Goal: Task Accomplishment & Management: Use online tool/utility

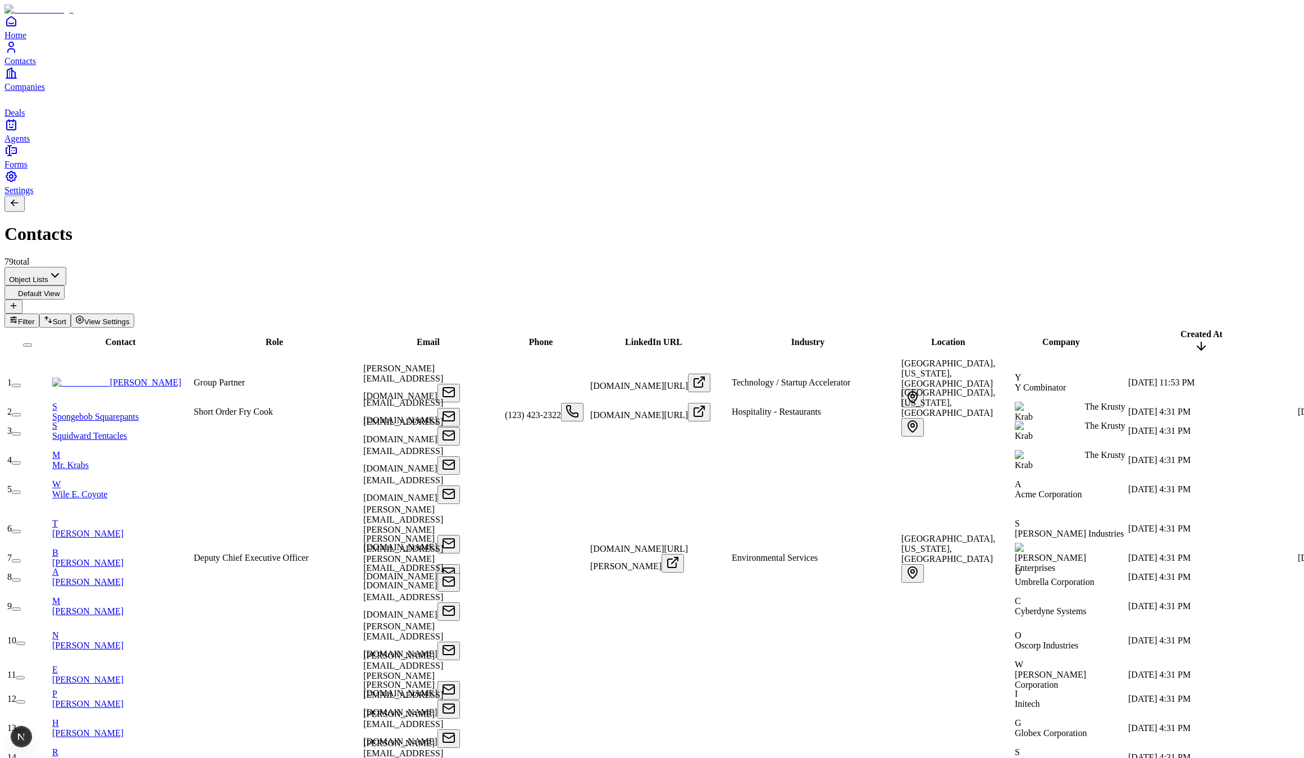
click at [149, 378] on link "Pete Koomen" at bounding box center [116, 383] width 129 height 10
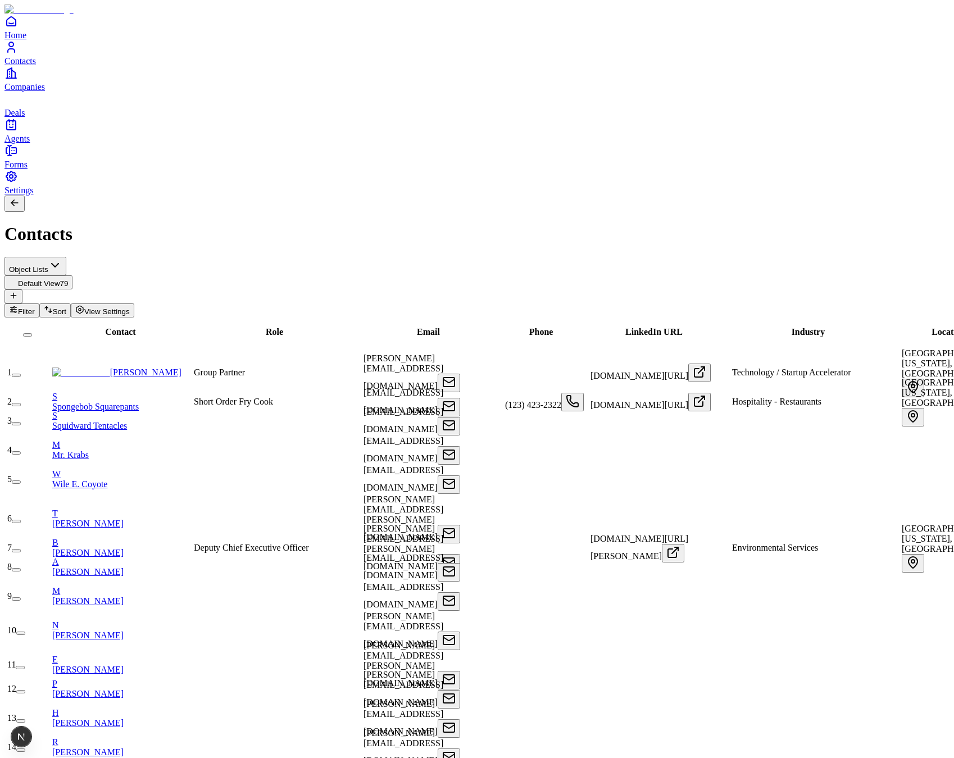
click at [379, 257] on div "Object Lists Default View 79 Filter Sort View Settings" at bounding box center [476, 287] width 945 height 61
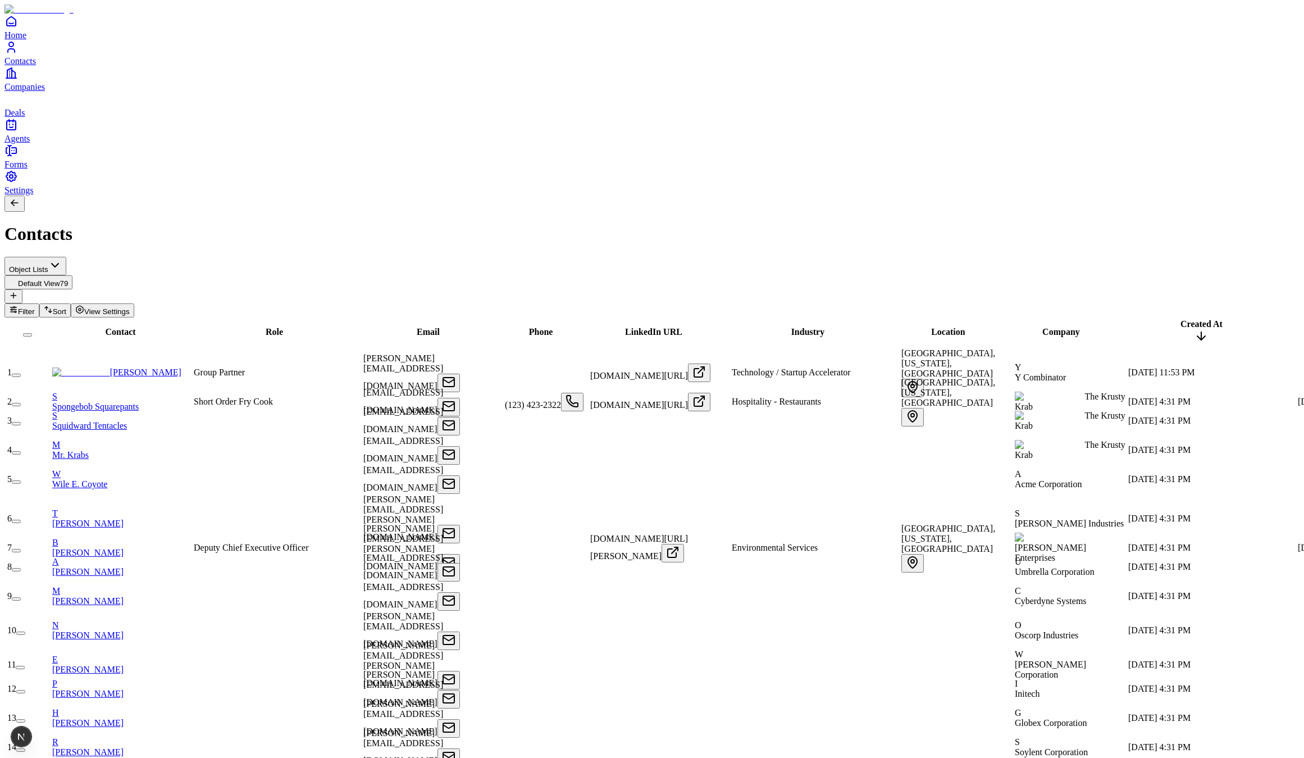
click at [140, 367] on link "Pete Koomen" at bounding box center [116, 372] width 129 height 10
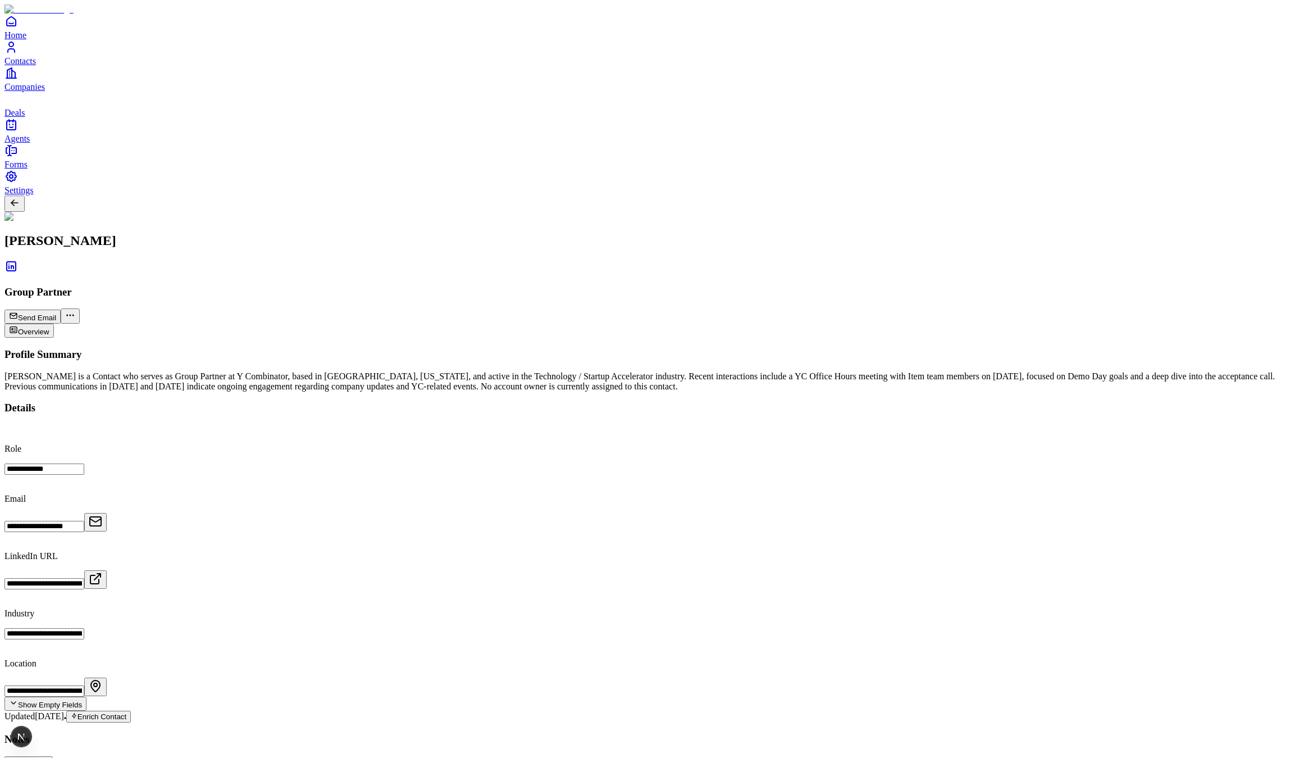
click at [988, 212] on div "Pete Koomen Group Partner Send Email Overview" at bounding box center [651, 275] width 1295 height 126
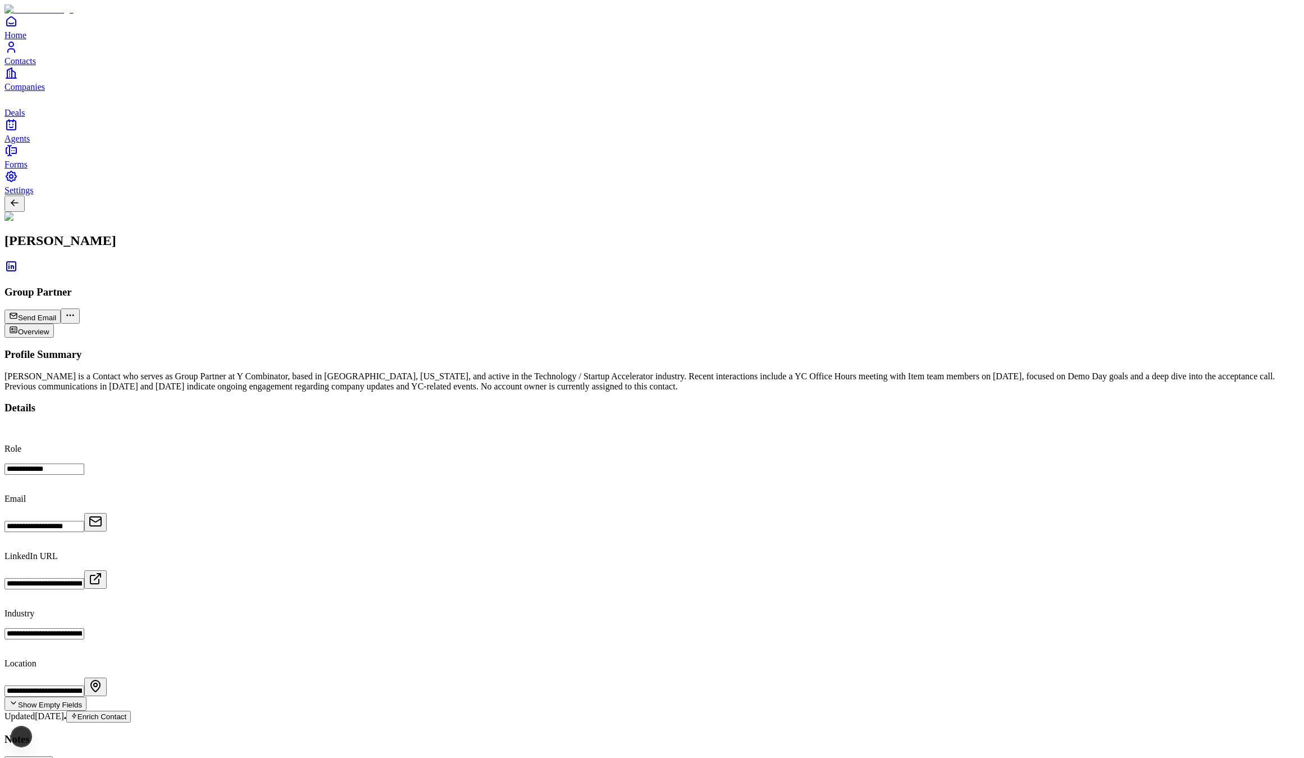
click at [970, 196] on div "Pete Koomen Group Partner Send Email Overview" at bounding box center [651, 267] width 1295 height 142
drag, startPoint x: 297, startPoint y: 126, endPoint x: 353, endPoint y: 182, distance: 79.4
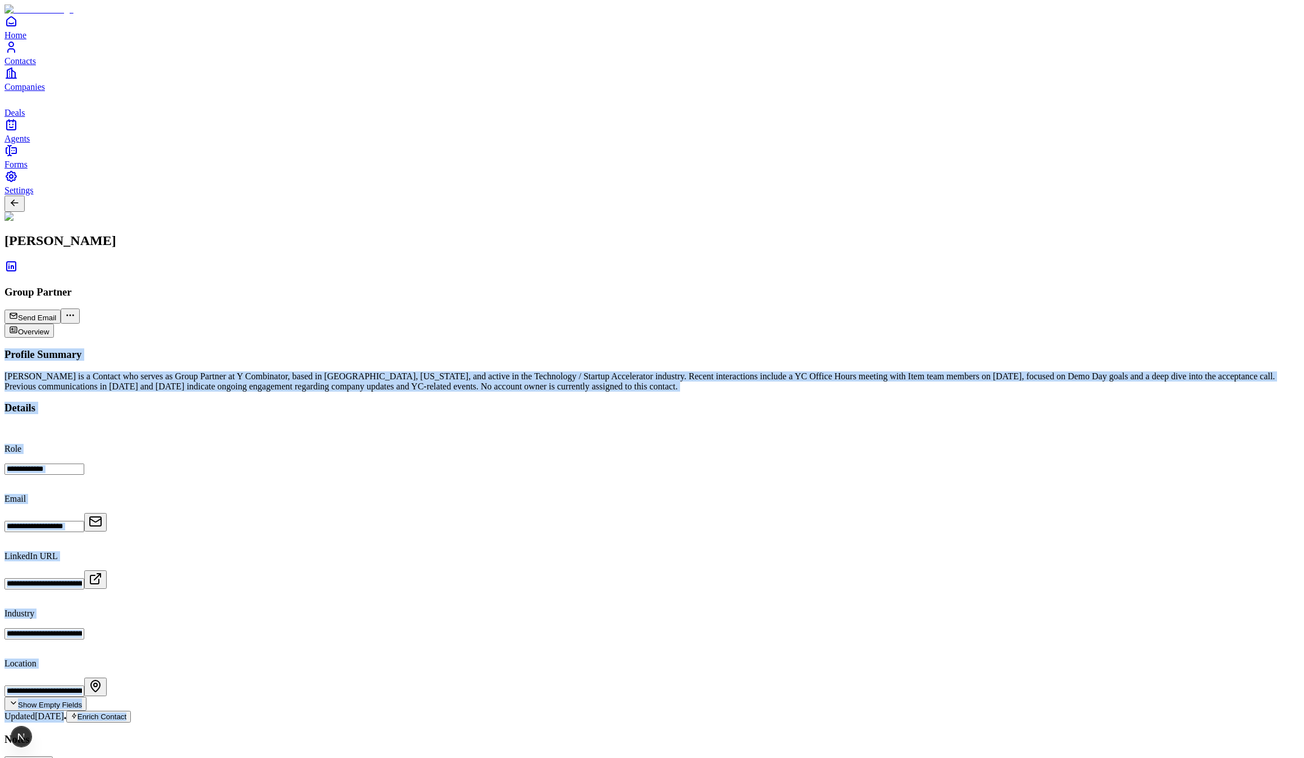
click at [414, 371] on div "Pete Koomen is a Contact who serves as Group Partner at Y Combinator, based in …" at bounding box center [651, 381] width 1295 height 20
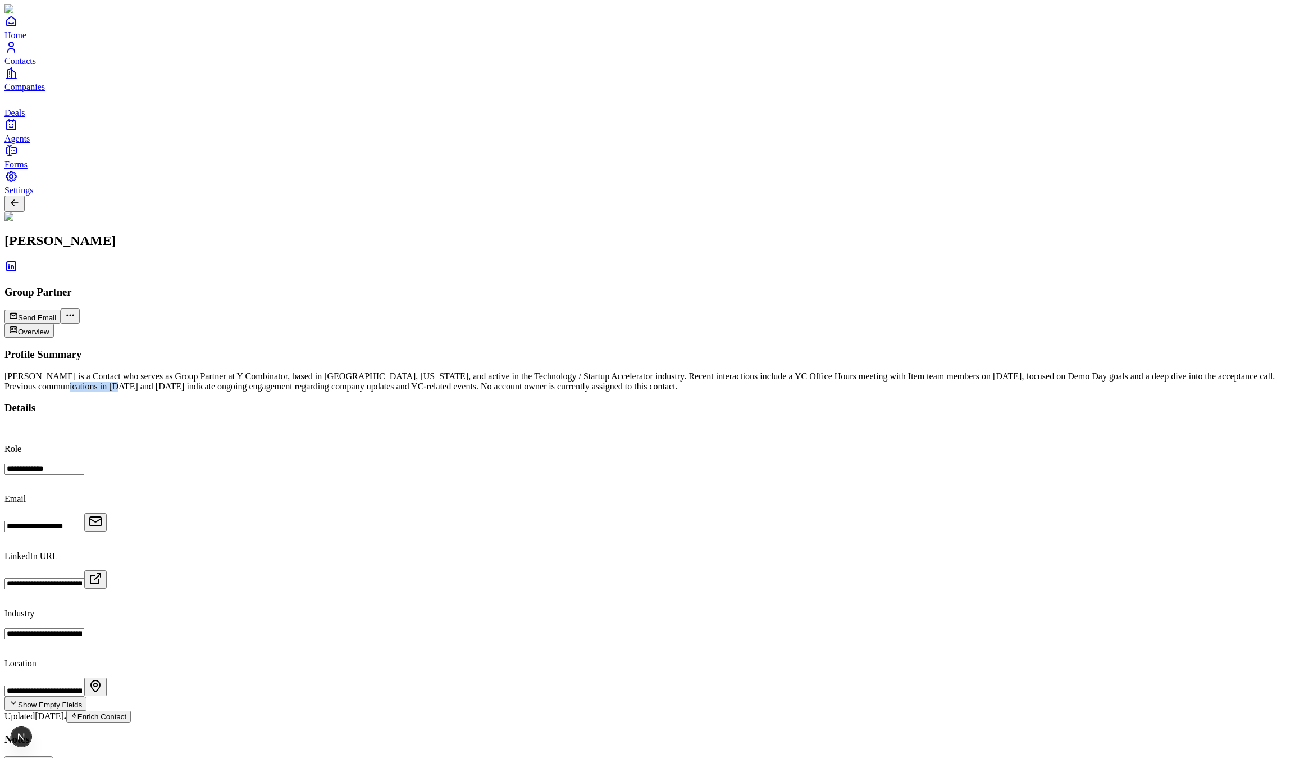
click at [414, 371] on div "Pete Koomen is a Contact who serves as Group Partner at Y Combinator, based in …" at bounding box center [651, 381] width 1295 height 20
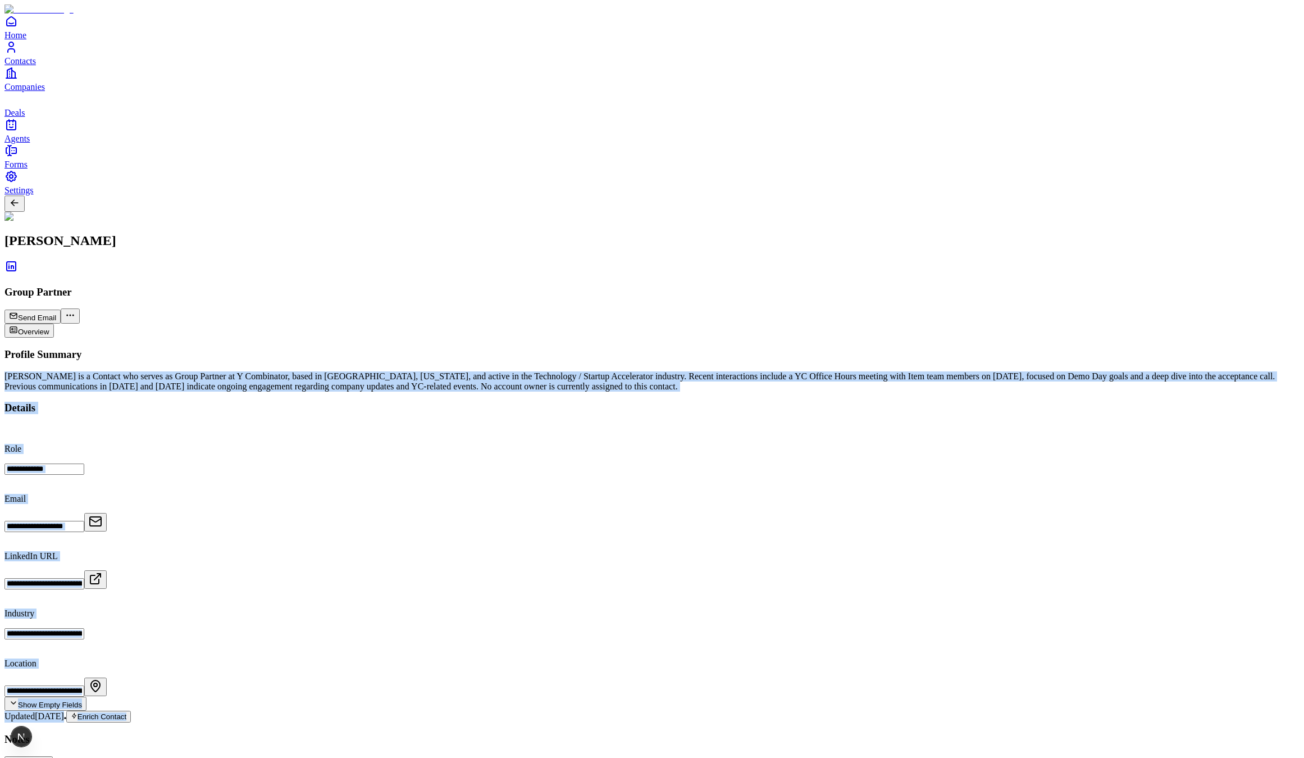
click at [414, 371] on div "Pete Koomen is a Contact who serves as Group Partner at Y Combinator, based in …" at bounding box center [651, 381] width 1295 height 20
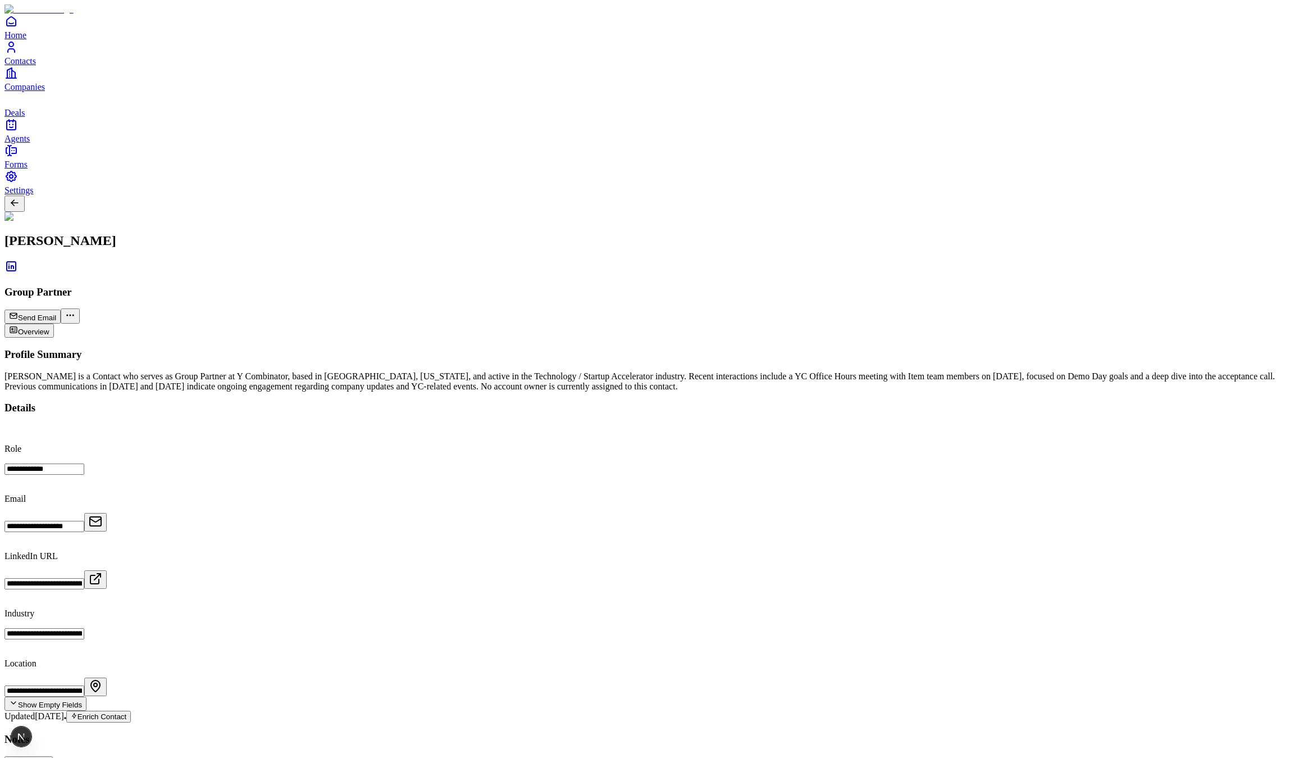
click at [520, 348] on div "Profile Summary Pete Koomen is a Contact who serves as Group Partner at Y Combi…" at bounding box center [651, 369] width 1295 height 43
drag, startPoint x: 518, startPoint y: 137, endPoint x: 530, endPoint y: 172, distance: 37.3
click at [529, 371] on div "Pete Koomen is a Contact who serves as Group Partner at Y Combinator, based in …" at bounding box center [651, 381] width 1295 height 20
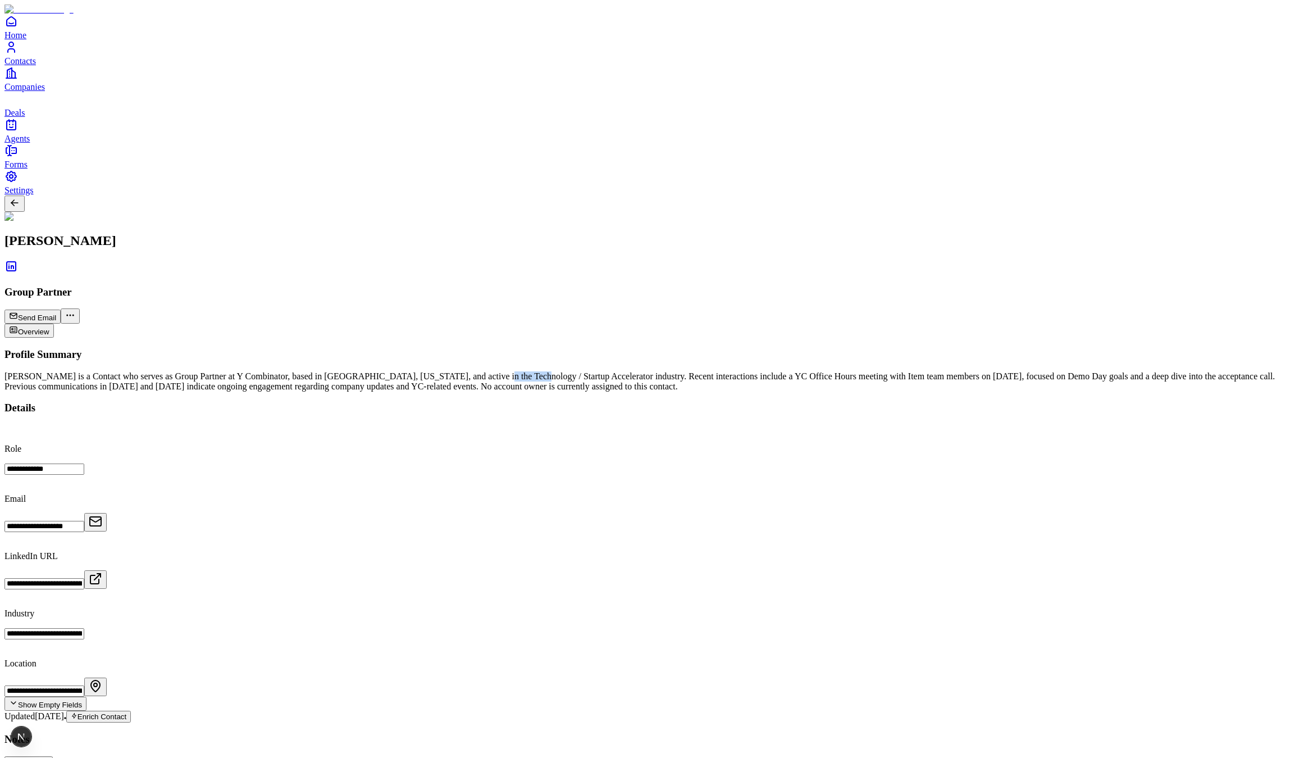
click at [529, 371] on div "Pete Koomen is a Contact who serves as Group Partner at Y Combinator, based in …" at bounding box center [651, 381] width 1295 height 20
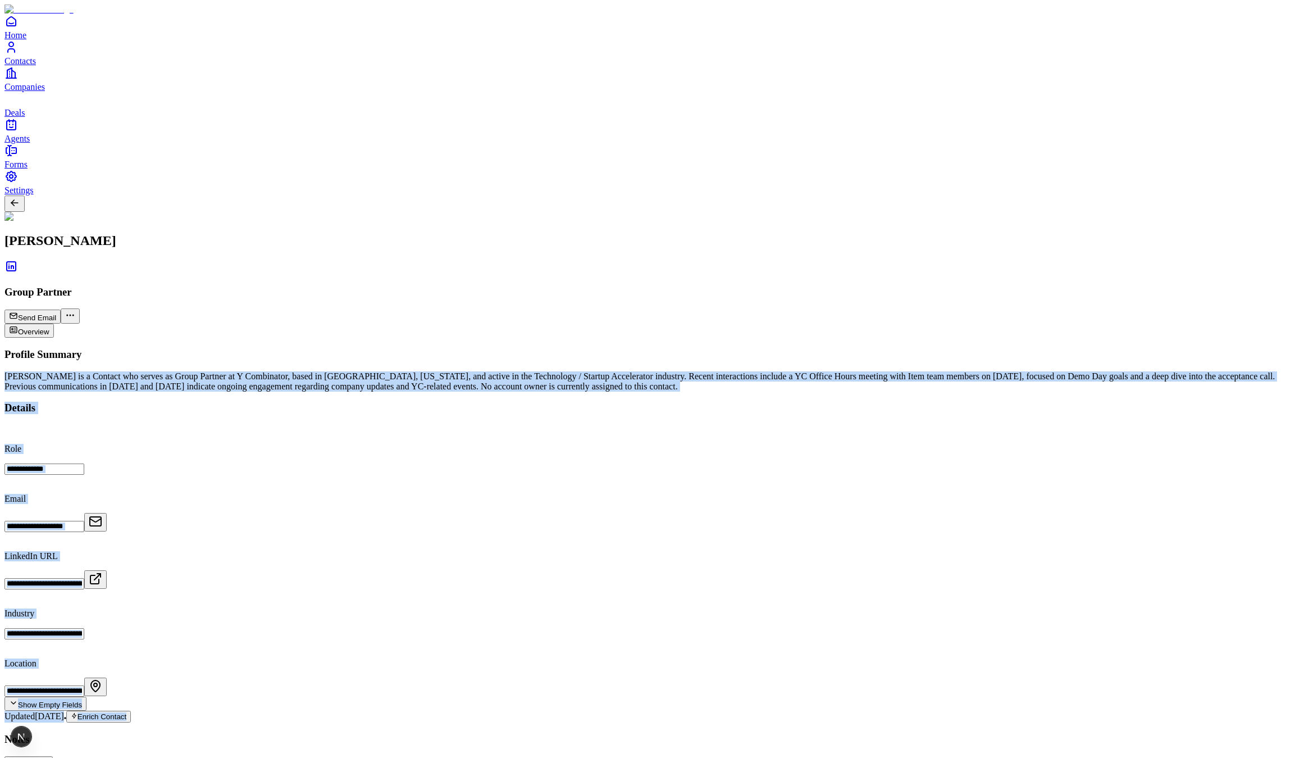
click at [529, 371] on div "Pete Koomen is a Contact who serves as Group Partner at Y Combinator, based in …" at bounding box center [651, 381] width 1295 height 20
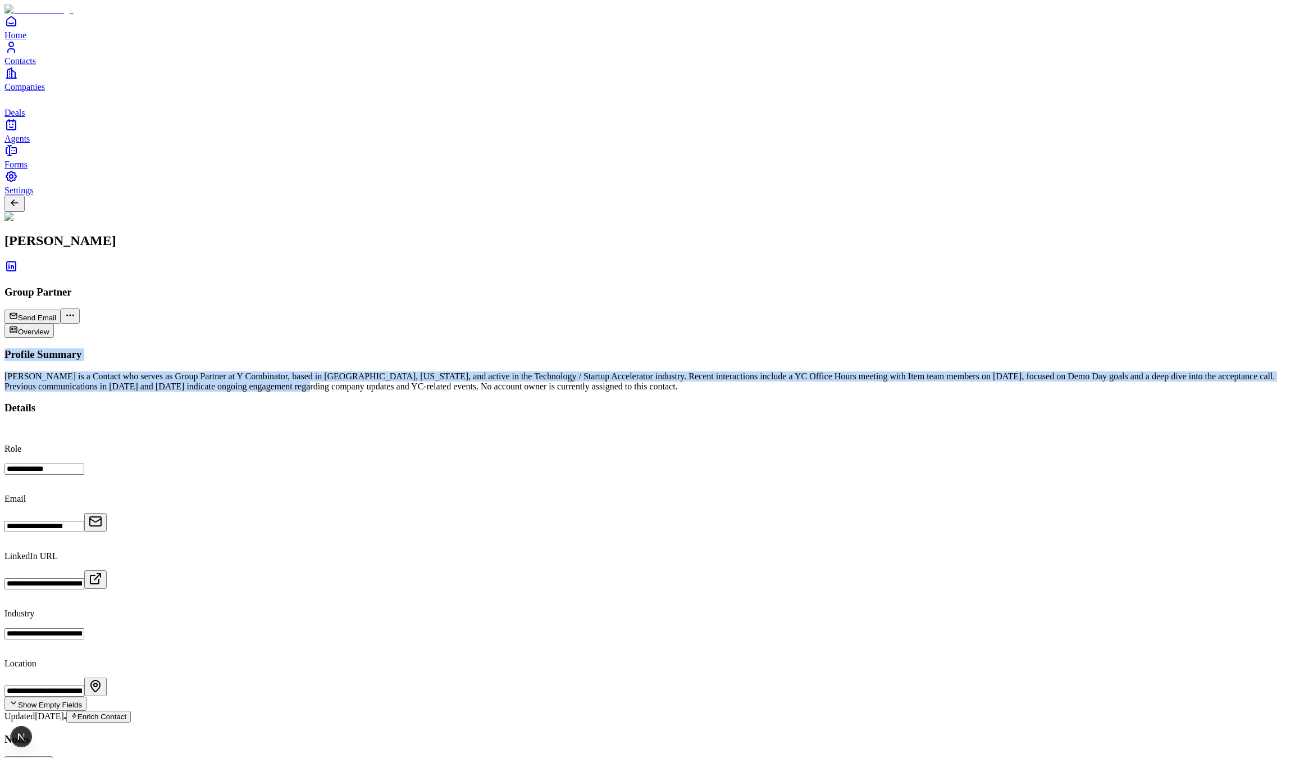
drag, startPoint x: 602, startPoint y: 140, endPoint x: 620, endPoint y: 171, distance: 35.7
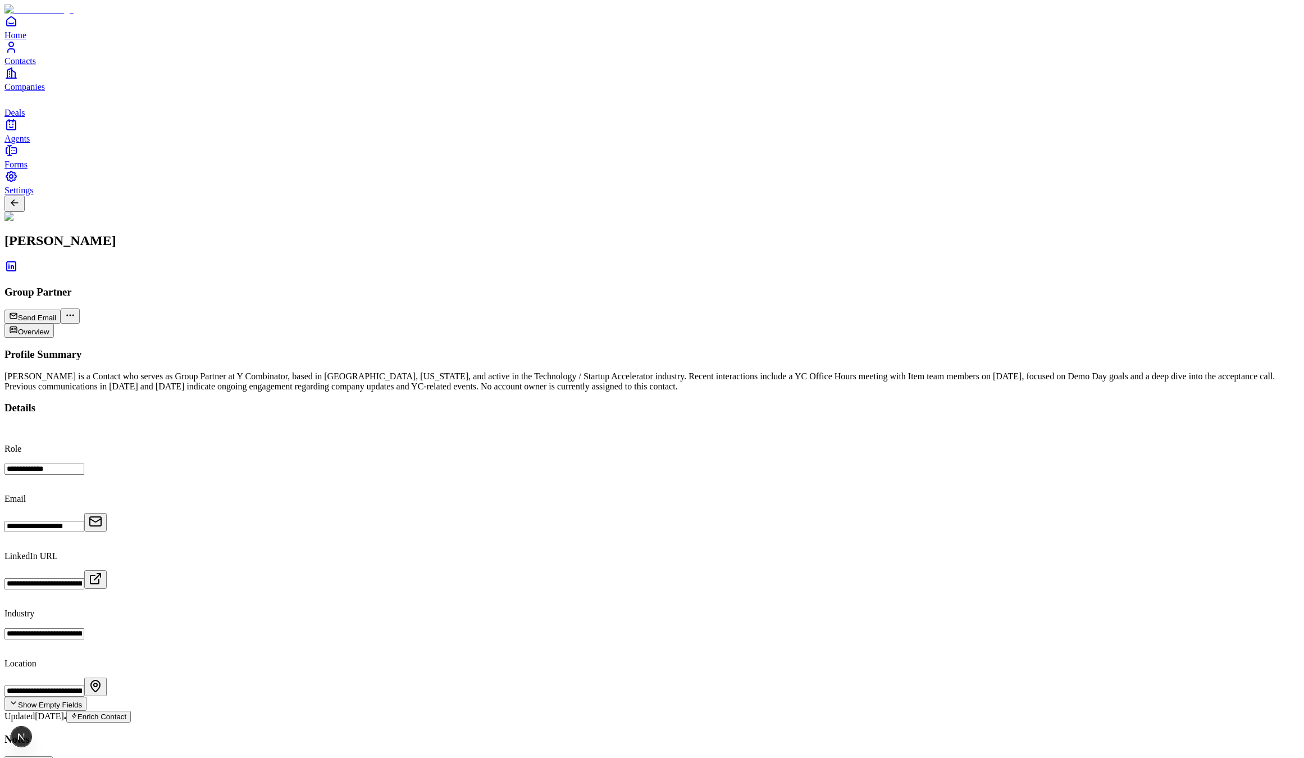
click at [615, 371] on div "Pete Koomen is a Contact who serves as Group Partner at Y Combinator, based in …" at bounding box center [651, 381] width 1295 height 20
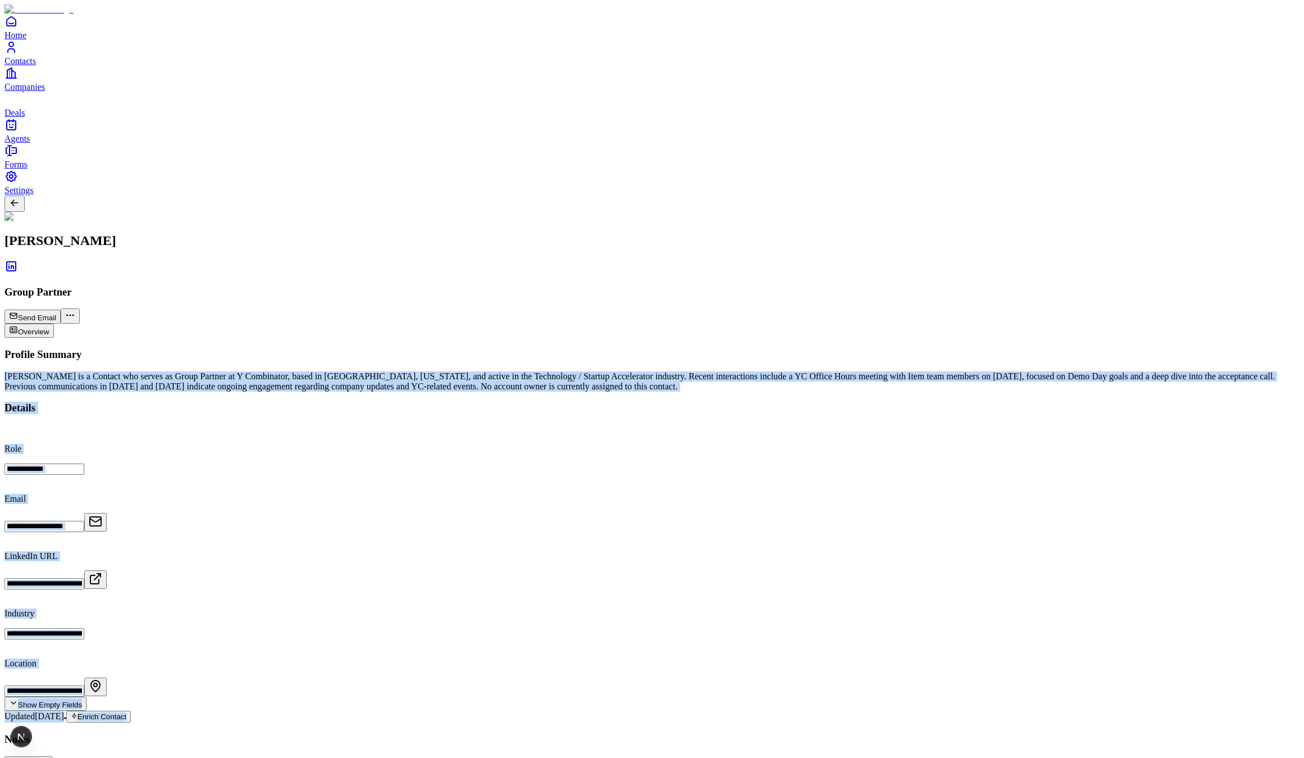
click at [615, 371] on div "Pete Koomen is a Contact who serves as Group Partner at Y Combinator, based in …" at bounding box center [651, 381] width 1295 height 20
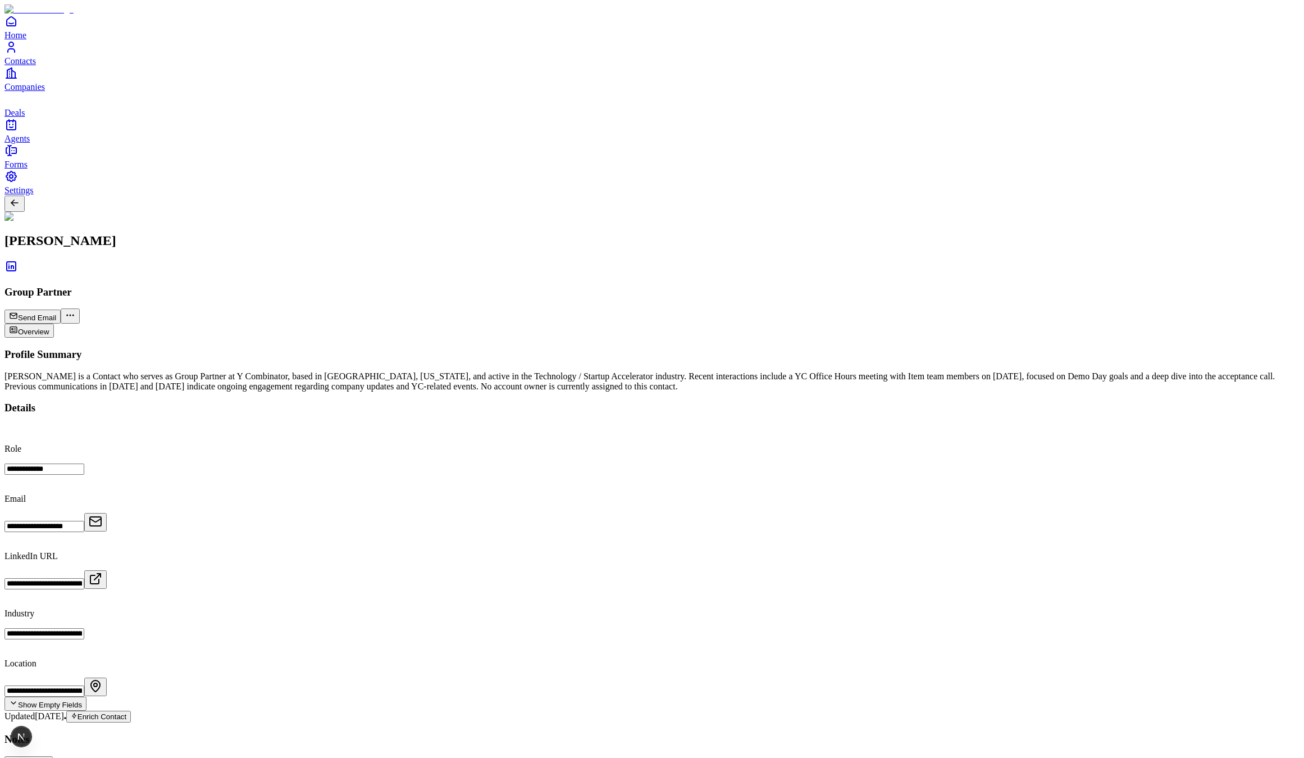
drag, startPoint x: 613, startPoint y: 138, endPoint x: 616, endPoint y: 130, distance: 8.4
click at [613, 348] on div "Profile Summary Pete Koomen is a Contact who serves as Group Partner at Y Combi…" at bounding box center [651, 369] width 1295 height 43
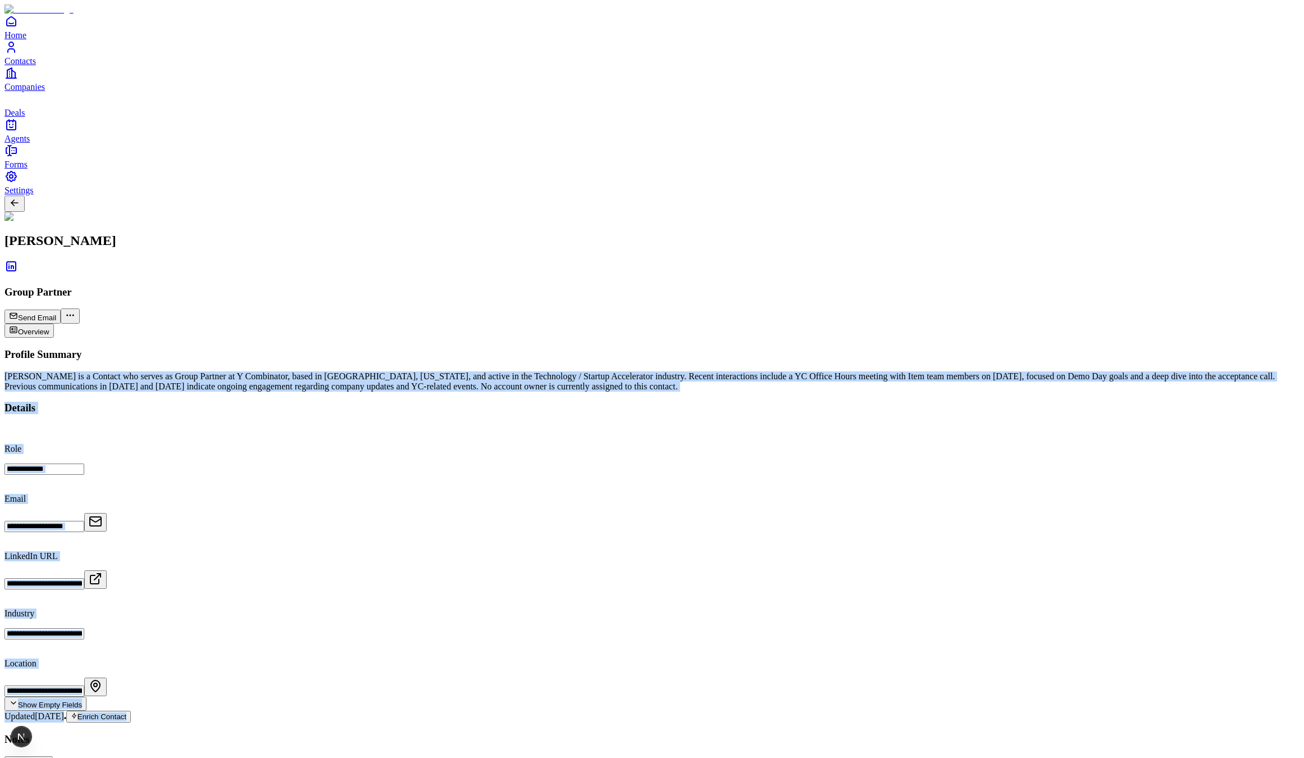
scroll to position [28, 0]
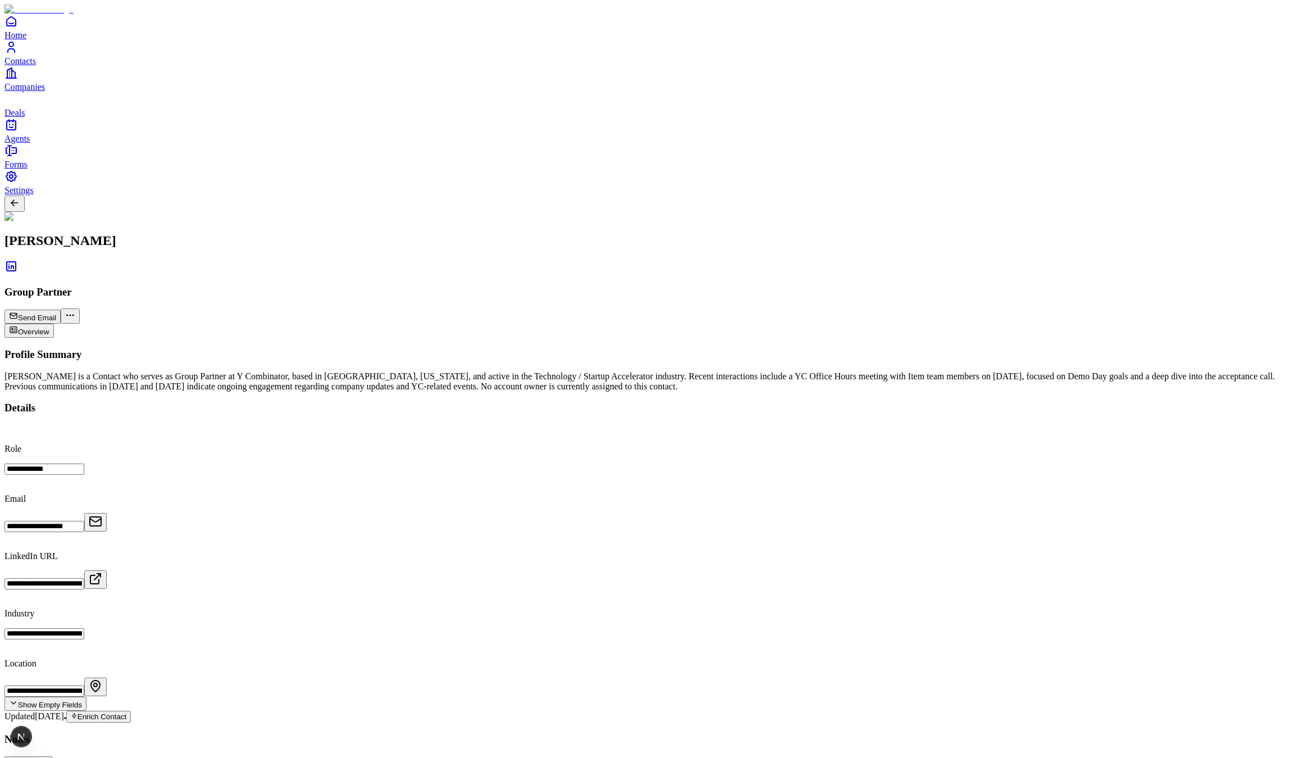
drag, startPoint x: 1081, startPoint y: 268, endPoint x: 1076, endPoint y: 279, distance: 12.1
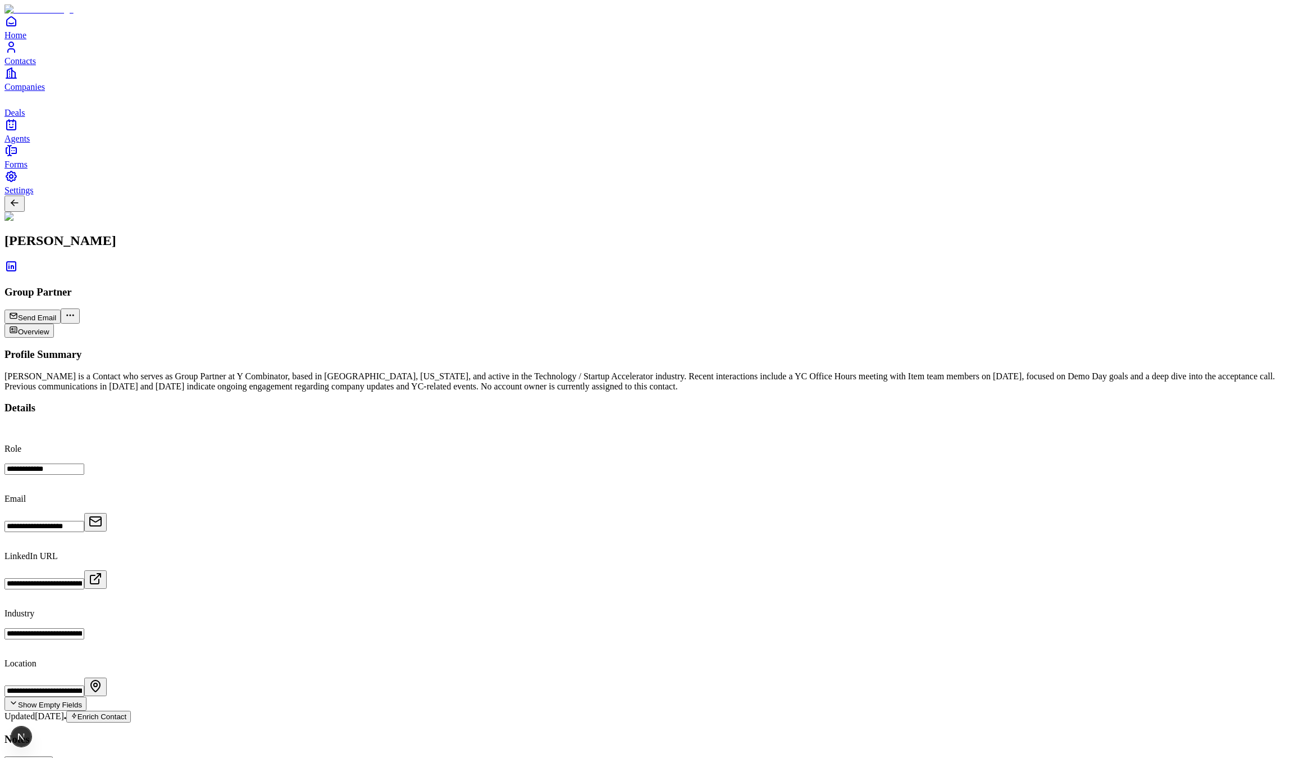
click at [143, 233] on h2 "[PERSON_NAME]" at bounding box center [651, 240] width 1295 height 15
click at [131, 233] on h2 "[PERSON_NAME]" at bounding box center [651, 240] width 1295 height 15
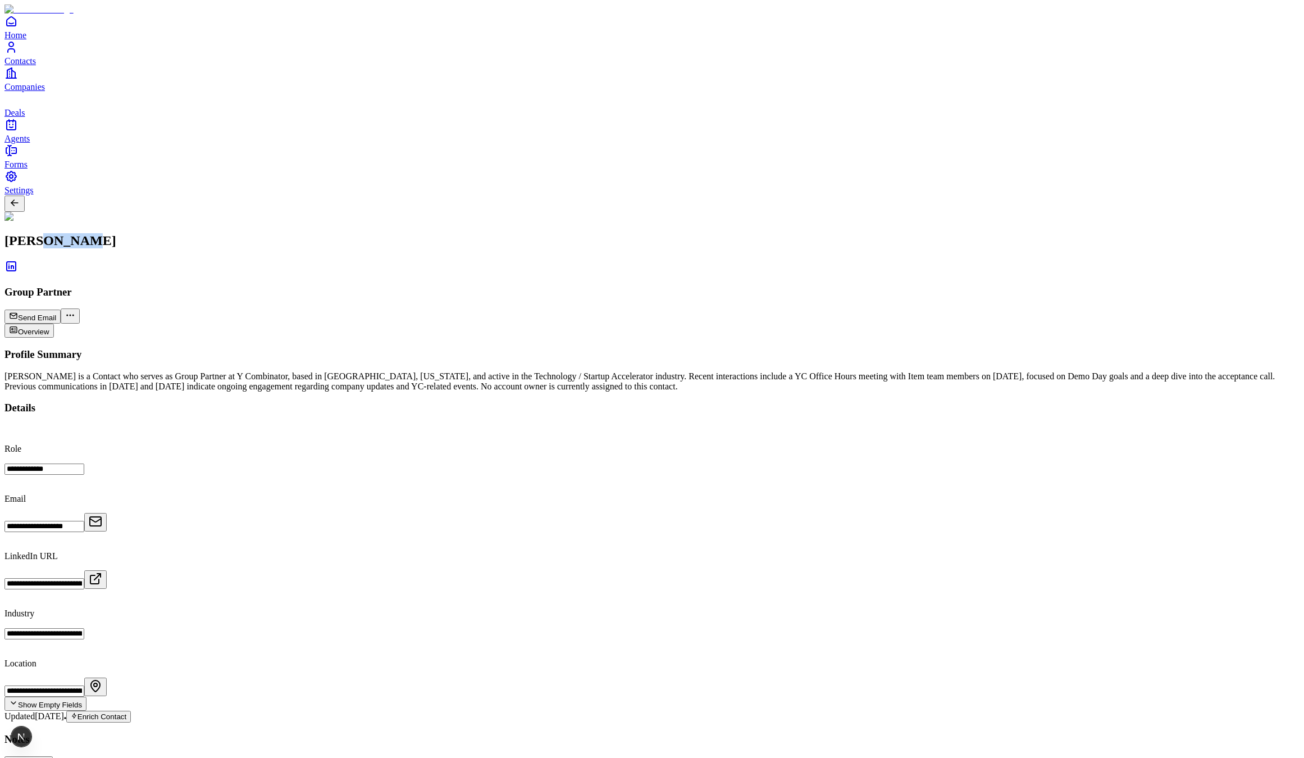
click at [130, 233] on h2 "[PERSON_NAME]" at bounding box center [651, 240] width 1295 height 15
click at [101, 233] on h2 "[PERSON_NAME]" at bounding box center [651, 240] width 1295 height 15
drag, startPoint x: 128, startPoint y: 57, endPoint x: 154, endPoint y: 60, distance: 26.6
click at [154, 233] on div "[PERSON_NAME]" at bounding box center [651, 254] width 1295 height 42
click at [154, 233] on h2 "[PERSON_NAME]" at bounding box center [651, 240] width 1295 height 15
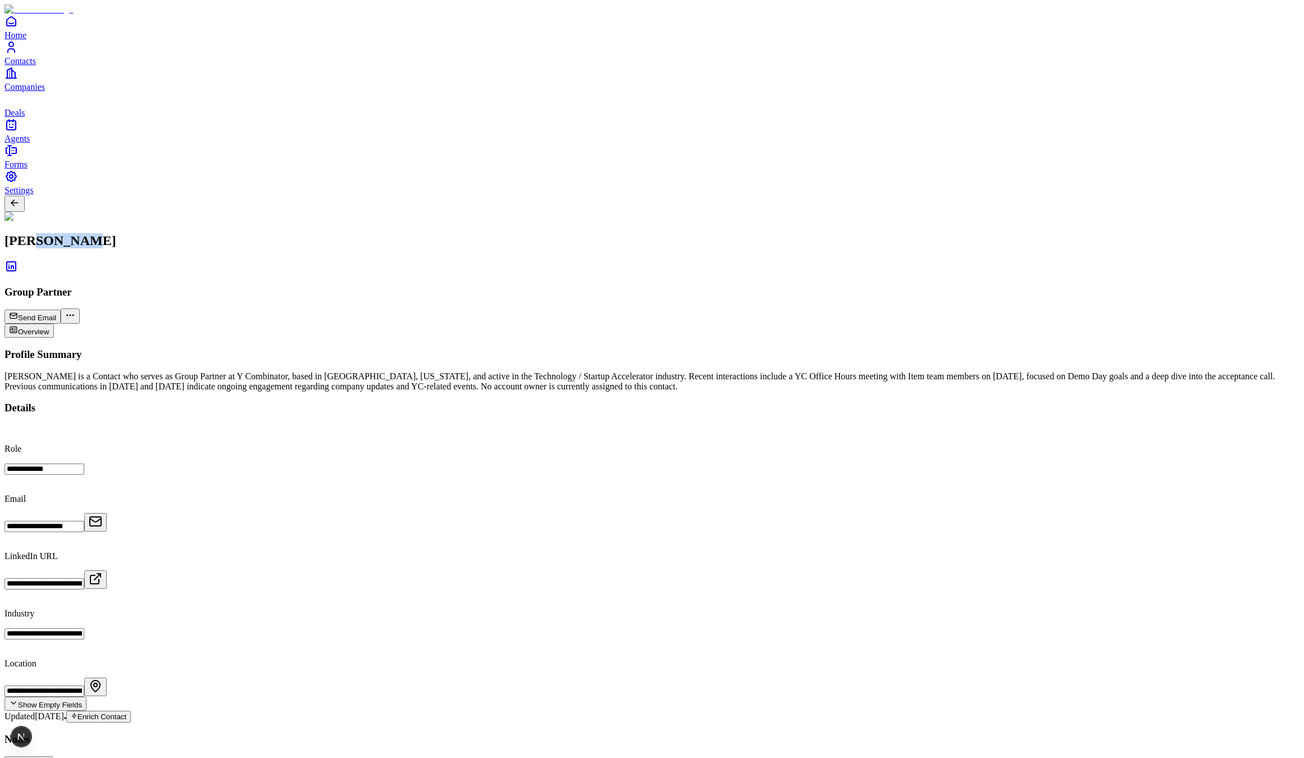
drag, startPoint x: 154, startPoint y: 52, endPoint x: 125, endPoint y: 52, distance: 28.7
click at [125, 233] on h2 "[PERSON_NAME]" at bounding box center [651, 240] width 1295 height 15
click at [142, 233] on h2 "[PERSON_NAME]" at bounding box center [651, 240] width 1295 height 15
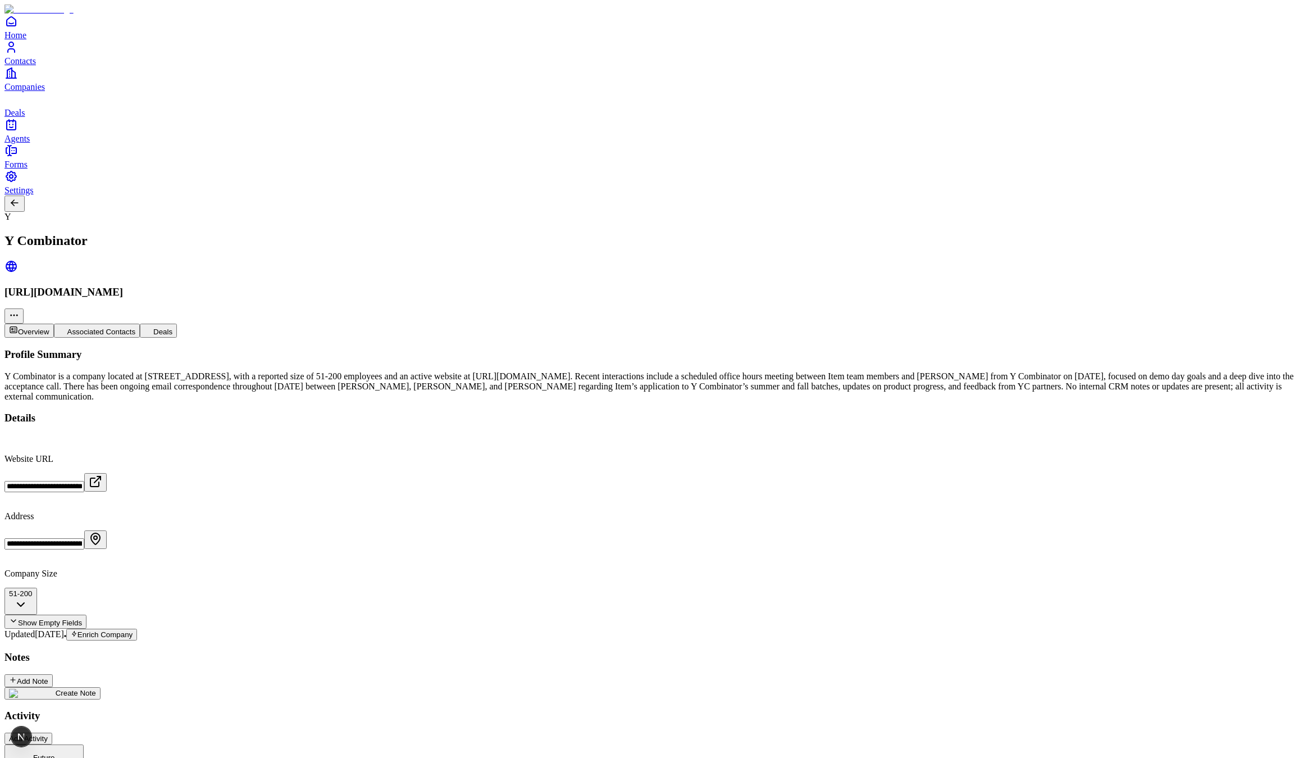
click at [177, 324] on button "Deals" at bounding box center [158, 331] width 37 height 14
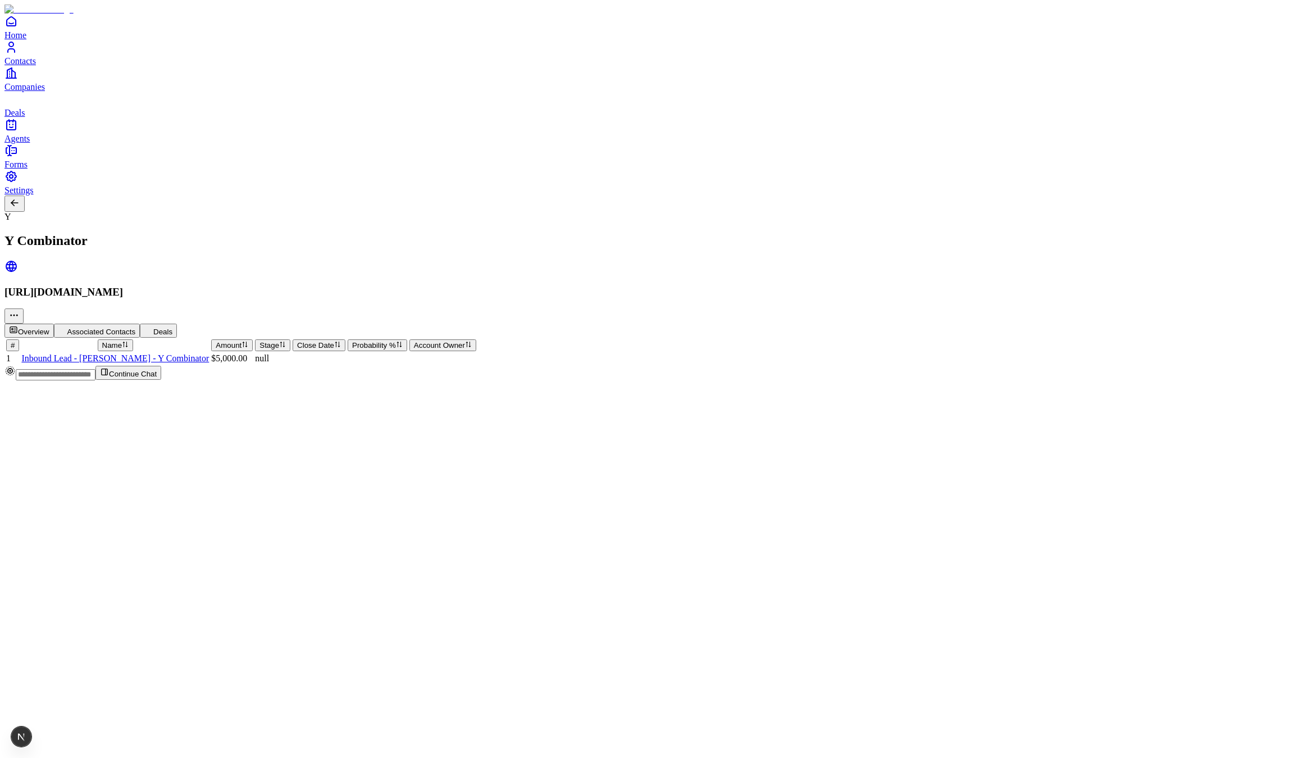
click at [176, 353] on td "Inbound Lead - Pete Koomen - Y Combinator" at bounding box center [115, 358] width 189 height 11
click at [180, 353] on span "Inbound Lead - Pete Koomen - Y Combinator" at bounding box center [115, 358] width 188 height 10
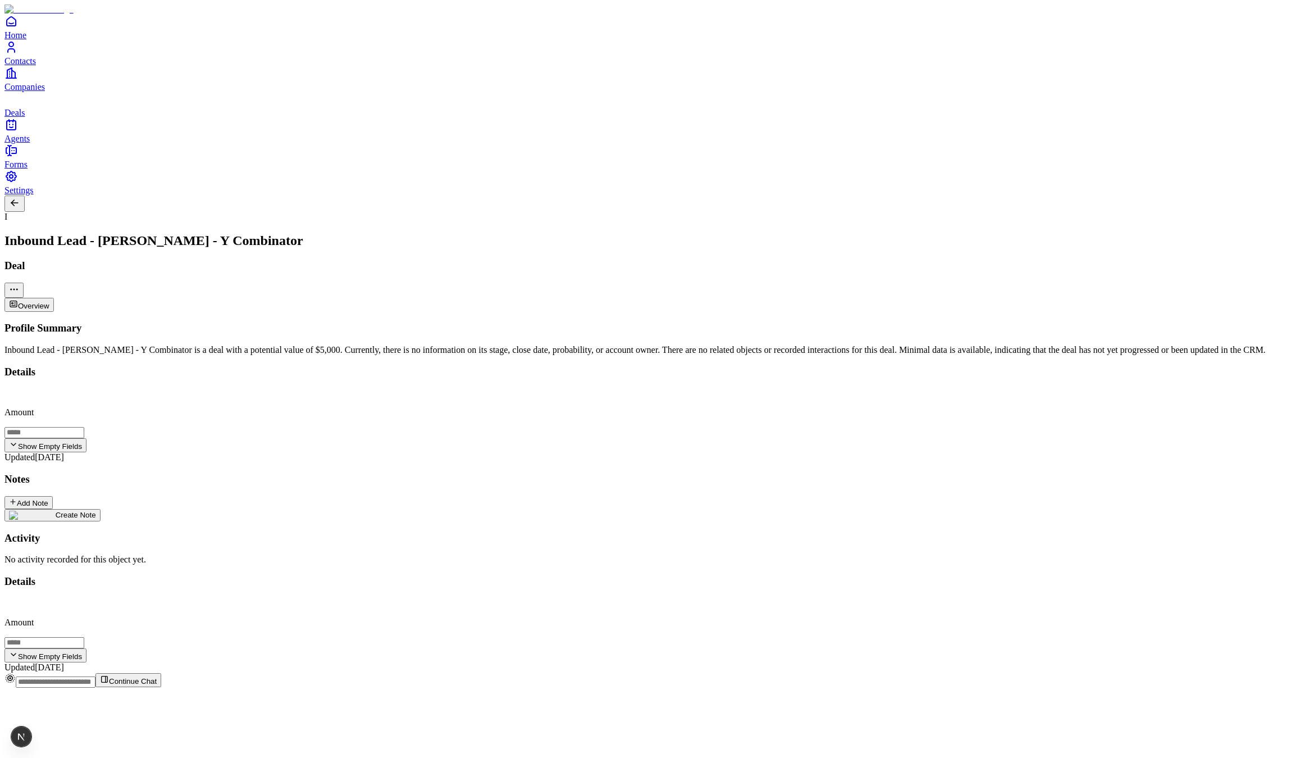
click at [87, 648] on button "Show Empty Fields" at bounding box center [45, 655] width 82 height 14
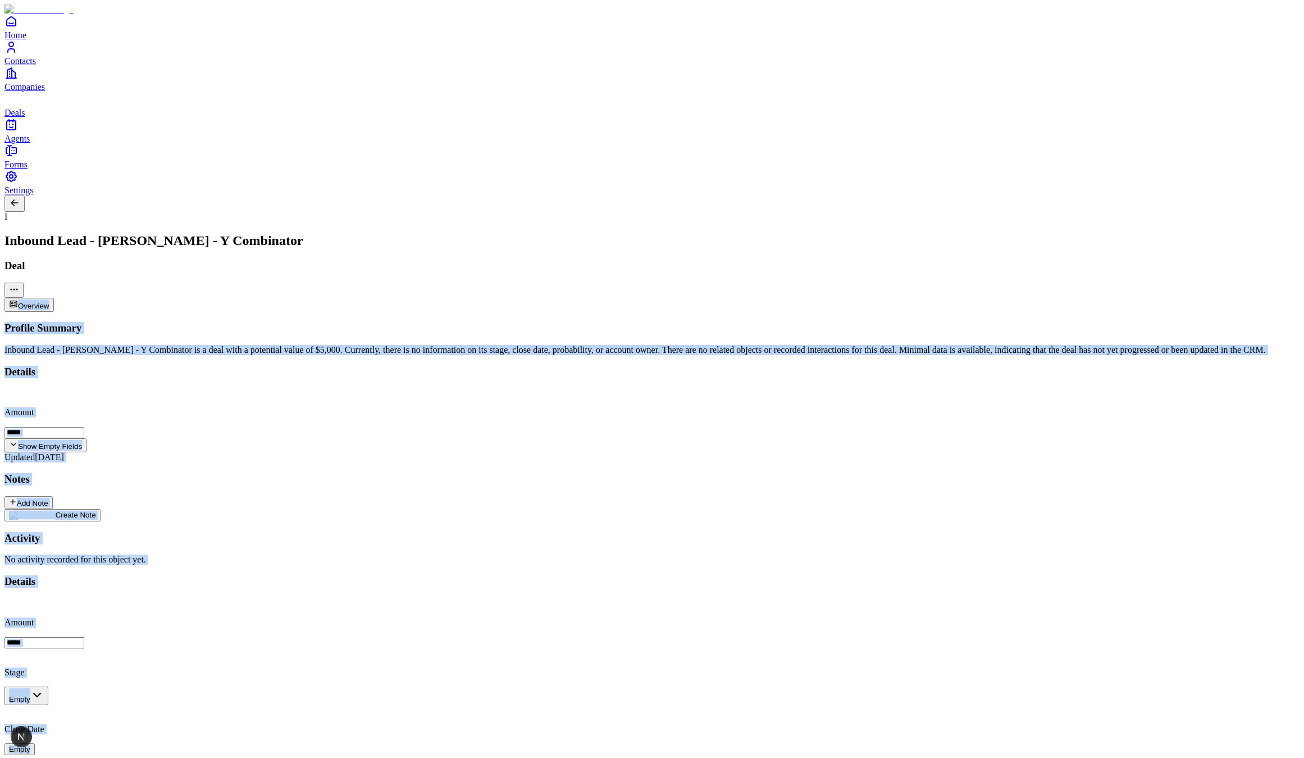
drag, startPoint x: 1057, startPoint y: 93, endPoint x: 1173, endPoint y: 297, distance: 234.8
click at [1172, 294] on div "I Inbound Lead - Pete Koomen - Y Combinator Deal Overview Profile Summary Inbou…" at bounding box center [651, 538] width 1295 height 684
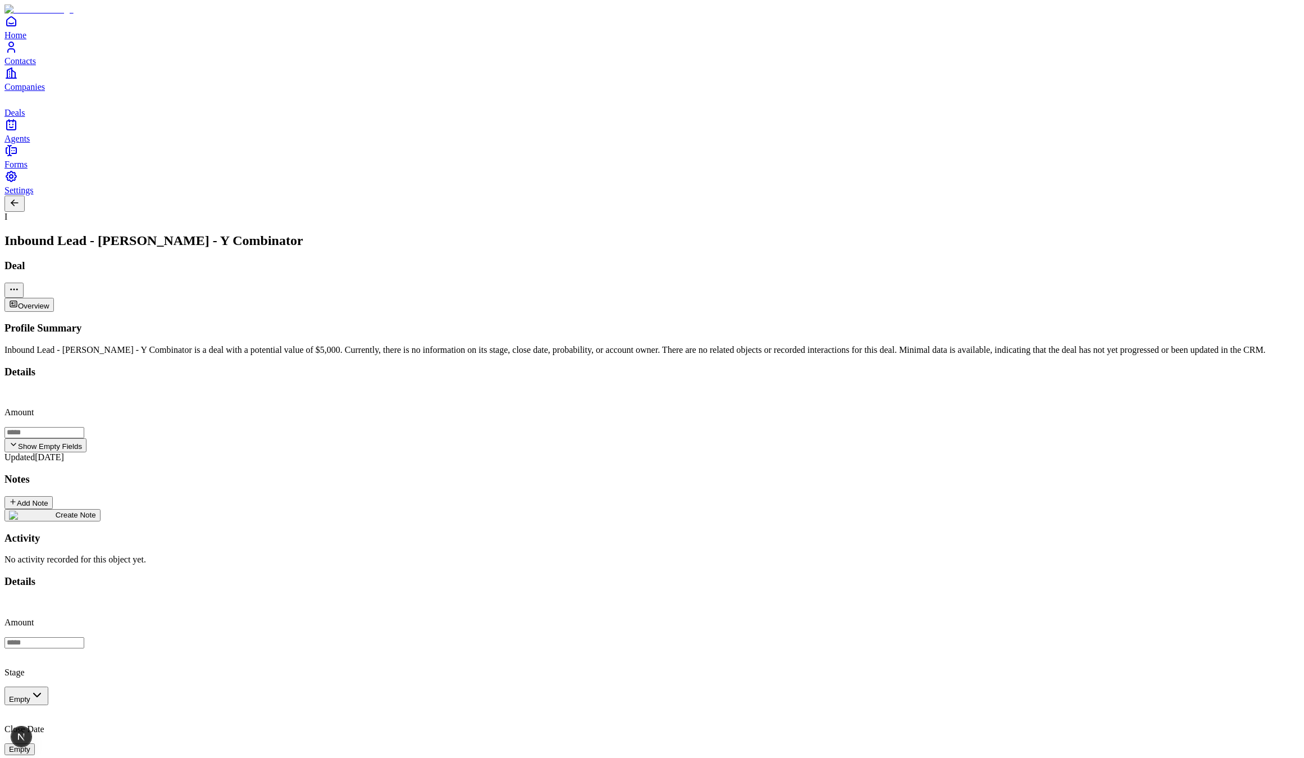
click at [1205, 575] on div "Details Amount **** Stage Empty Close Date Empty Probability % Account Owner Em…" at bounding box center [651, 727] width 1295 height 304
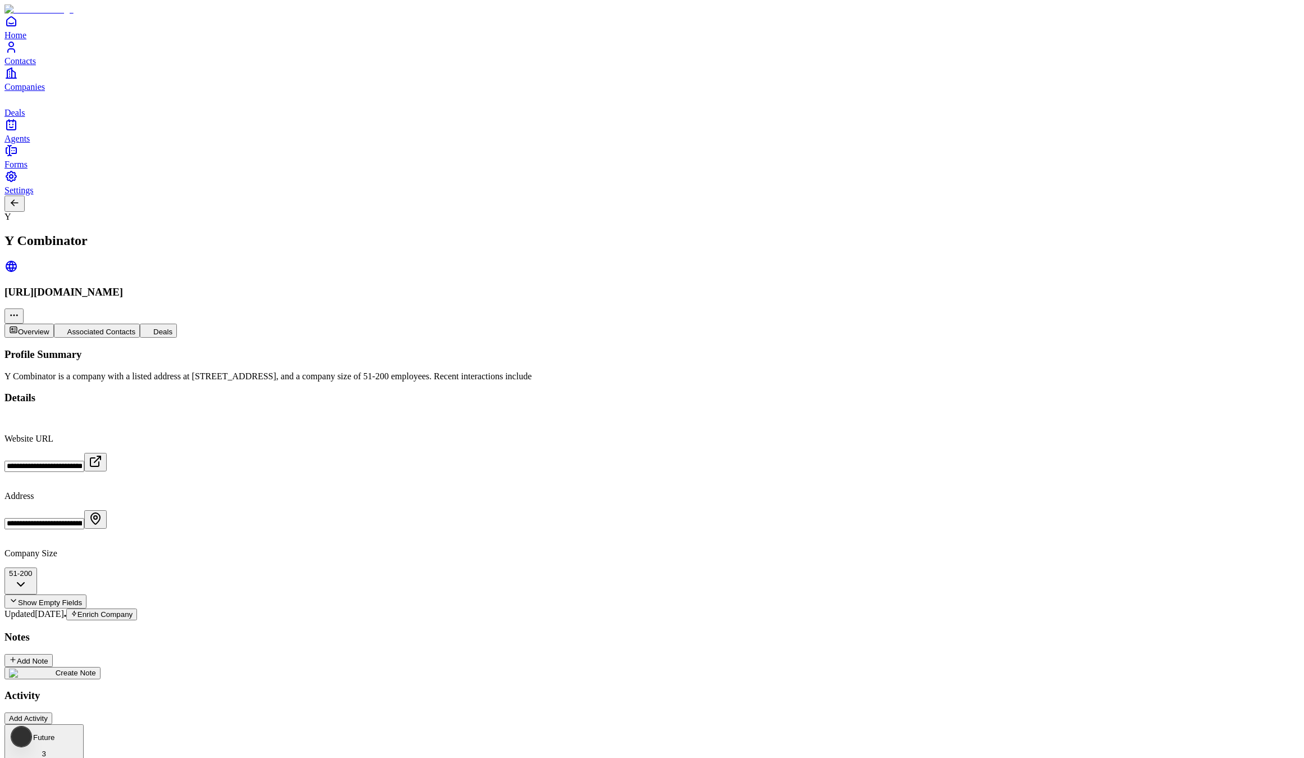
click at [140, 324] on button "Associated Contacts" at bounding box center [97, 331] width 87 height 14
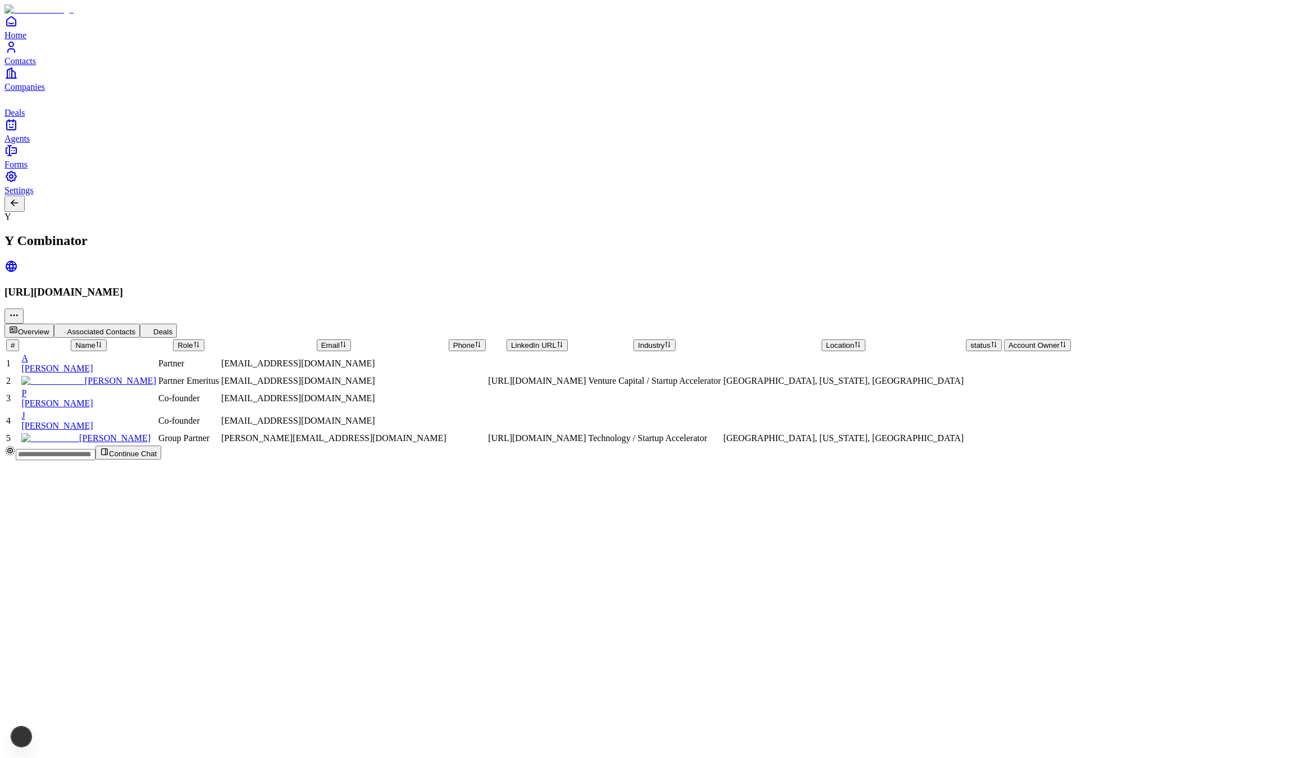
click at [140, 324] on button "Associated Contacts" at bounding box center [97, 331] width 87 height 14
click at [54, 324] on button "Overview" at bounding box center [28, 331] width 49 height 14
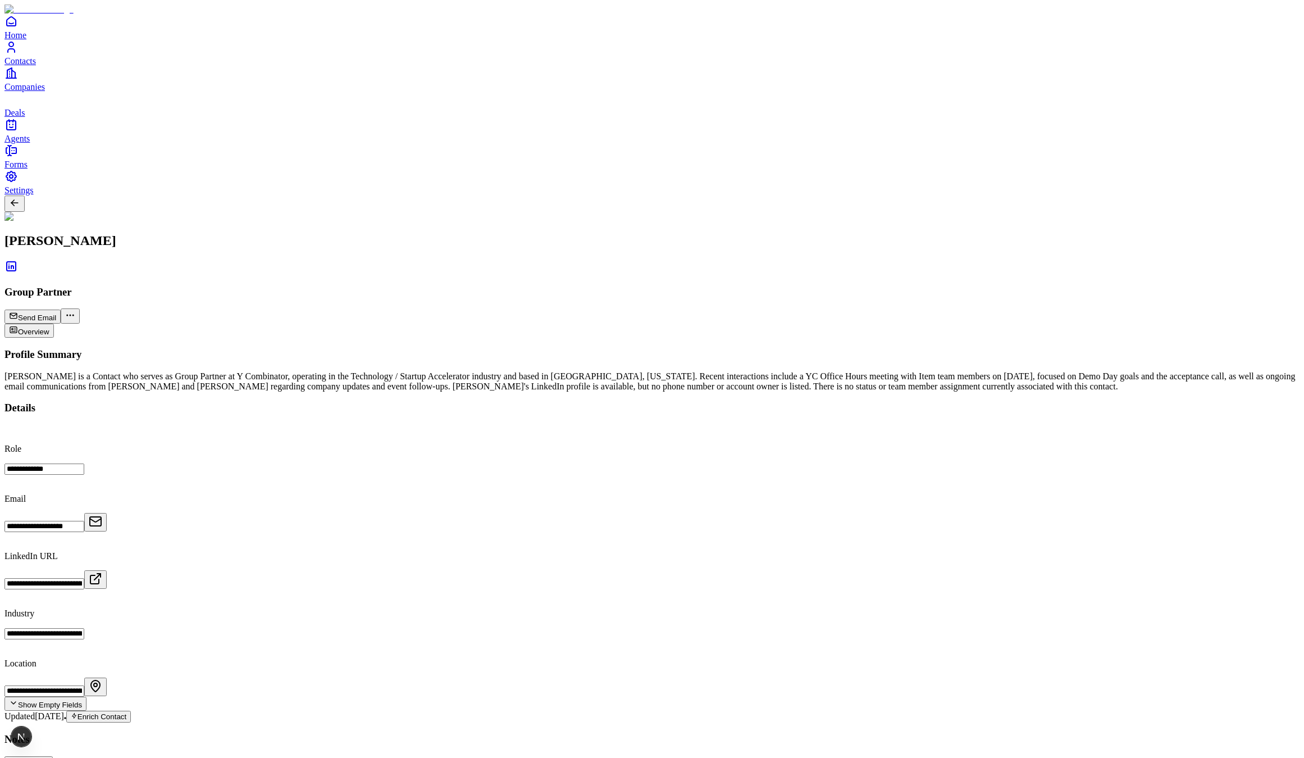
drag, startPoint x: 98, startPoint y: 338, endPoint x: 177, endPoint y: 338, distance: 78.7
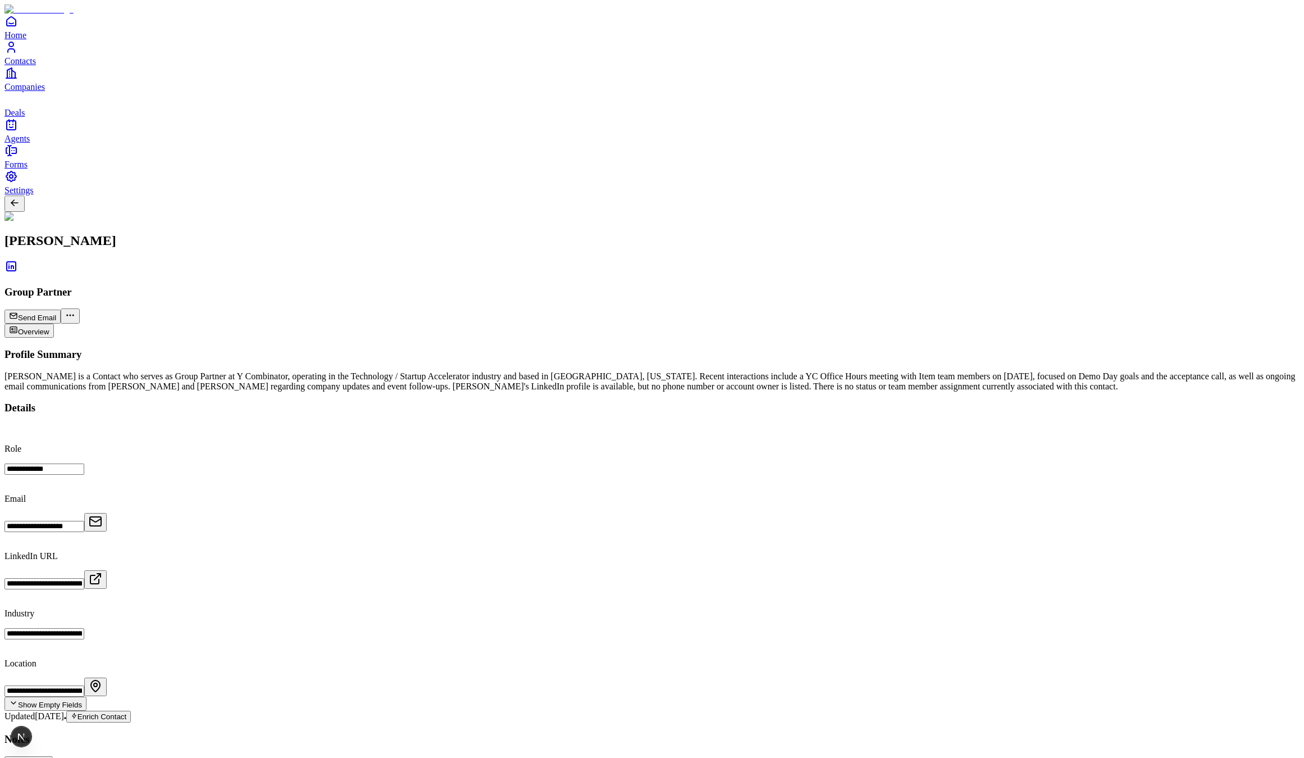
drag, startPoint x: 51, startPoint y: 337, endPoint x: 158, endPoint y: 344, distance: 108.1
drag, startPoint x: 255, startPoint y: 334, endPoint x: 181, endPoint y: 334, distance: 74.2
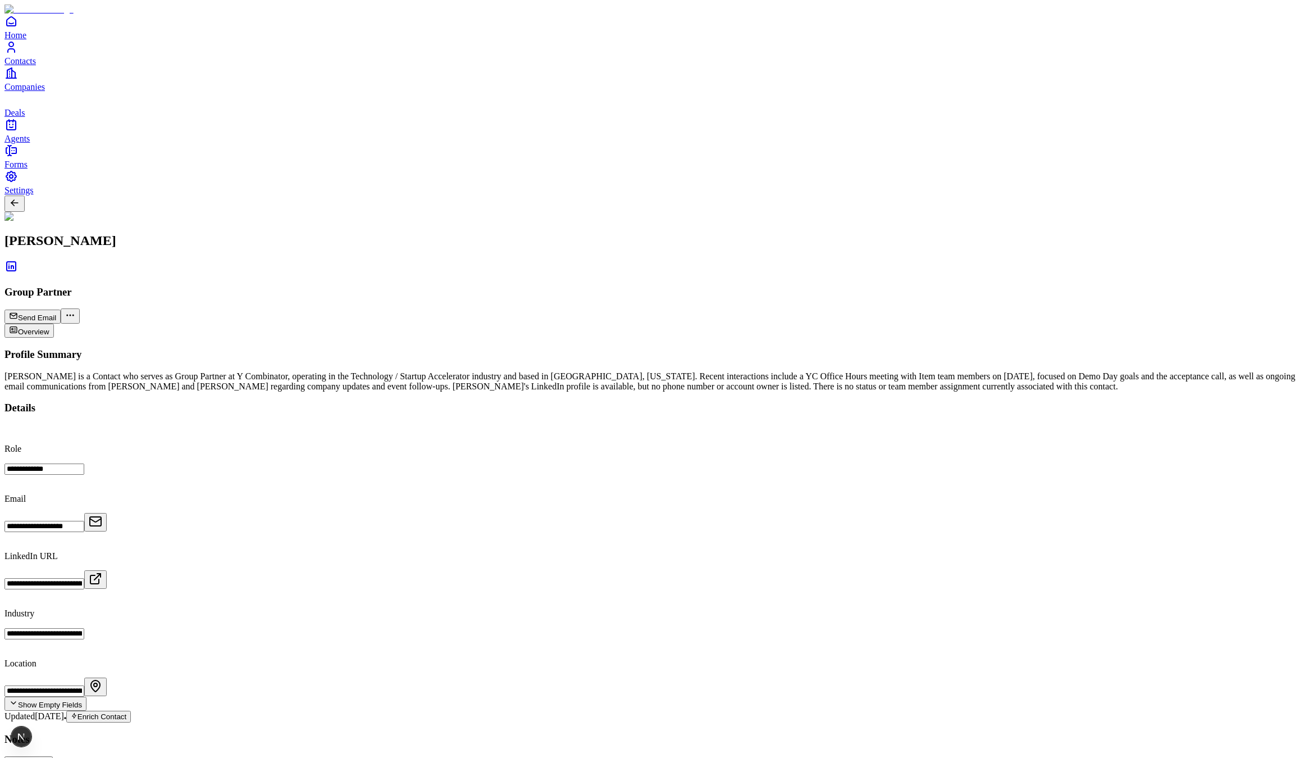
drag, startPoint x: 691, startPoint y: 148, endPoint x: 751, endPoint y: 156, distance: 60.1
click at [739, 371] on div "Pete Koomen is a Contact who serves as Group Partner at Y Combinator, operating…" at bounding box center [651, 381] width 1295 height 20
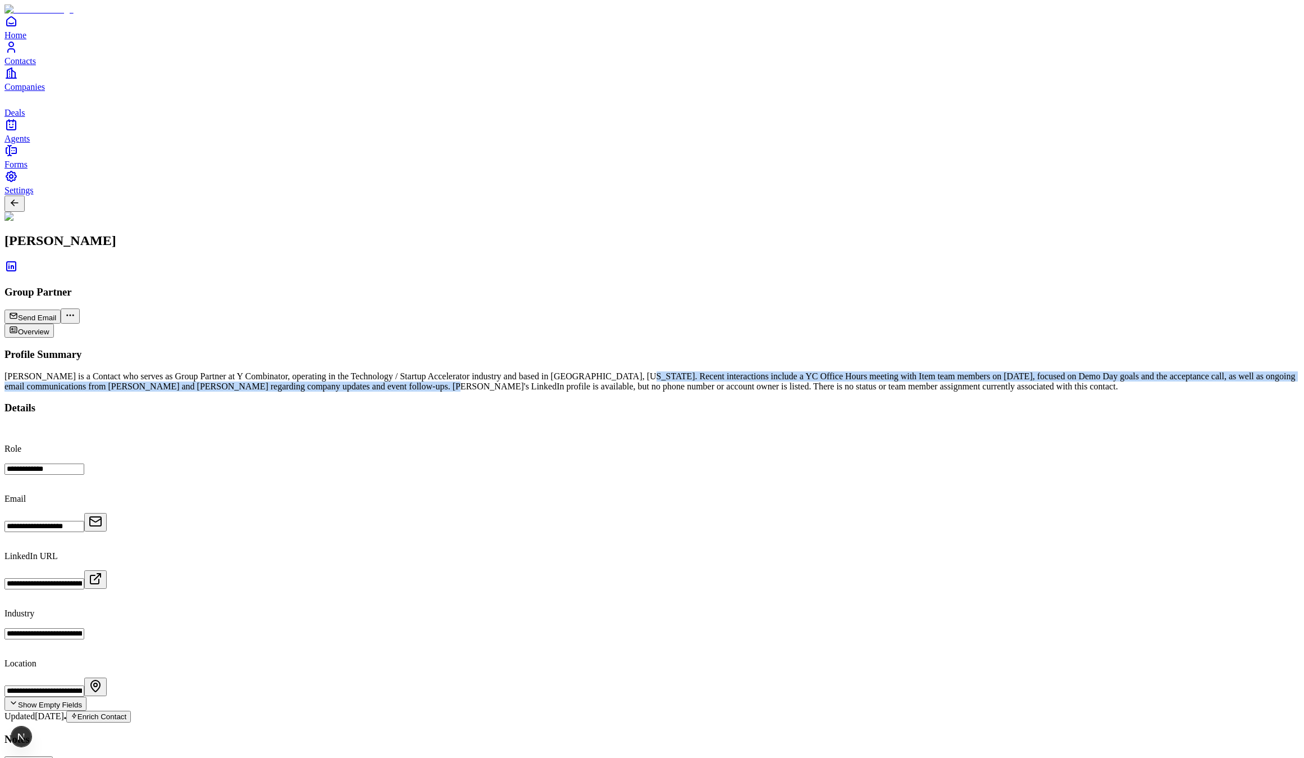
click at [657, 371] on div "Pete Koomen is a Contact who serves as Group Partner at Y Combinator, operating…" at bounding box center [651, 381] width 1295 height 20
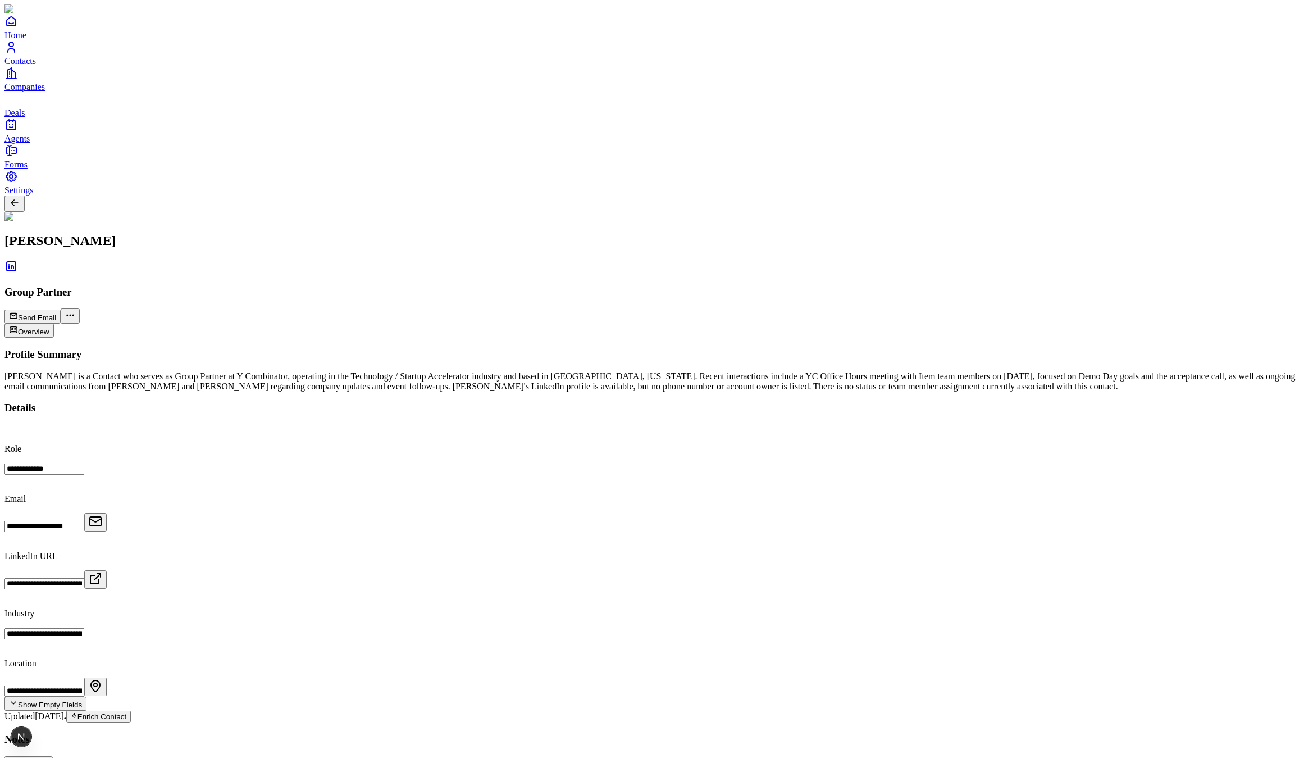
click at [661, 371] on div "Pete Koomen is a Contact who serves as Group Partner at Y Combinator, operating…" at bounding box center [651, 381] width 1295 height 20
click at [707, 371] on div "Pete Koomen is a Contact who serves as Group Partner at Y Combinator, operating…" at bounding box center [651, 381] width 1295 height 20
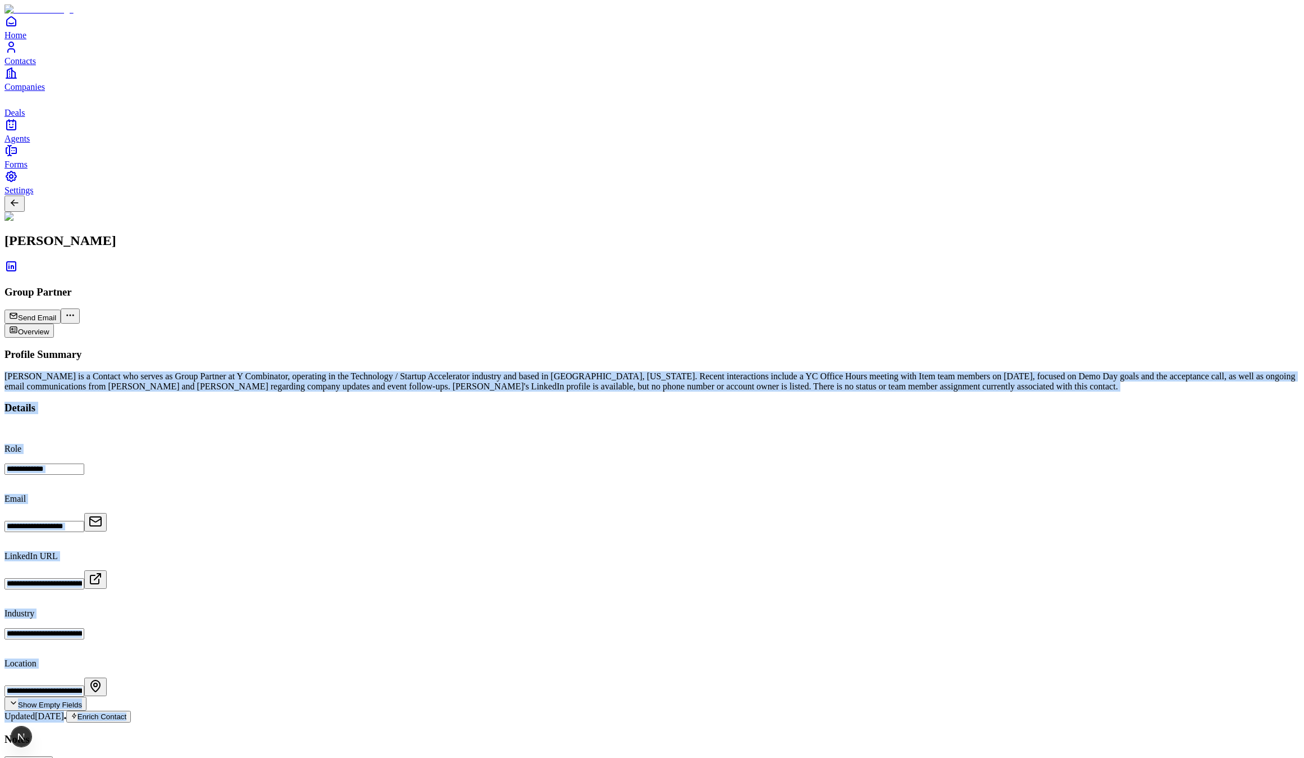
click at [707, 371] on div "Pete Koomen is a Contact who serves as Group Partner at Y Combinator, operating…" at bounding box center [651, 381] width 1295 height 20
click at [692, 371] on div "Pete Koomen is a Contact who serves as Group Partner at Y Combinator, operating…" at bounding box center [651, 381] width 1295 height 20
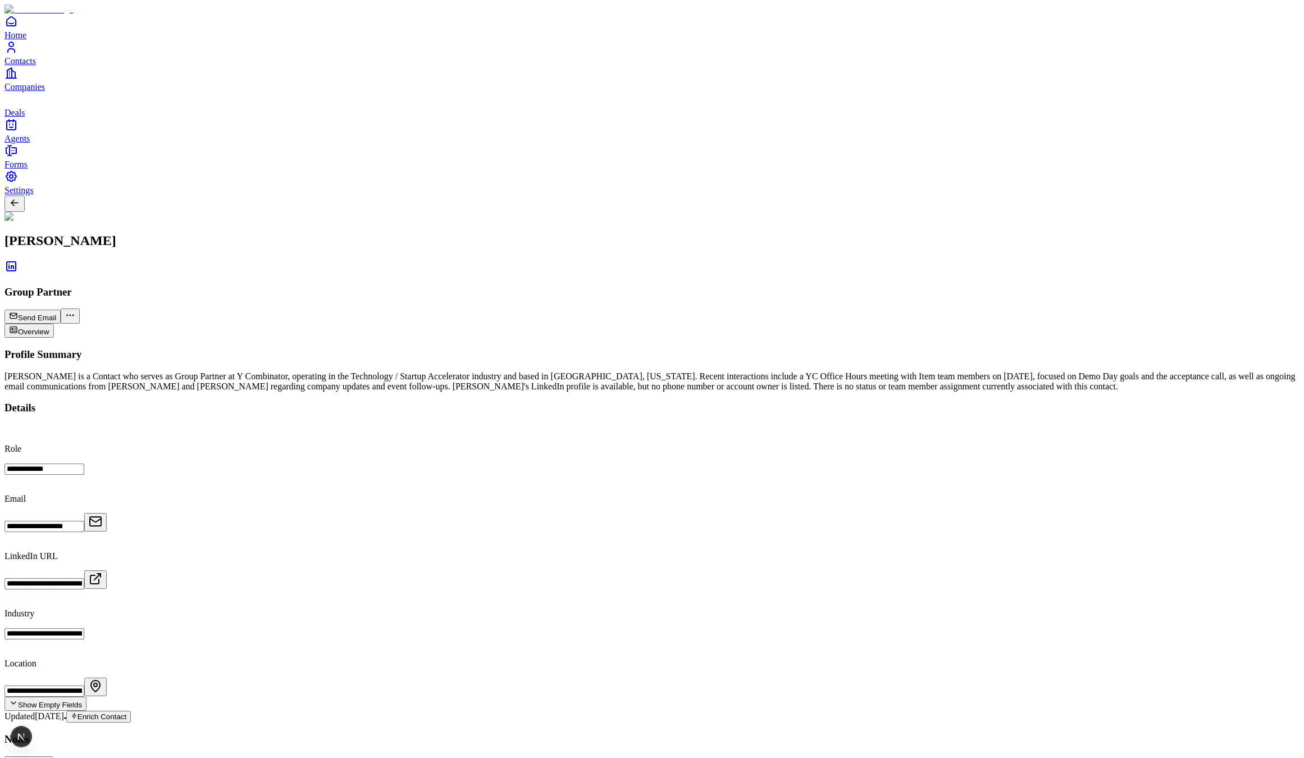
click at [402, 371] on div "Pete Koomen is a Contact who serves as Group Partner at Y Combinator, operating…" at bounding box center [651, 381] width 1295 height 20
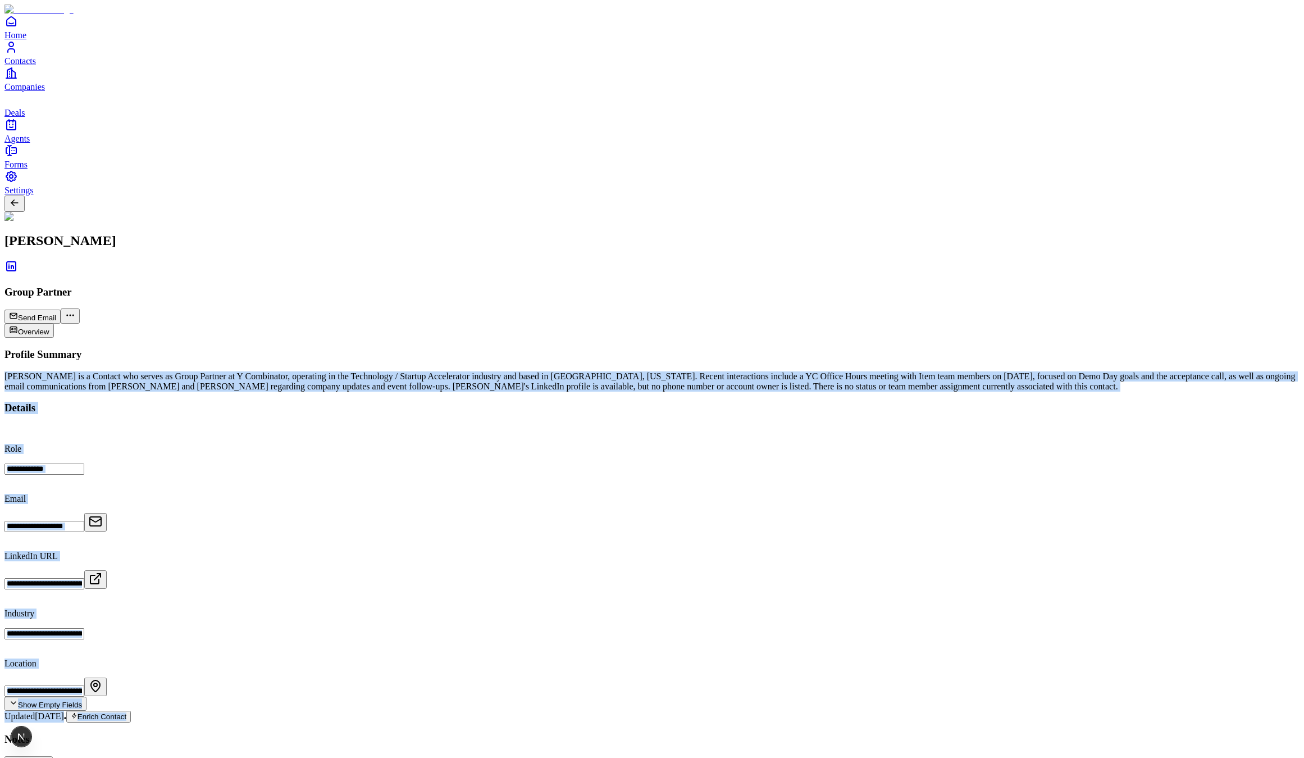
click at [402, 371] on div "Pete Koomen is a Contact who serves as Group Partner at Y Combinator, operating…" at bounding box center [651, 381] width 1295 height 20
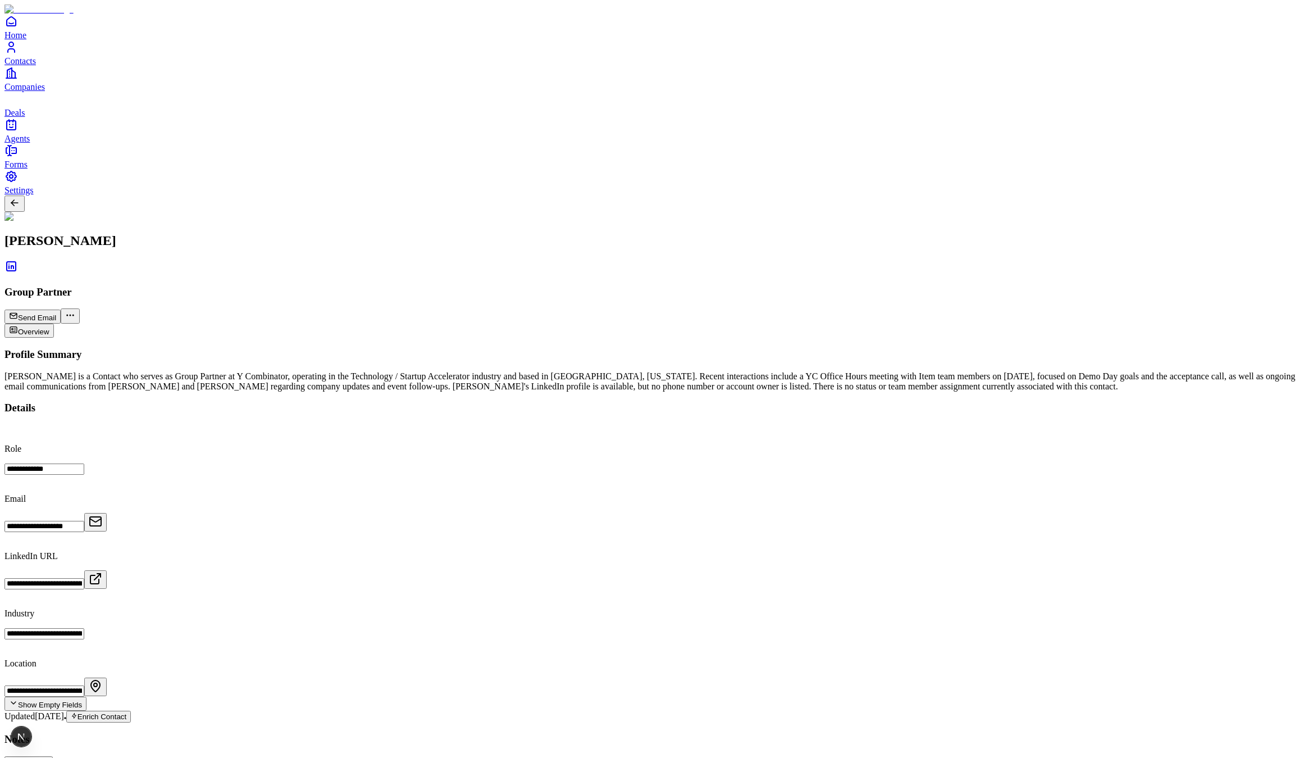
click at [480, 371] on div "Pete Koomen is a Contact who serves as Group Partner at Y Combinator, operating…" at bounding box center [651, 381] width 1295 height 20
click at [487, 371] on div "Pete Koomen is a Contact who serves as Group Partner at Y Combinator, operating…" at bounding box center [651, 381] width 1295 height 20
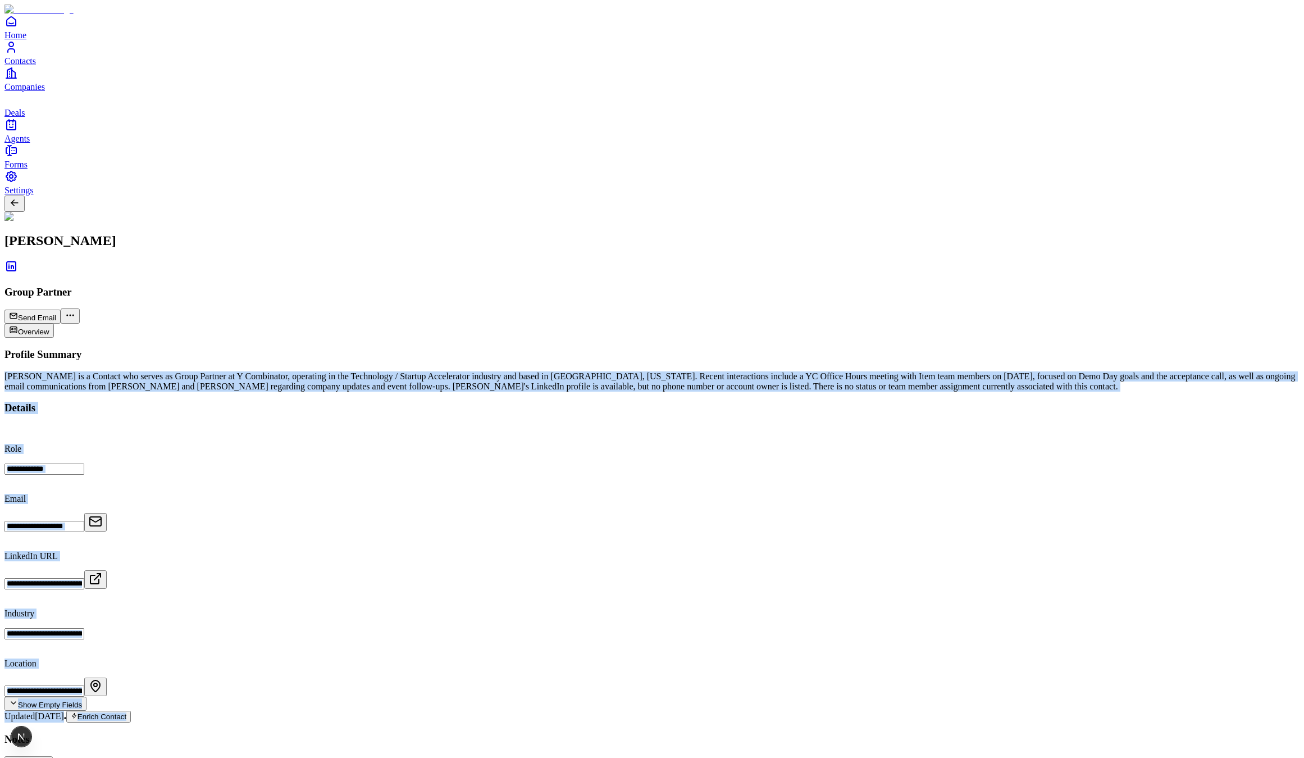
click at [487, 371] on div "Pete Koomen is a Contact who serves as Group Partner at Y Combinator, operating…" at bounding box center [651, 381] width 1295 height 20
click at [340, 371] on div "Pete Koomen is a Contact who serves as Group Partner at Y Combinator, operating…" at bounding box center [651, 381] width 1295 height 20
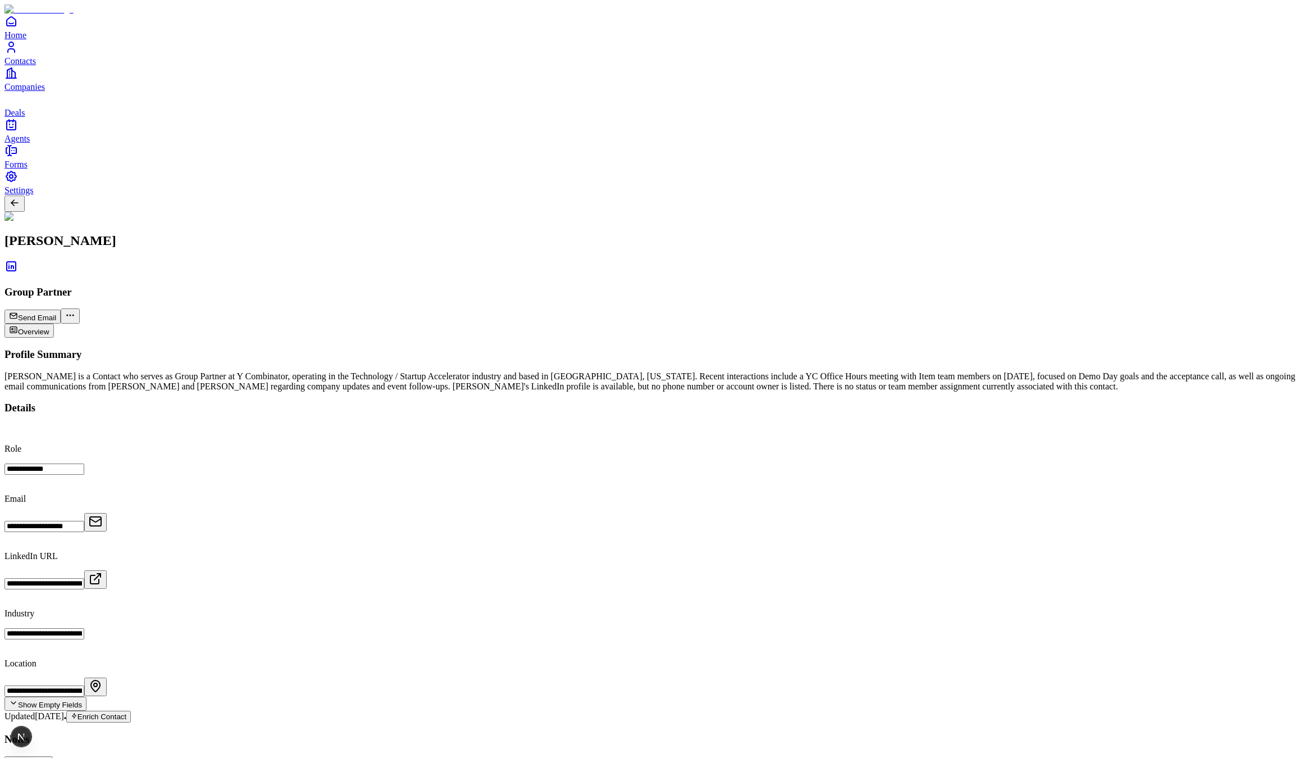
click at [307, 371] on div "Pete Koomen is a Contact who serves as Group Partner at Y Combinator, operating…" at bounding box center [651, 381] width 1295 height 20
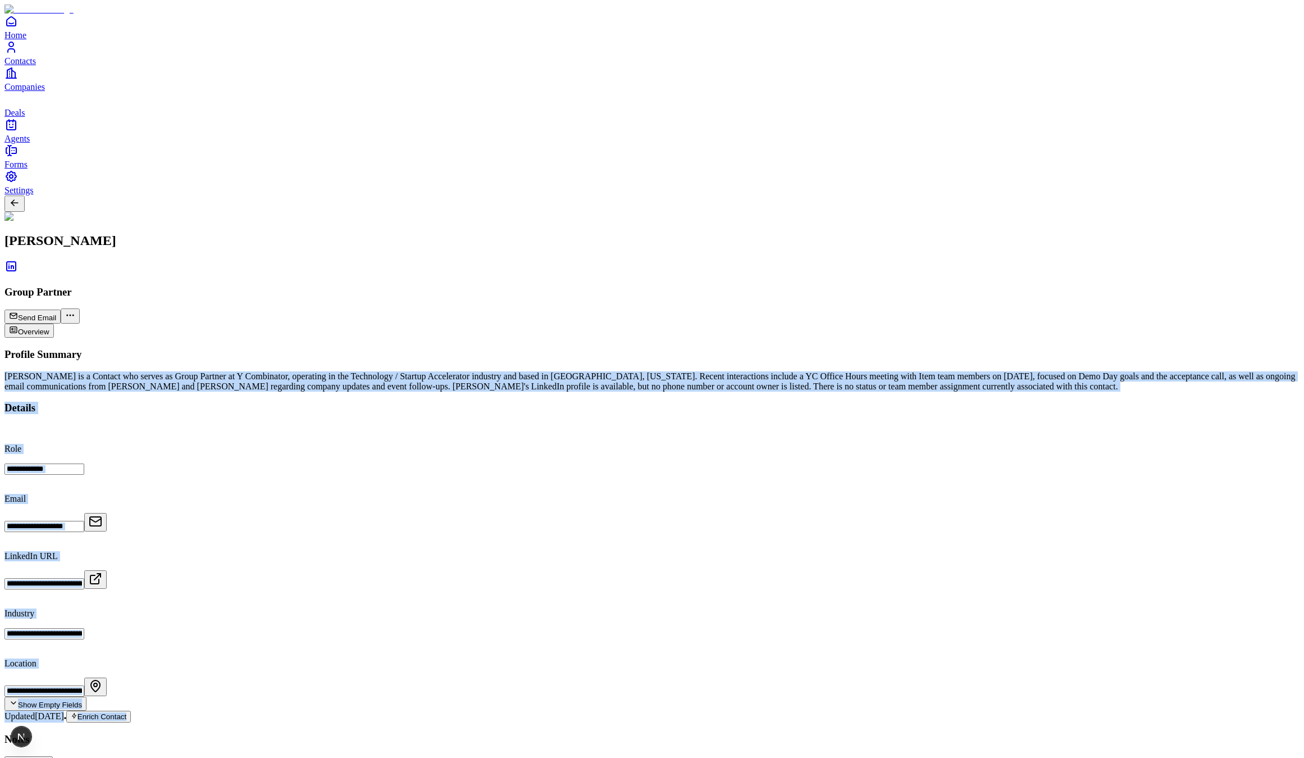
click at [307, 371] on div "Pete Koomen is a Contact who serves as Group Partner at Y Combinator, operating…" at bounding box center [651, 381] width 1295 height 20
click at [426, 371] on div "Pete Koomen is a Contact who serves as Group Partner at Y Combinator, operating…" at bounding box center [651, 381] width 1295 height 20
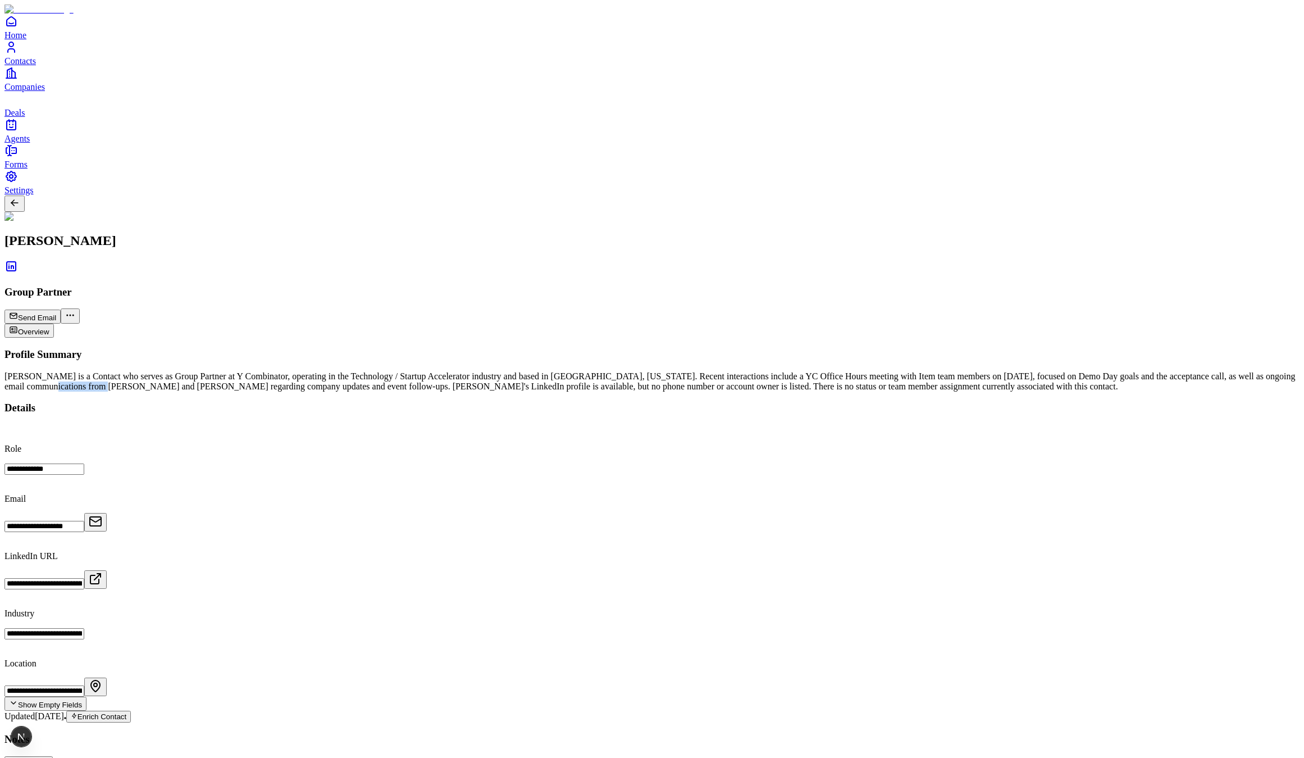
click at [426, 371] on div "Pete Koomen is a Contact who serves as Group Partner at Y Combinator, operating…" at bounding box center [651, 381] width 1295 height 20
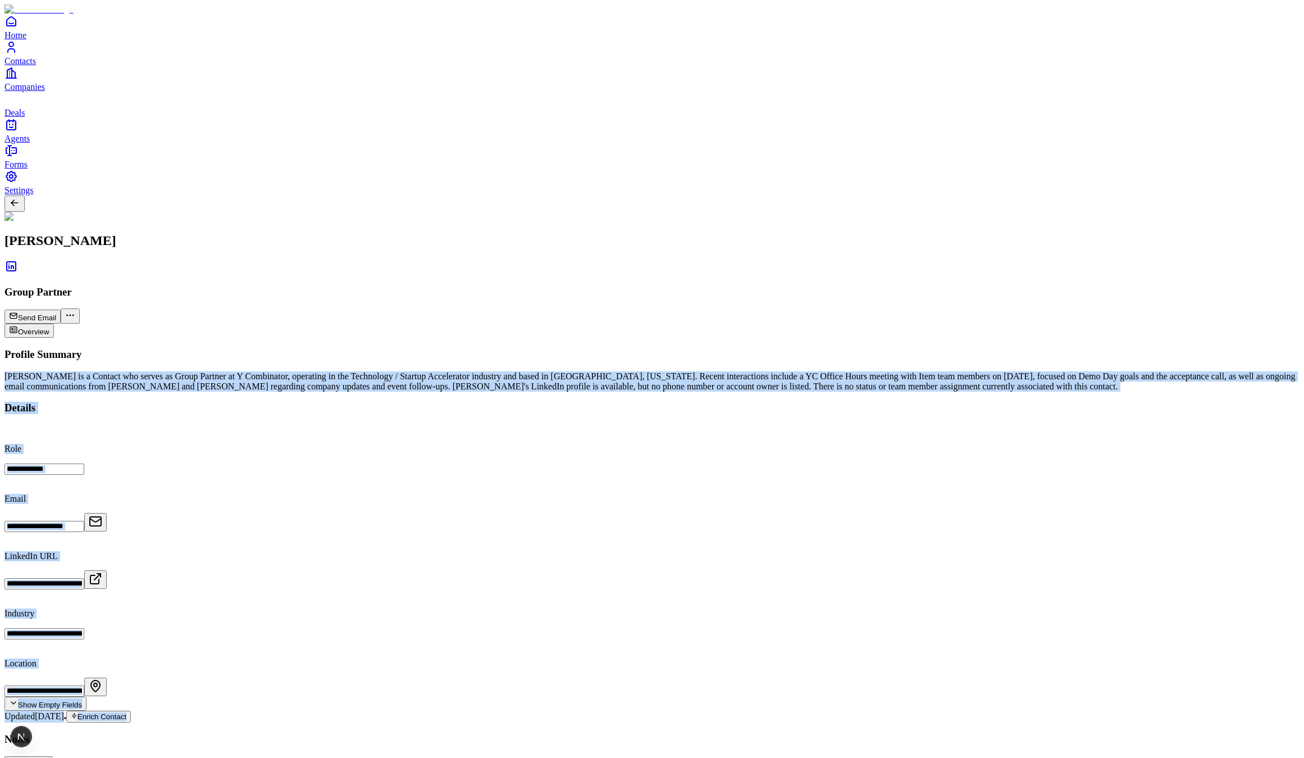
click at [426, 371] on div "Pete Koomen is a Contact who serves as Group Partner at Y Combinator, operating…" at bounding box center [651, 381] width 1295 height 20
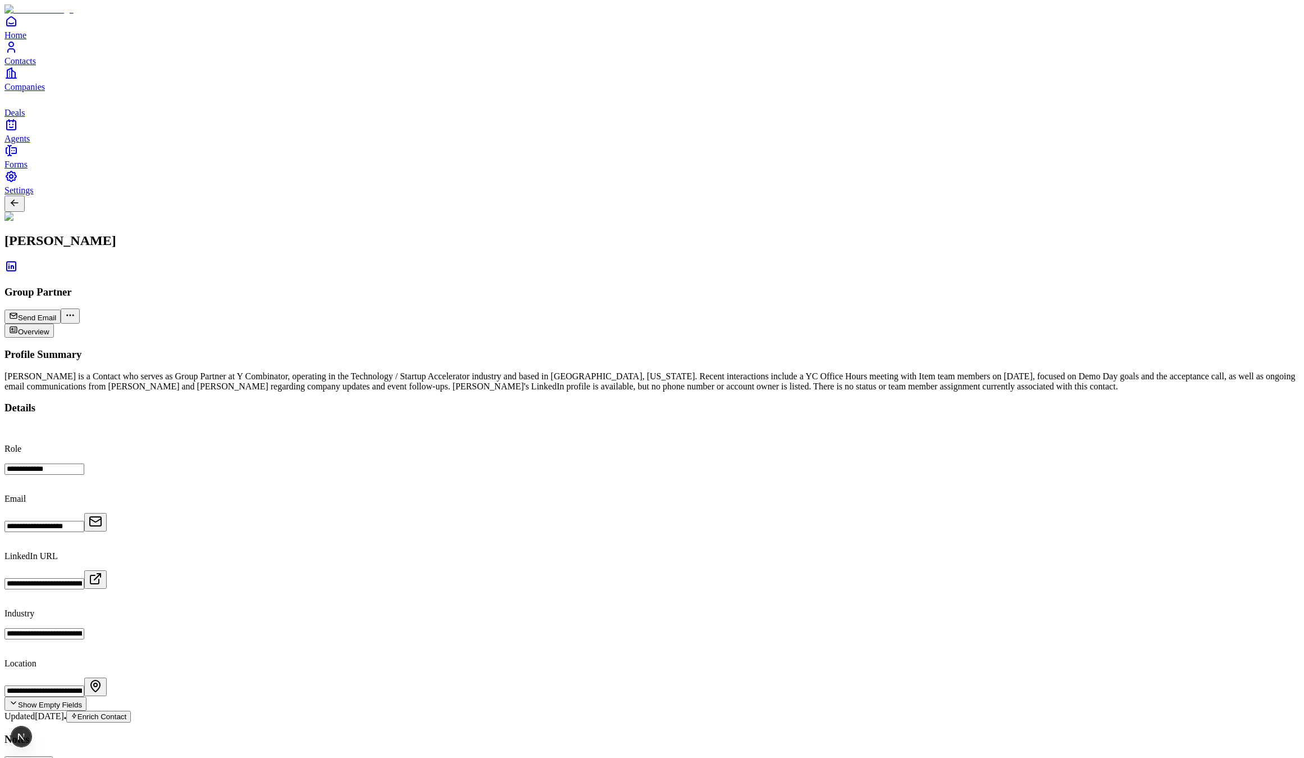
click at [506, 371] on div "Pete Koomen is a Contact who serves as Group Partner at Y Combinator, operating…" at bounding box center [651, 381] width 1295 height 20
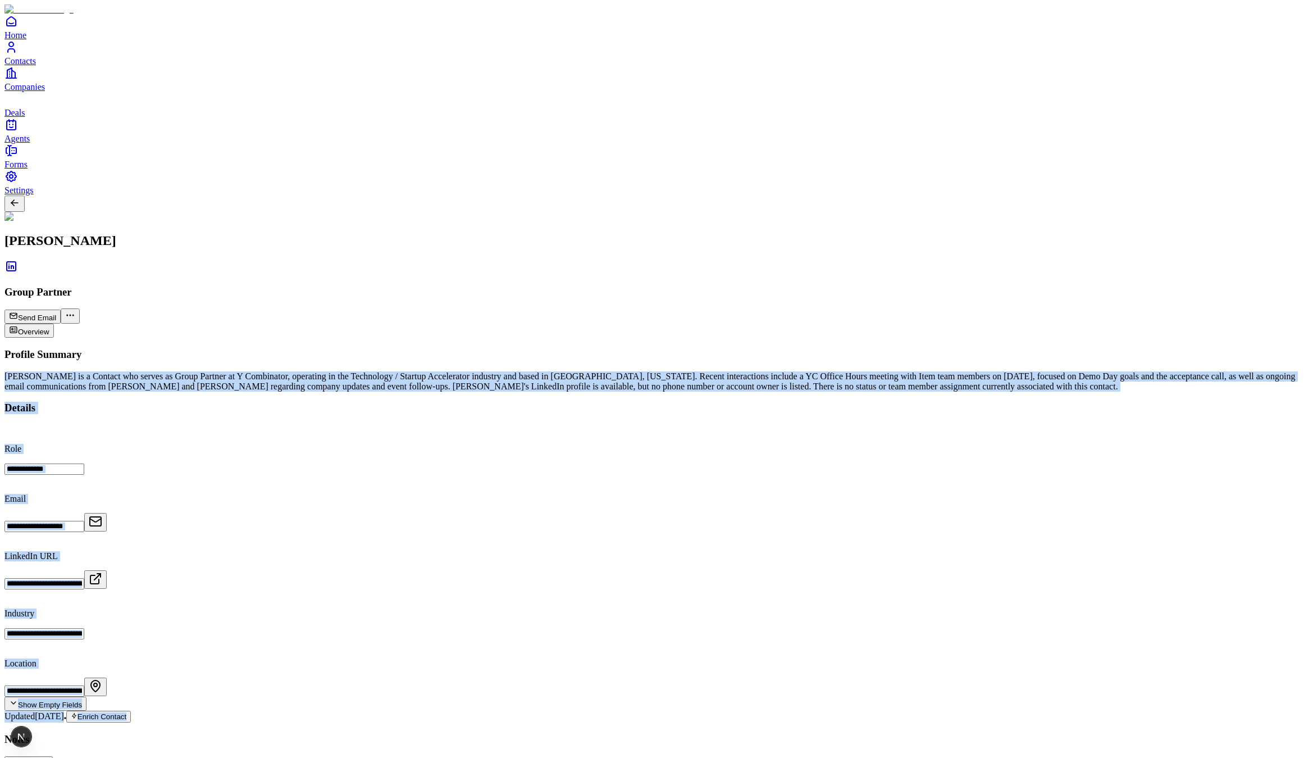
click at [506, 371] on div "Pete Koomen is a Contact who serves as Group Partner at Y Combinator, operating…" at bounding box center [651, 381] width 1295 height 20
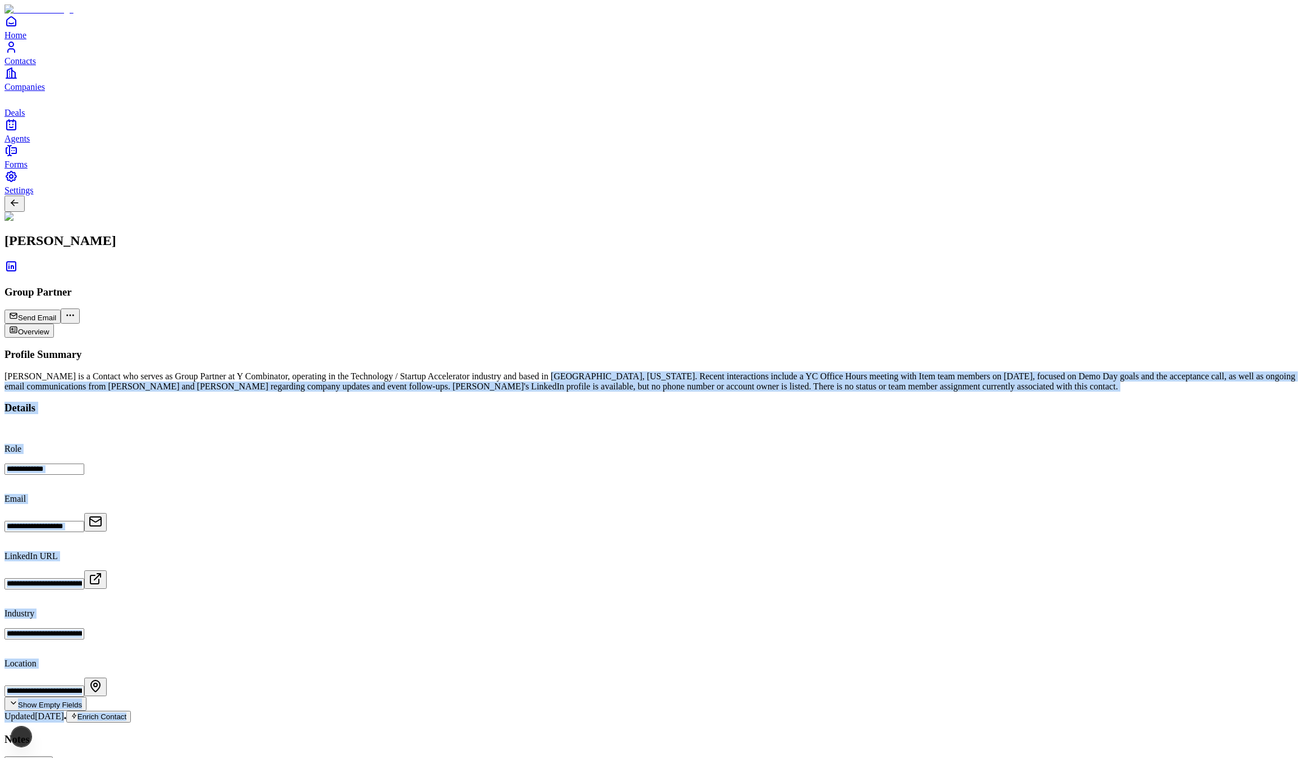
click at [589, 371] on div "Pete Koomen is a Contact who serves as Group Partner at Y Combinator, operating…" at bounding box center [651, 381] width 1295 height 20
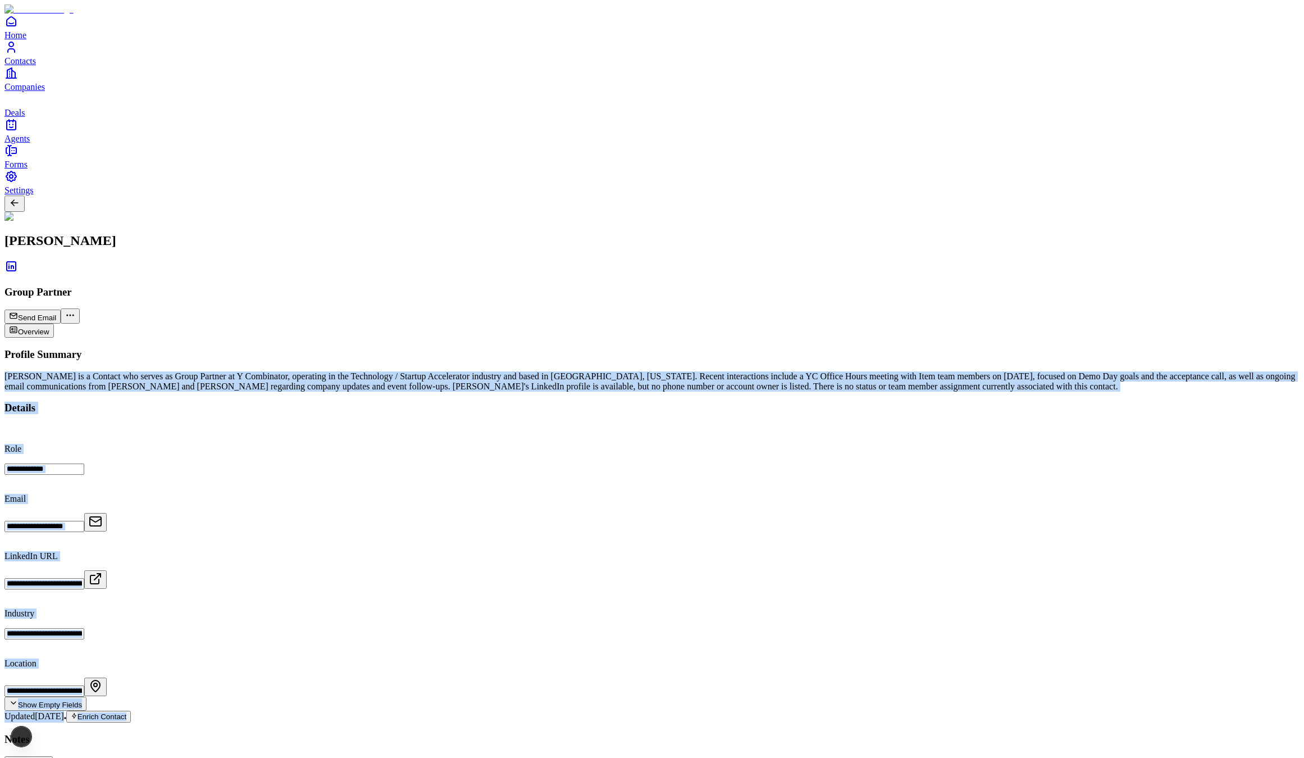
drag, startPoint x: 589, startPoint y: 143, endPoint x: 607, endPoint y: 143, distance: 17.4
click at [589, 371] on div "Pete Koomen is a Contact who serves as Group Partner at Y Combinator, operating…" at bounding box center [651, 381] width 1295 height 20
click at [578, 371] on div "Pete Koomen is a Contact who serves as Group Partner at Y Combinator, operating…" at bounding box center [651, 381] width 1295 height 20
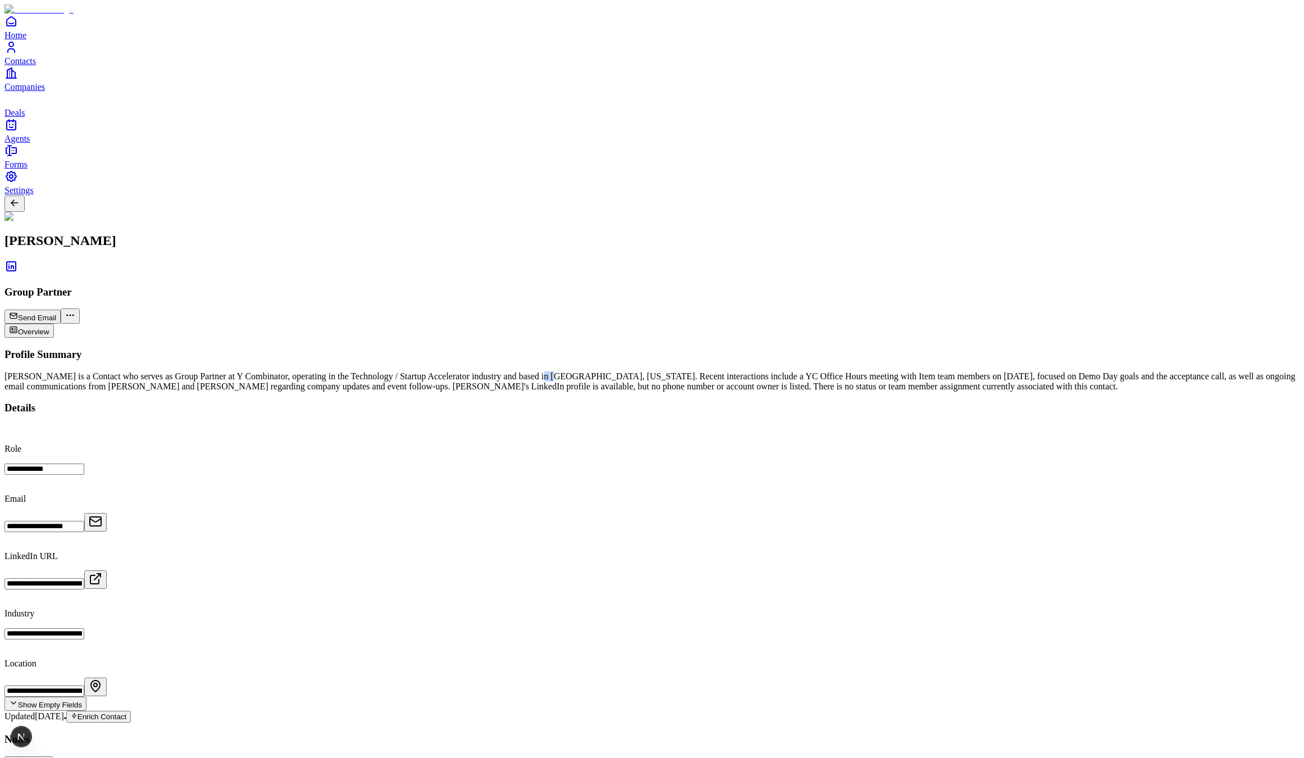
click at [578, 371] on div "Pete Koomen is a Contact who serves as Group Partner at Y Combinator, operating…" at bounding box center [651, 381] width 1295 height 20
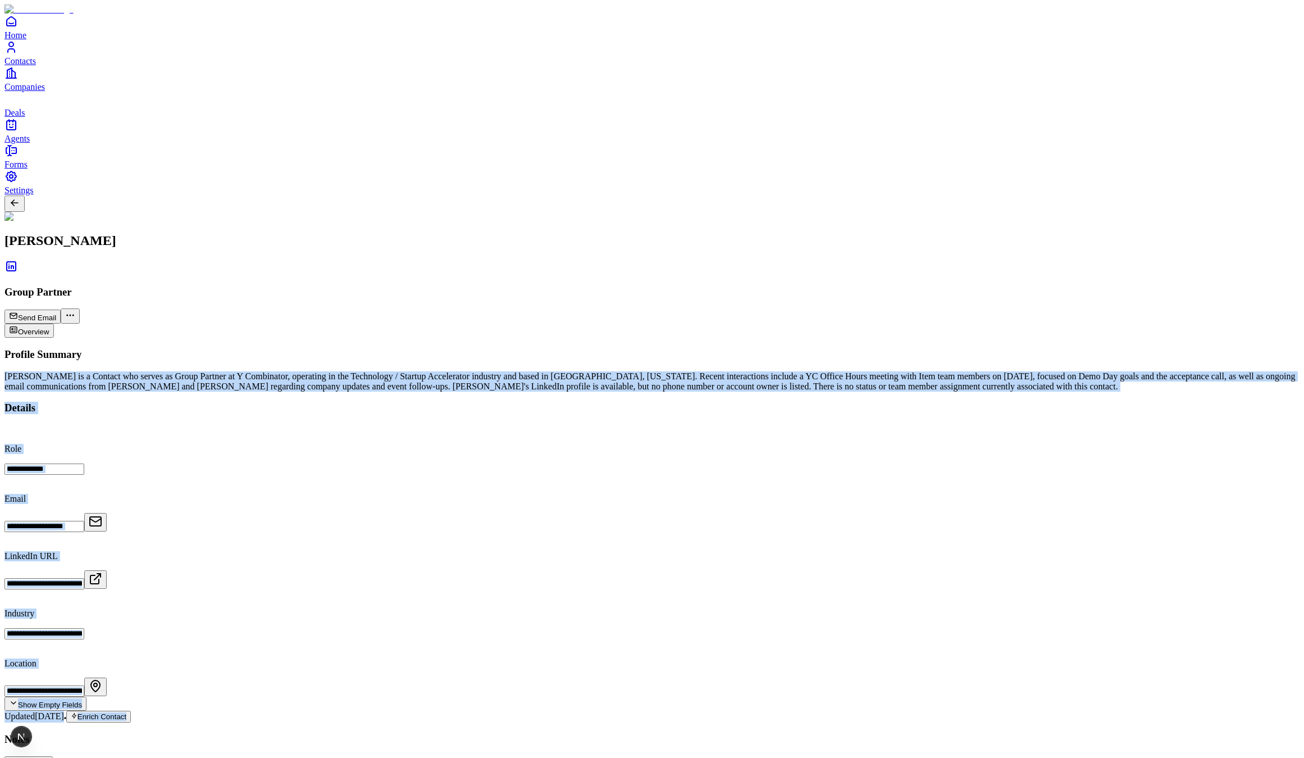
click at [578, 371] on div "Pete Koomen is a Contact who serves as Group Partner at Y Combinator, operating…" at bounding box center [651, 381] width 1295 height 20
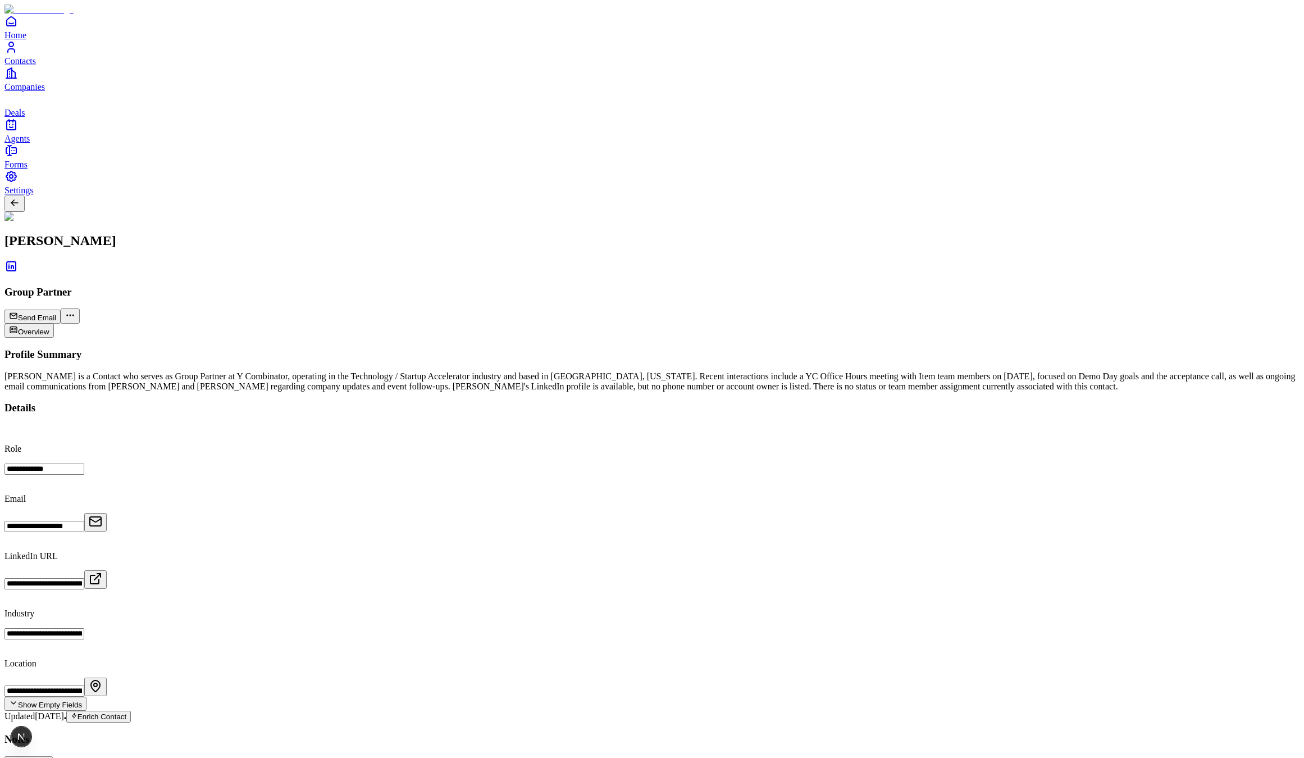
click at [718, 371] on div "Pete Koomen is a Contact who serves as Group Partner at Y Combinator, operating…" at bounding box center [651, 381] width 1295 height 20
click at [719, 371] on div "Pete Koomen is a Contact who serves as Group Partner at Y Combinator, operating…" at bounding box center [651, 381] width 1295 height 20
click at [673, 371] on div "Pete Koomen is a Contact who serves as Group Partner at Y Combinator, operating…" at bounding box center [651, 381] width 1295 height 20
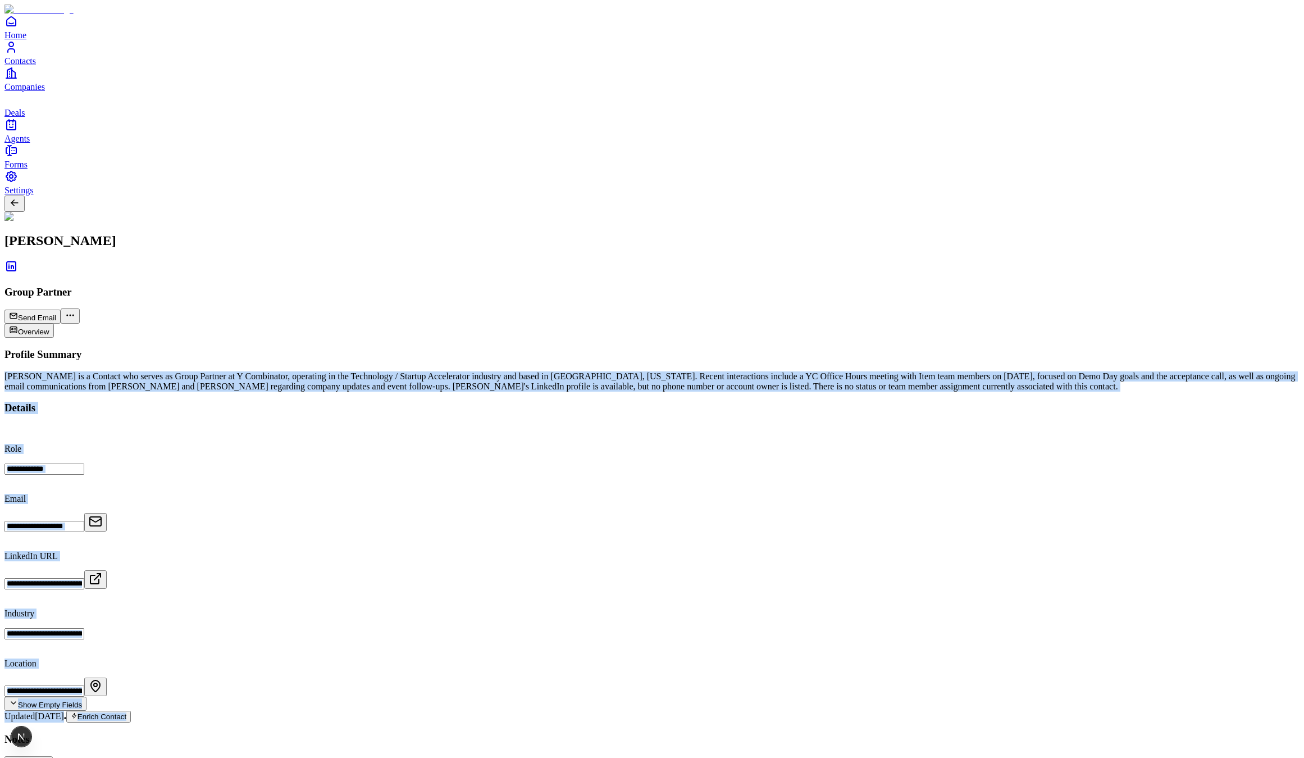
click at [673, 371] on div "Pete Koomen is a Contact who serves as Group Partner at Y Combinator, operating…" at bounding box center [651, 381] width 1295 height 20
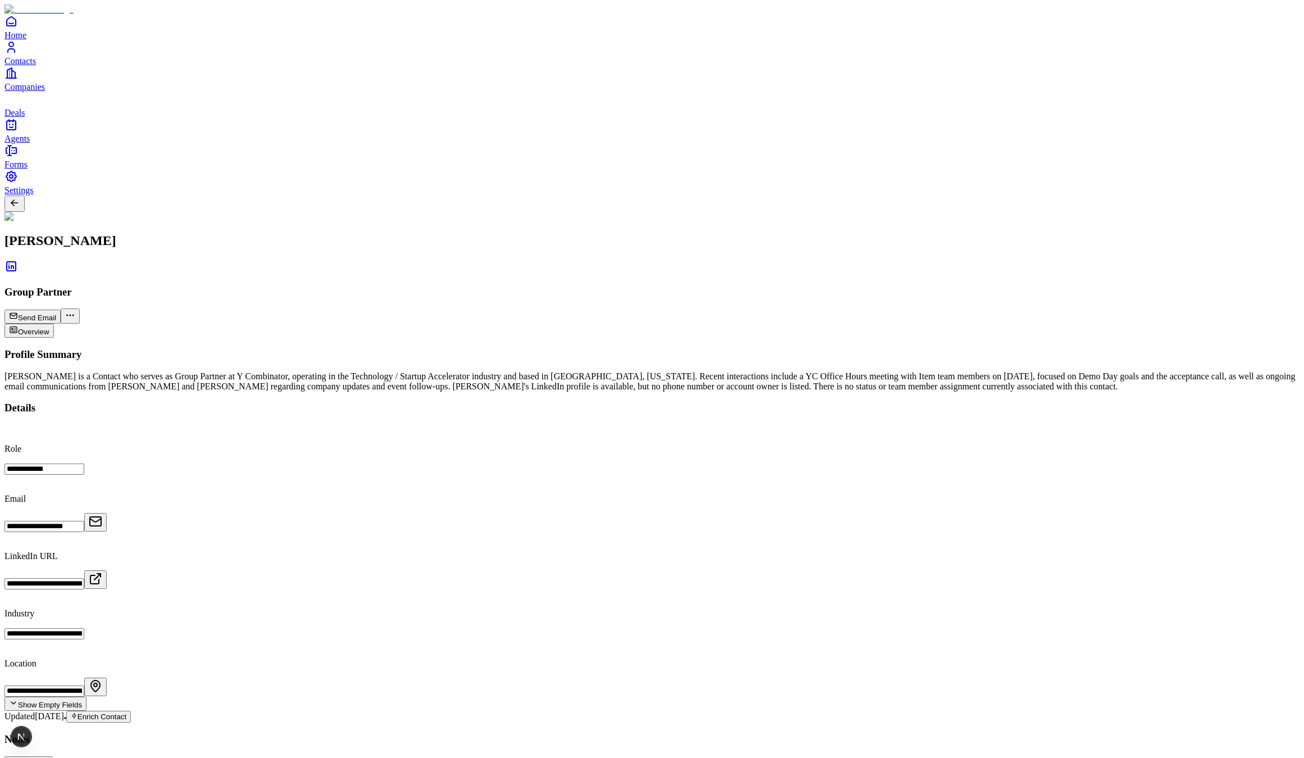
click at [40, 197] on icon at bounding box center [34, 202] width 11 height 11
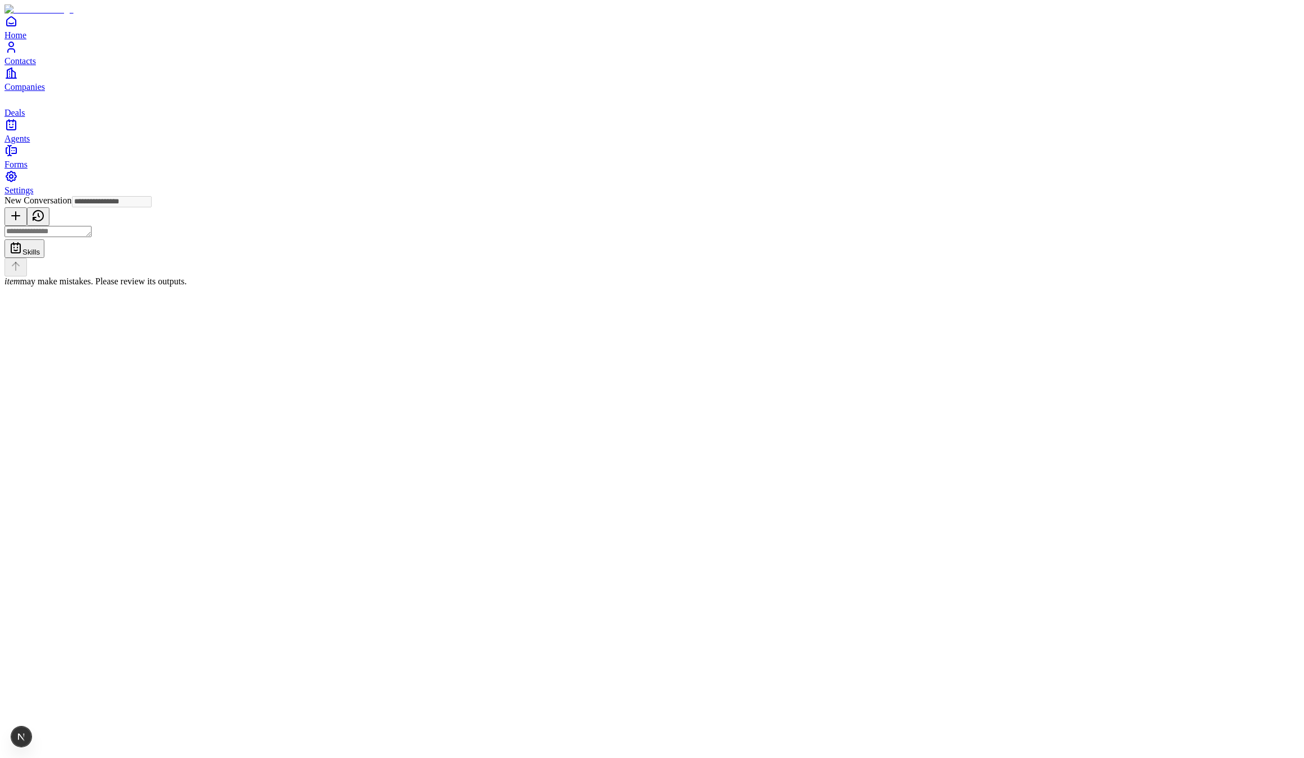
click at [26, 66] on link "Contacts" at bounding box center [651, 52] width 1295 height 25
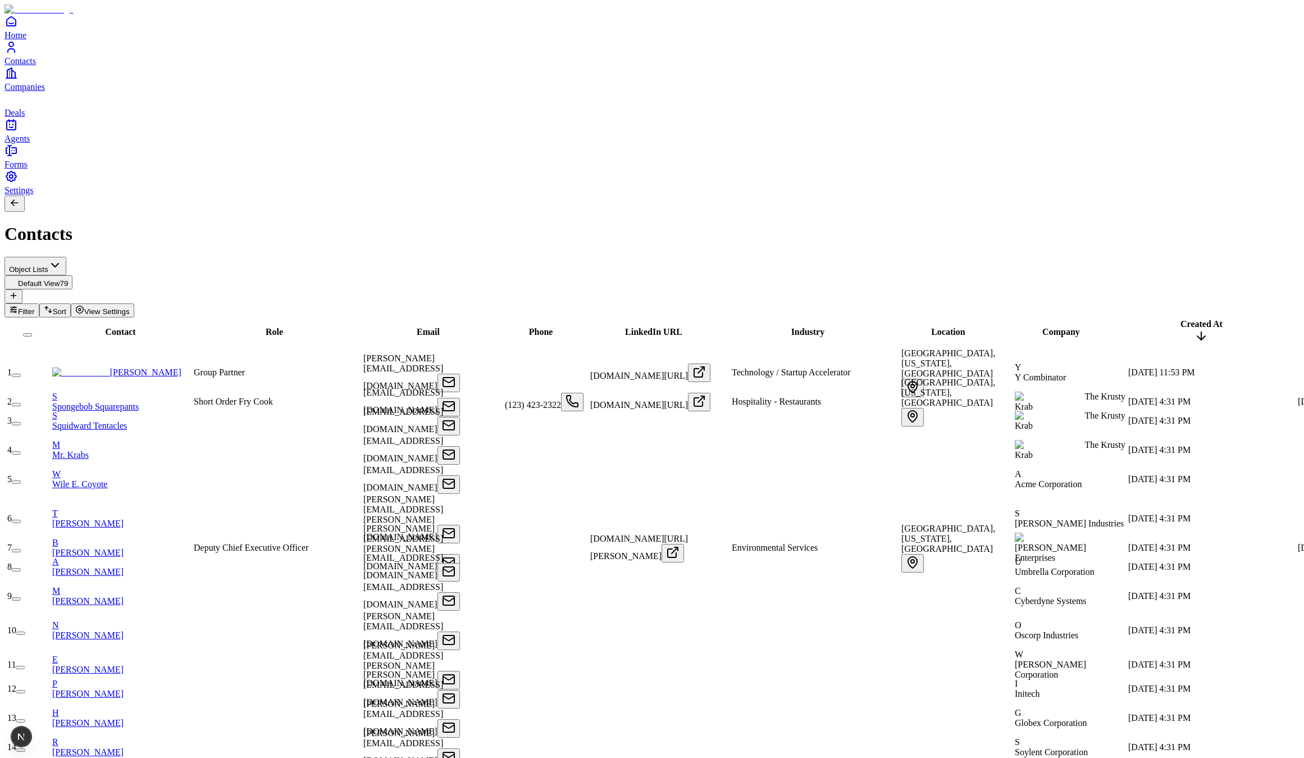
click at [149, 411] on link "S Squidward Tentacles" at bounding box center [121, 421] width 139 height 20
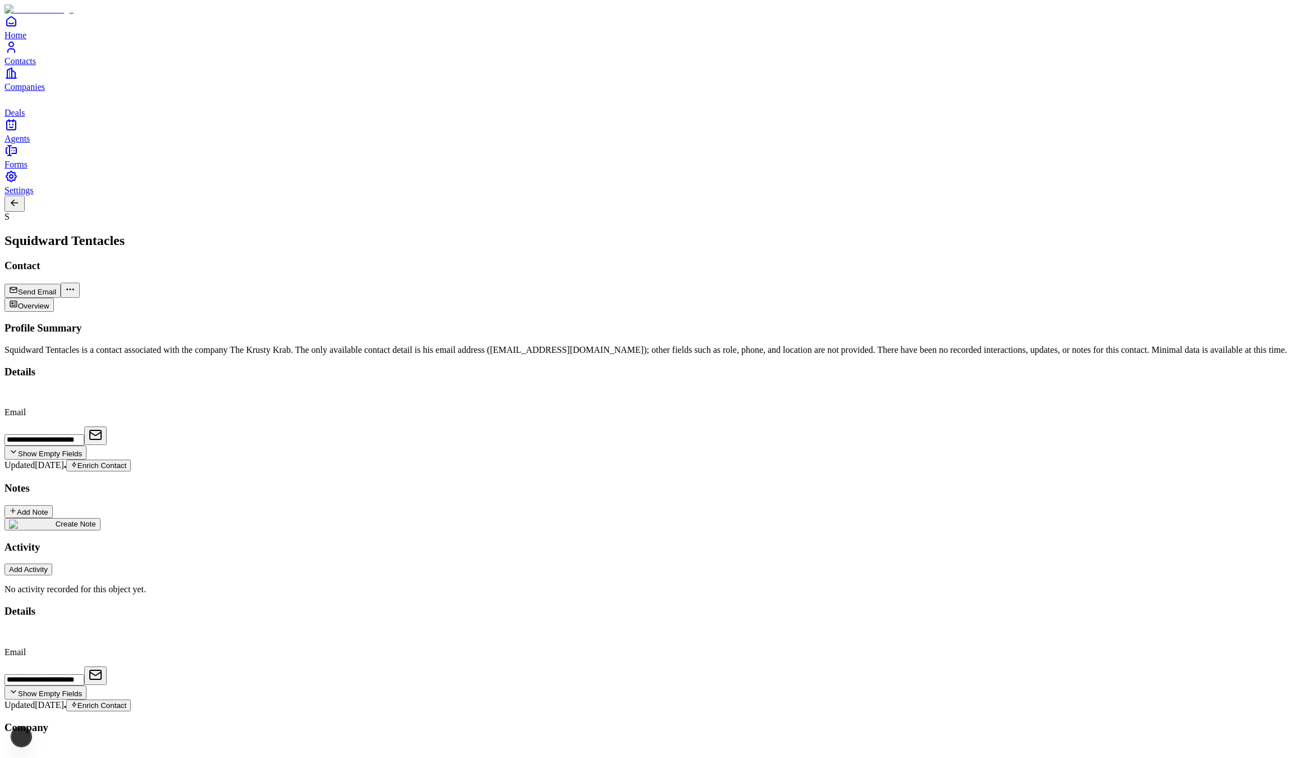
click at [25, 117] on span "Deals" at bounding box center [14, 113] width 20 height 10
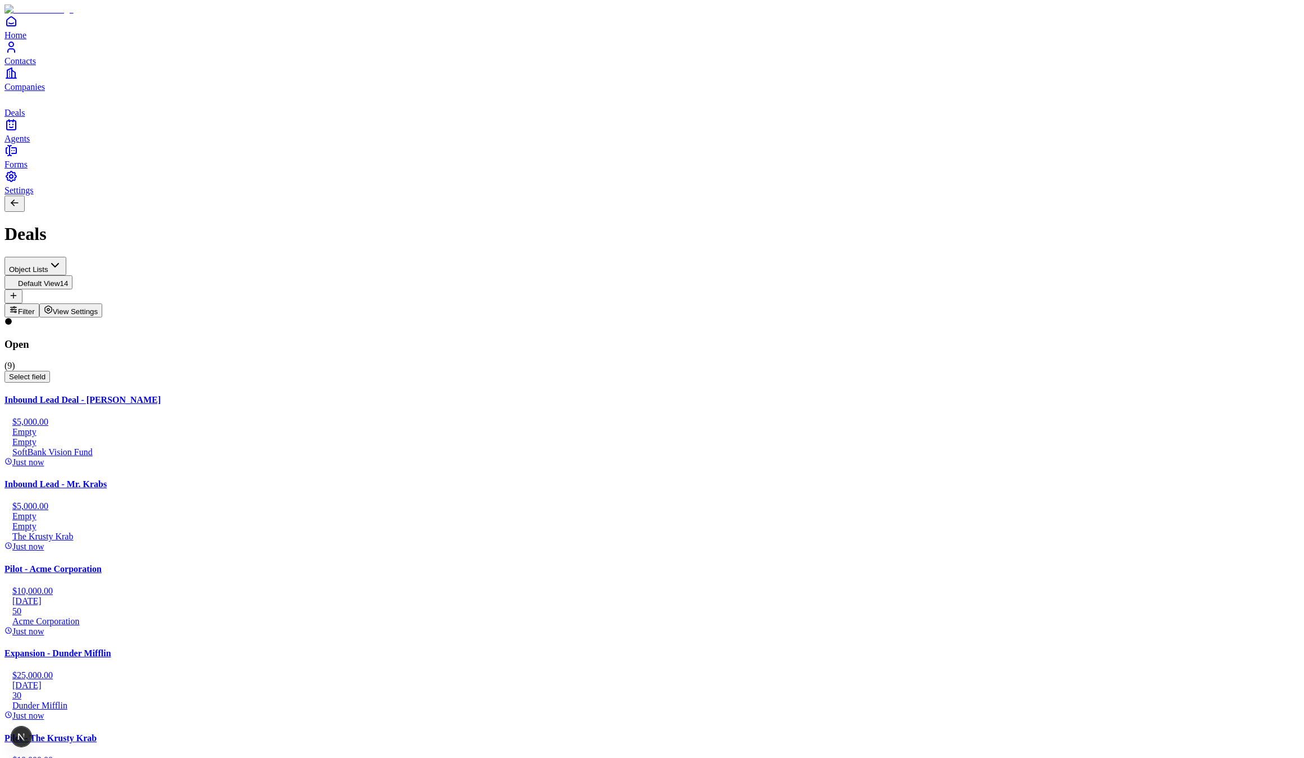
click at [156, 395] on div "Inbound Lead Deal - Rajeev Misra $5,000.00 Empty Empty SoftBank Vision Fund Jus…" at bounding box center [651, 431] width 1295 height 72
click at [140, 648] on div "Expansion - Dunder Mifflin $25,000.00 12/3/2025 30 Dunder Mifflin Just now" at bounding box center [651, 684] width 1295 height 72
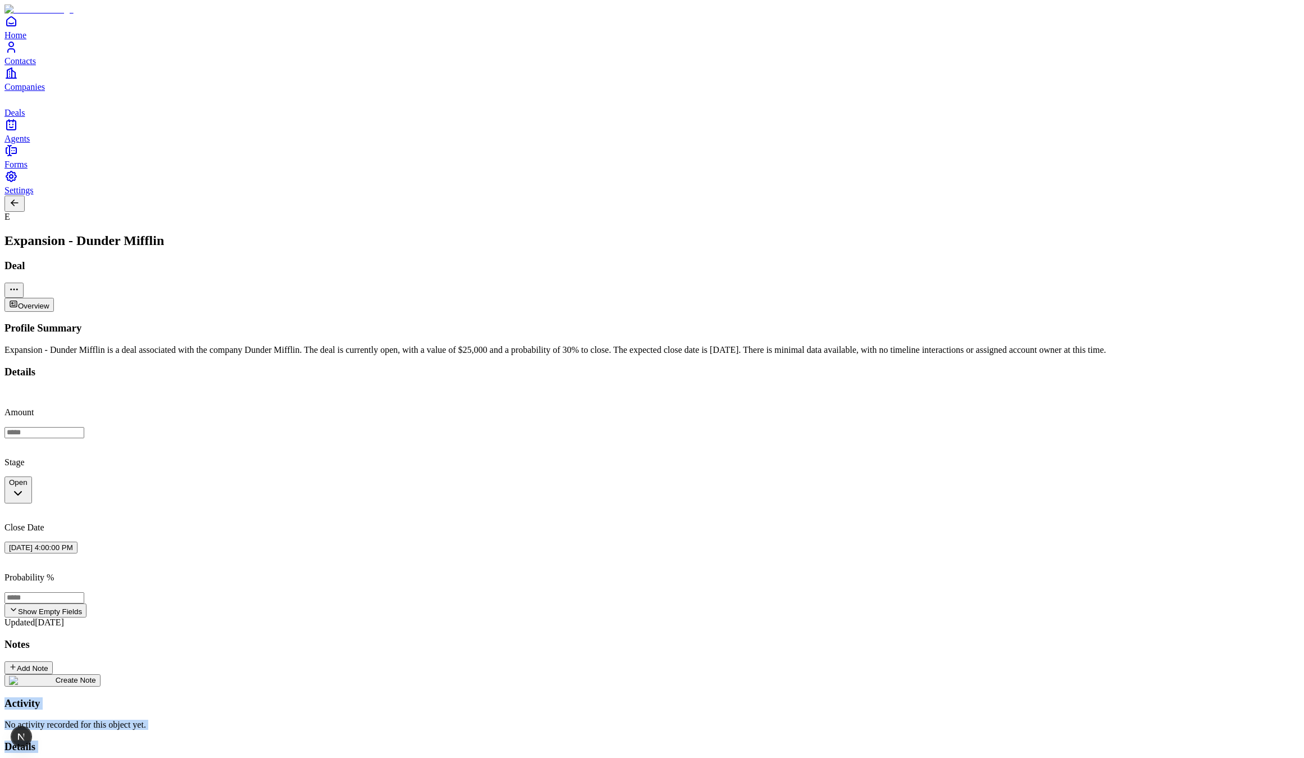
drag, startPoint x: 944, startPoint y: 276, endPoint x: 1224, endPoint y: 603, distance: 430.3
drag, startPoint x: 1225, startPoint y: 606, endPoint x: 1028, endPoint y: 310, distance: 356.0
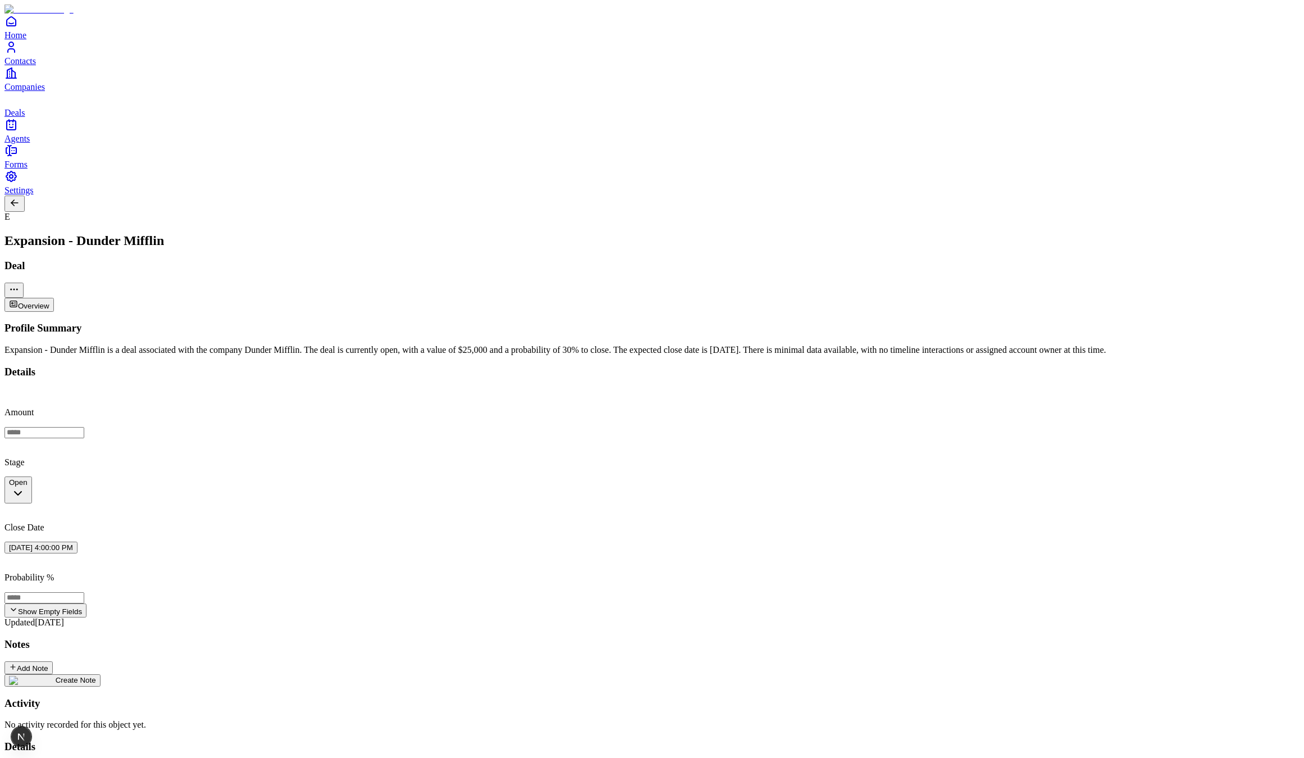
click at [921, 697] on div "Activity" at bounding box center [651, 703] width 1295 height 12
drag, startPoint x: 1290, startPoint y: 566, endPoint x: 1045, endPoint y: 314, distance: 351.2
click at [878, 322] on div "Profile Summary Expansion - Dunder Mifflin is a deal associated with the compan…" at bounding box center [651, 526] width 1295 height 408
drag, startPoint x: 1069, startPoint y: 300, endPoint x: 1257, endPoint y: 570, distance: 329.2
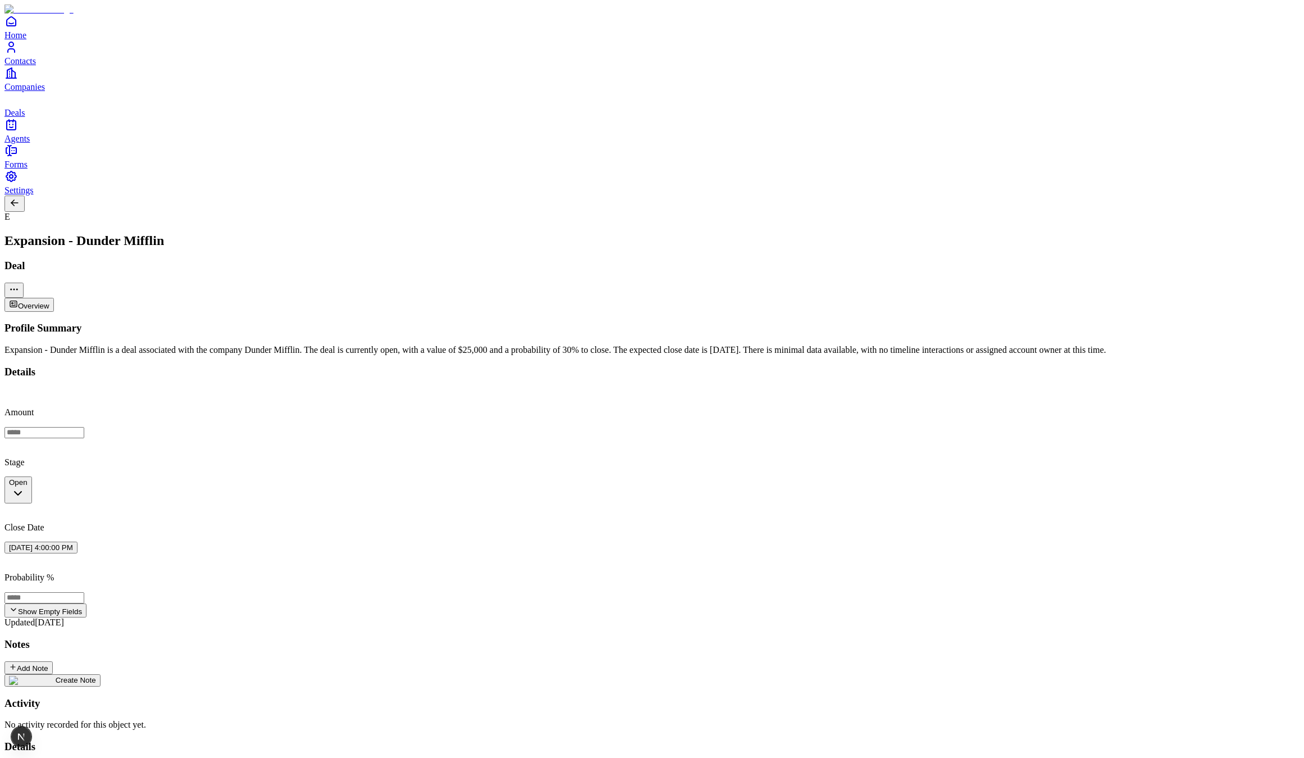
drag, startPoint x: 1262, startPoint y: 575, endPoint x: 1028, endPoint y: 310, distance: 353.4
click at [813, 322] on div "Profile Summary Expansion - Dunder Mifflin is a deal associated with the compan…" at bounding box center [651, 526] width 1295 height 408
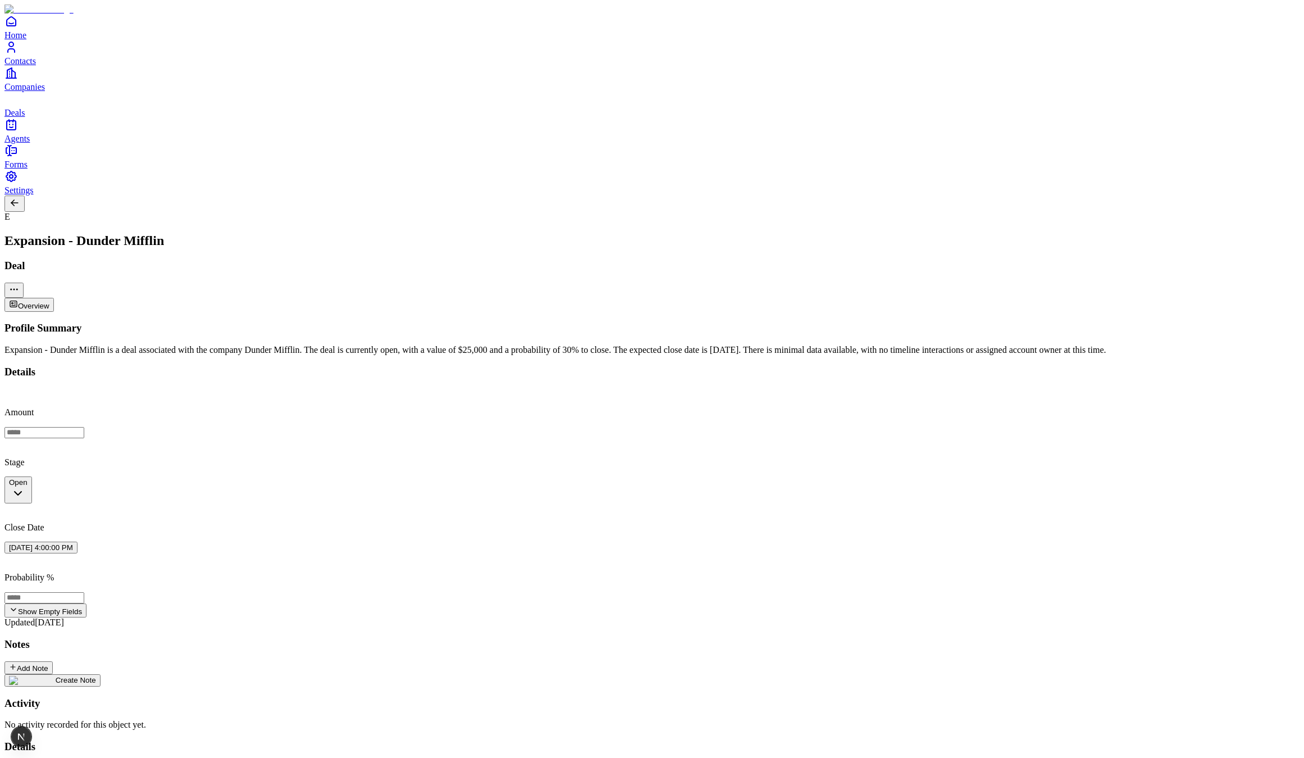
click at [25, 117] on span "Deals" at bounding box center [14, 113] width 20 height 10
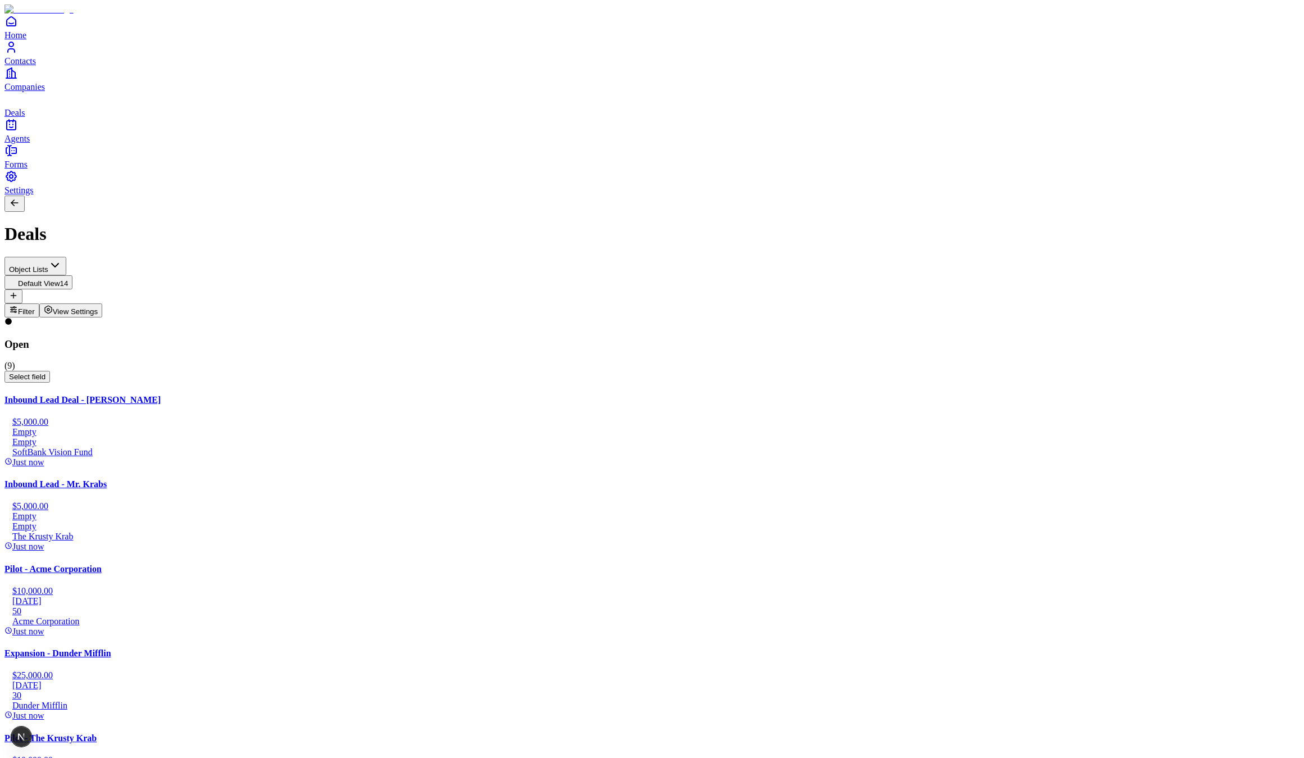
click at [154, 395] on div "Inbound Lead Deal - Rajeev Misra $5,000.00 Empty Empty SoftBank Vision Fund Jus…" at bounding box center [651, 431] width 1295 height 72
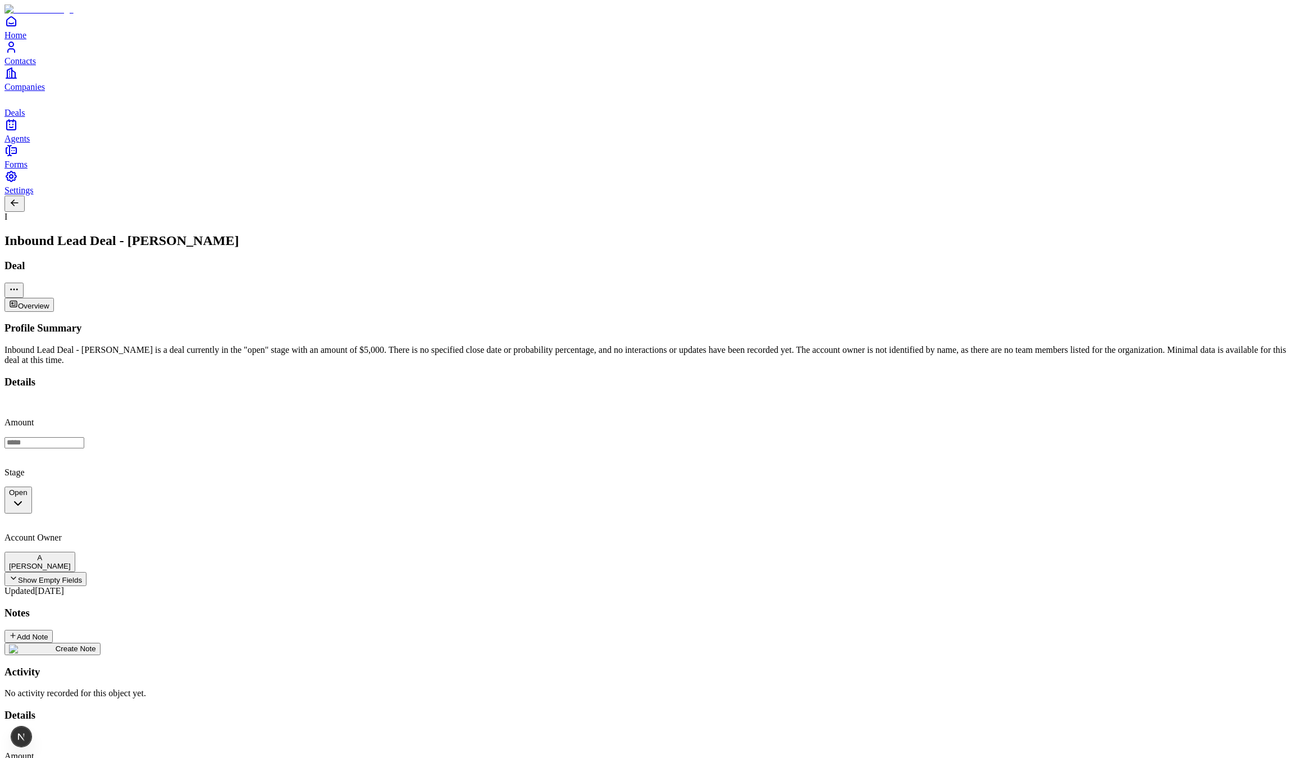
drag, startPoint x: 267, startPoint y: 353, endPoint x: 370, endPoint y: 361, distance: 103.1
click at [370, 361] on div "Profile Summary Inbound Lead Deal - Rajeev Misra is a deal currently in the "op…" at bounding box center [651, 510] width 1295 height 376
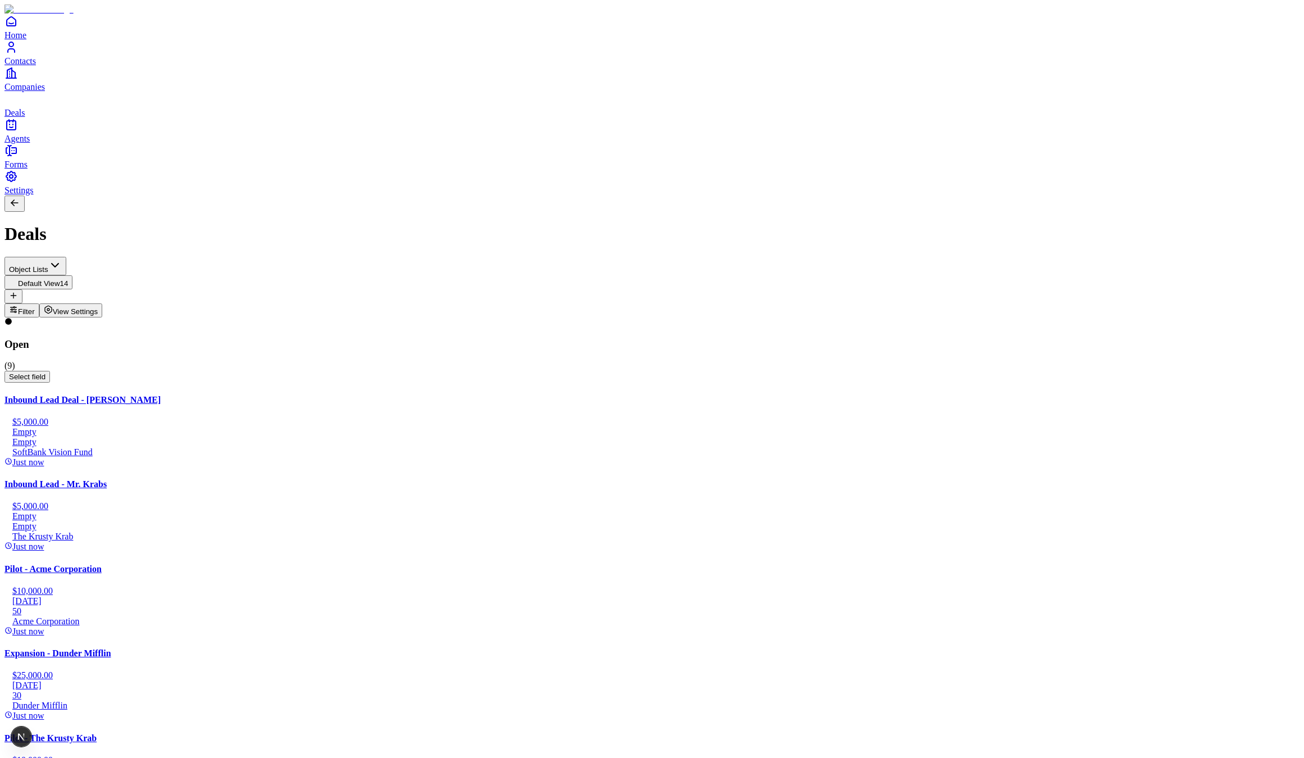
click at [162, 395] on h4 "Inbound Lead Deal - [PERSON_NAME]" at bounding box center [651, 400] width 1295 height 10
click at [148, 479] on div "Inbound Lead - Mr. Krabs $5,000.00 Empty Empty The Krusty Krab Just now" at bounding box center [651, 515] width 1295 height 72
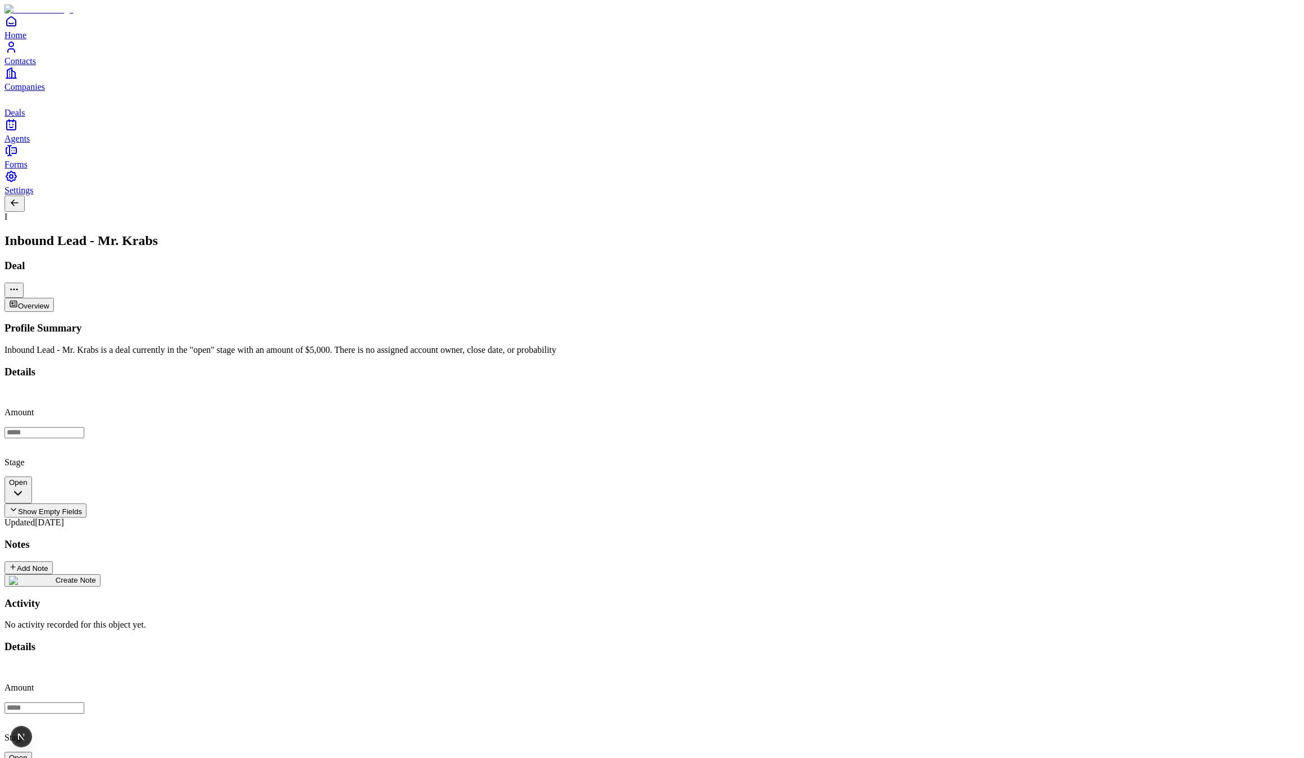
drag, startPoint x: 70, startPoint y: 357, endPoint x: 193, endPoint y: 354, distance: 123.6
click at [190, 352] on div "Profile Summary Inbound Lead - Mr. Krabs is a deal currently in the "open" stag…" at bounding box center [651, 476] width 1295 height 308
click at [248, 620] on p "No activity recorded for this object yet." at bounding box center [651, 625] width 1295 height 10
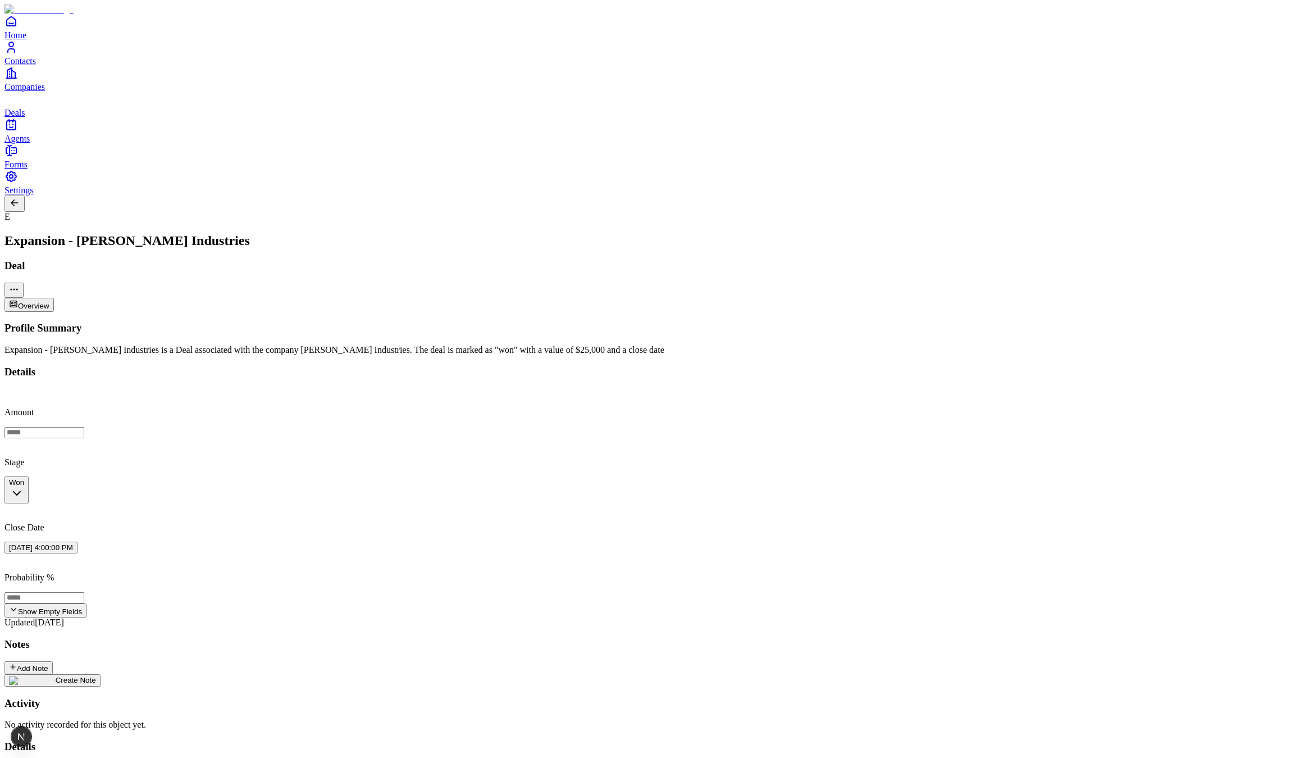
click at [207, 196] on div at bounding box center [651, 204] width 1295 height 16
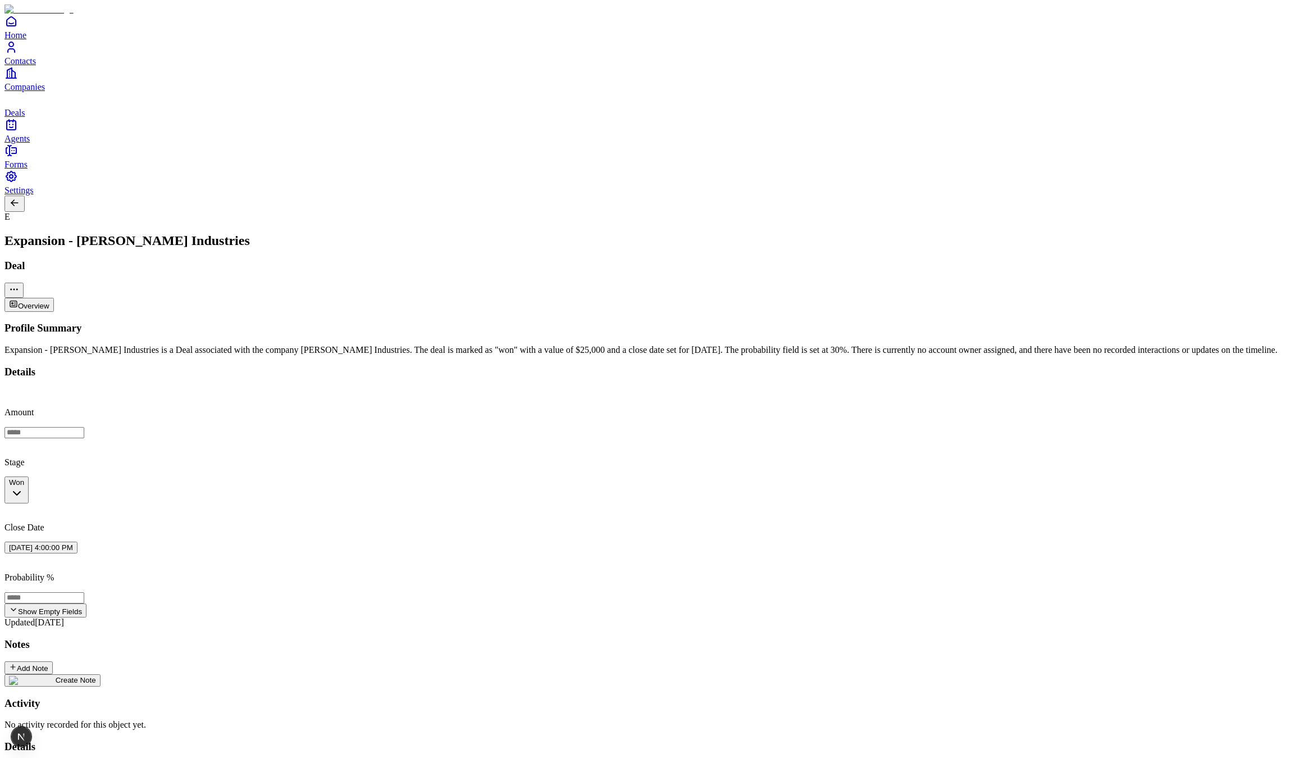
click at [209, 233] on h2 "Expansion - [PERSON_NAME] Industries" at bounding box center [651, 240] width 1295 height 15
click at [211, 233] on h2 "Expansion - [PERSON_NAME] Industries" at bounding box center [651, 240] width 1295 height 15
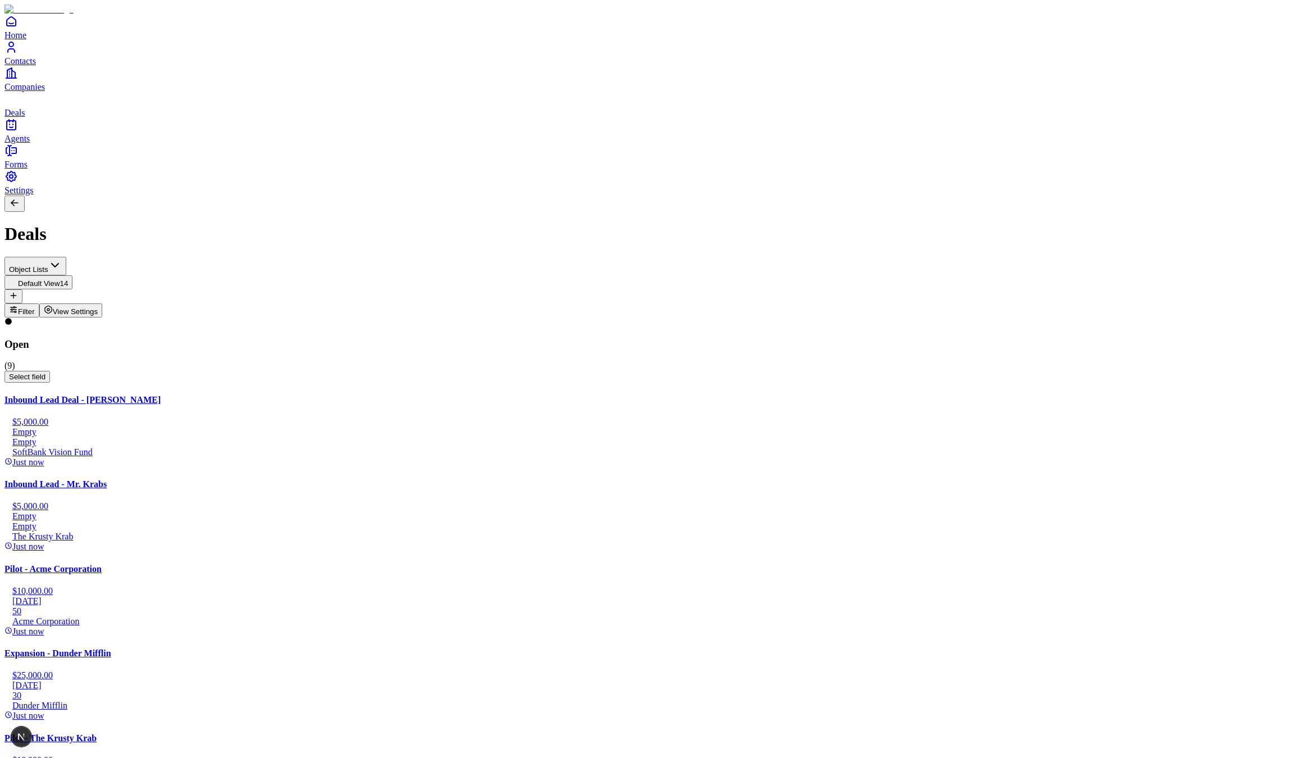
click at [148, 395] on div "Inbound Lead Deal - Rajeev Misra $5,000.00 Empty Empty SoftBank Vision Fund Jus…" at bounding box center [651, 431] width 1295 height 72
click at [127, 395] on h4 "Inbound Lead Deal - [PERSON_NAME]" at bounding box center [651, 400] width 1295 height 10
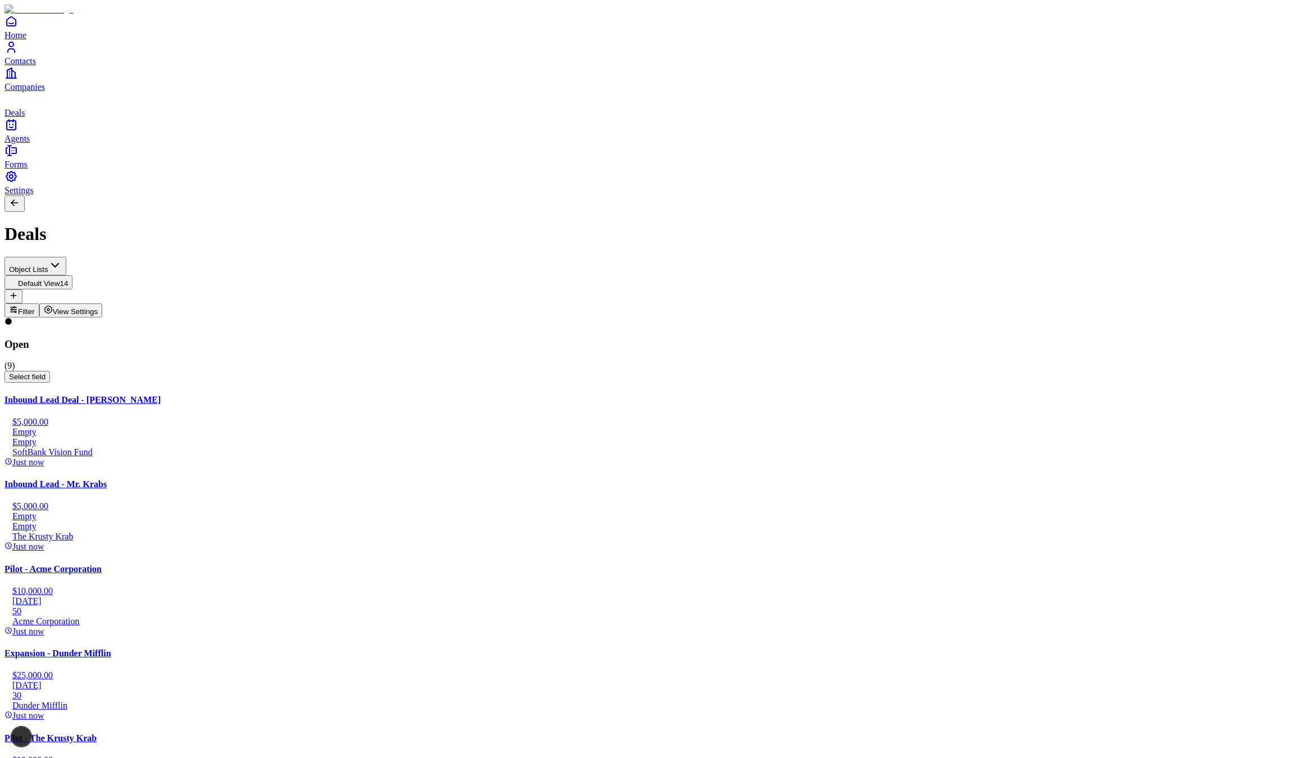
click at [153, 479] on div "Inbound Lead - Mr. Krabs $5,000.00 Empty Empty The Krusty Krab Just now" at bounding box center [651, 515] width 1295 height 72
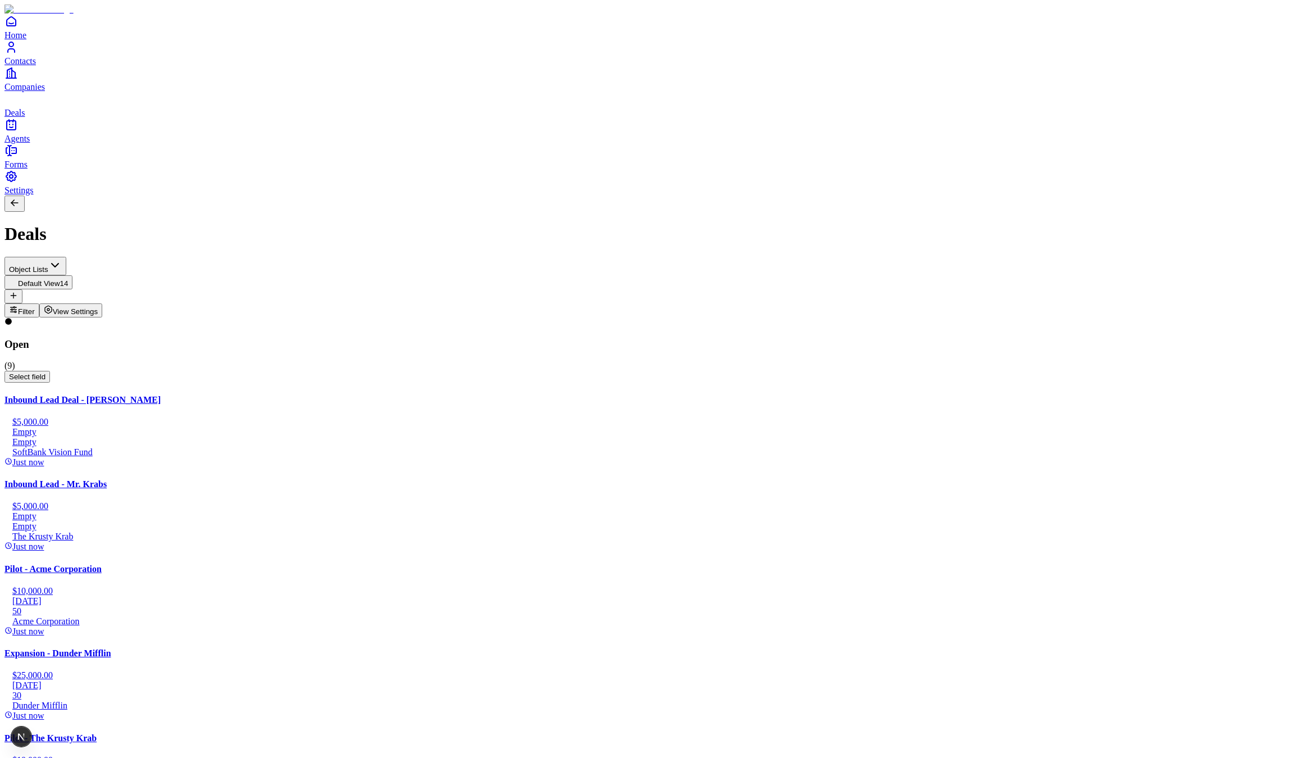
click at [237, 564] on div "Pilot - Acme Corporation $10,000.00 11/3/2025 50 Acme Corporation Just now" at bounding box center [651, 600] width 1295 height 72
click at [152, 648] on div "Expansion - Dunder Mifflin $25,000.00 12/3/2025 30 Dunder Mifflin Just now" at bounding box center [651, 684] width 1295 height 72
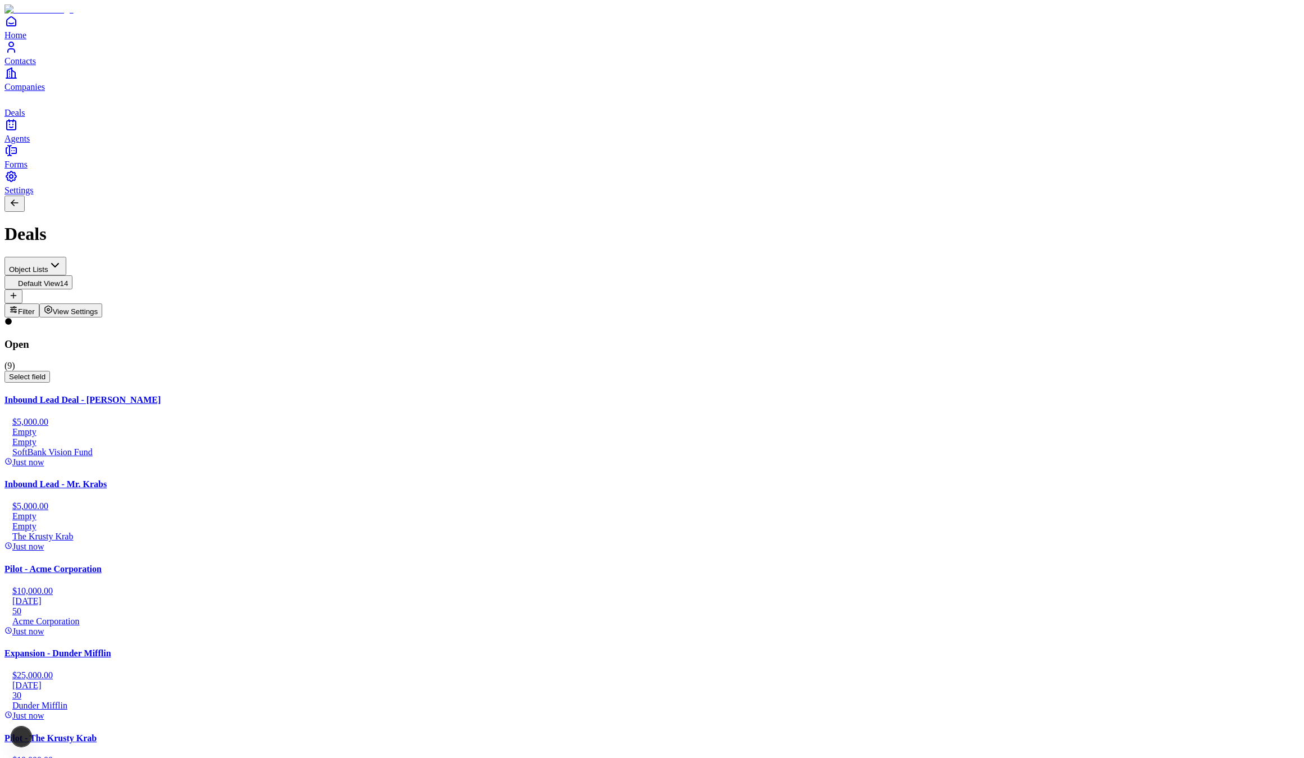
scroll to position [246, 0]
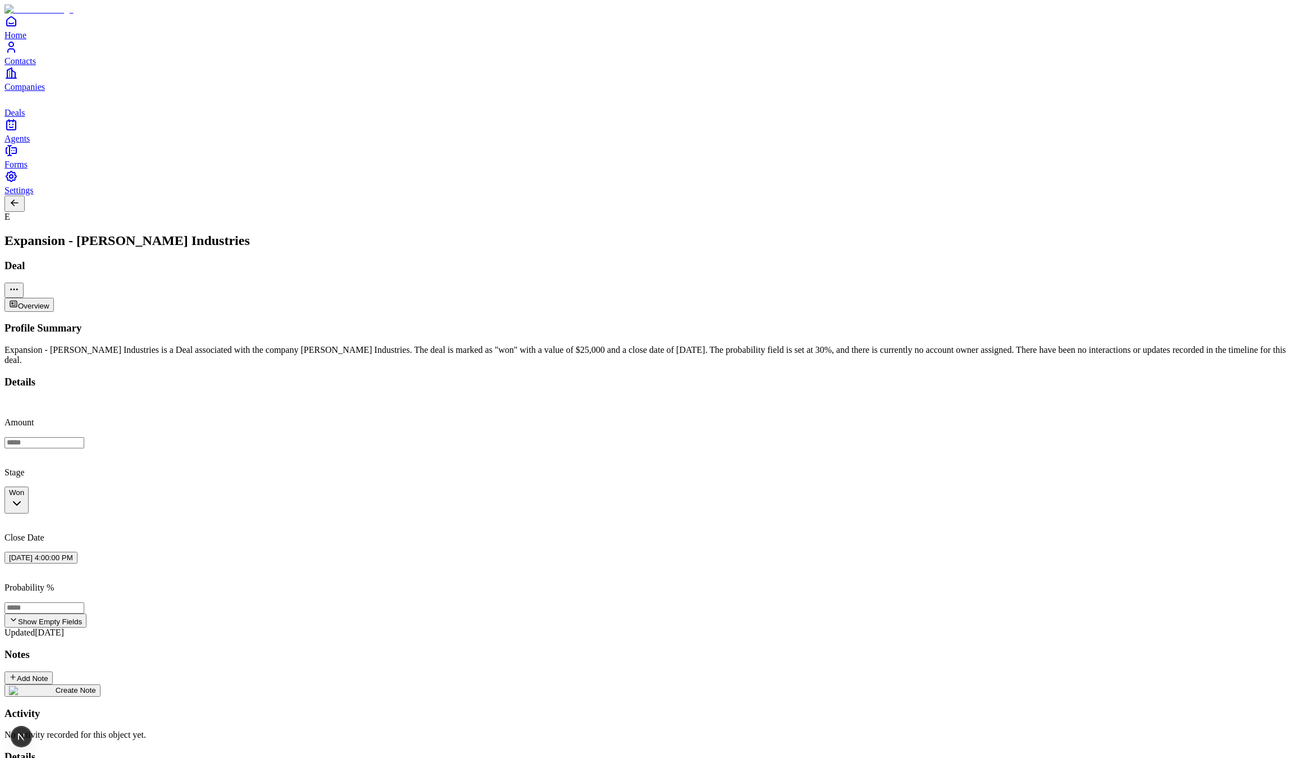
click at [25, 66] on link "Contacts" at bounding box center [651, 52] width 1295 height 25
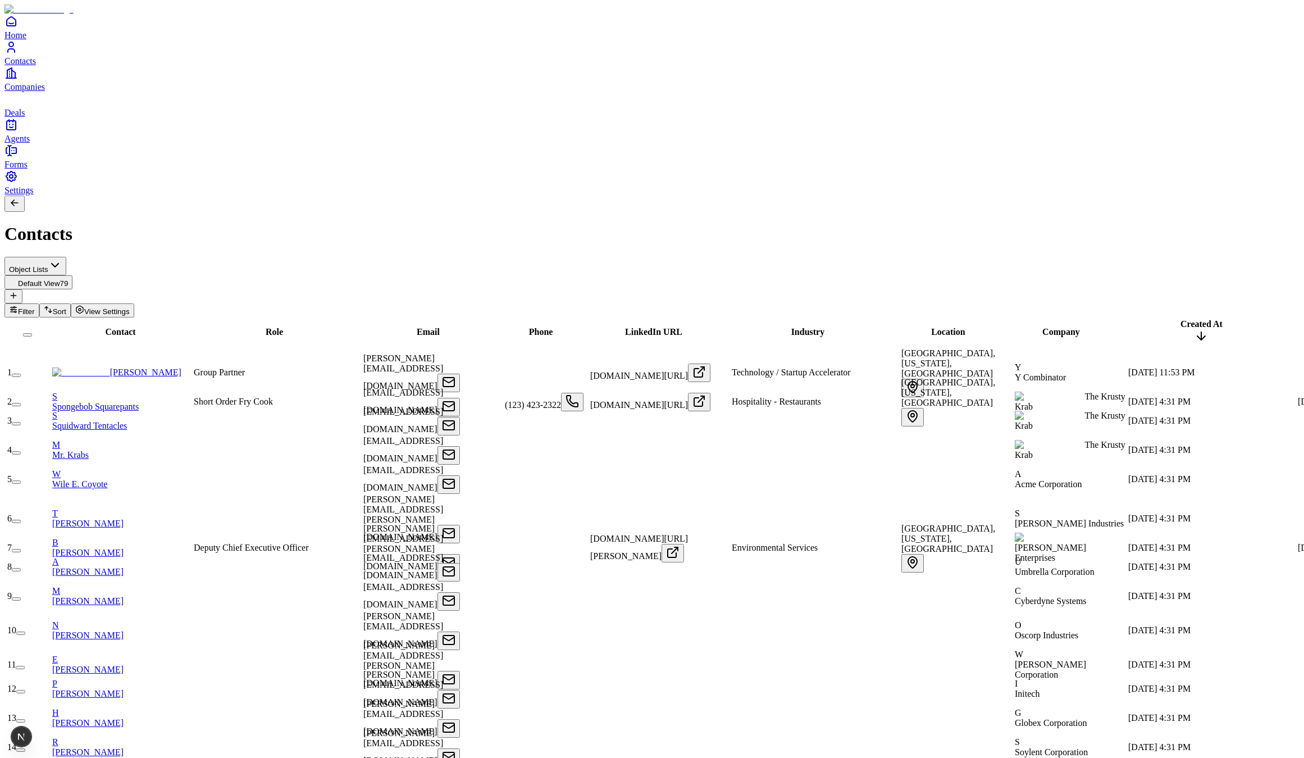
click at [155, 392] on link "S Spongebob Squarepants" at bounding box center [121, 402] width 139 height 20
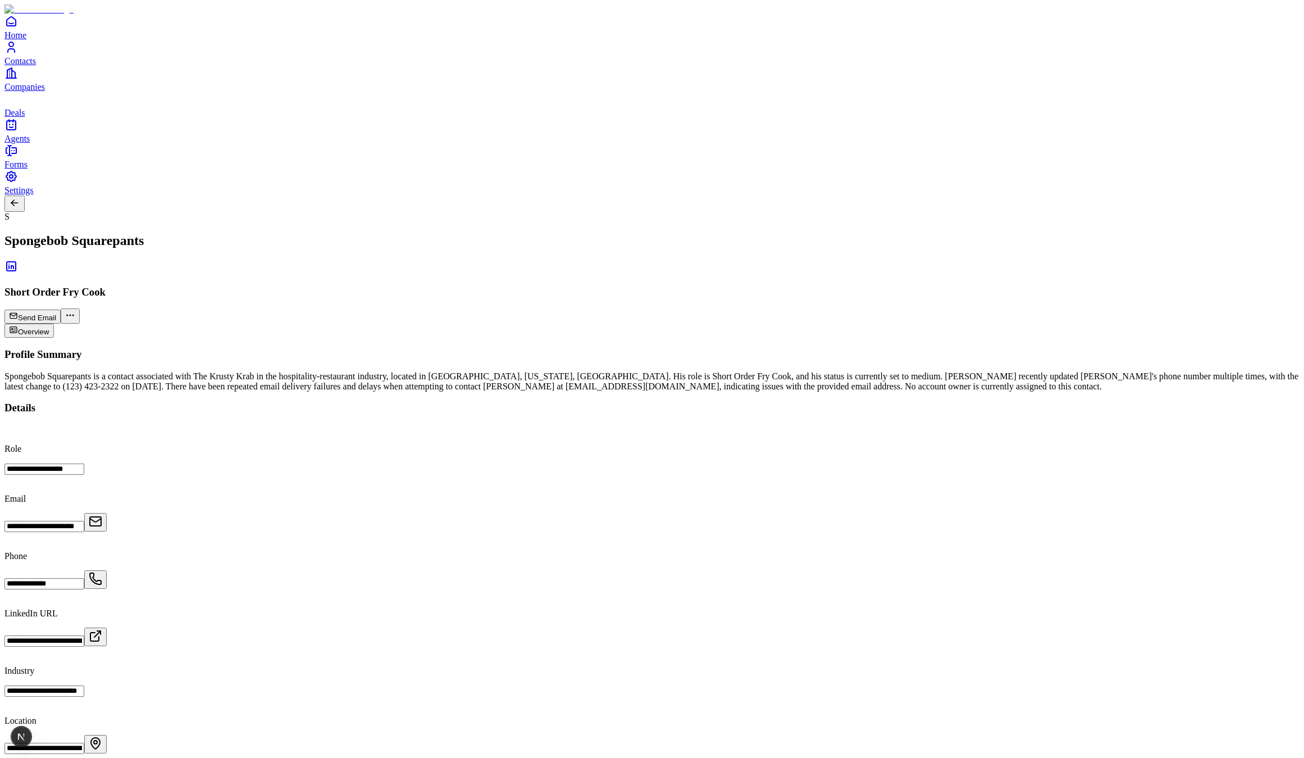
click at [394, 348] on h3 "Profile Summary" at bounding box center [651, 354] width 1295 height 12
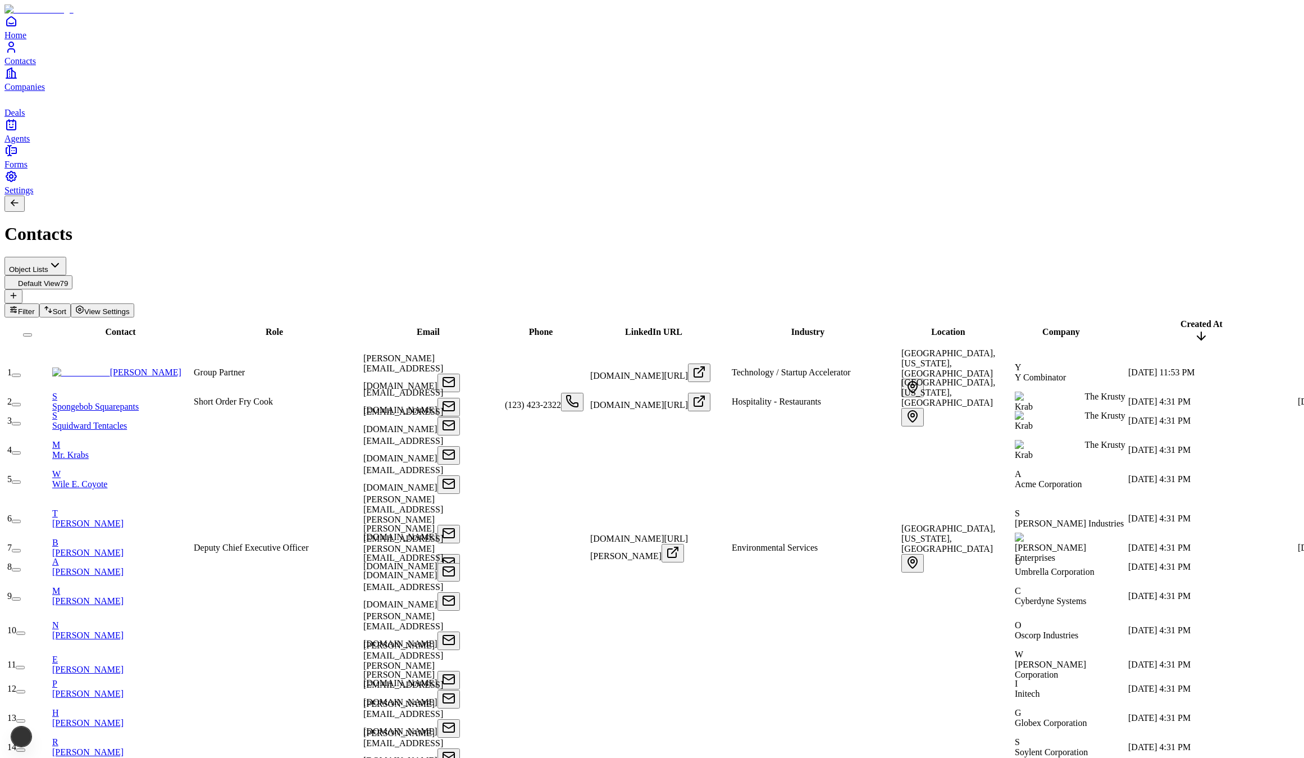
scroll to position [499, 0]
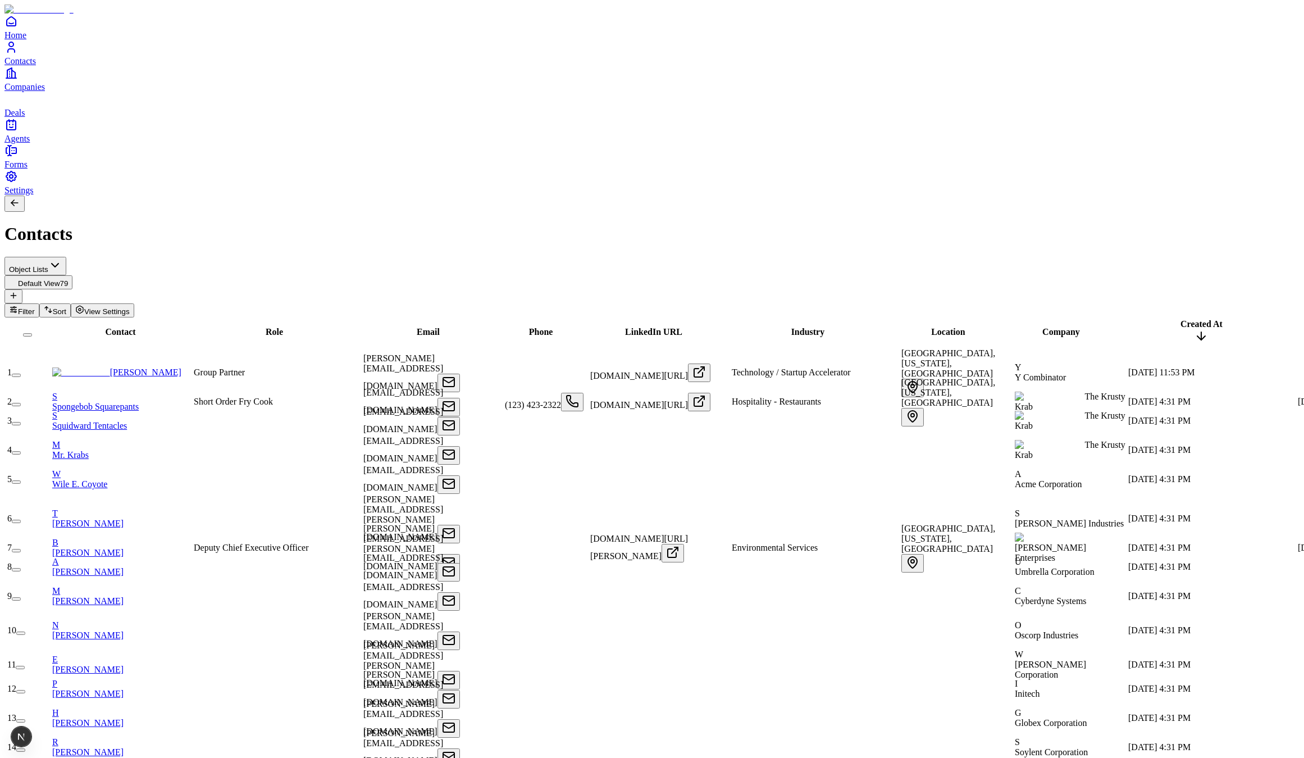
click at [41, 92] on span "Companies" at bounding box center [24, 87] width 40 height 10
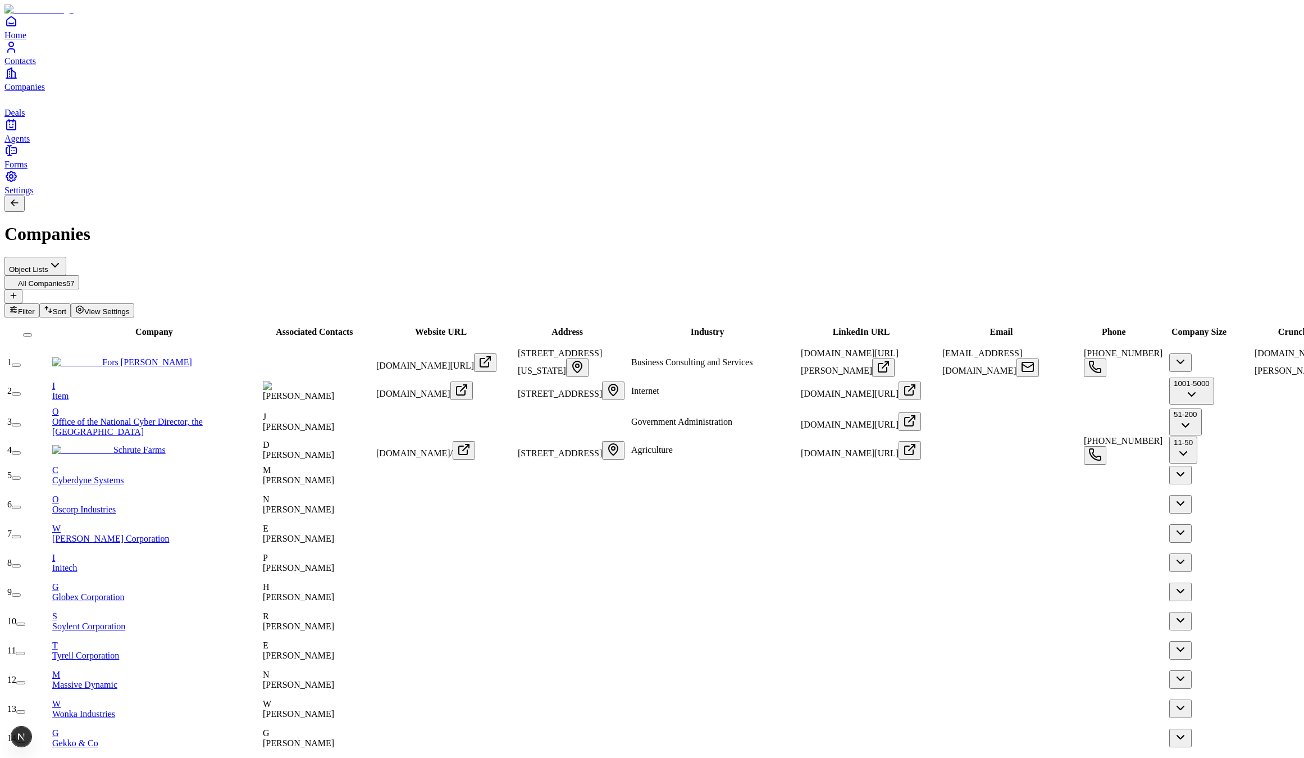
drag, startPoint x: 289, startPoint y: 102, endPoint x: 254, endPoint y: 106, distance: 35.6
click at [254, 327] on div "Company" at bounding box center [155, 332] width 206 height 10
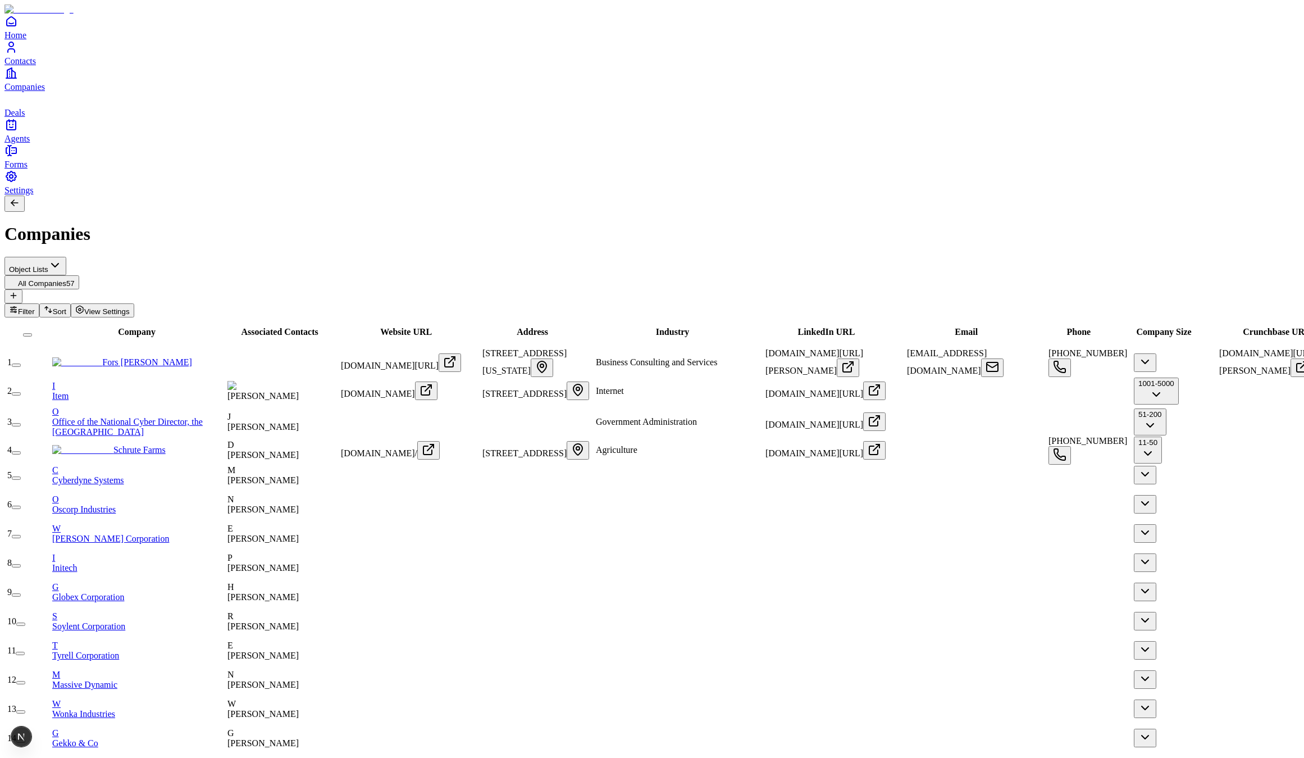
click at [411, 196] on div "Companies" at bounding box center [651, 220] width 1295 height 49
click at [25, 117] on span "Deals" at bounding box center [14, 113] width 20 height 10
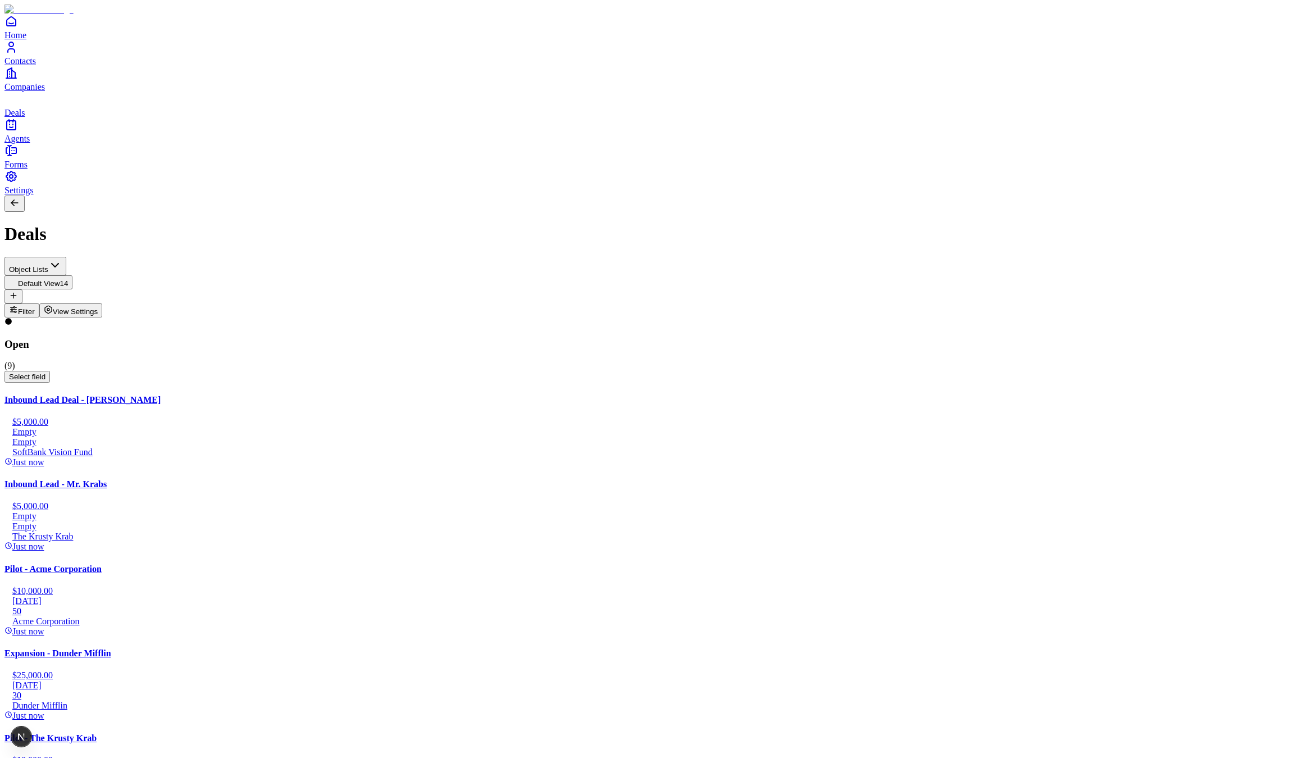
click at [98, 307] on span "View Settings" at bounding box center [76, 311] width 46 height 8
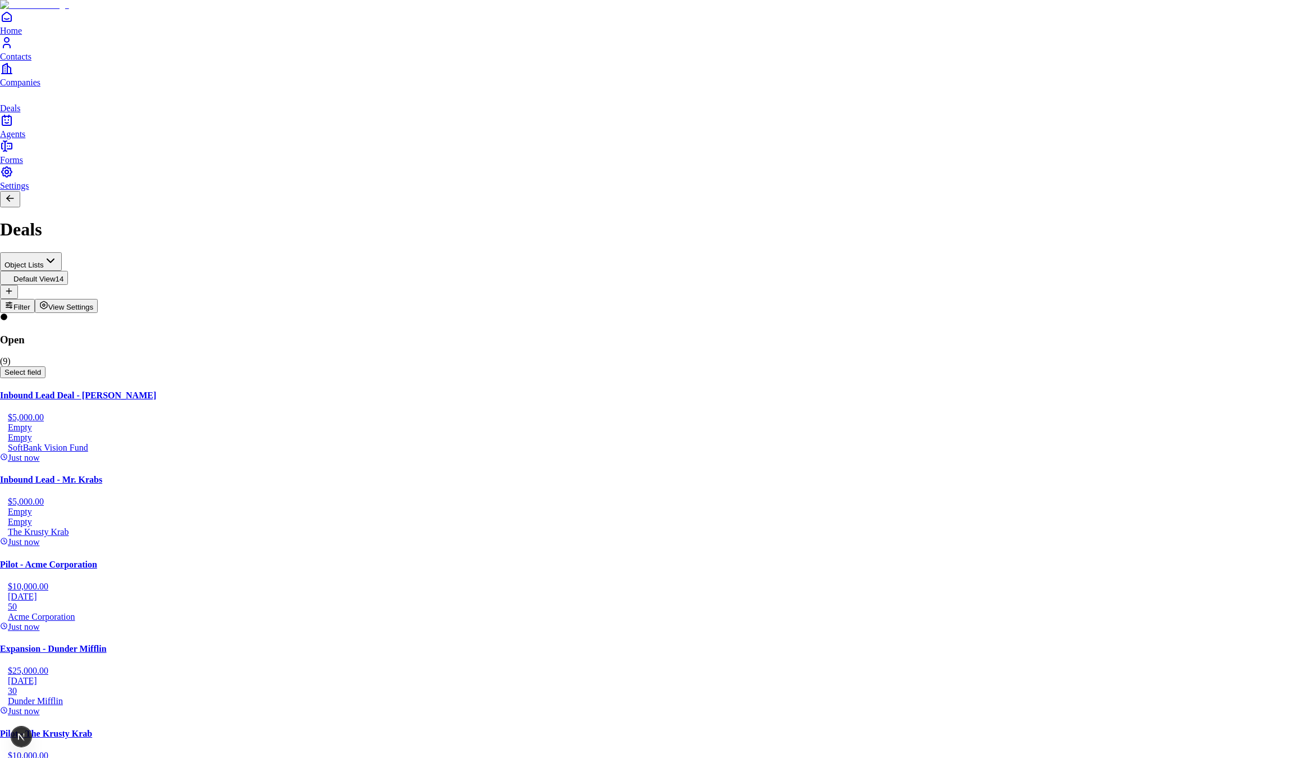
drag, startPoint x: 820, startPoint y: 412, endPoint x: 928, endPoint y: 324, distance: 138.9
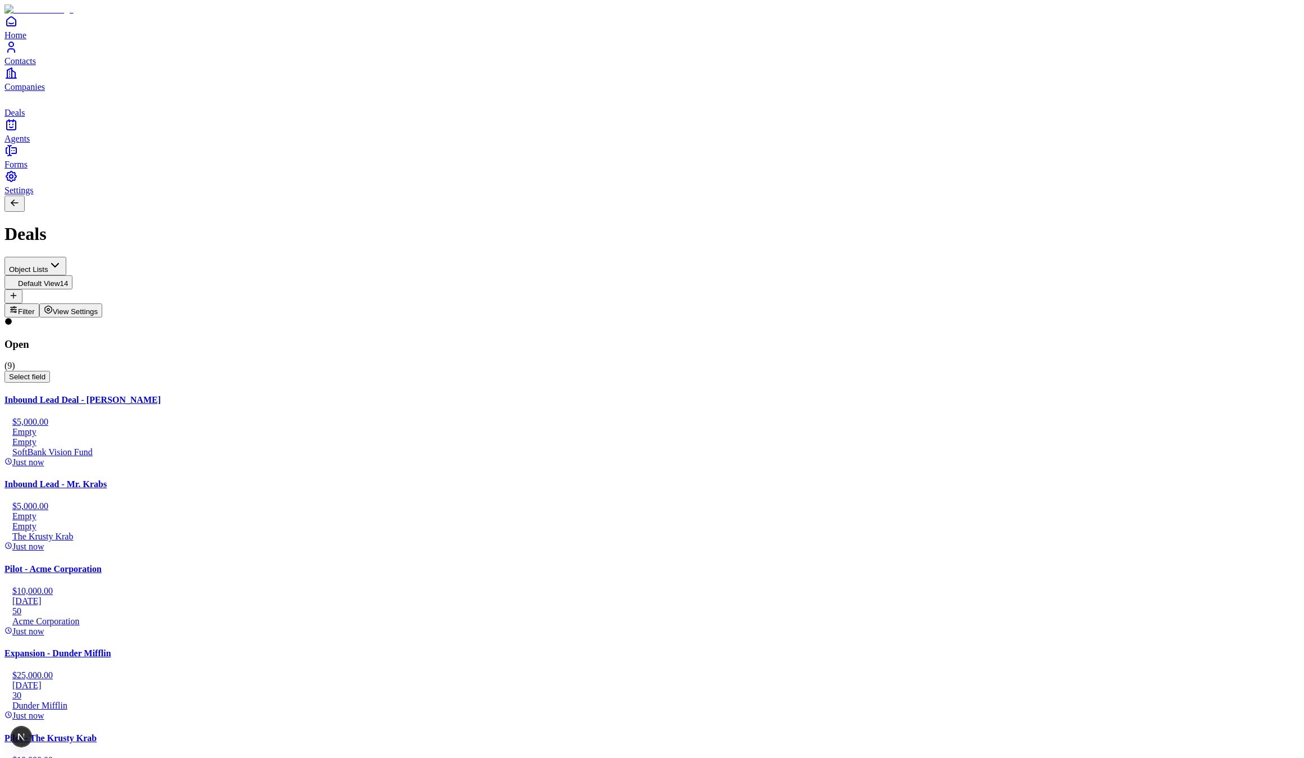
click at [98, 307] on span "View Settings" at bounding box center [76, 311] width 46 height 8
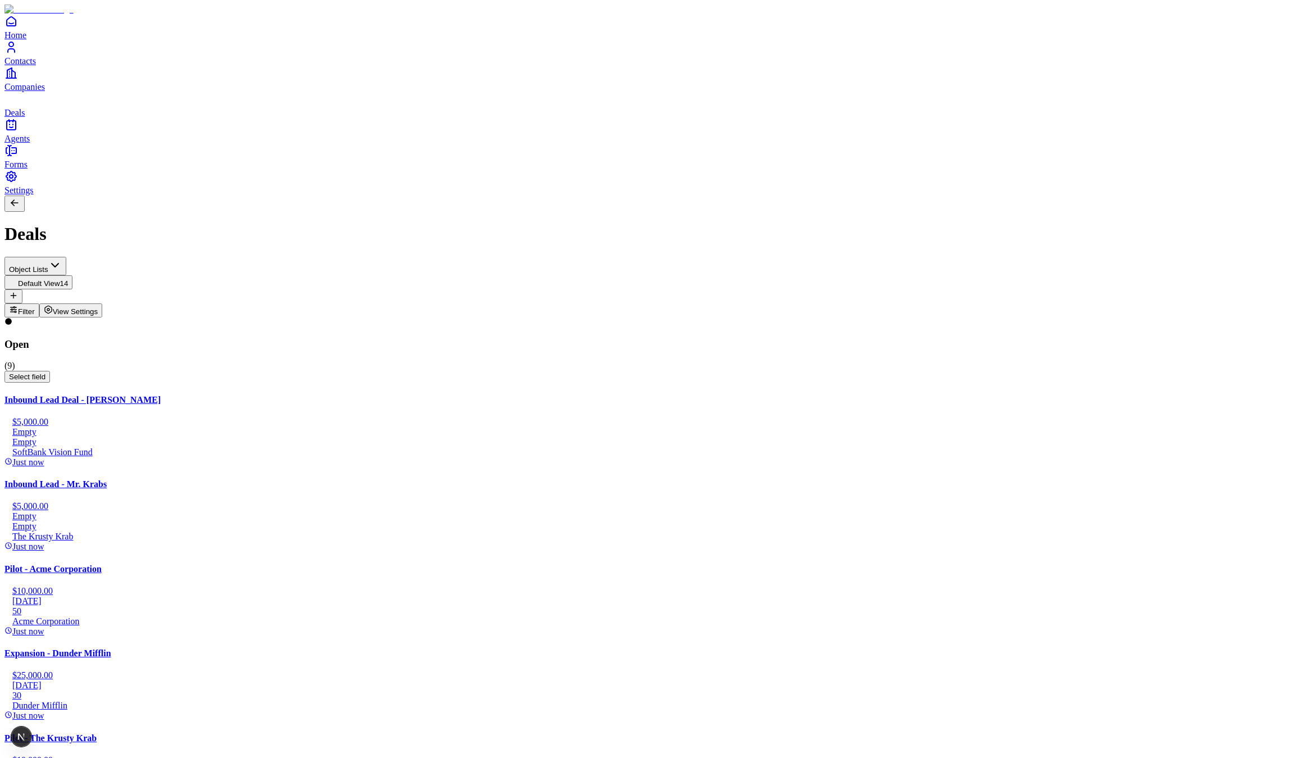
click at [36, 66] on span "Contacts" at bounding box center [19, 61] width 31 height 10
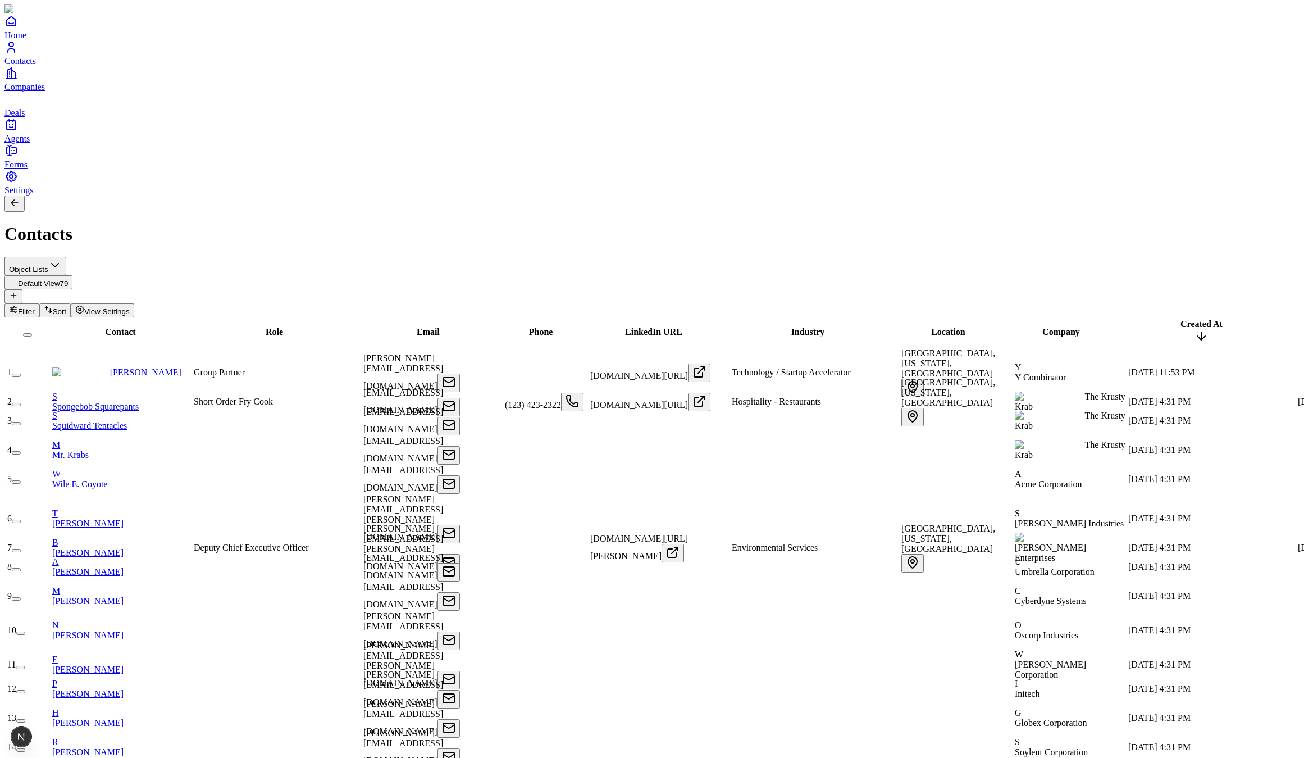
scroll to position [0, 540]
drag, startPoint x: 1146, startPoint y: 106, endPoint x: 278, endPoint y: 251, distance: 880.4
click at [130, 307] on span "View Settings" at bounding box center [107, 311] width 46 height 8
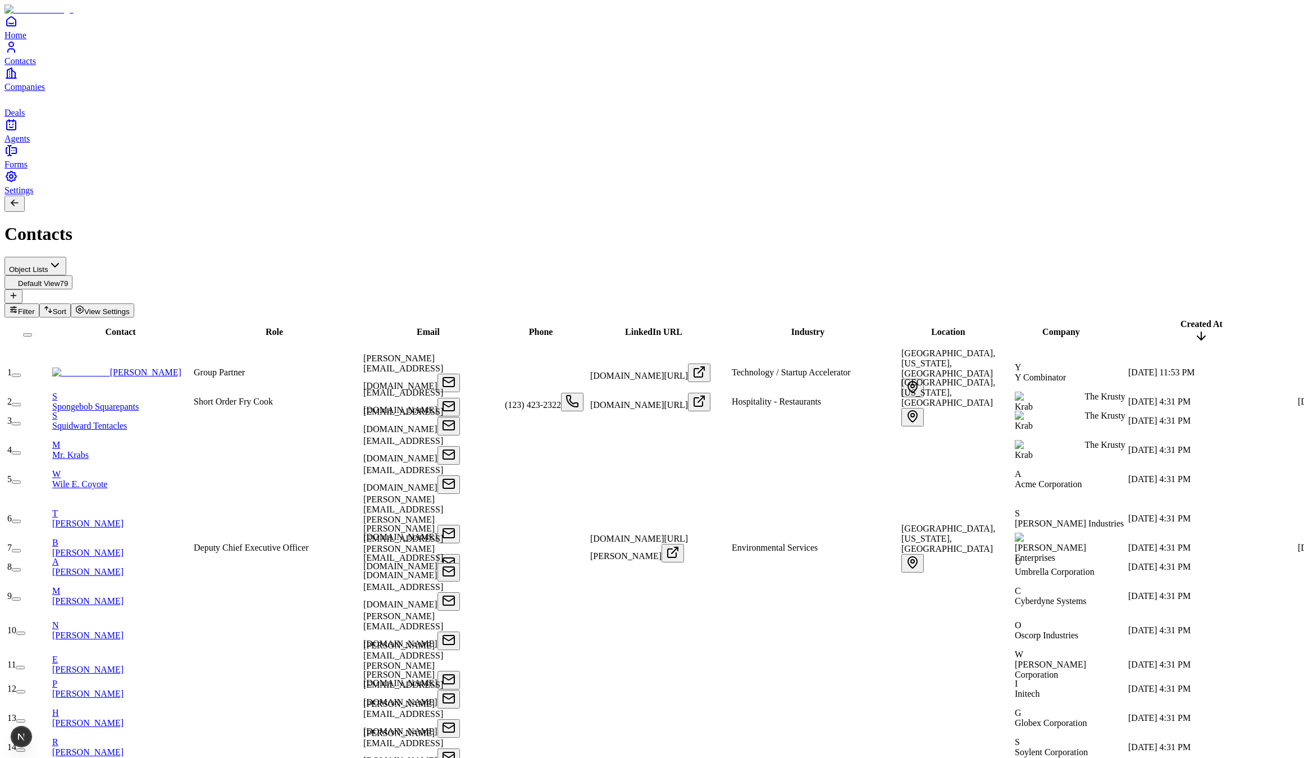
click at [134, 303] on button "View Settings" at bounding box center [102, 310] width 63 height 14
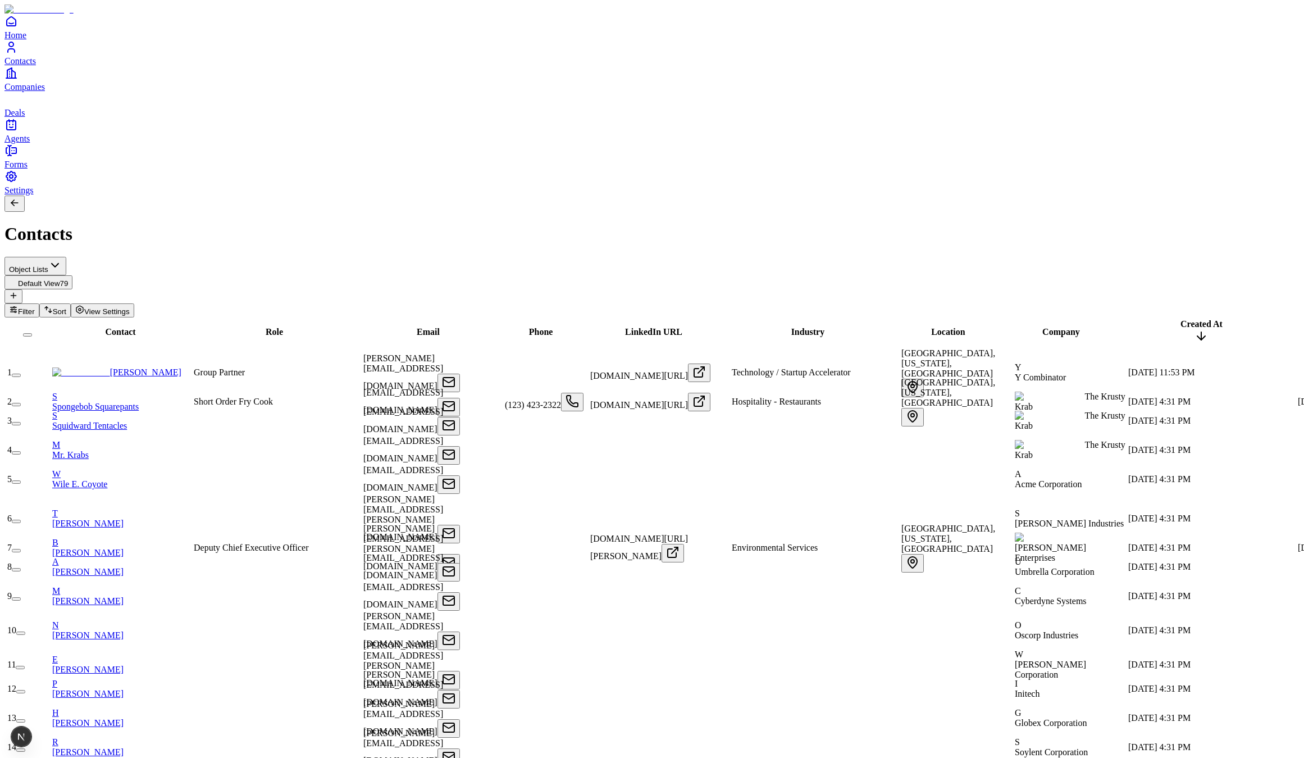
click at [54, 143] on link "Agents" at bounding box center [651, 130] width 1295 height 25
click at [30, 143] on span "Agents" at bounding box center [16, 139] width 25 height 10
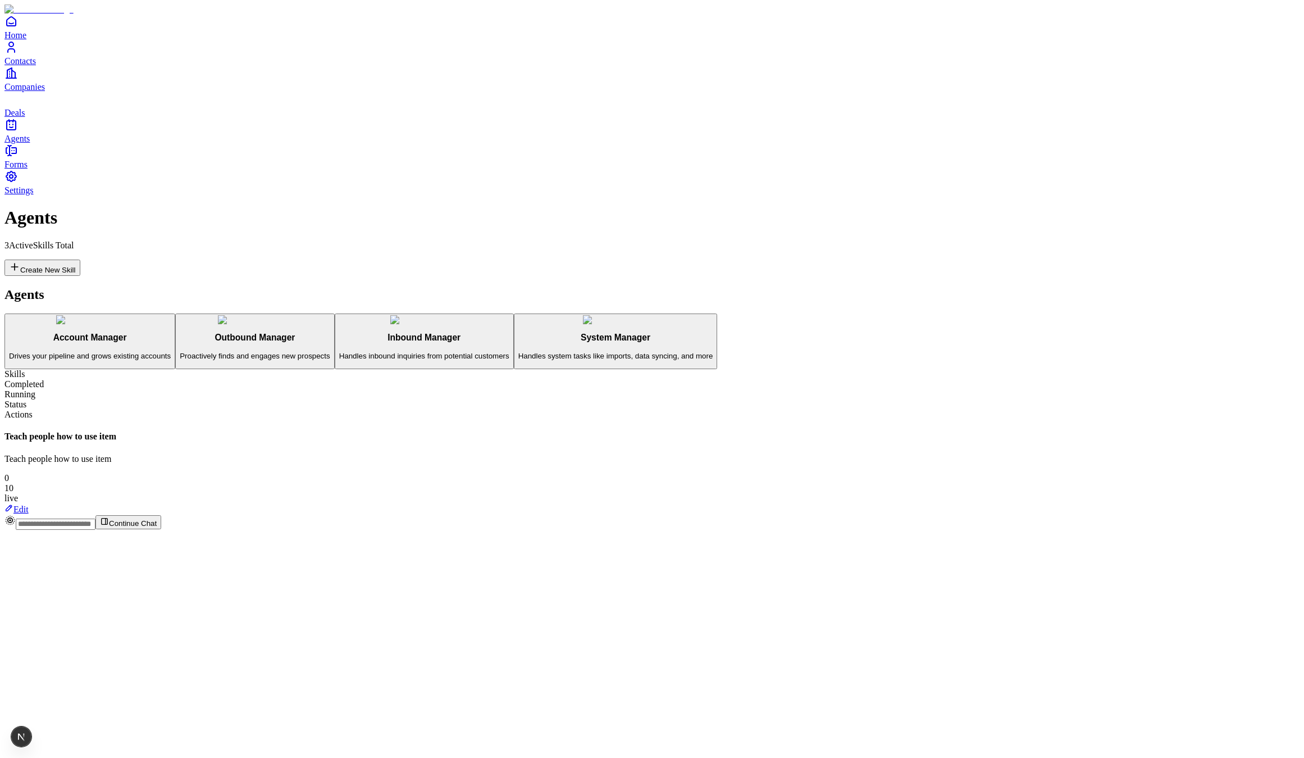
click at [63, 195] on link "Settings" at bounding box center [651, 182] width 1295 height 25
click at [34, 195] on span "Settings" at bounding box center [18, 190] width 29 height 10
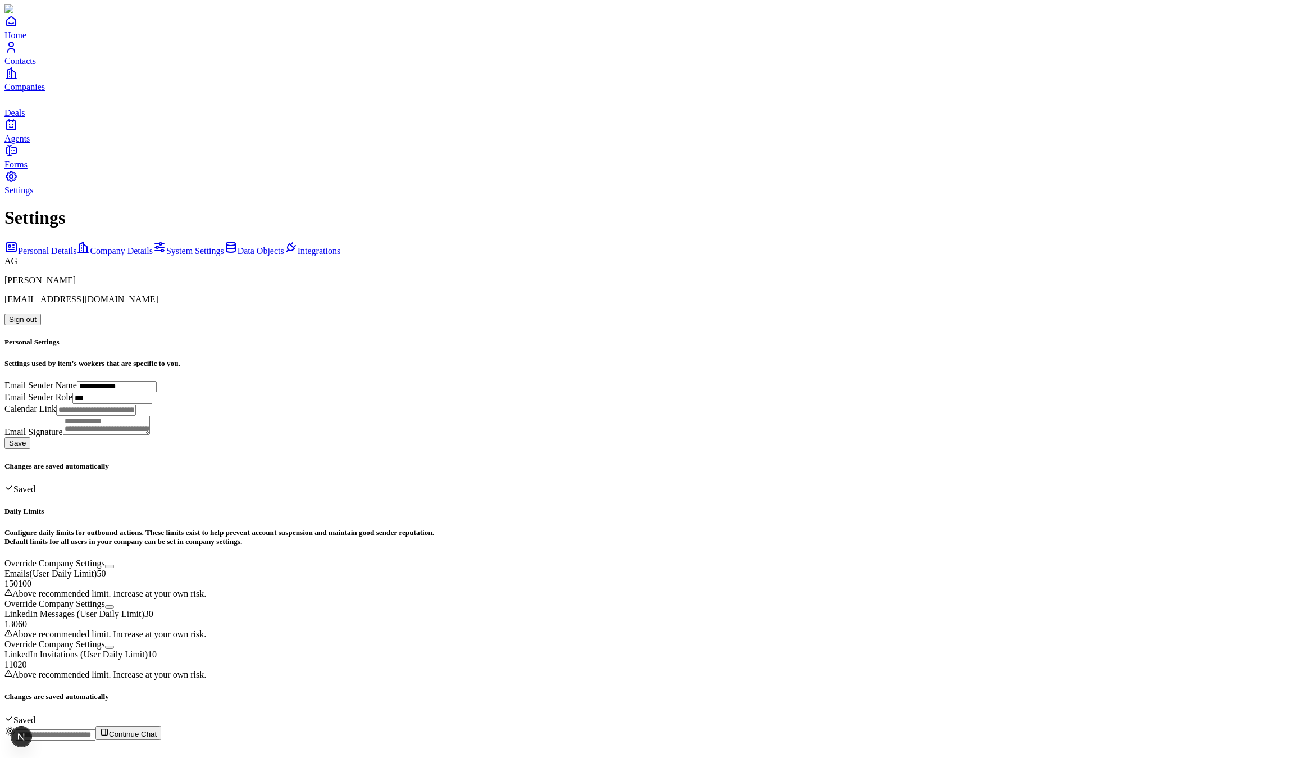
click at [114, 240] on div "Personal Details Company Details System Settings Data Objects Integrations" at bounding box center [651, 248] width 1295 height 16
click at [238, 246] on span "Data Objects" at bounding box center [261, 251] width 47 height 10
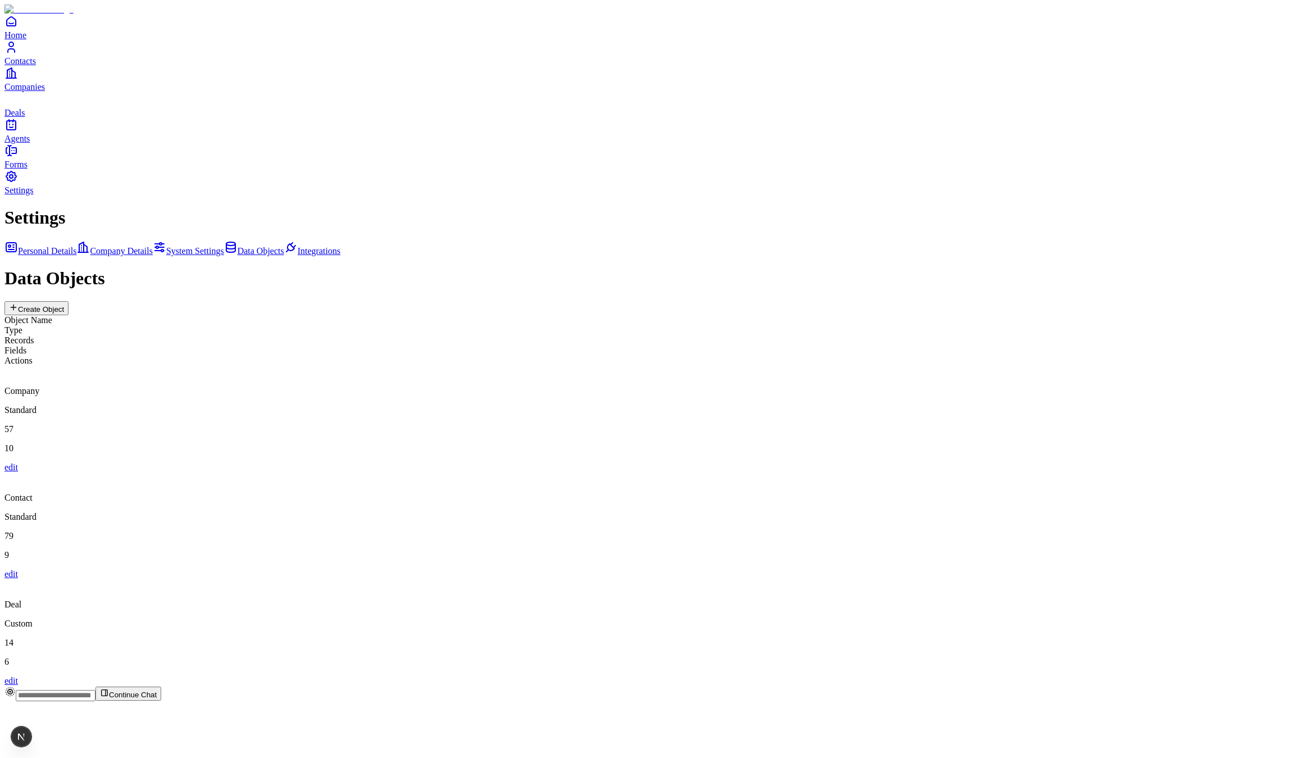
click at [343, 472] on div "Contact Standard 79 9 edit" at bounding box center [651, 525] width 1295 height 107
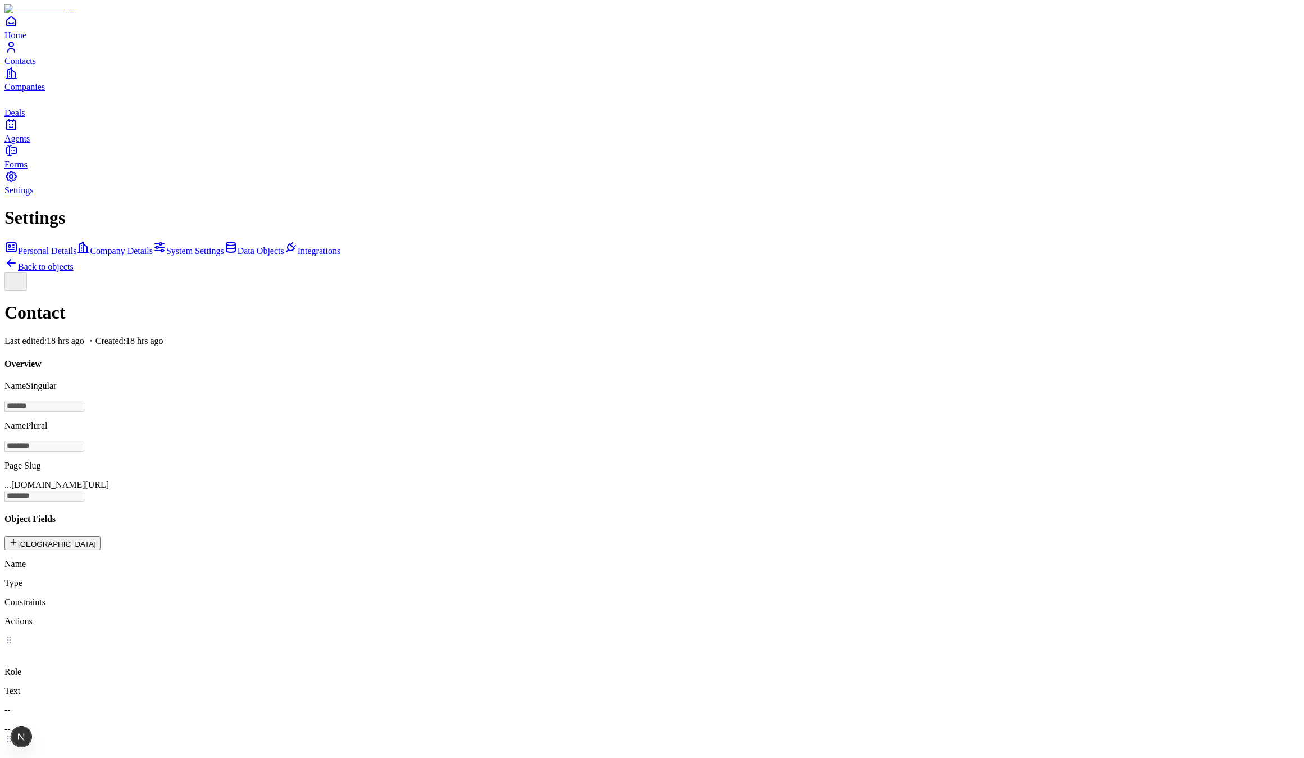
scroll to position [14, 0]
click at [101, 536] on button "New Field" at bounding box center [52, 543] width 96 height 14
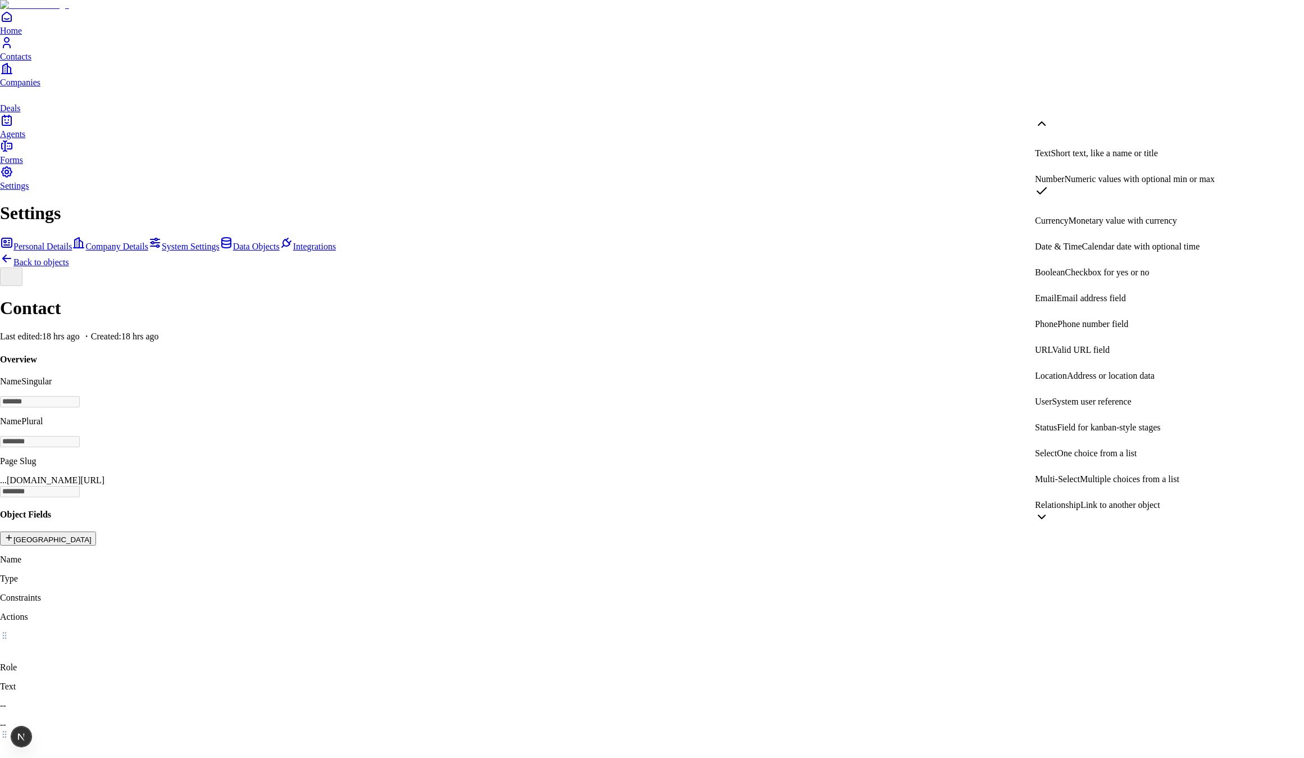
scroll to position [212, 0]
select select "******"
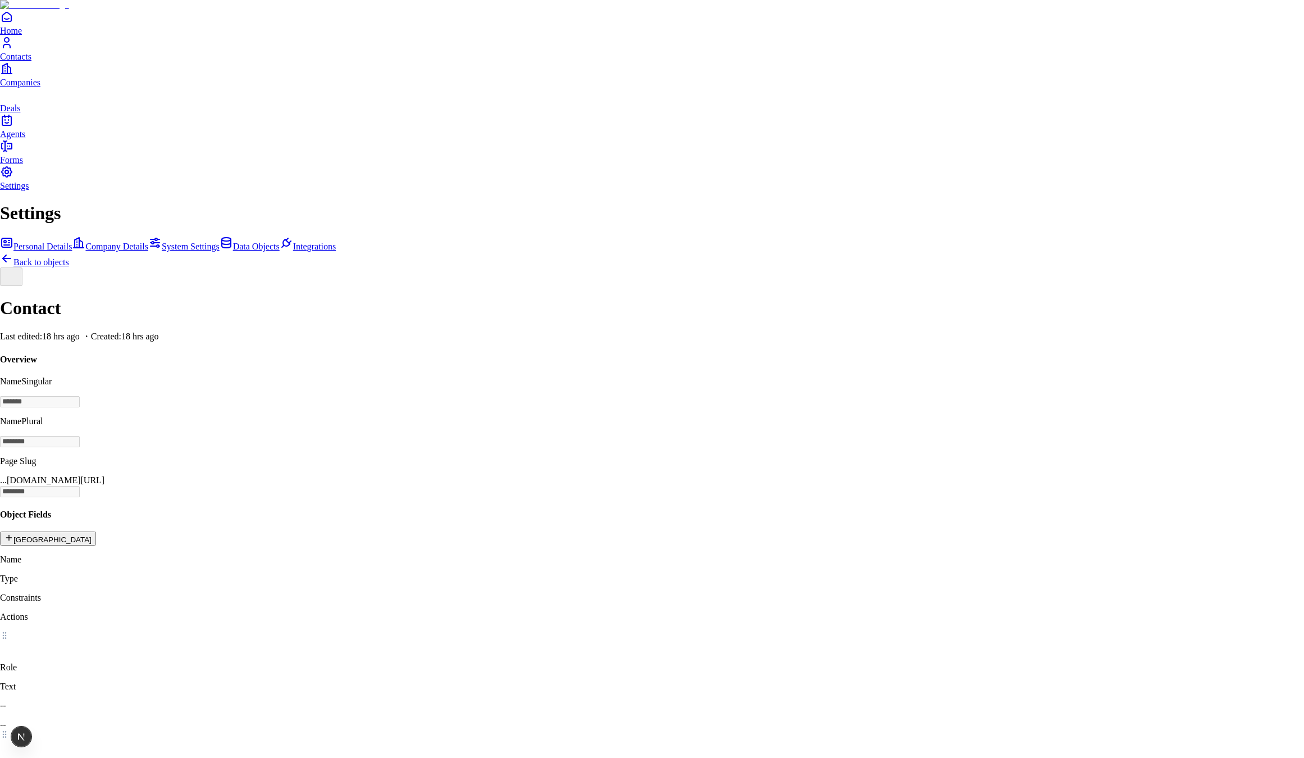
type input "**********"
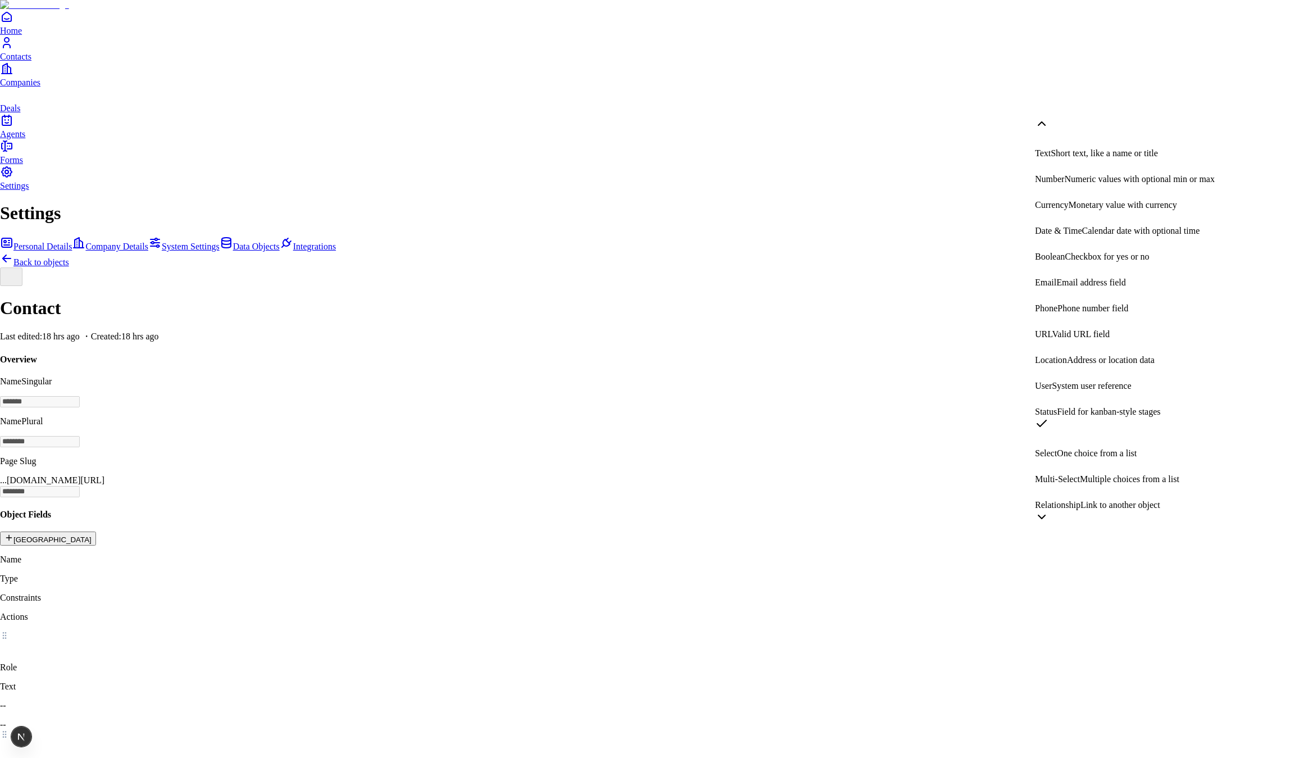
scroll to position [180, 0]
select select "******"
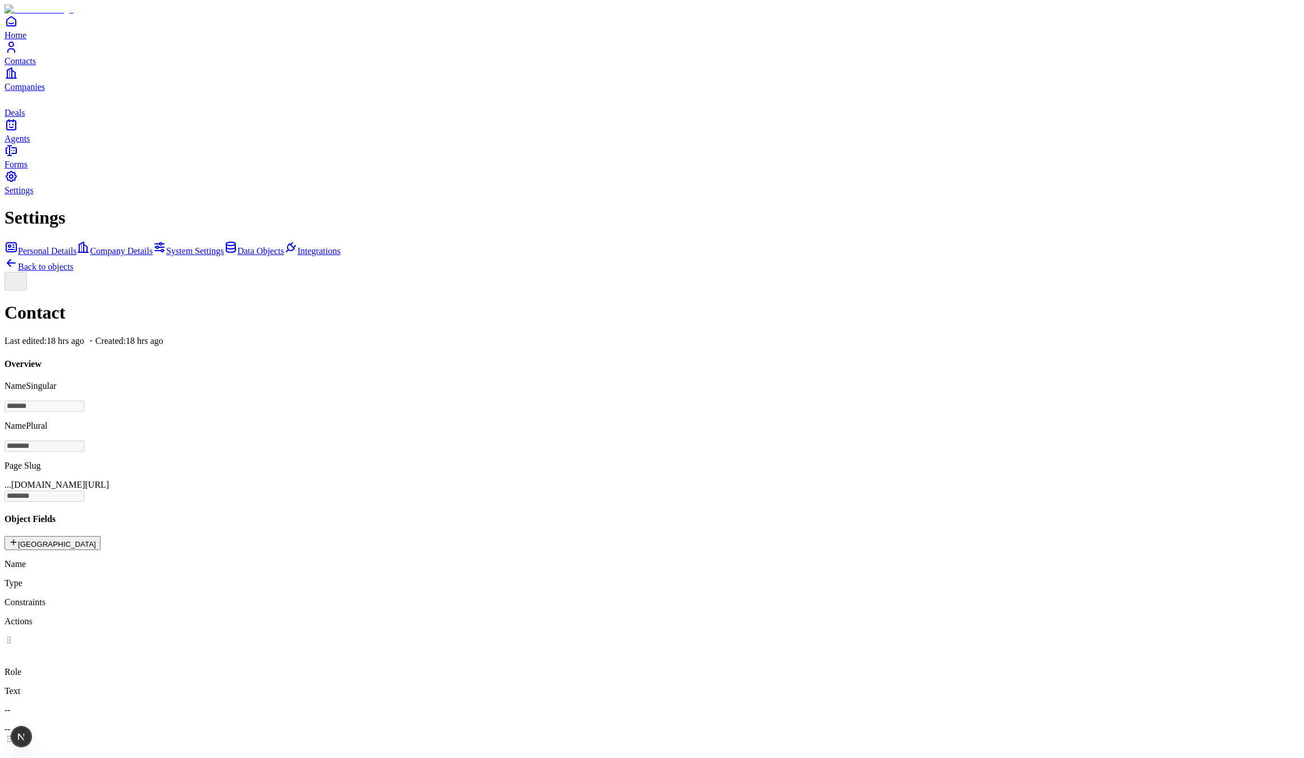
click at [101, 536] on button "[GEOGRAPHIC_DATA]" at bounding box center [52, 543] width 96 height 14
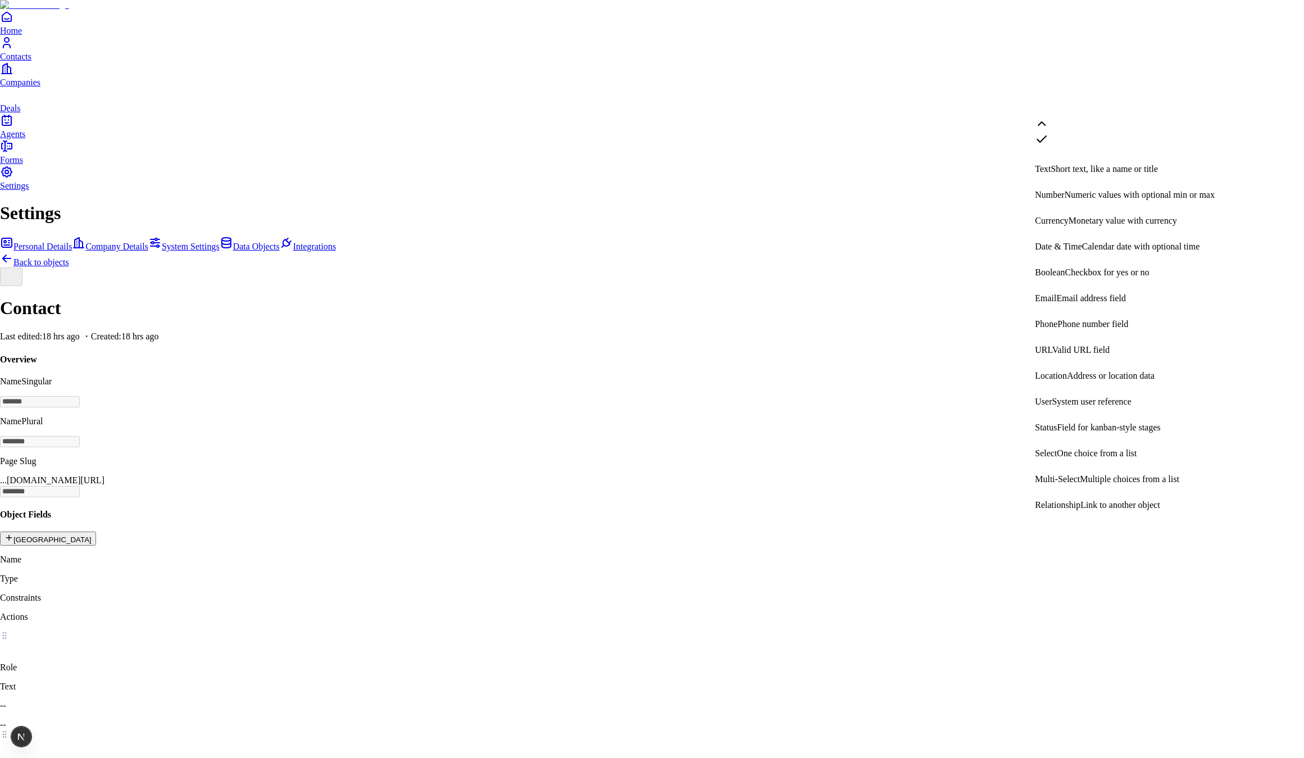
scroll to position [212, 0]
select select "******"
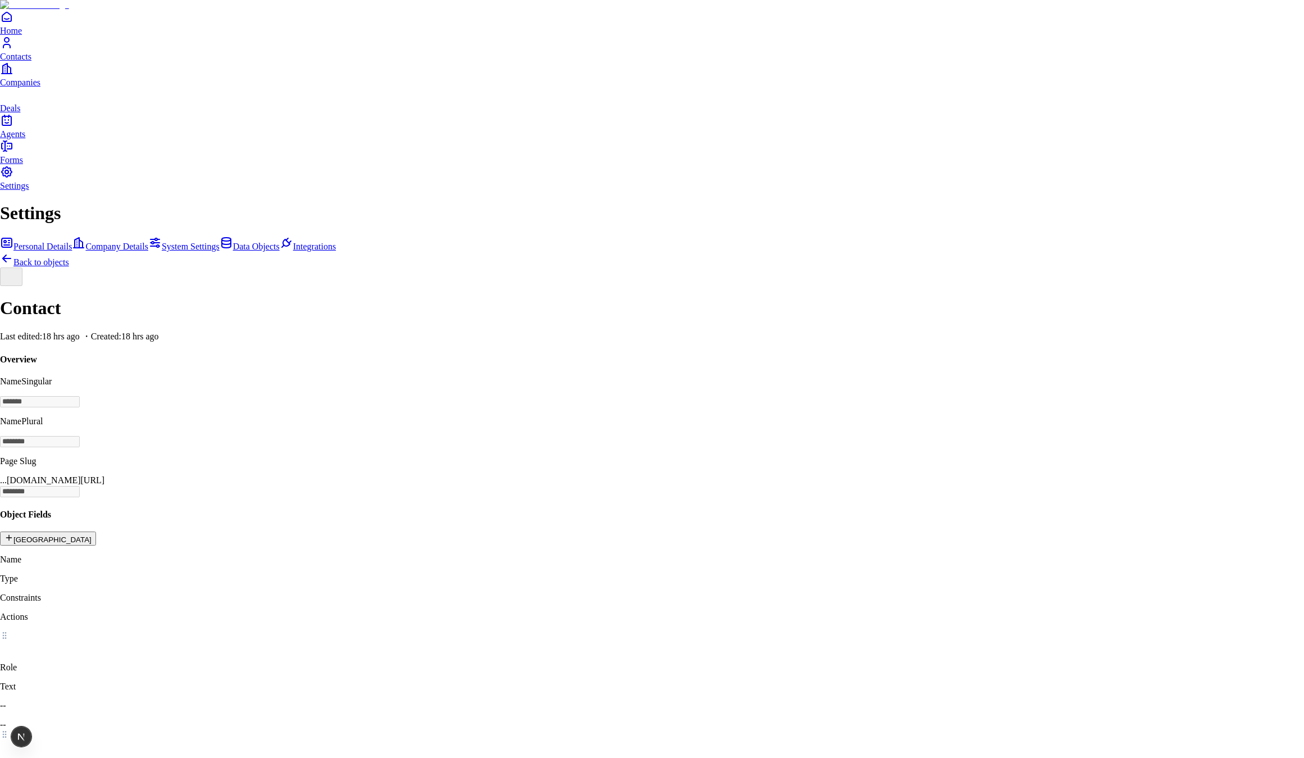
type input "*"
type input "**********"
paste input "**********"
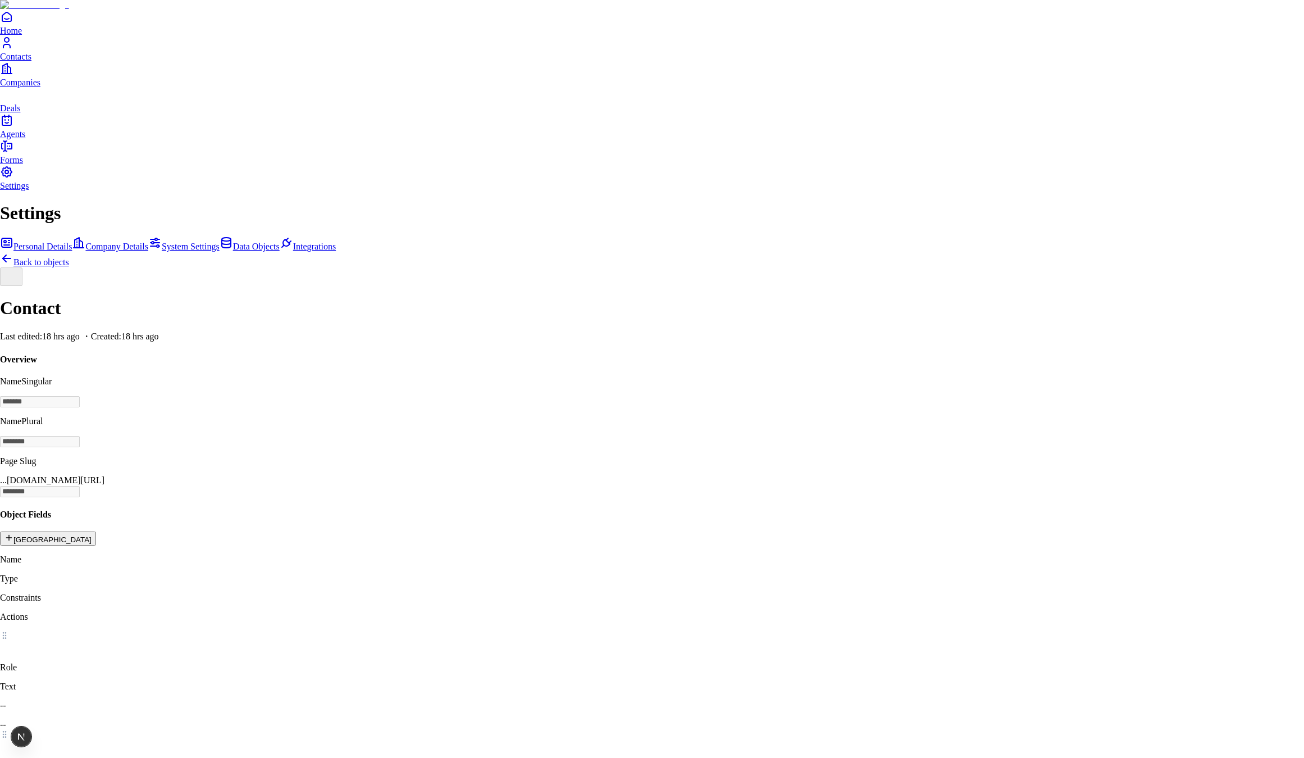
type input "*********"
select select "****"
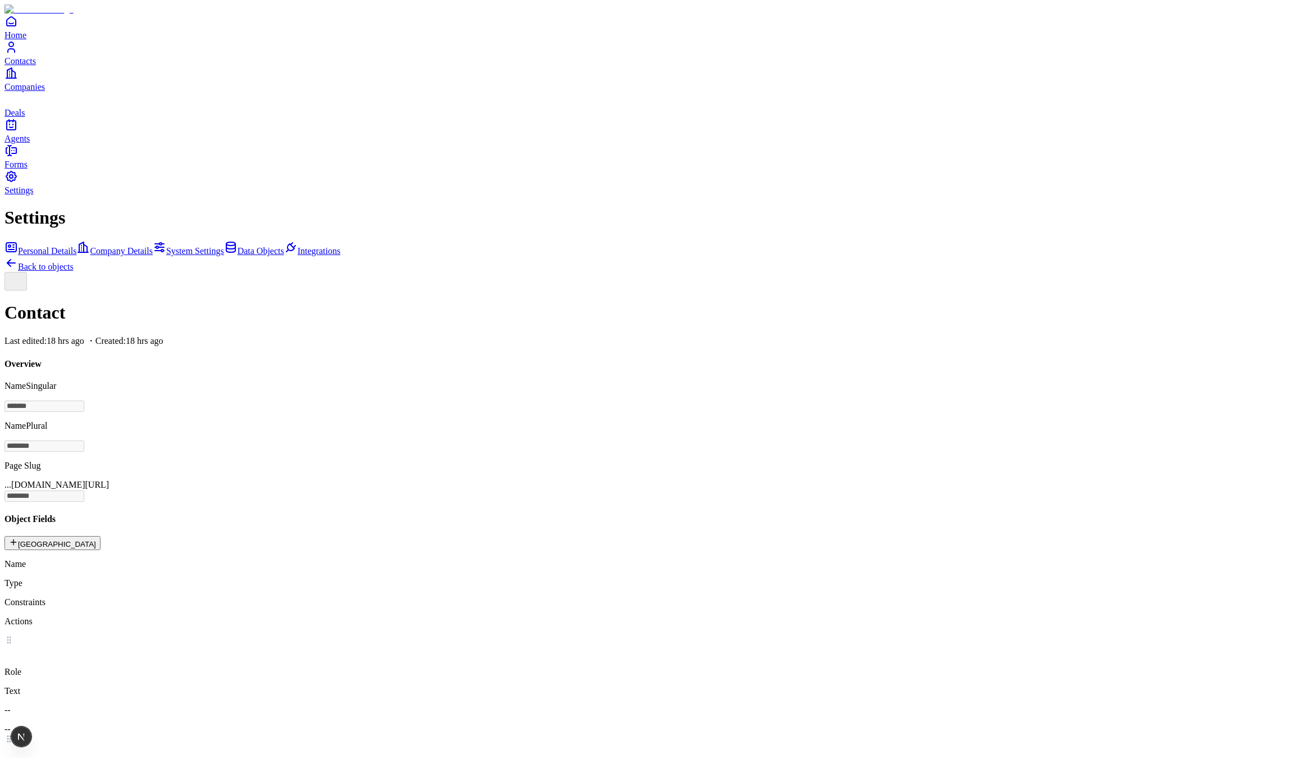
click at [101, 536] on button "New Field" at bounding box center [52, 543] width 96 height 14
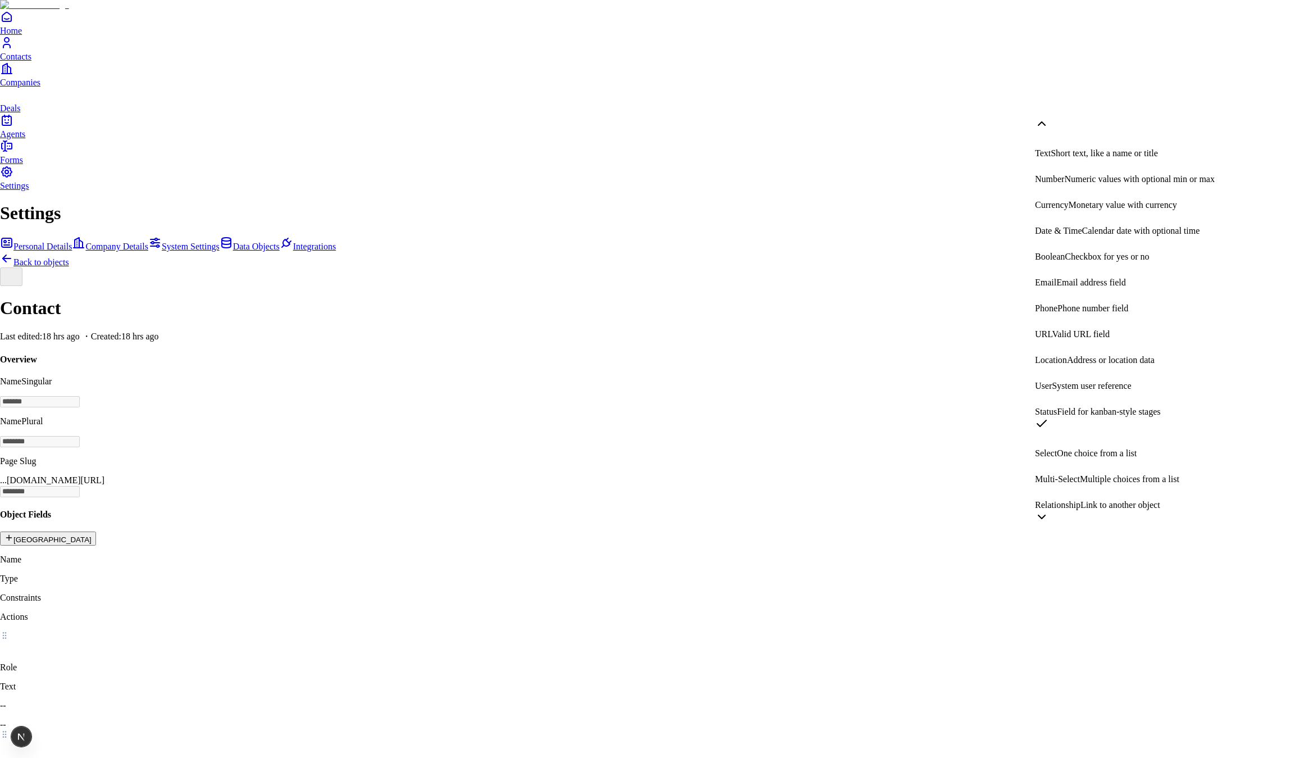
select select "**********"
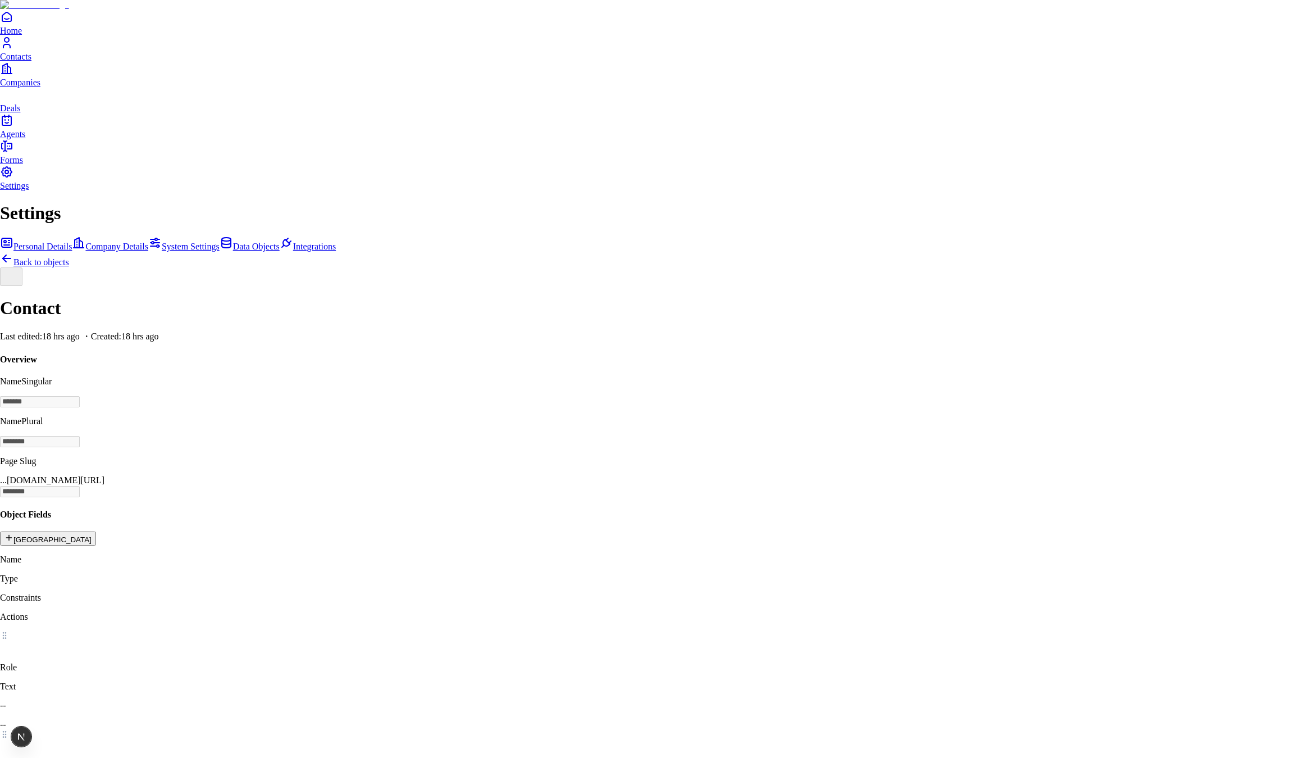
type input "****"
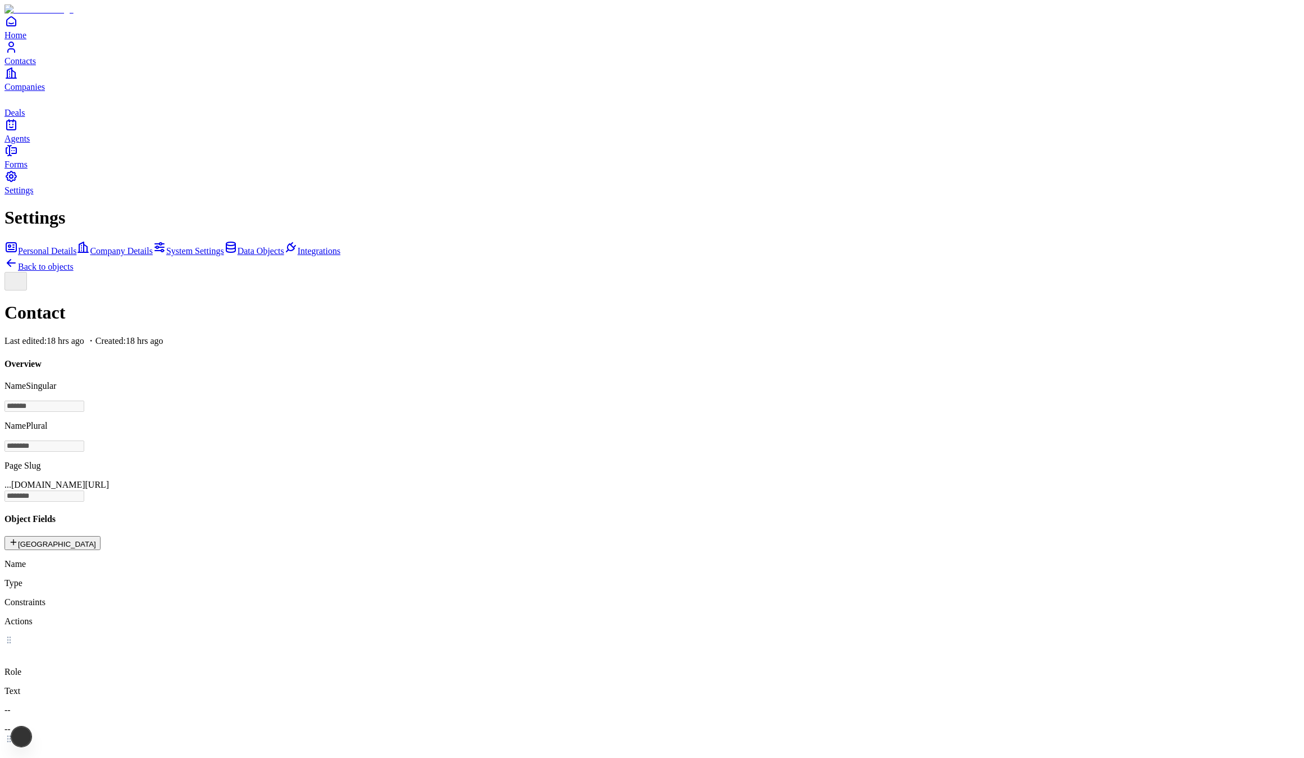
scroll to position [55, 0]
click at [101, 536] on button "[GEOGRAPHIC_DATA]" at bounding box center [52, 543] width 96 height 14
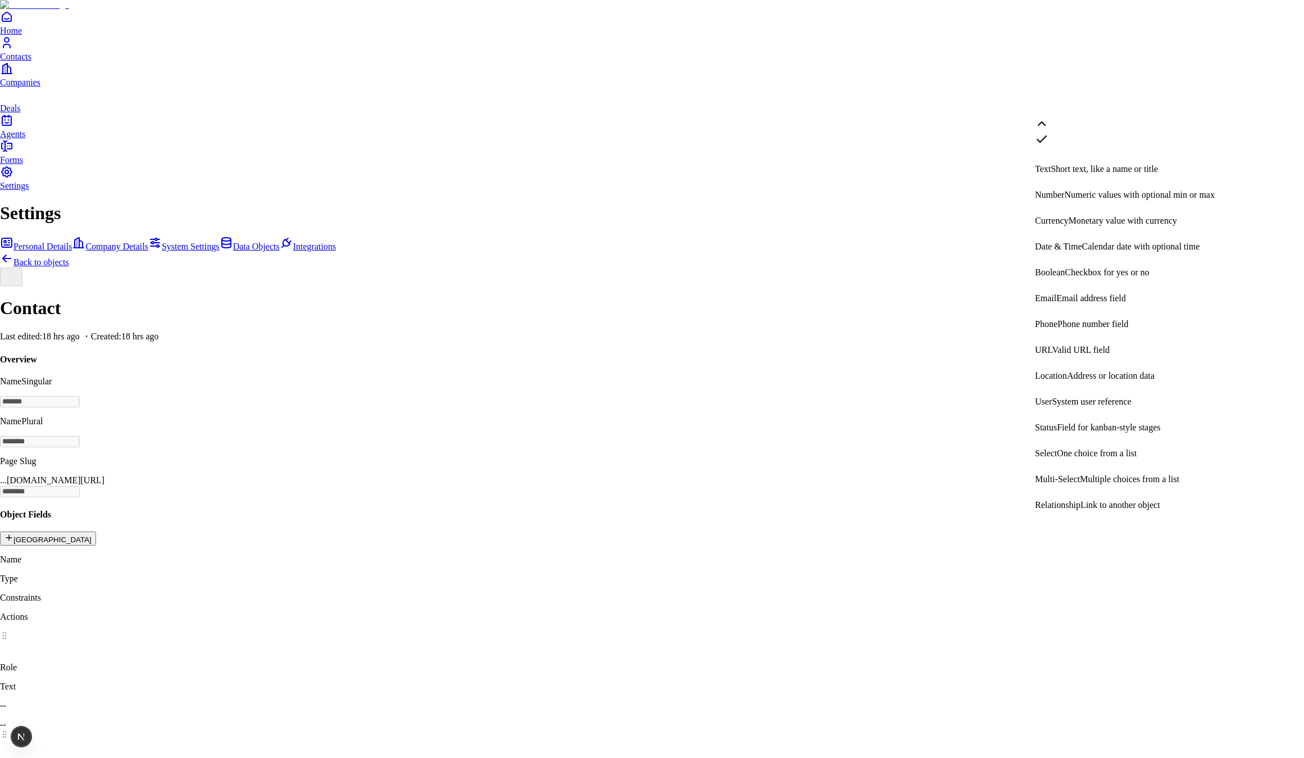
scroll to position [212, 0]
select select "**********"
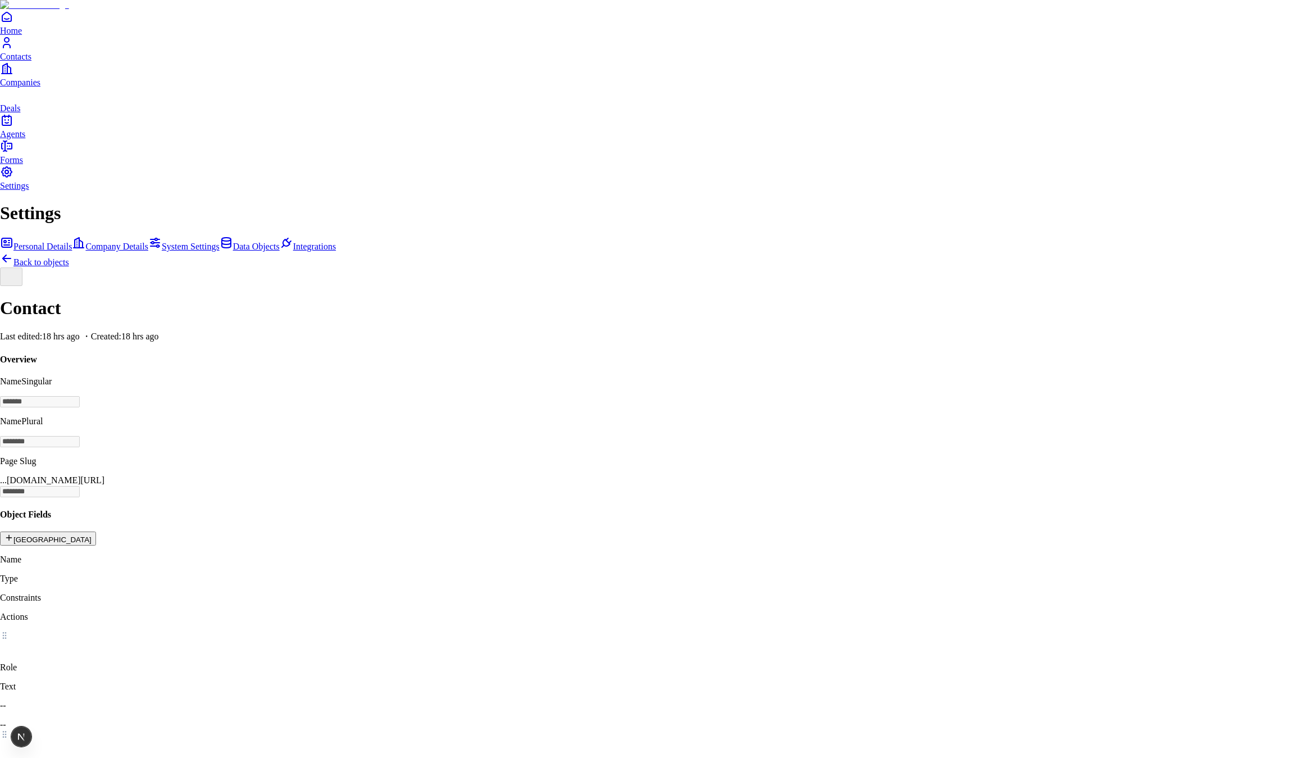
type input "****"
type input "*******"
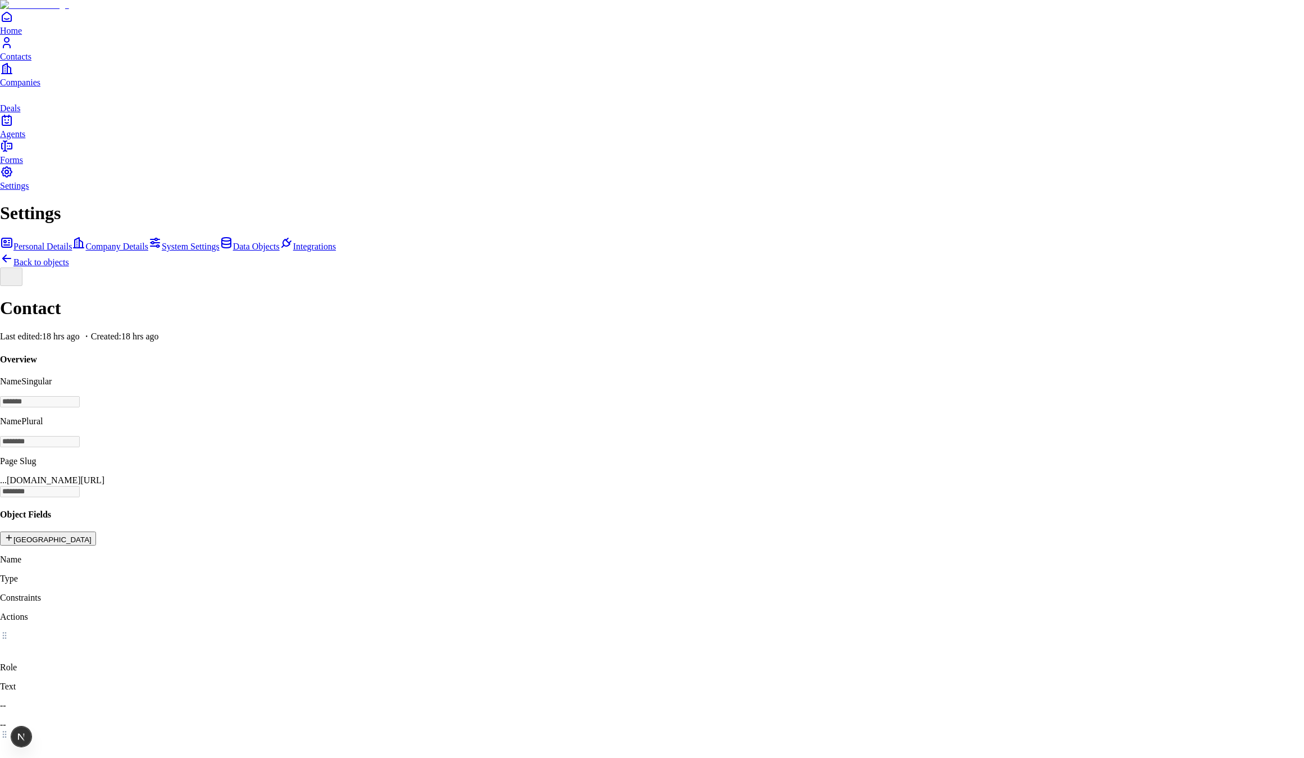
select select "****"
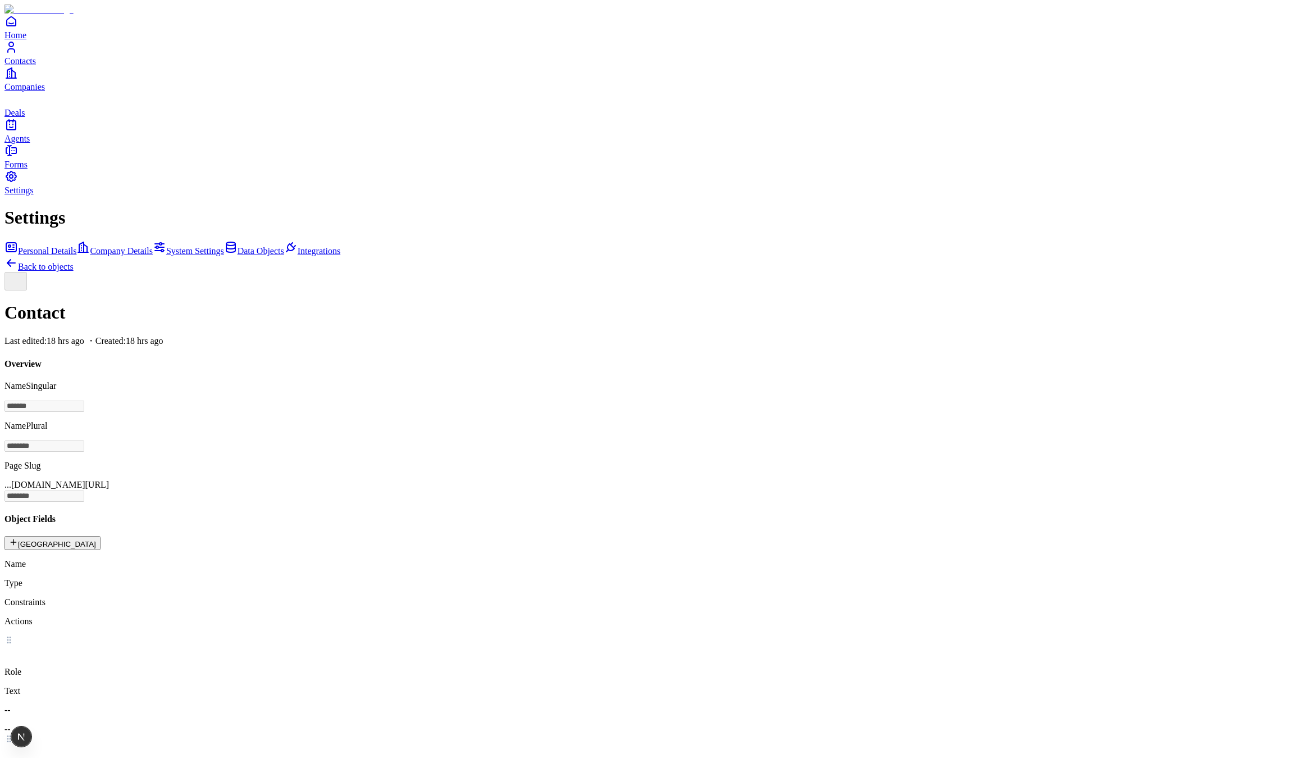
drag, startPoint x: 497, startPoint y: 606, endPoint x: 479, endPoint y: 605, distance: 18.0
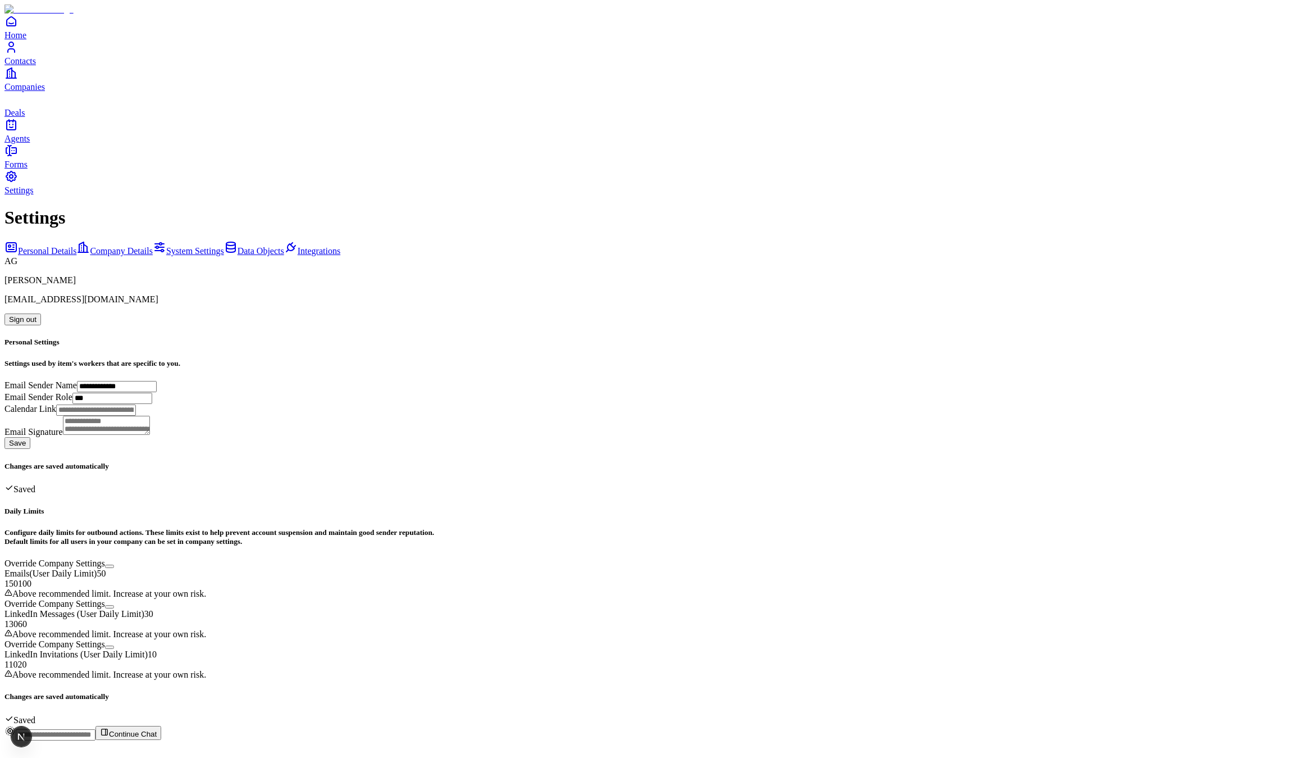
click at [30, 143] on span "Agents" at bounding box center [16, 139] width 25 height 10
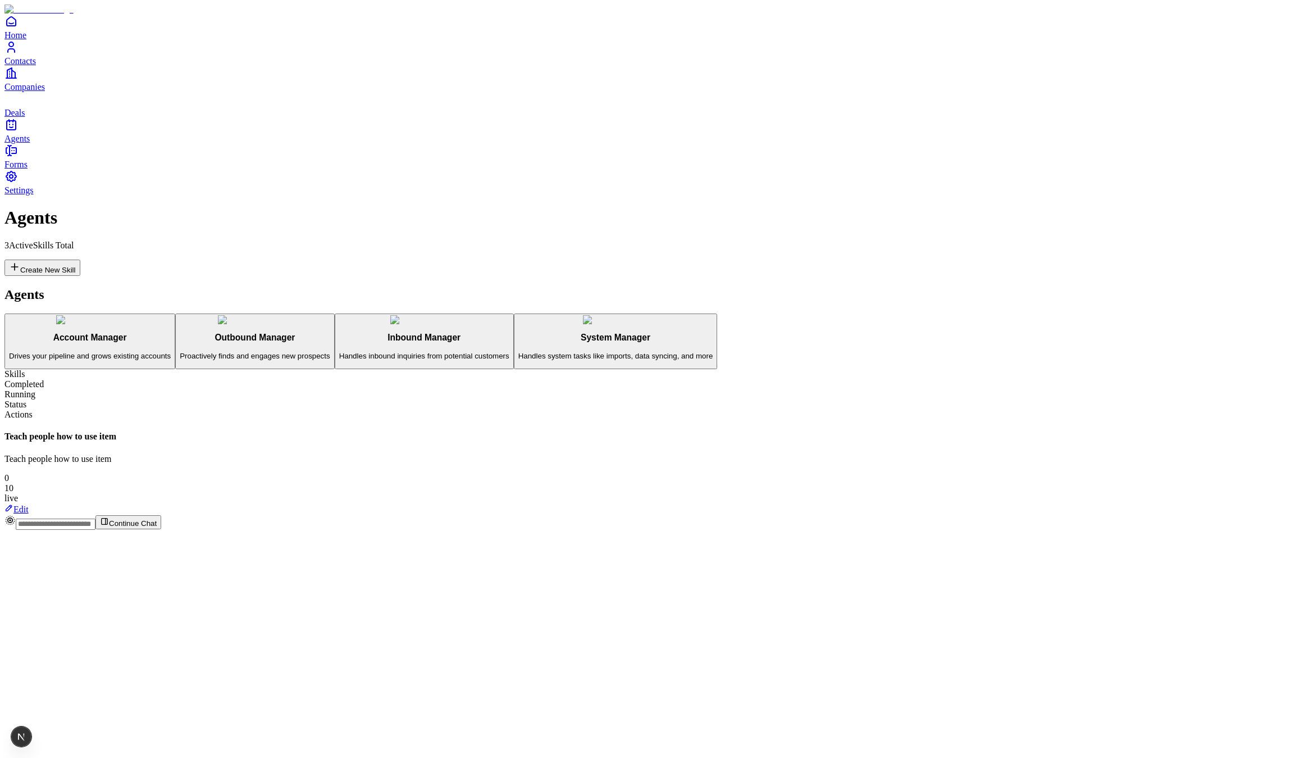
click at [339, 352] on p "Handles inbound inquiries from potential customers" at bounding box center [424, 356] width 170 height 8
click at [80, 260] on button "Create New Skill" at bounding box center [42, 268] width 76 height 16
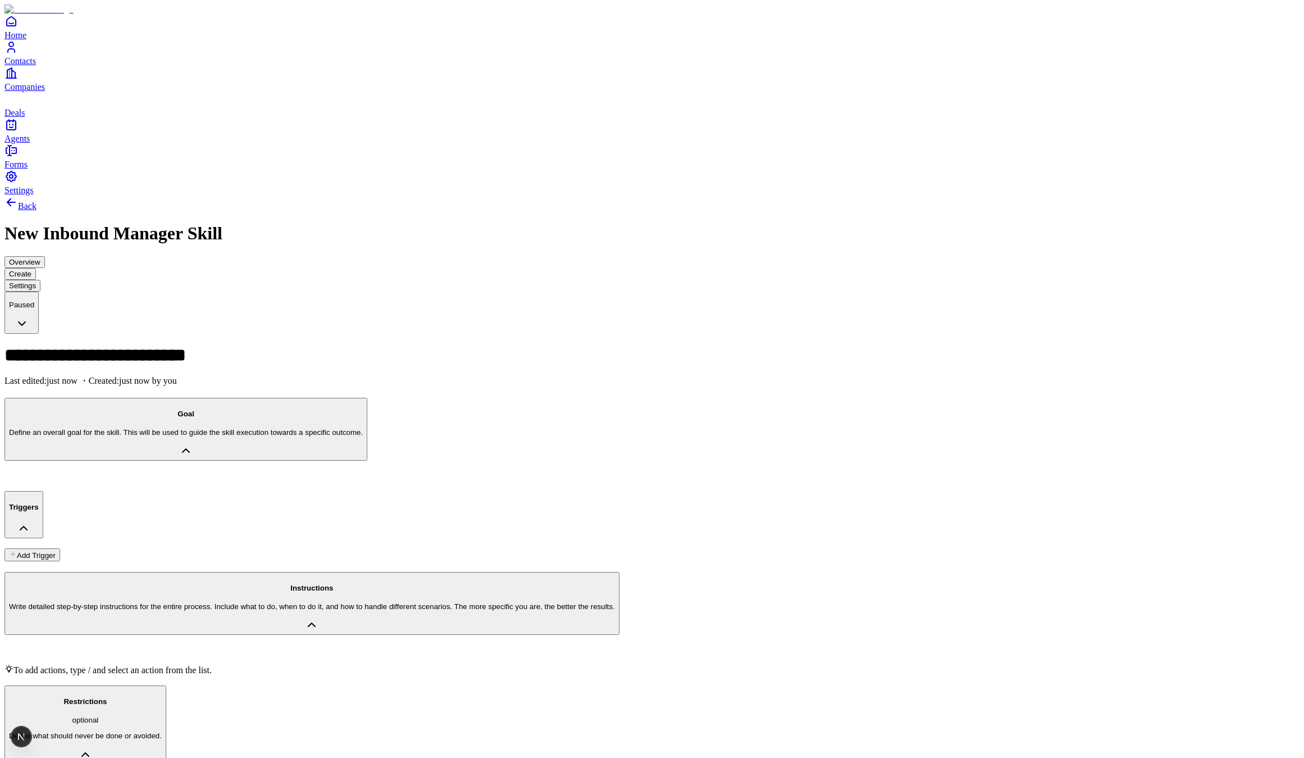
click at [280, 428] on p "Define an overall goal for the skill. This will be used to guide the skill exec…" at bounding box center [186, 432] width 354 height 8
click at [43, 491] on button "Triggers" at bounding box center [23, 514] width 39 height 47
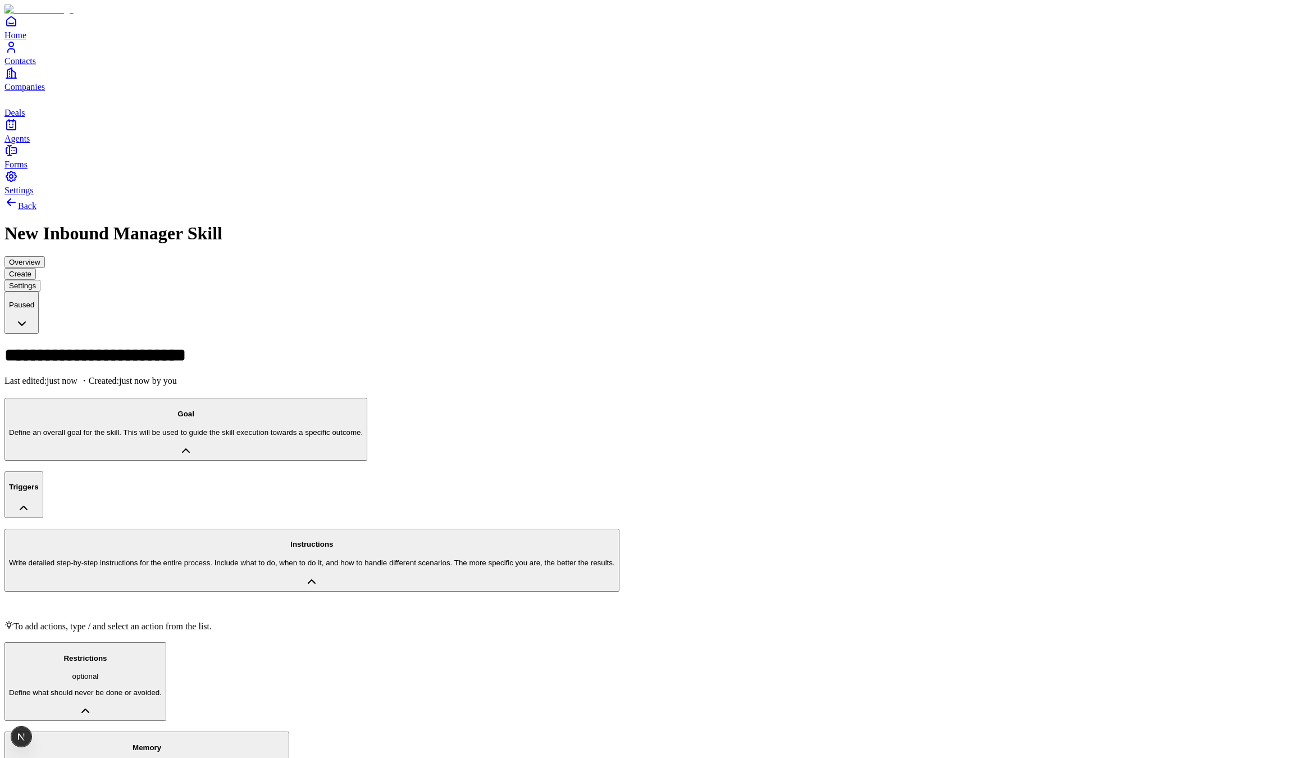
click at [265, 428] on p "Define an overall goal for the skill. This will be used to guide the skill exec…" at bounding box center [186, 432] width 354 height 8
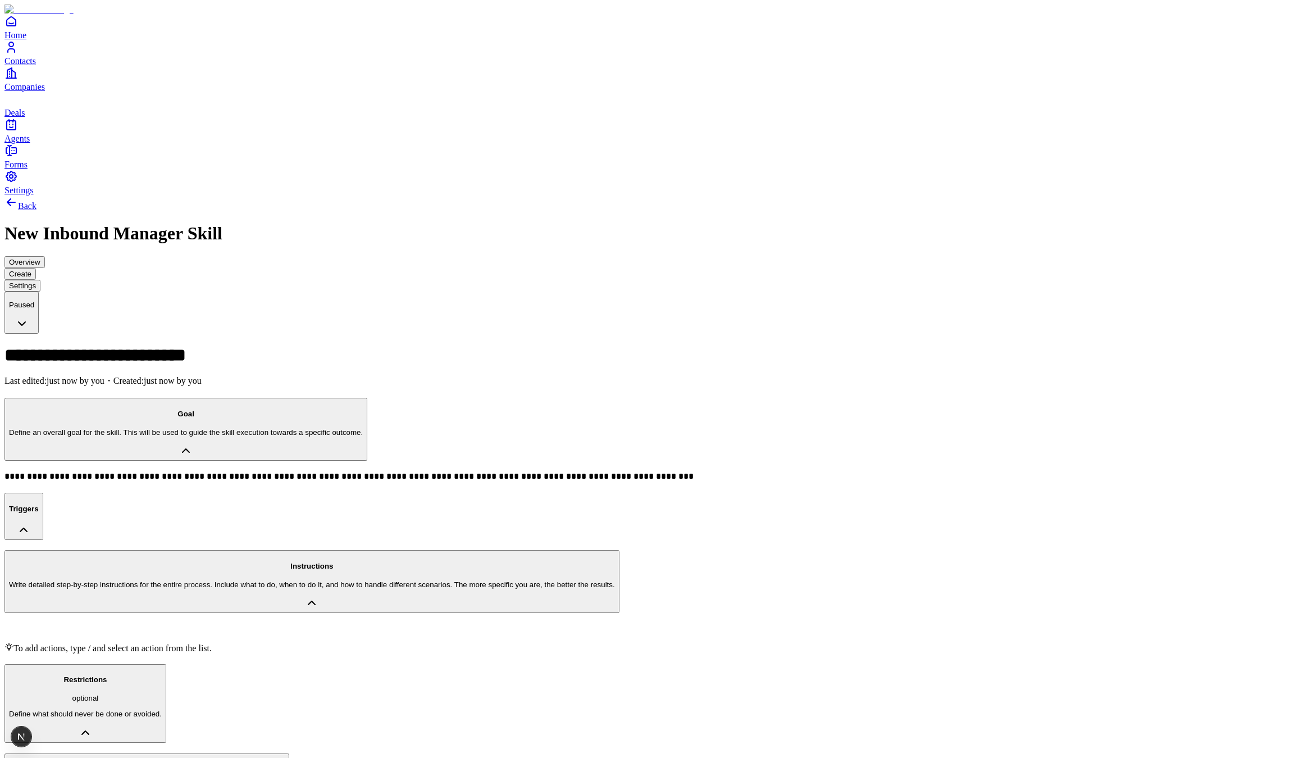
click at [289, 624] on div at bounding box center [651, 629] width 1295 height 10
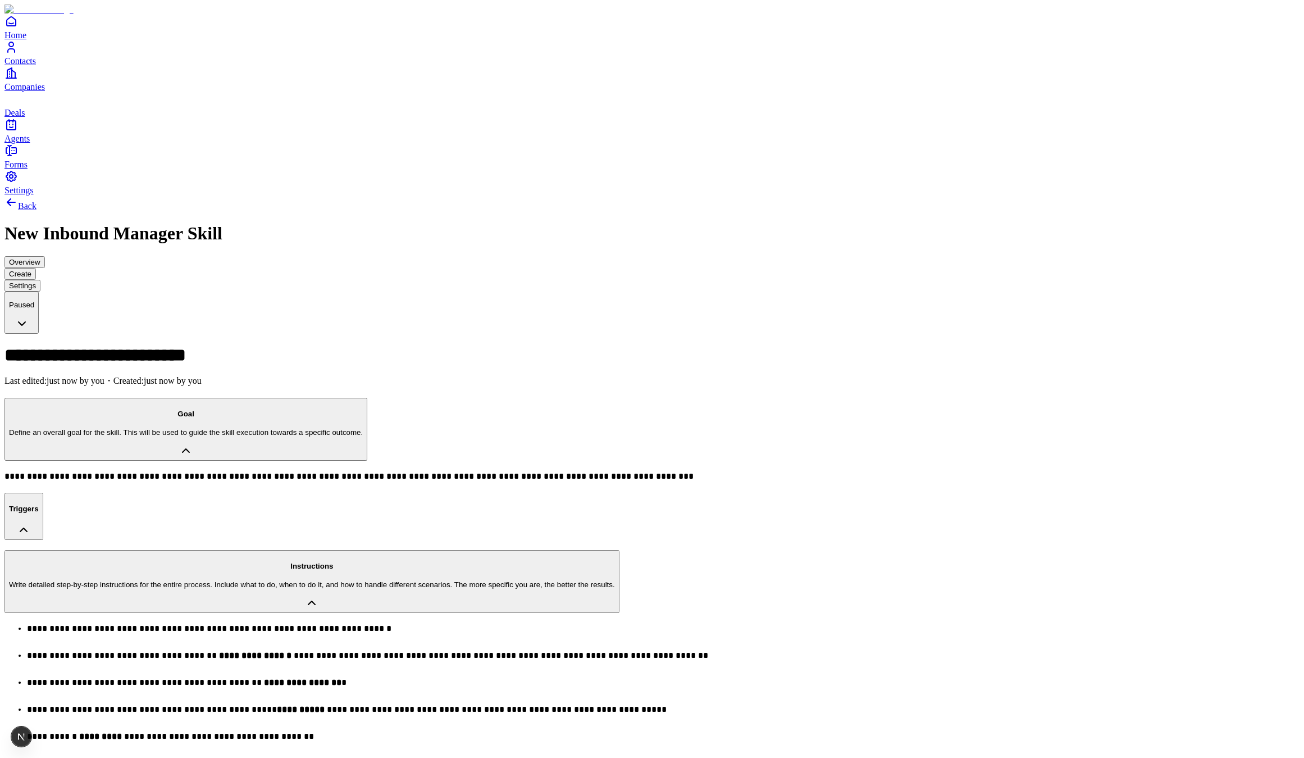
click at [43, 493] on button "Triggers" at bounding box center [23, 516] width 39 height 47
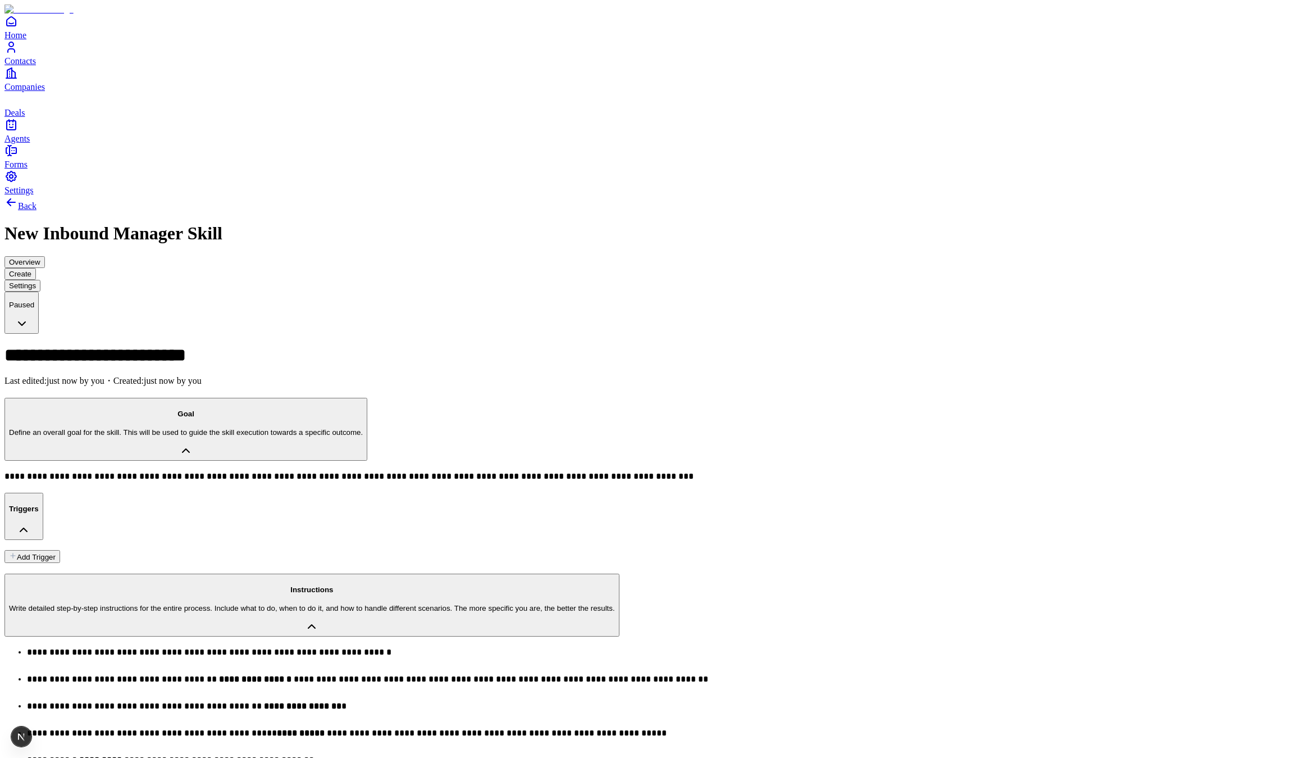
click at [60, 550] on button "Add Trigger" at bounding box center [32, 556] width 56 height 13
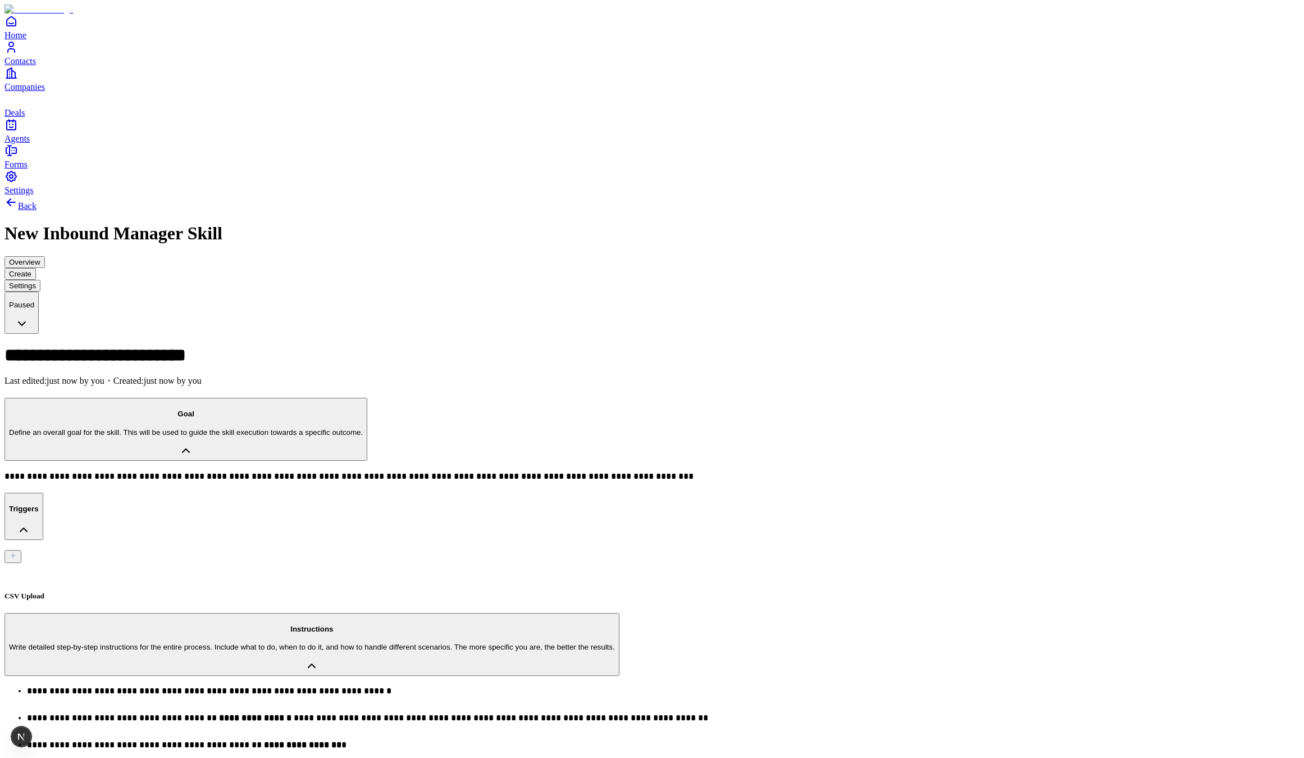
type input "**********"
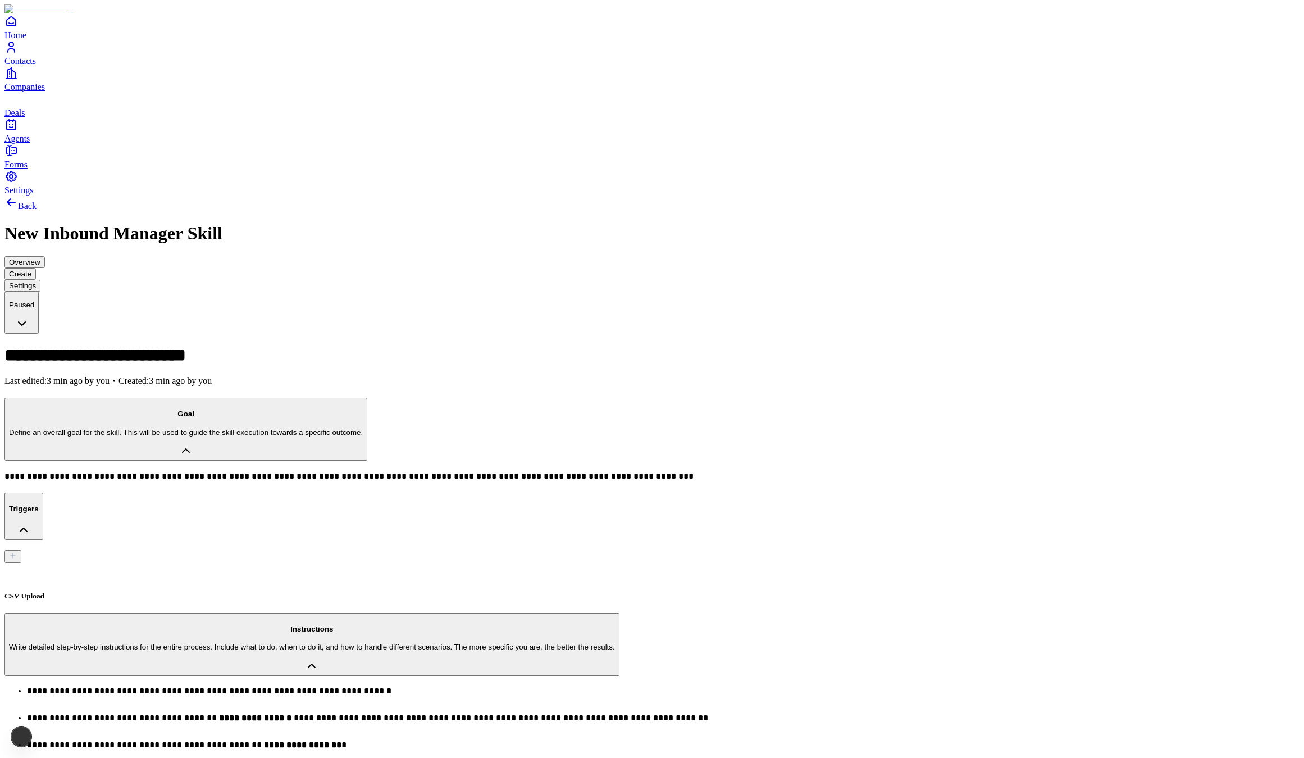
click at [215, 563] on div "CSV Upload" at bounding box center [651, 581] width 1295 height 37
type input "**********"
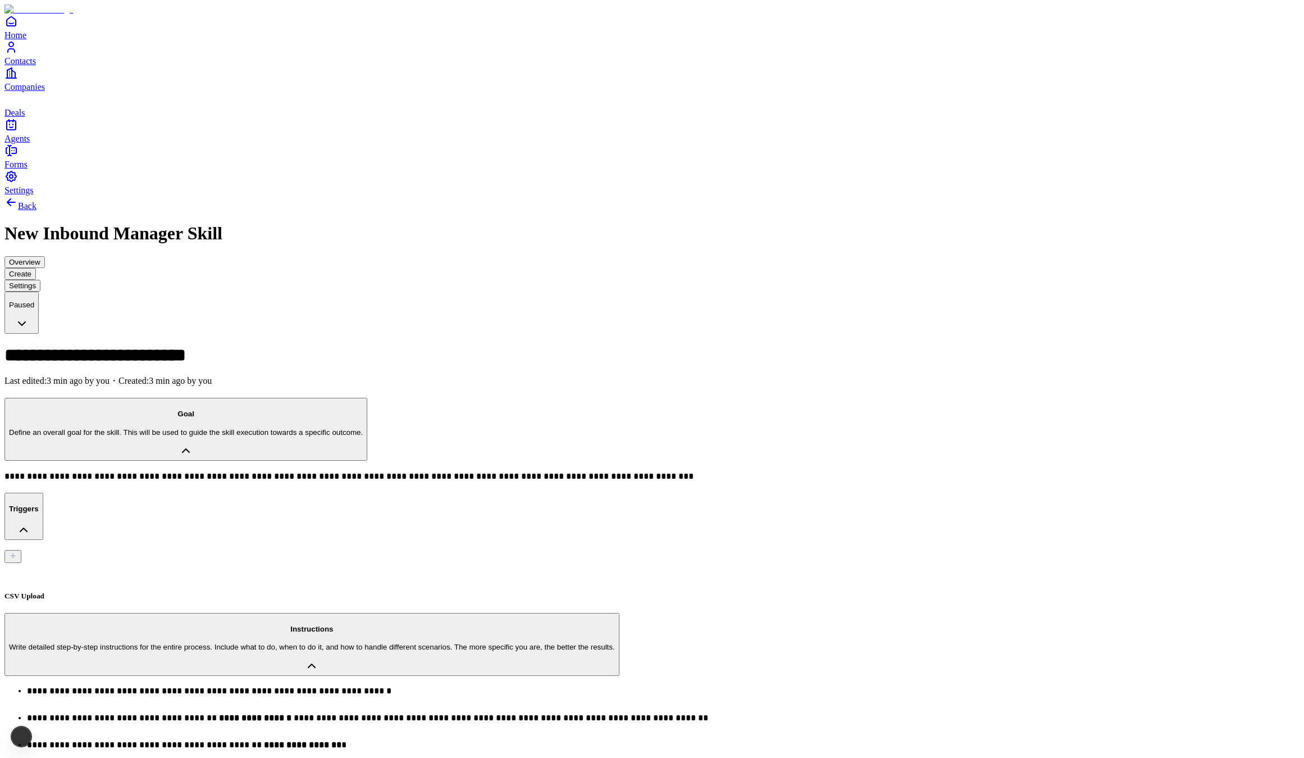
click at [18, 54] on icon "Contacts" at bounding box center [10, 46] width 13 height 13
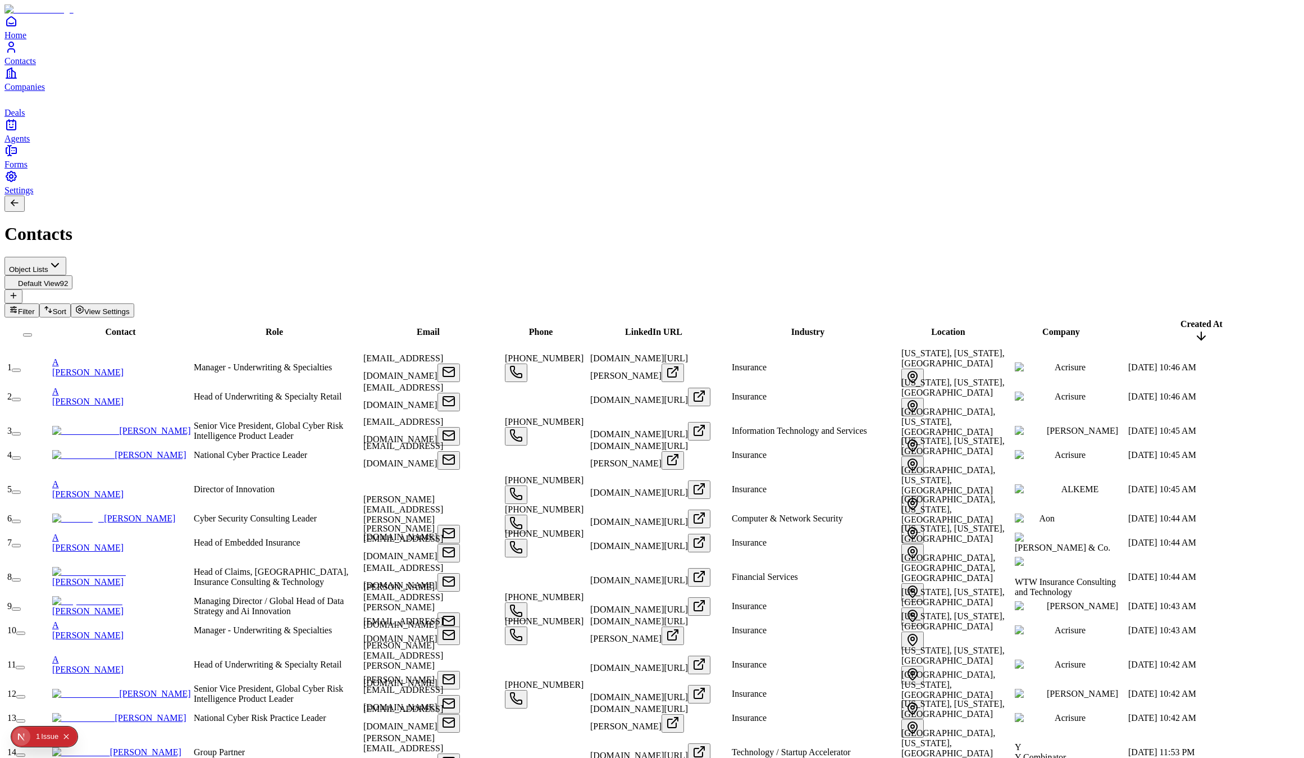
click at [157, 357] on link "A [PERSON_NAME]" at bounding box center [121, 367] width 139 height 20
click at [146, 357] on link "A [PERSON_NAME]" at bounding box center [121, 367] width 139 height 20
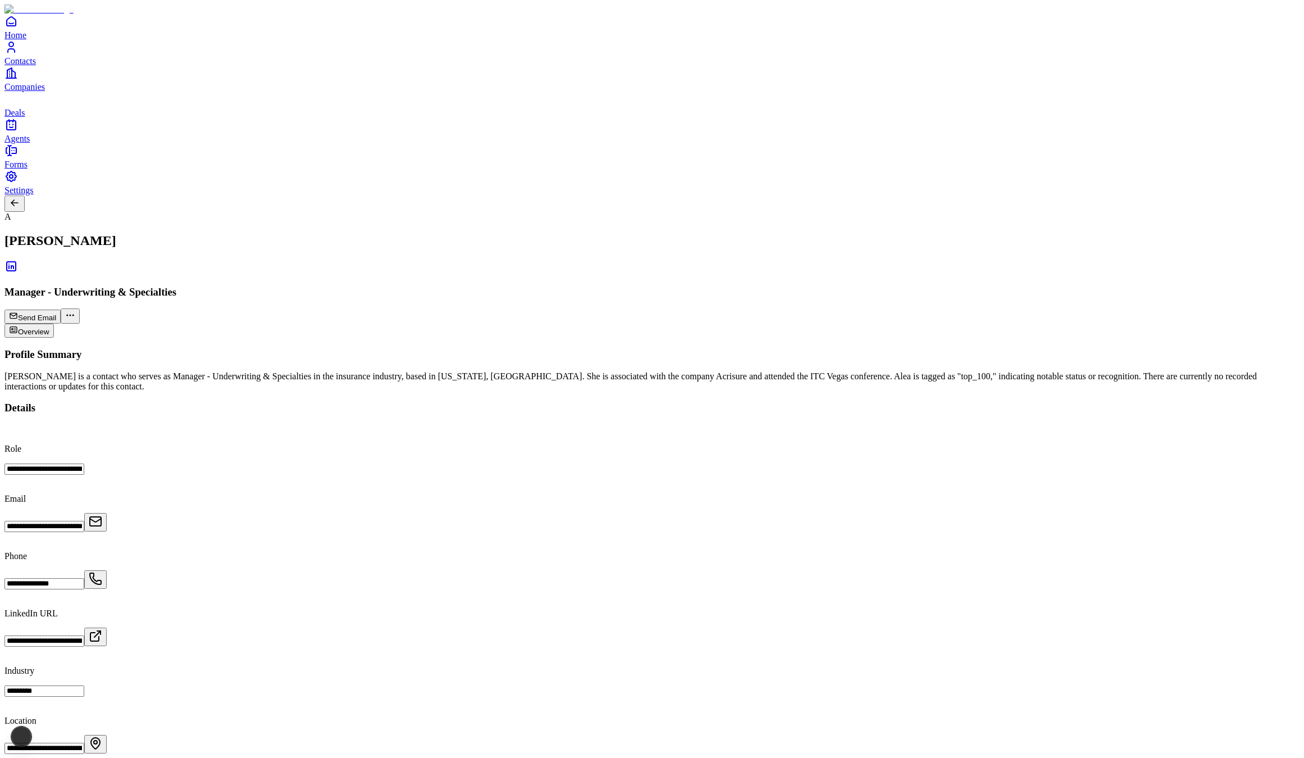
click at [738, 481] on div "**********" at bounding box center [651, 690] width 1295 height 685
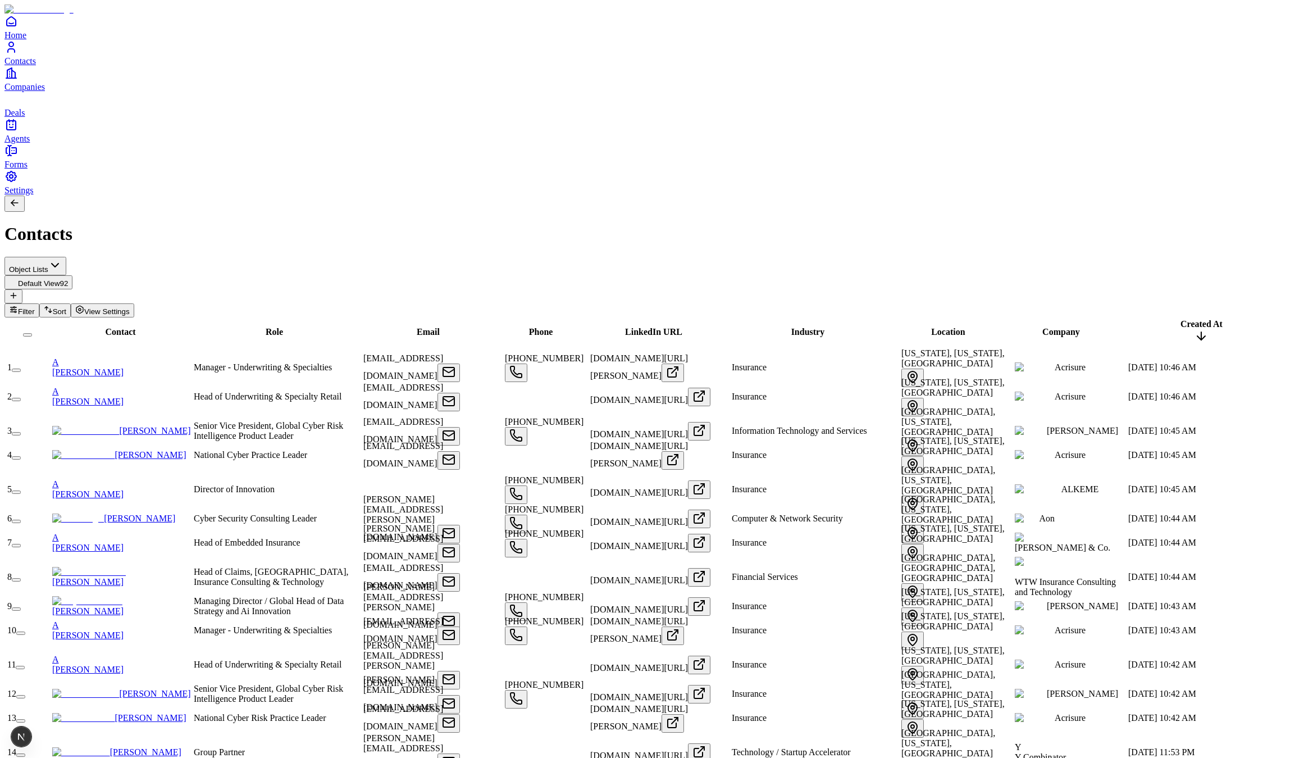
click at [32, 333] on button "button" at bounding box center [27, 334] width 9 height 3
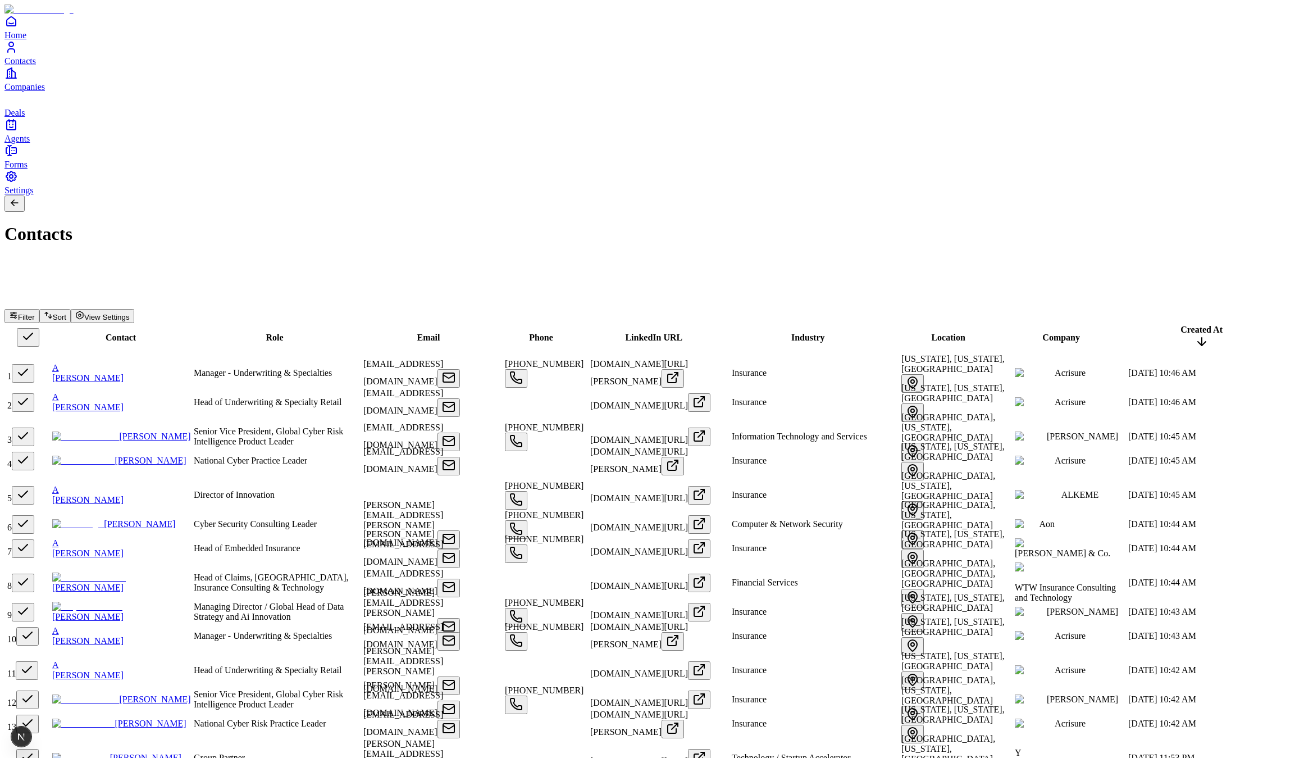
click at [39, 328] on button "button" at bounding box center [28, 337] width 22 height 19
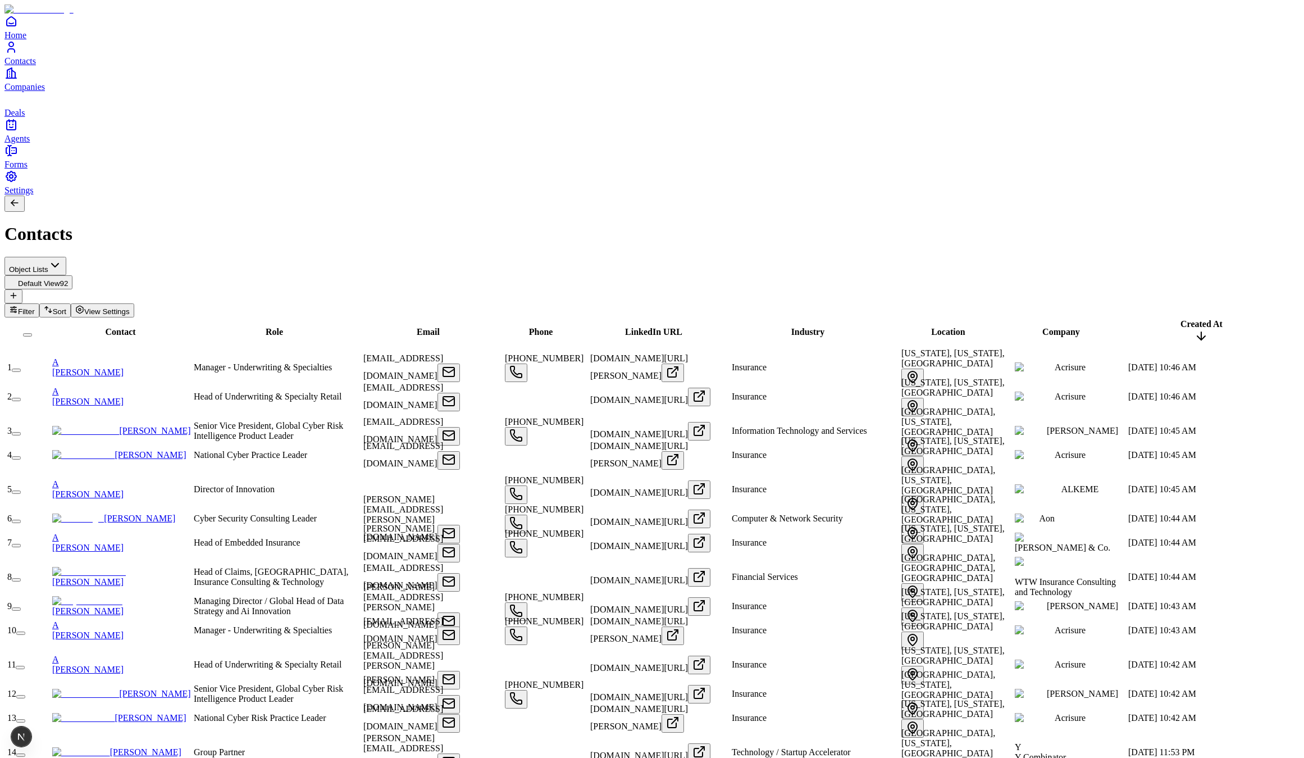
click at [26, 143] on link "Agents" at bounding box center [651, 130] width 1295 height 25
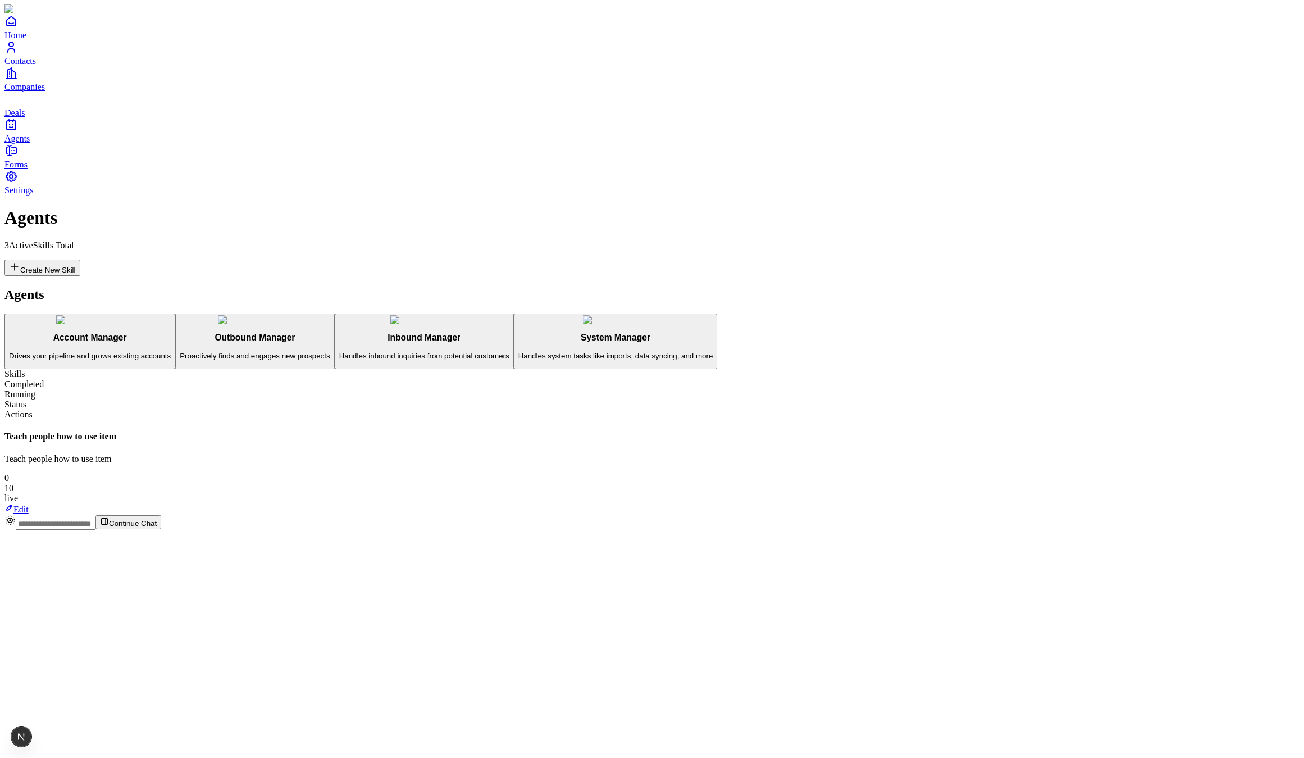
click at [171, 333] on h3 "Account Manager" at bounding box center [90, 338] width 162 height 10
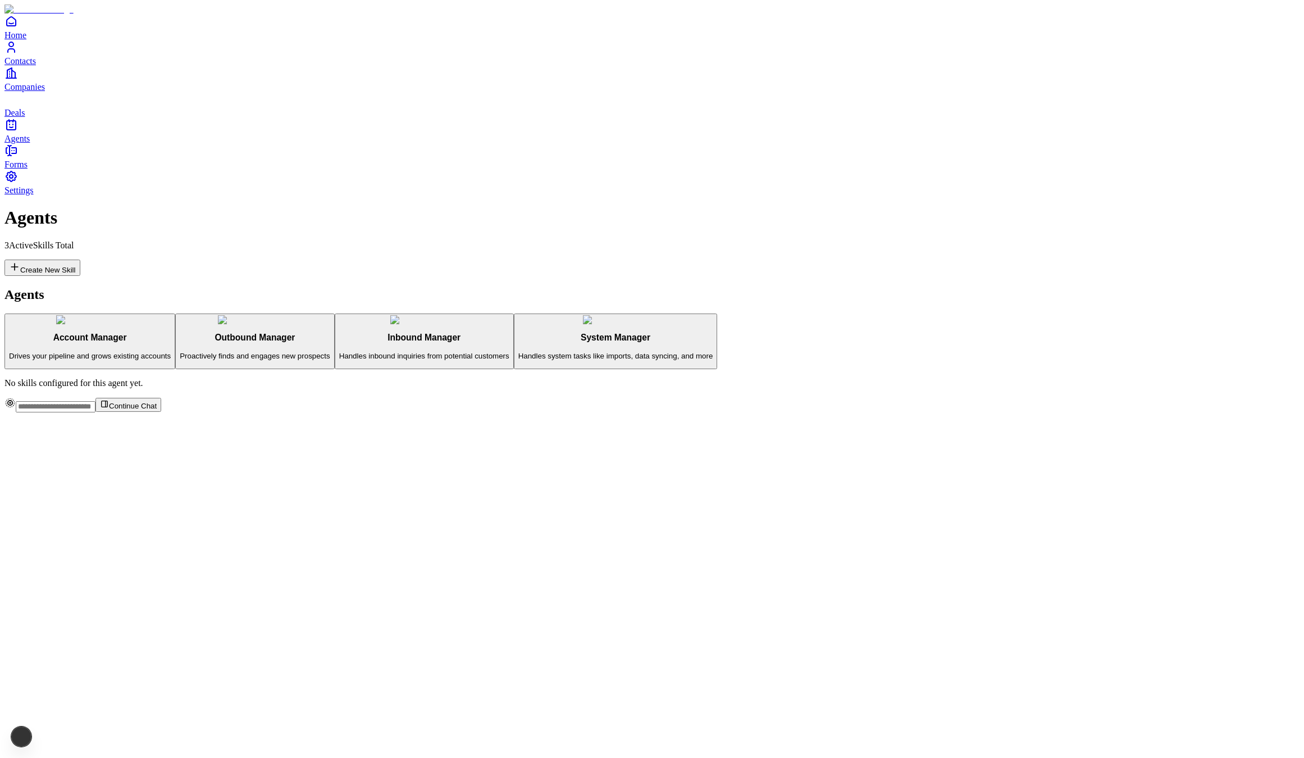
click at [335, 313] on button "Inbound Manager Handles inbound inquiries from potential customers" at bounding box center [424, 341] width 179 height 56
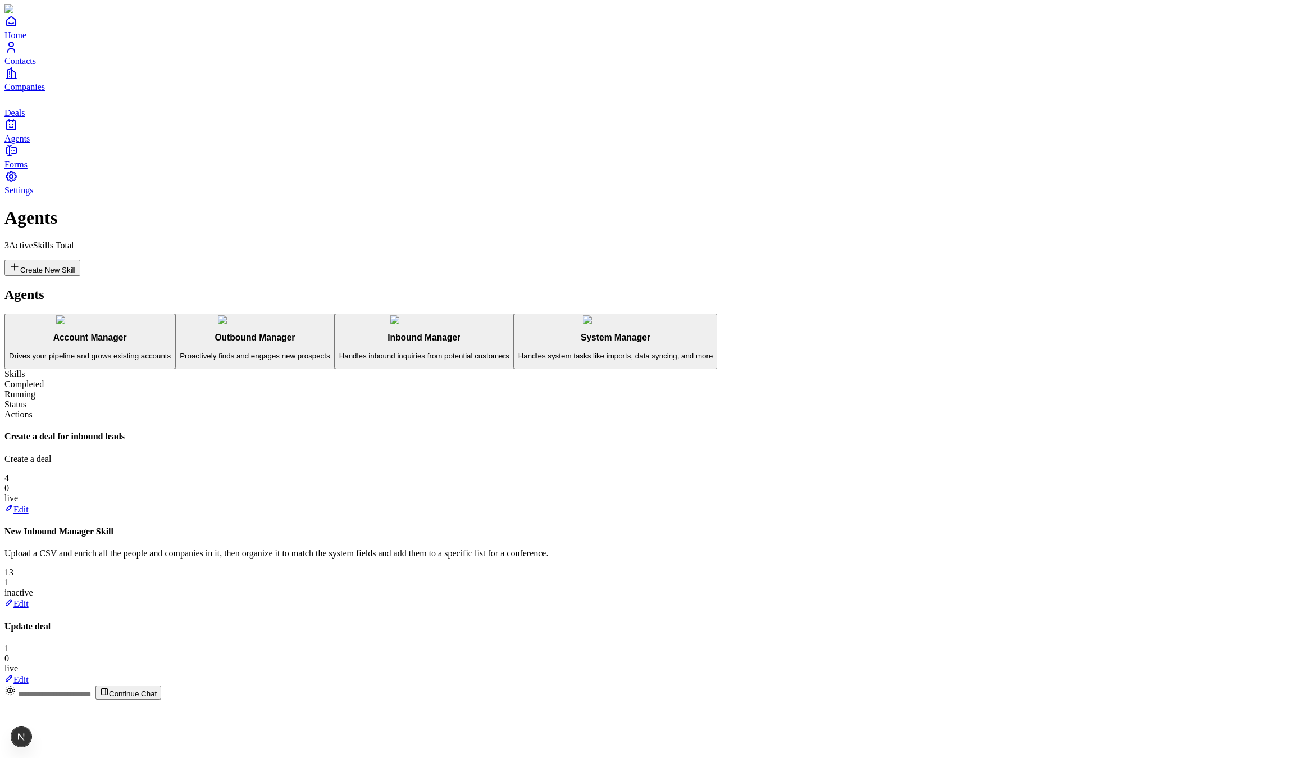
click at [175, 313] on button "Outbound Manager Proactively finds and engages new prospects" at bounding box center [254, 341] width 159 height 56
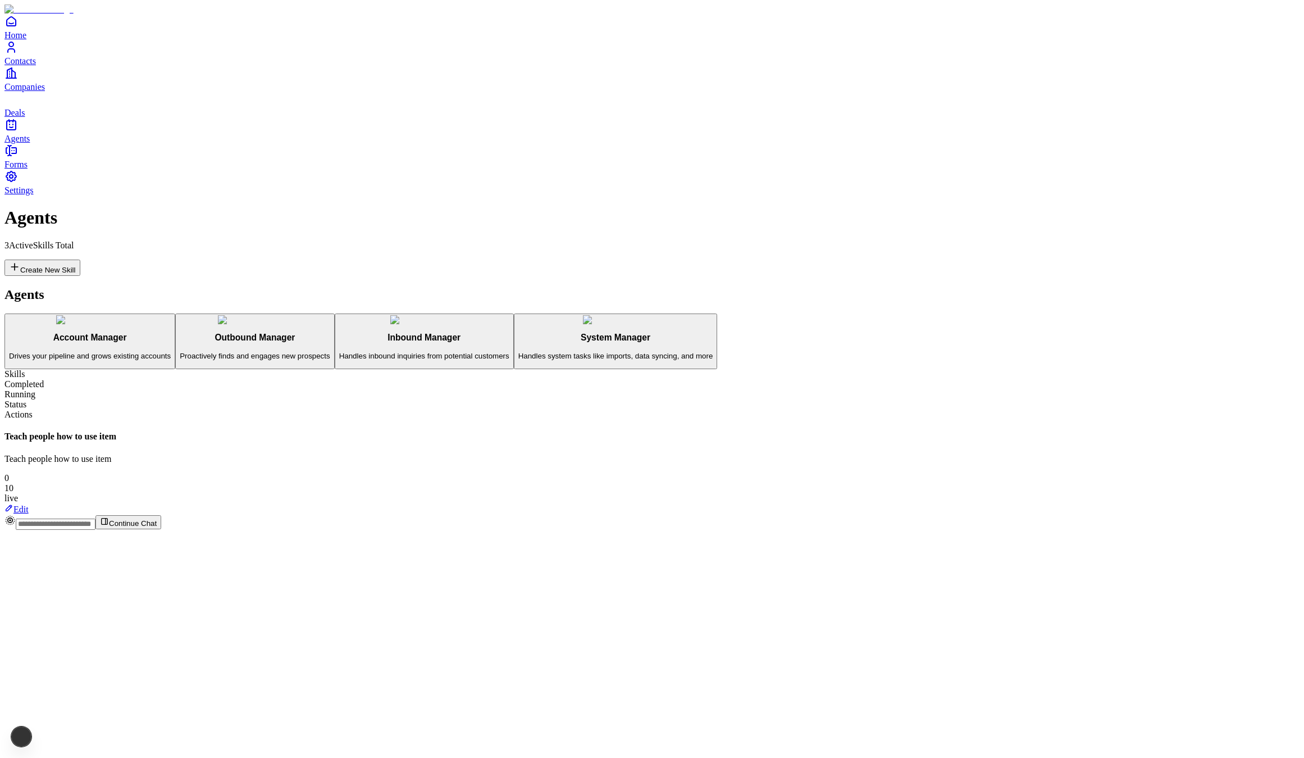
click at [339, 333] on h3 "Inbound Manager" at bounding box center [424, 338] width 170 height 10
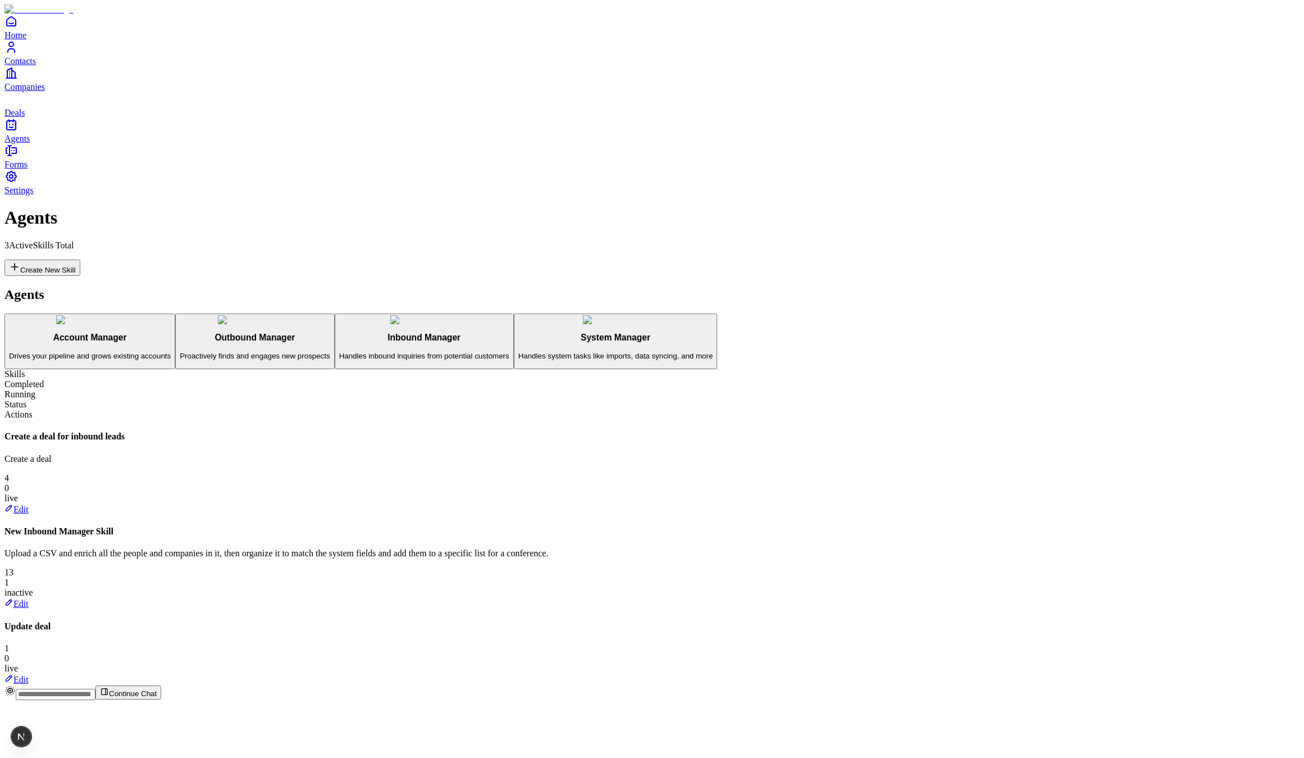
click at [261, 313] on button "Outbound Manager Proactively finds and engages new prospects" at bounding box center [254, 341] width 159 height 56
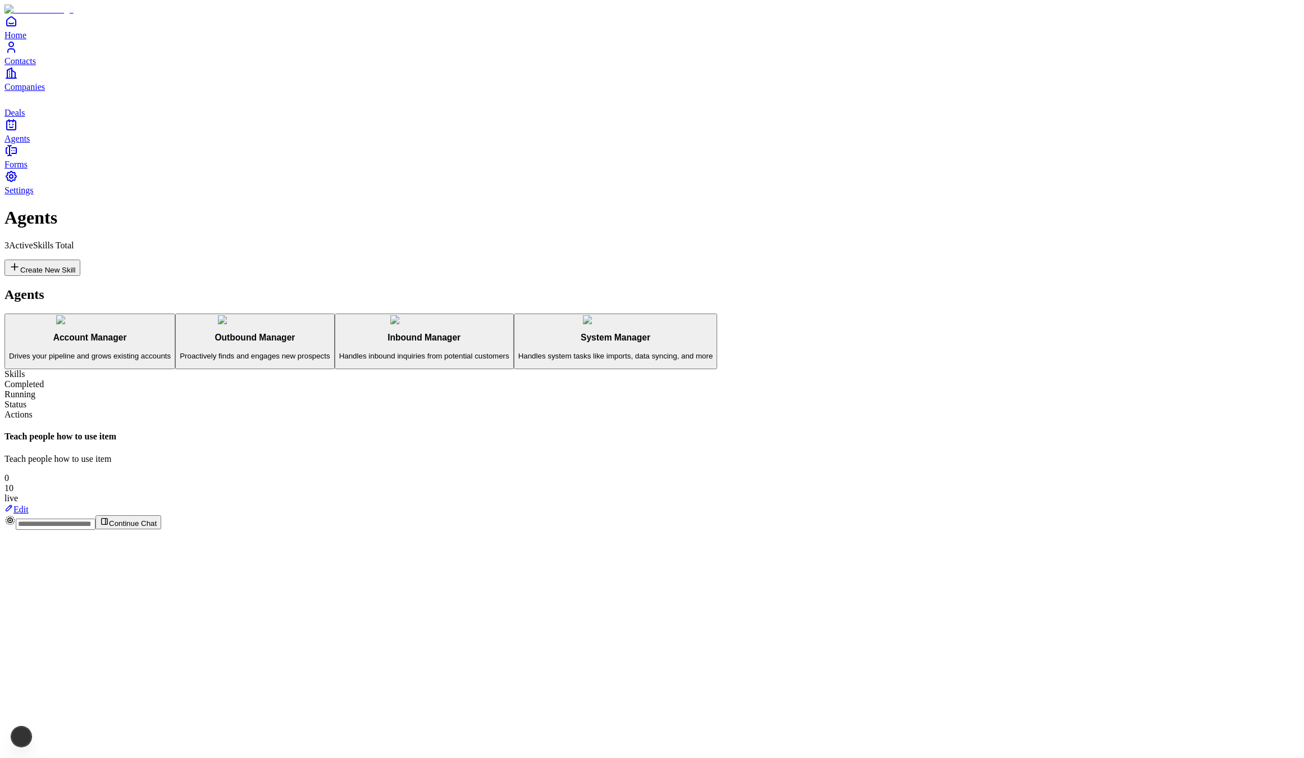
click at [175, 313] on button "Account Manager Drives your pipeline and grows existing accounts" at bounding box center [89, 341] width 171 height 56
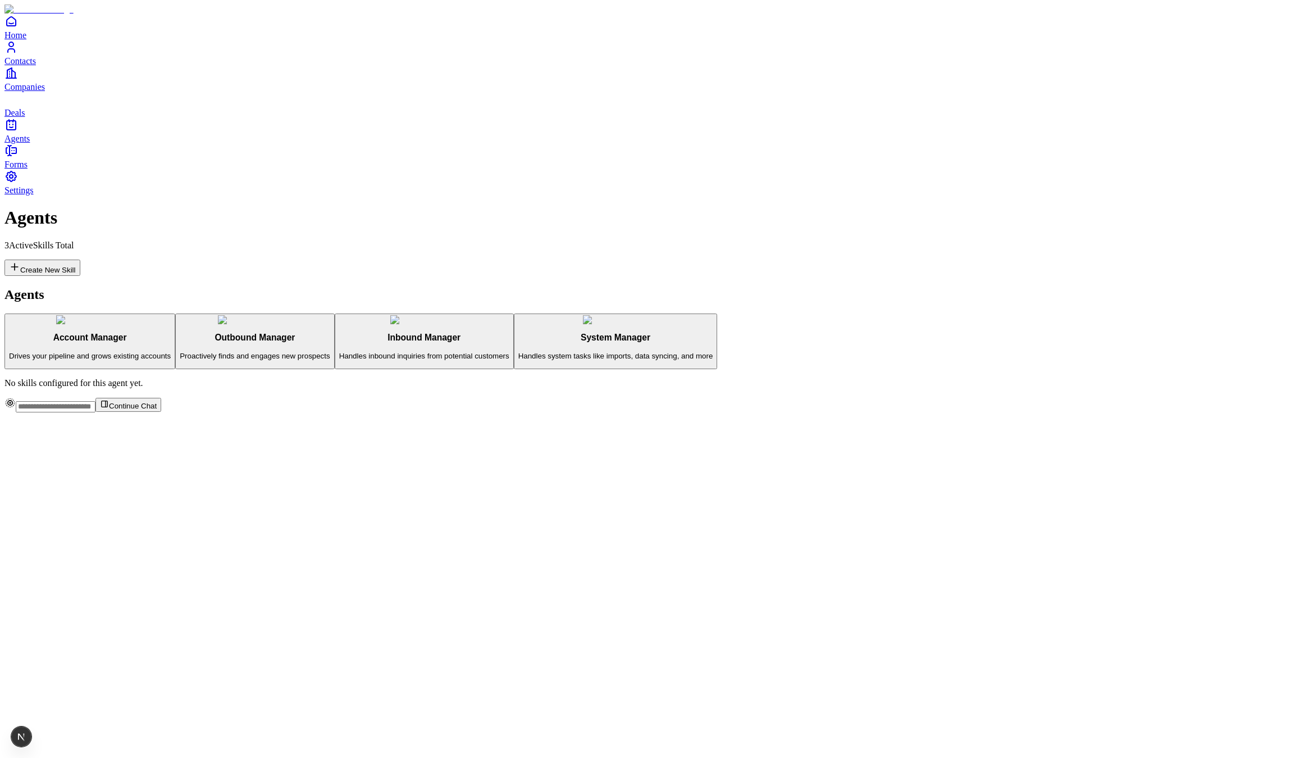
click at [257, 352] on p "Proactively finds and engages new prospects" at bounding box center [255, 356] width 150 height 8
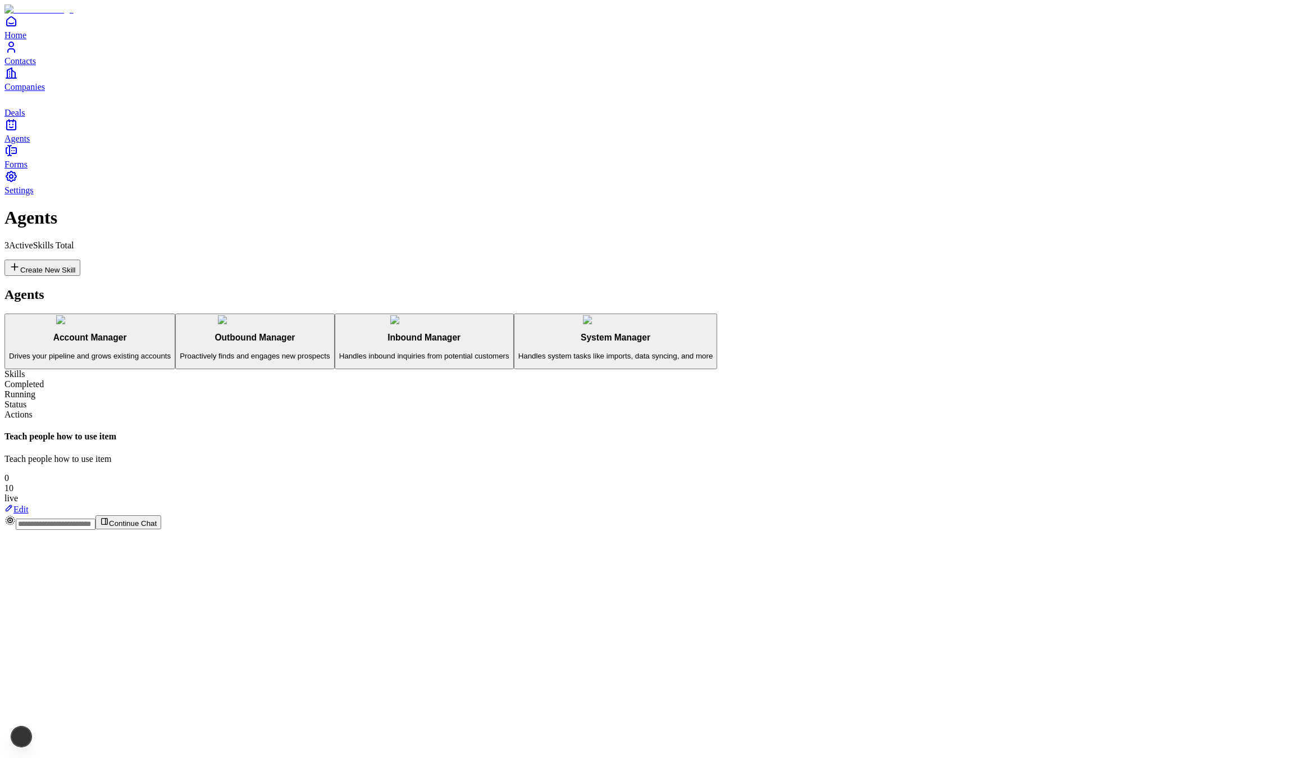
click at [514, 313] on button "System Manager Handles system tasks like imports, data syncing, and more" at bounding box center [616, 341] width 204 height 56
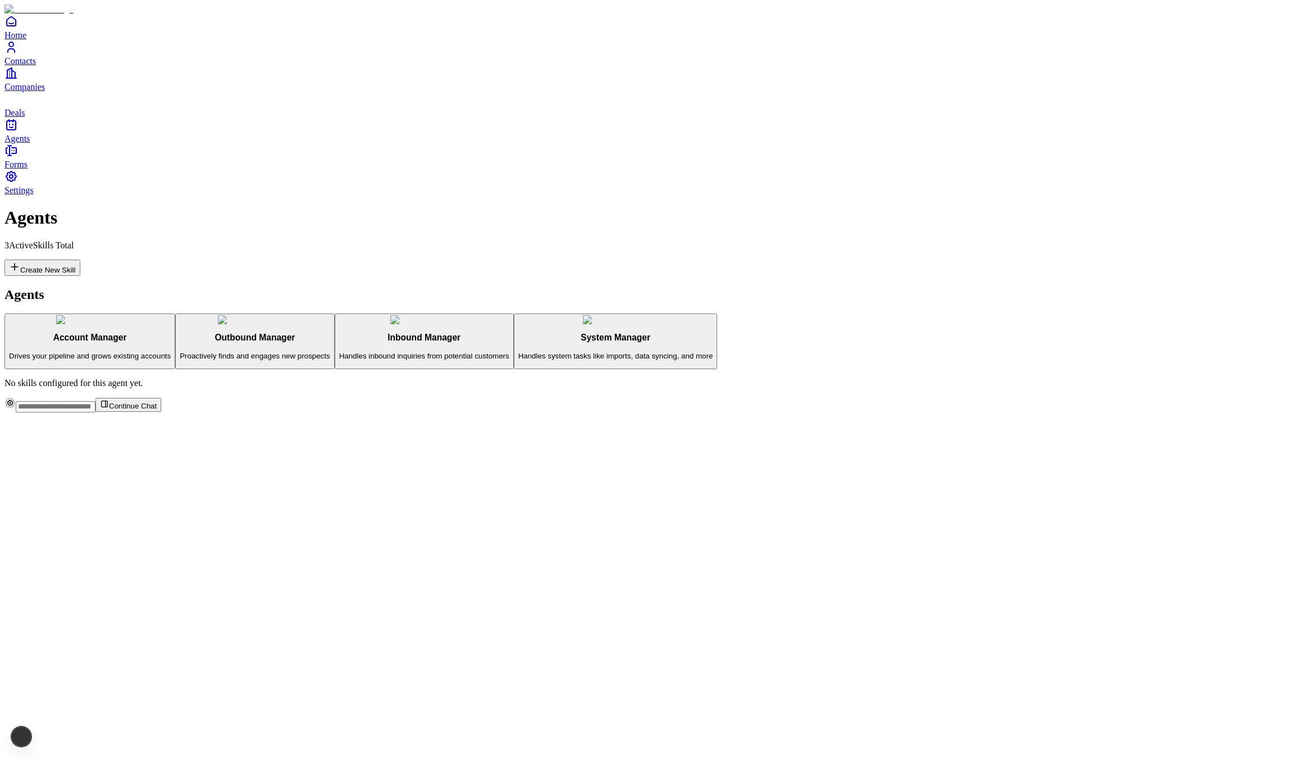
click at [249, 313] on div "Account Manager Drives your pipeline and grows existing accounts Outbound Manag…" at bounding box center [651, 341] width 1295 height 56
drag, startPoint x: 204, startPoint y: 310, endPoint x: 193, endPoint y: 281, distance: 30.8
click at [519, 333] on h3 "System Manager" at bounding box center [616, 338] width 195 height 10
click at [339, 352] on p "Handles inbound inquiries from potential customers" at bounding box center [424, 356] width 170 height 8
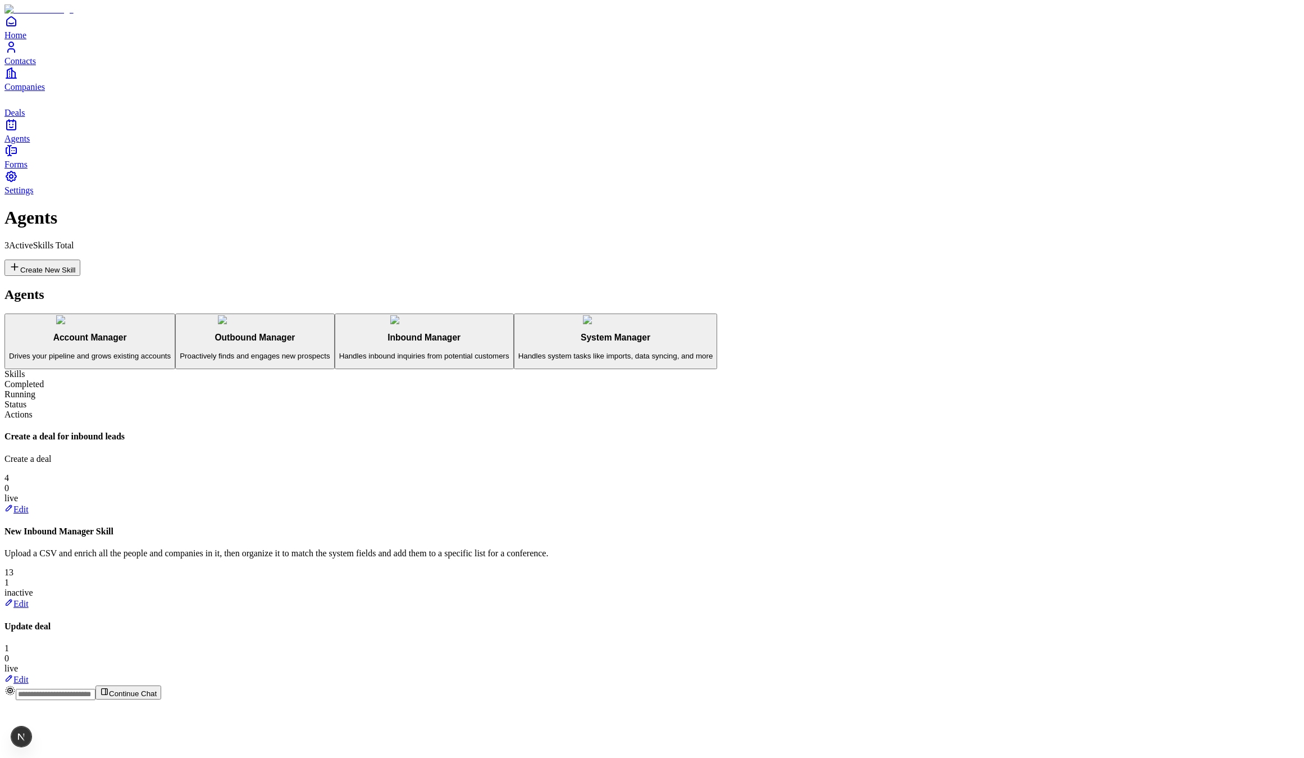
click at [13, 598] on icon at bounding box center [8, 602] width 9 height 9
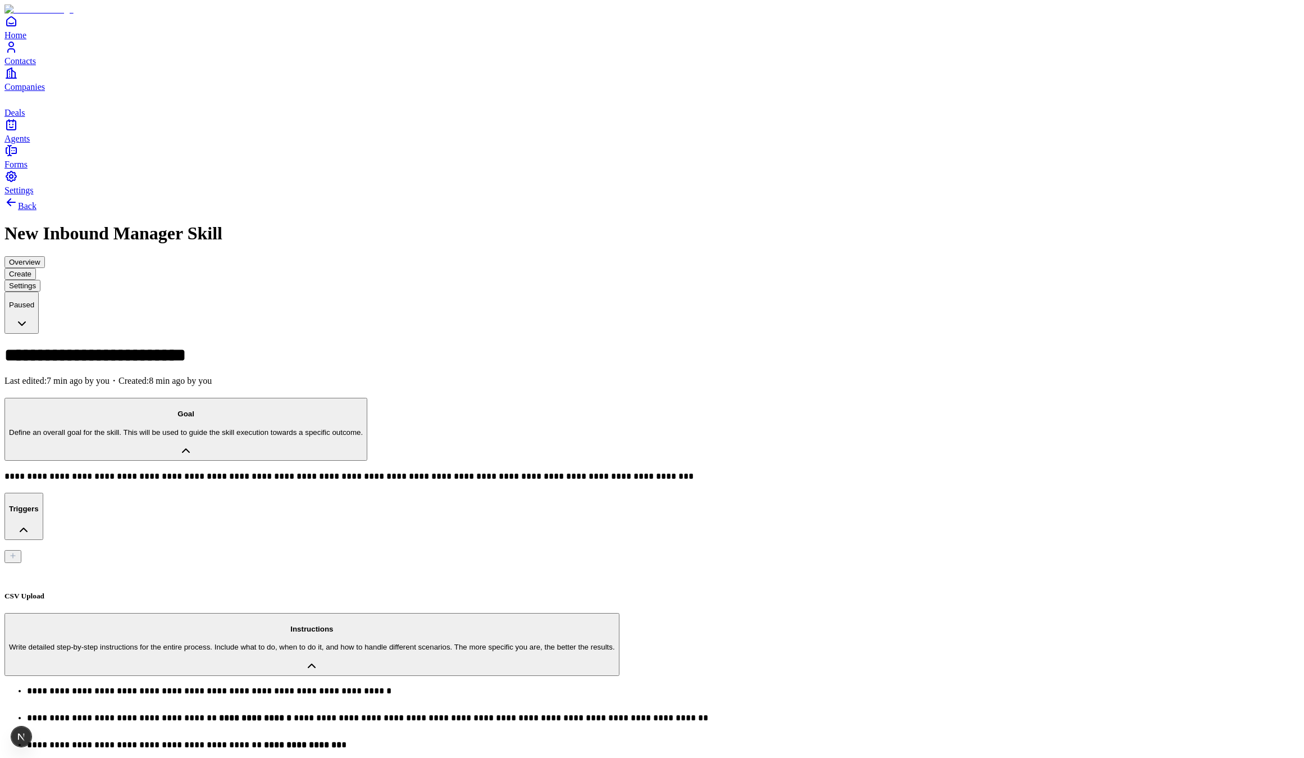
click at [45, 256] on button "Overview" at bounding box center [24, 262] width 40 height 12
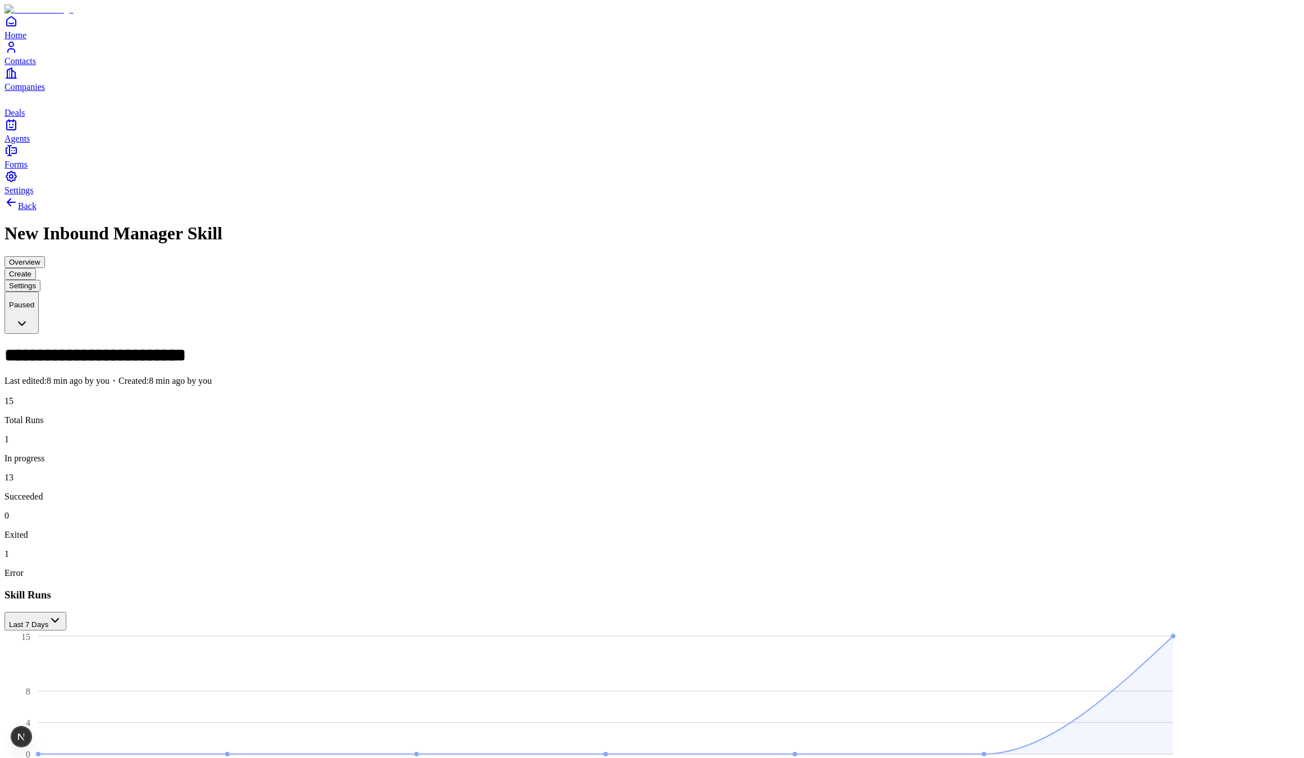
click at [36, 268] on button "Create" at bounding box center [19, 274] width 31 height 12
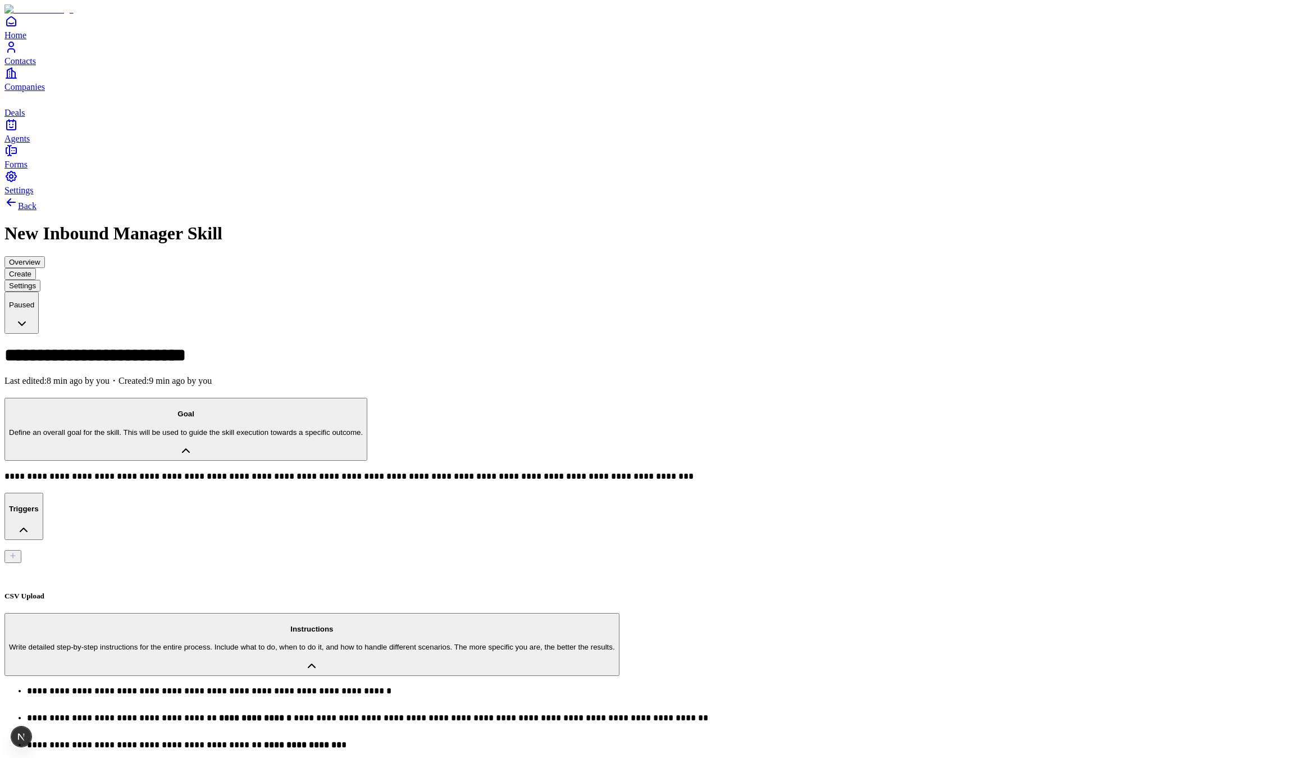
click at [236, 563] on div "CSV Upload" at bounding box center [651, 581] width 1295 height 37
type input "**********"
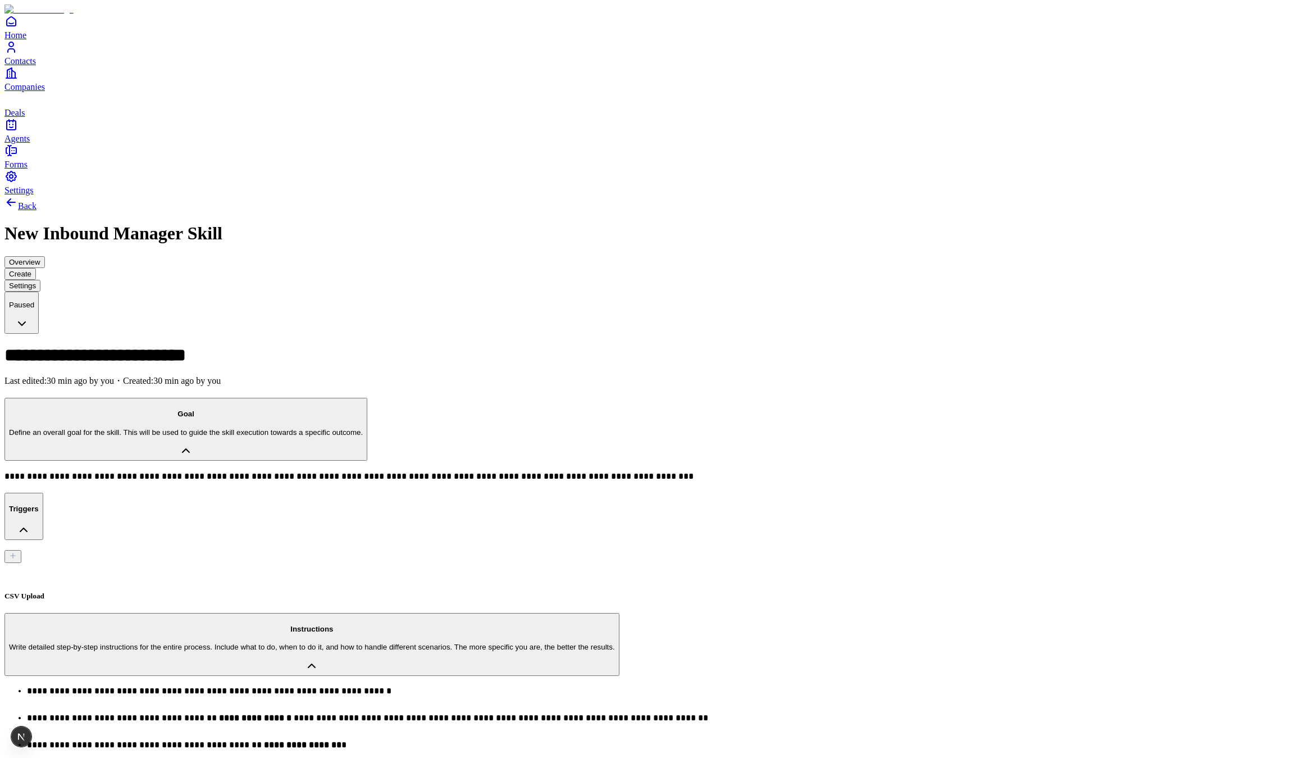
click at [233, 563] on div "CSV Upload" at bounding box center [651, 581] width 1295 height 37
click at [615, 625] on div "Instructions Write detailed step-by-step instructions for the entire process. I…" at bounding box center [312, 638] width 606 height 27
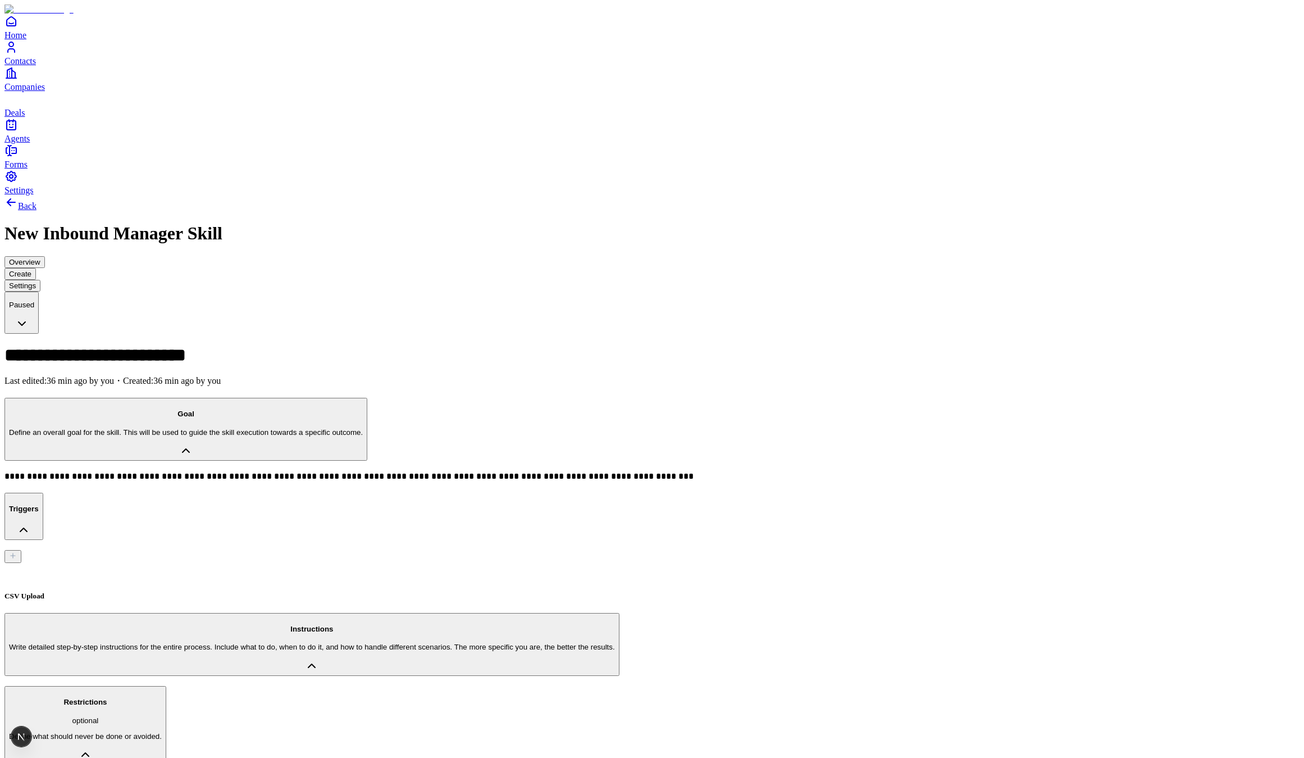
click at [166, 686] on button "Restrictions optional Define what should never be done or avoided." at bounding box center [85, 725] width 162 height 79
click at [493, 625] on div "Instructions Write detailed step-by-step instructions for the entire process. I…" at bounding box center [312, 638] width 606 height 27
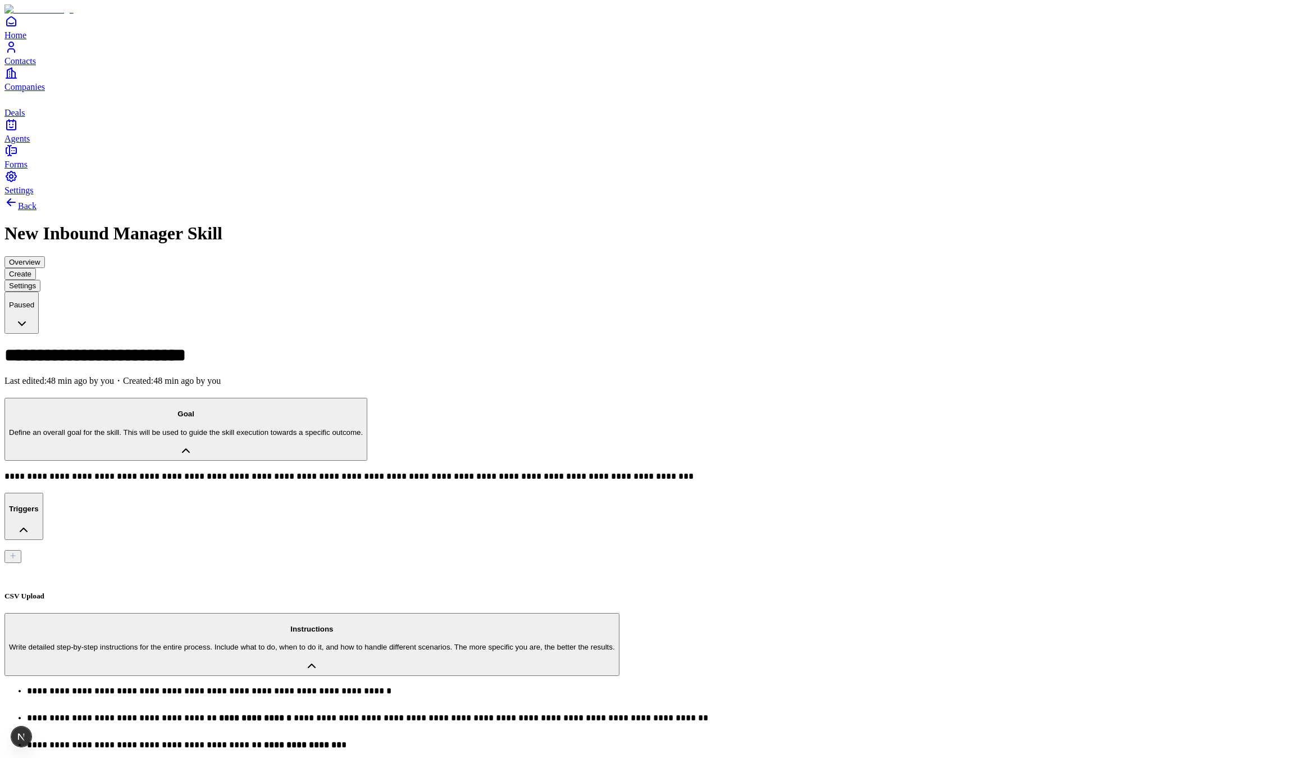
scroll to position [36, 0]
click at [45, 256] on button "Overview" at bounding box center [24, 262] width 40 height 12
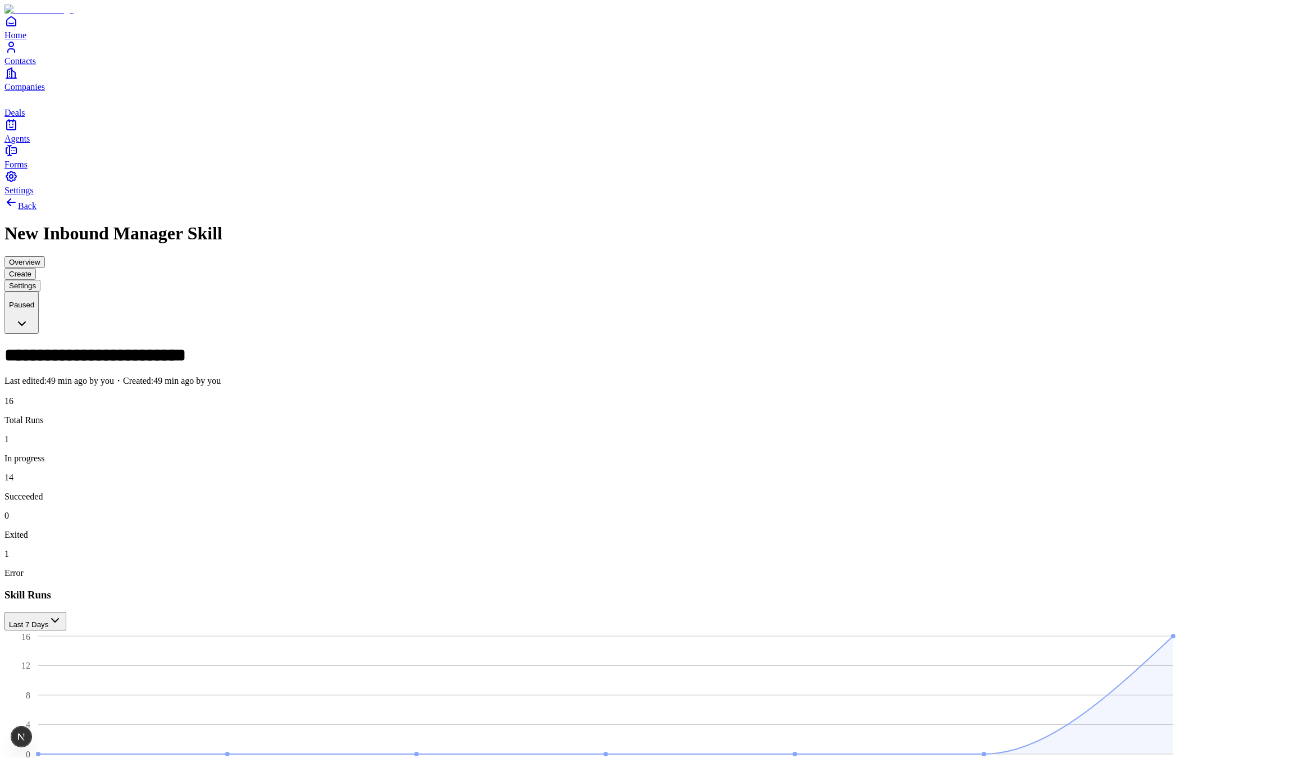
click at [36, 268] on button "Create" at bounding box center [19, 274] width 31 height 12
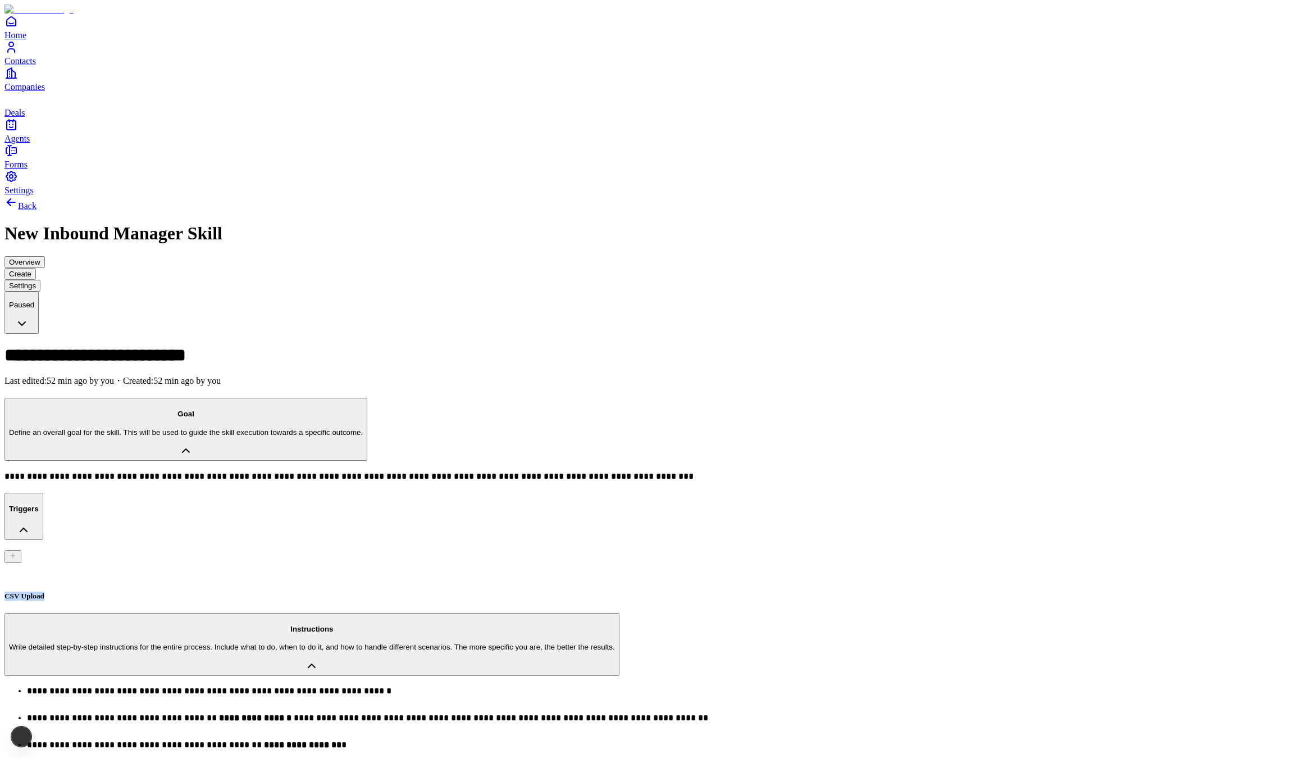
click at [203, 563] on div "CSV Upload" at bounding box center [651, 581] width 1295 height 37
type input "**********"
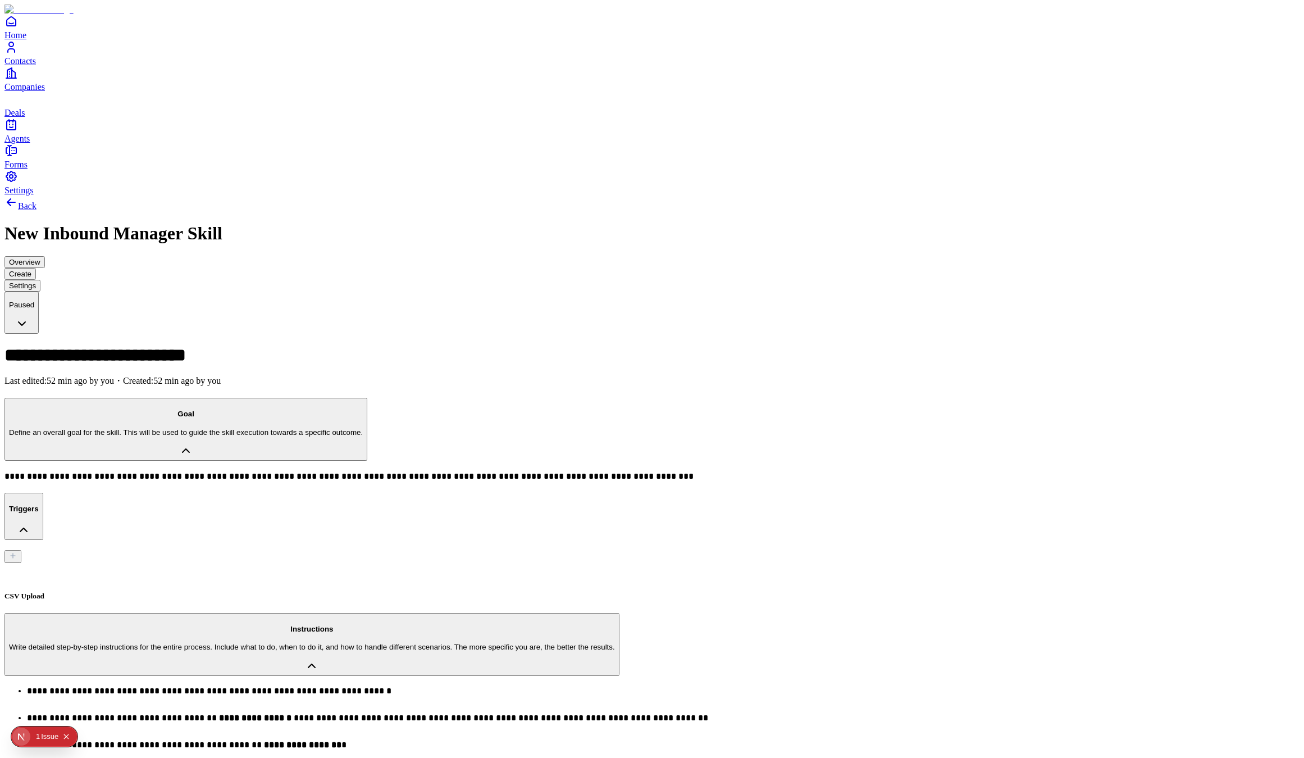
click at [251, 686] on ul "**********" at bounding box center [651, 749] width 1295 height 126
click at [389, 740] on p "**********" at bounding box center [469, 749] width 885 height 18
click at [313, 757] on strong "**********" at bounding box center [301, 771] width 48 height 8
drag, startPoint x: 313, startPoint y: 459, endPoint x: 304, endPoint y: 461, distance: 9.3
click at [304, 757] on strong "**********" at bounding box center [301, 771] width 48 height 8
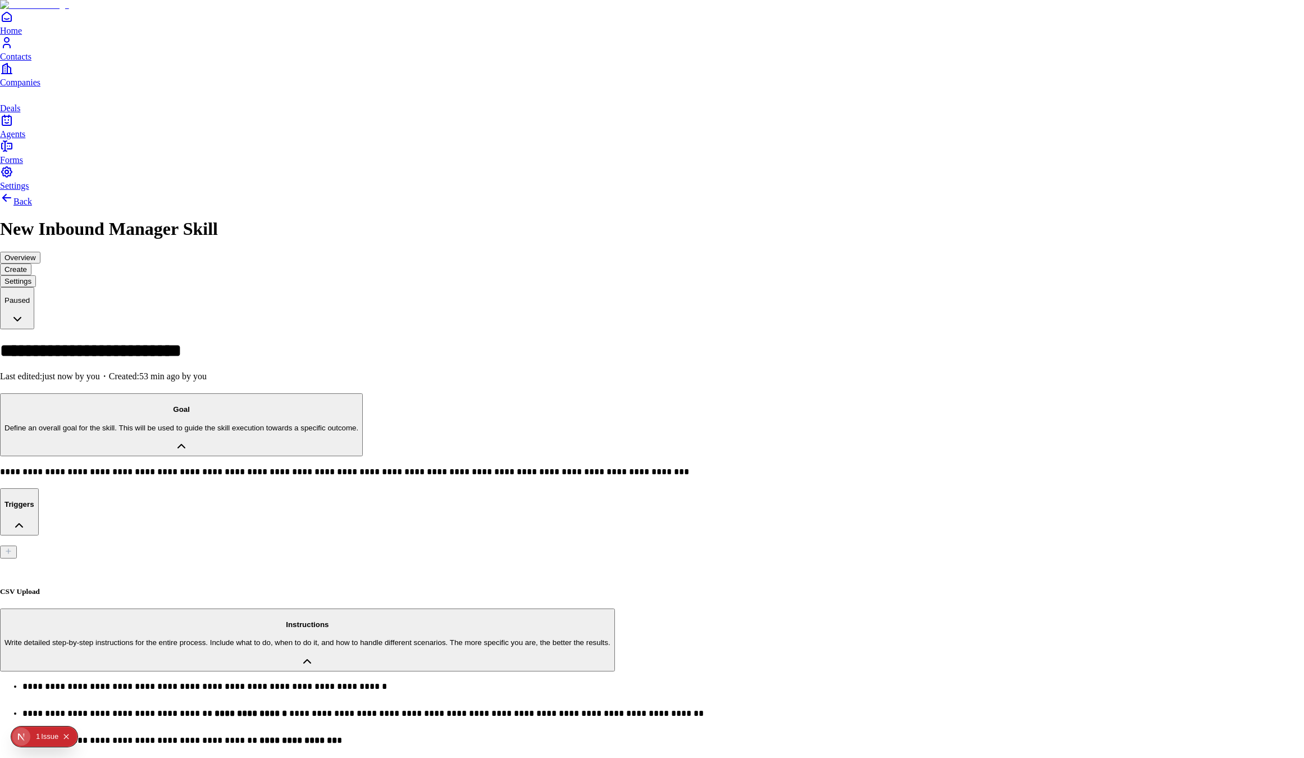
drag, startPoint x: 769, startPoint y: 403, endPoint x: 753, endPoint y: 413, distance: 19.0
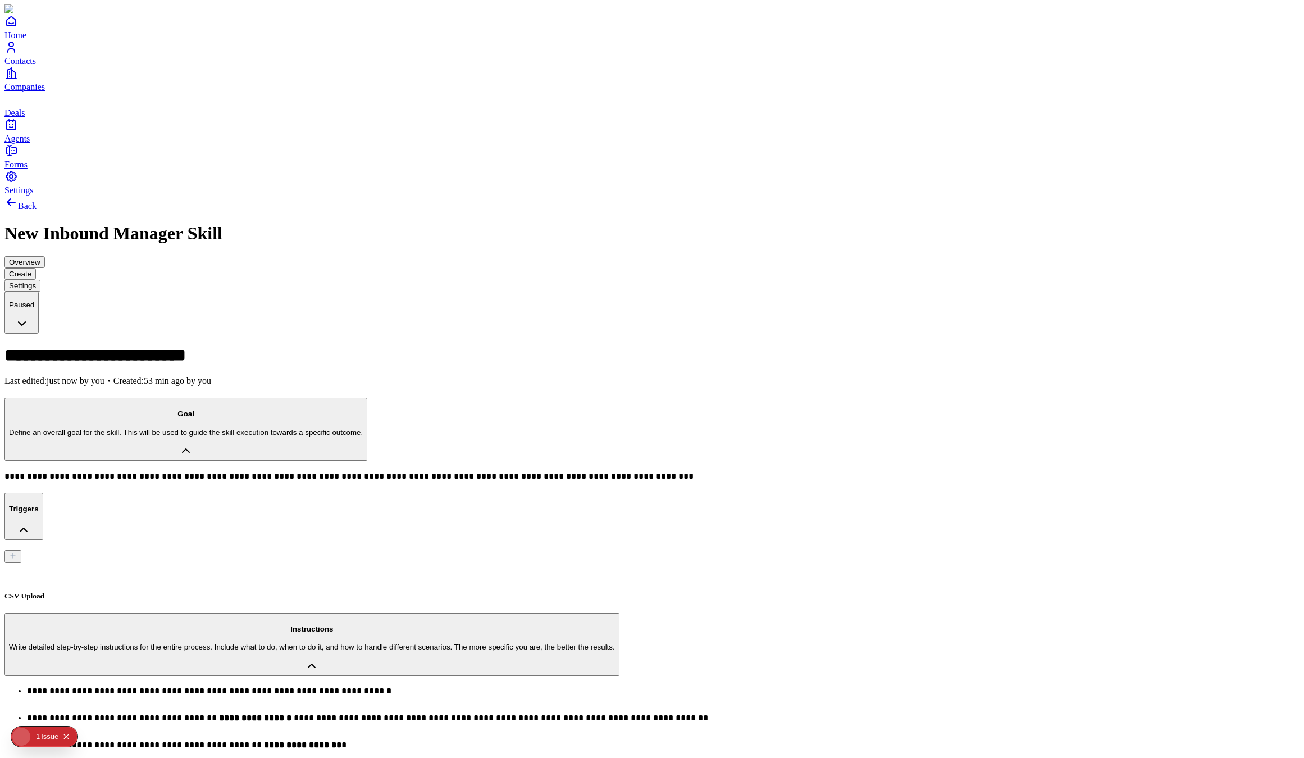
click at [44, 92] on span "Companies" at bounding box center [24, 87] width 40 height 10
click at [47, 735] on div "Issue" at bounding box center [49, 736] width 17 height 20
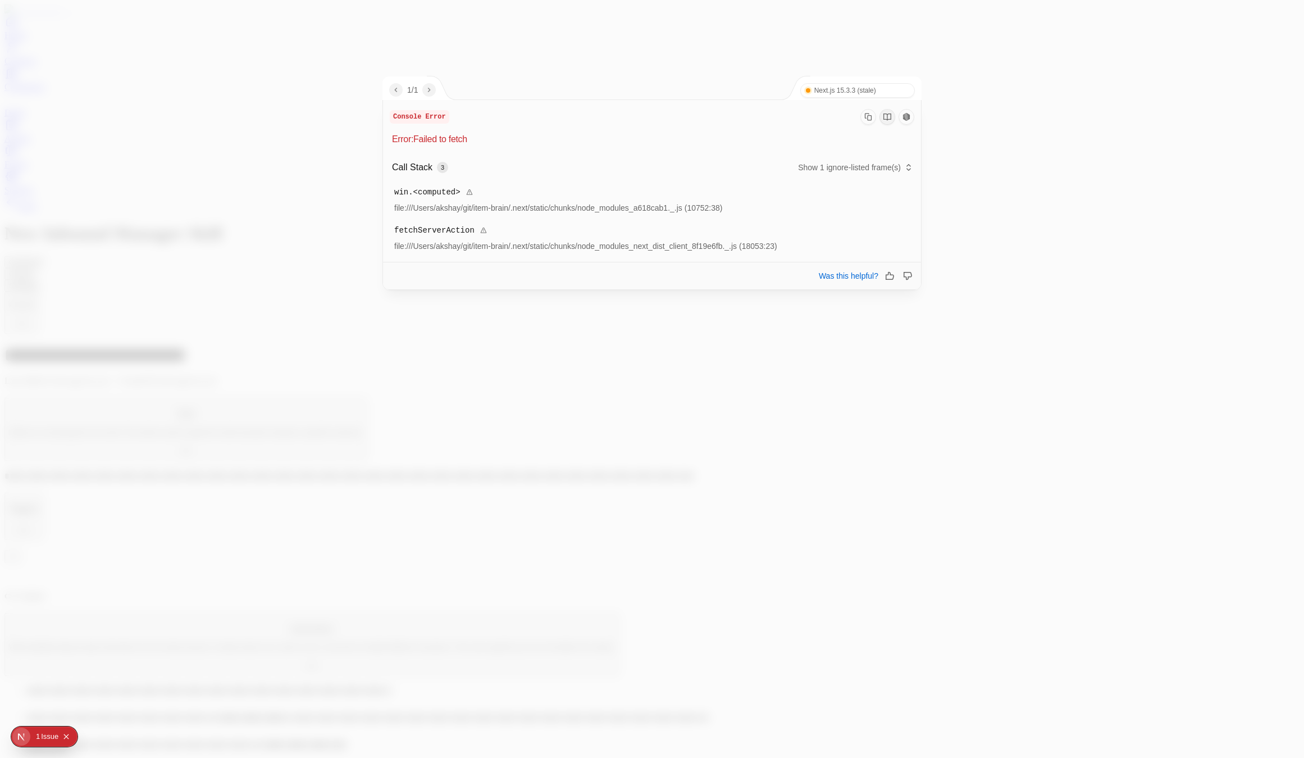
click at [487, 352] on div at bounding box center [652, 379] width 1304 height 758
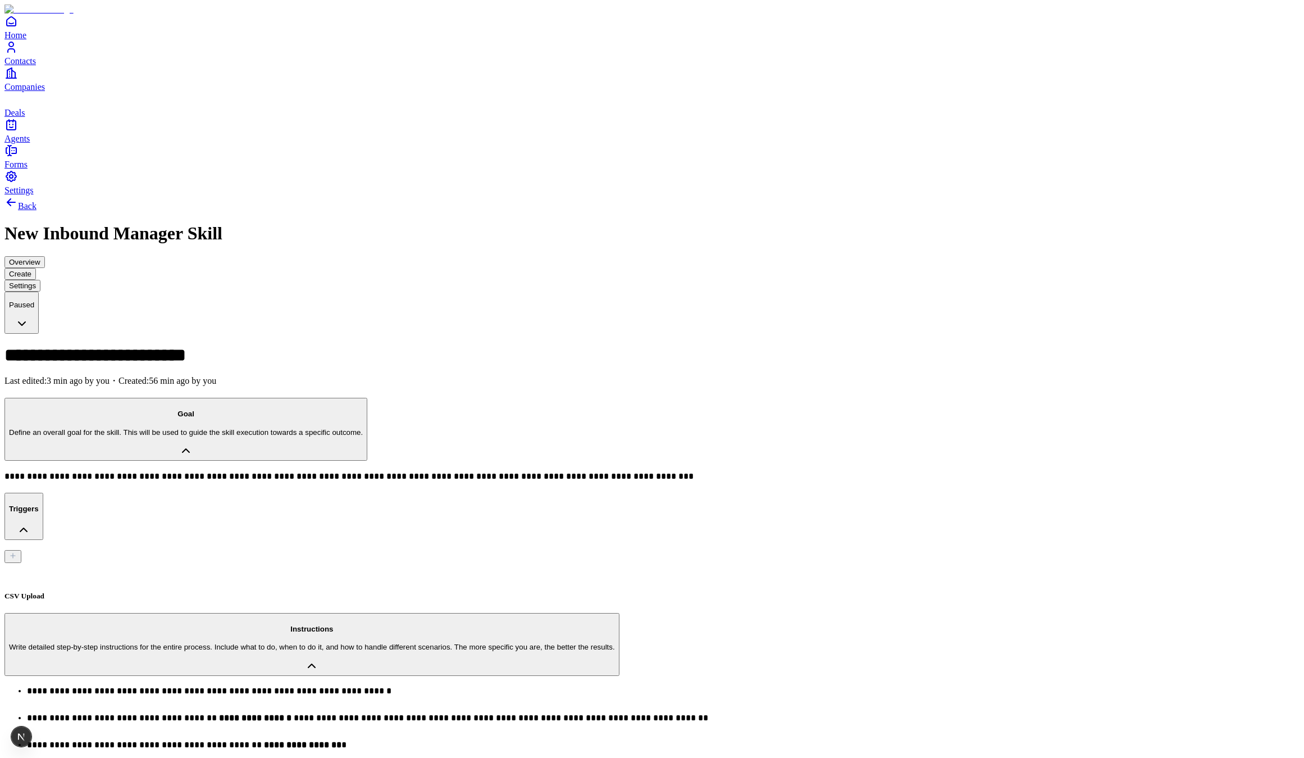
click at [200, 563] on div "CSV Upload" at bounding box center [651, 581] width 1295 height 37
type input "**********"
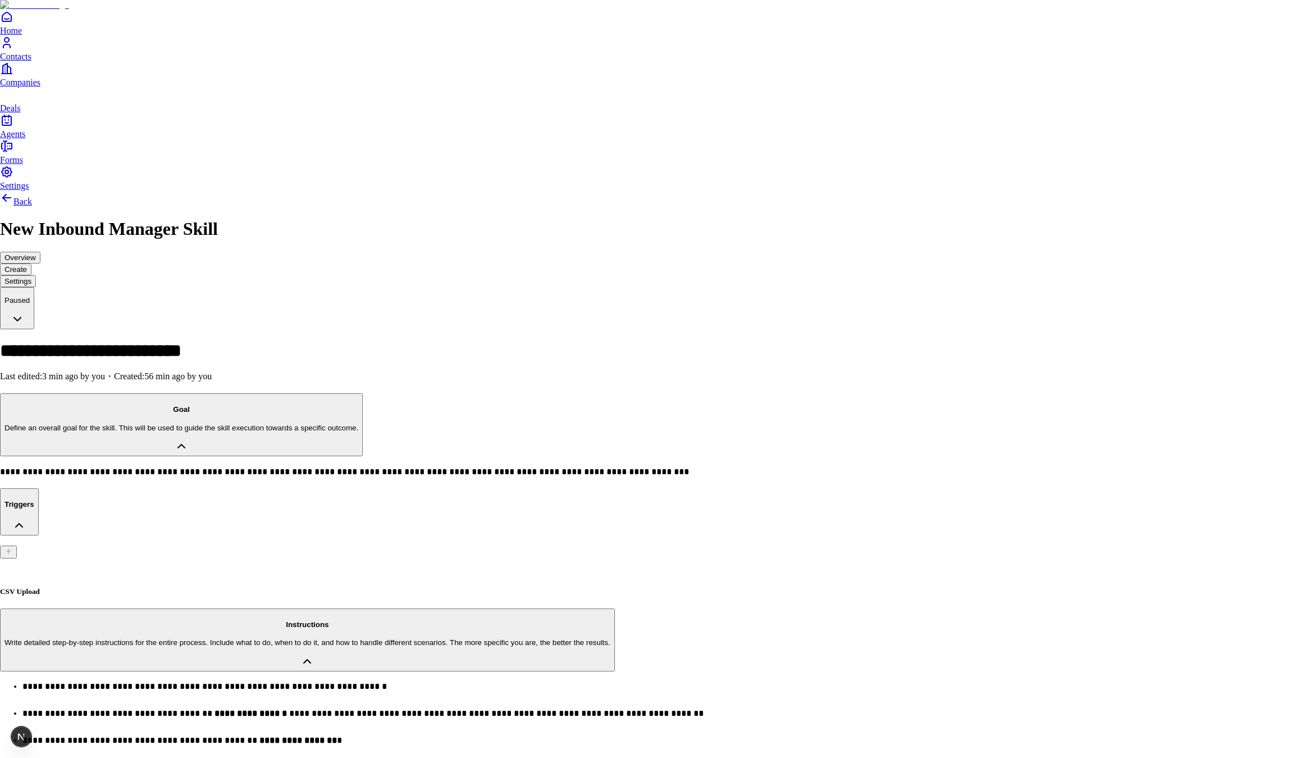
click at [772, 681] on ul "**********" at bounding box center [652, 744] width 1304 height 126
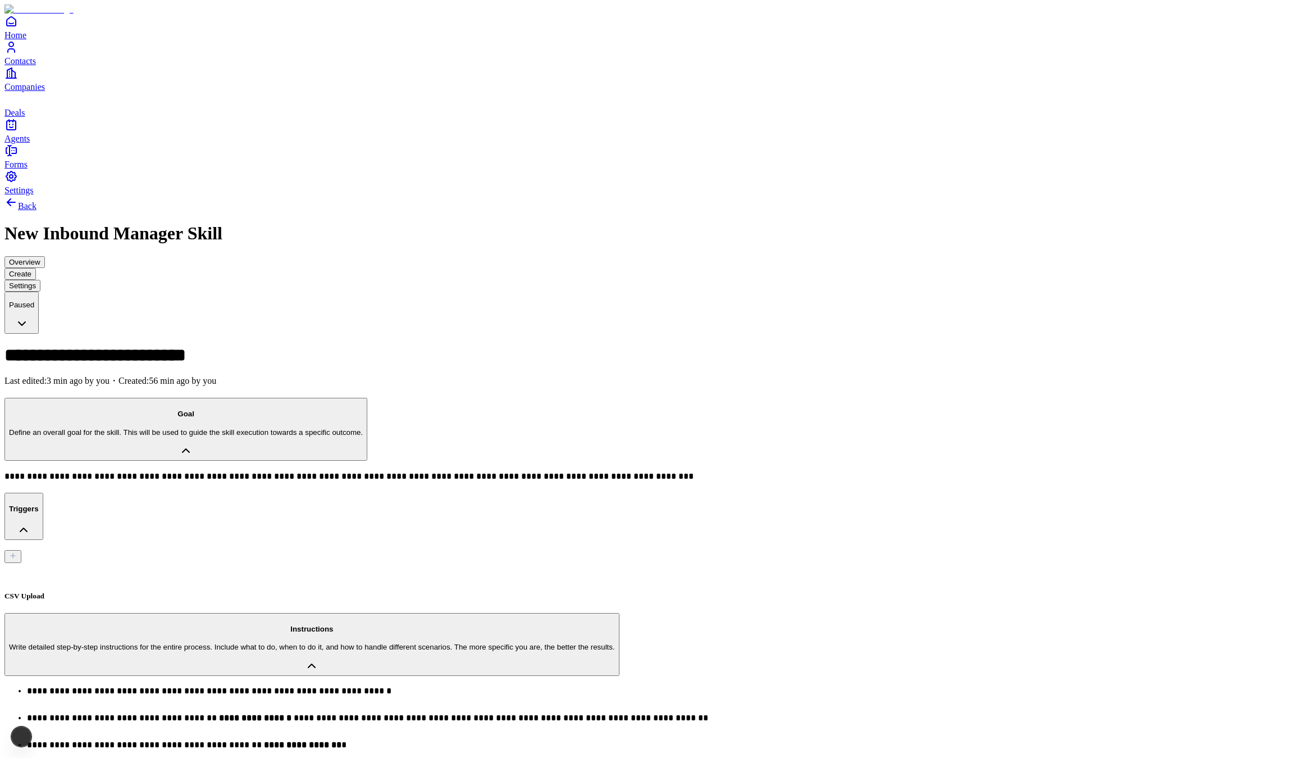
type input "***"
click at [281, 740] on p "**********" at bounding box center [469, 749] width 885 height 18
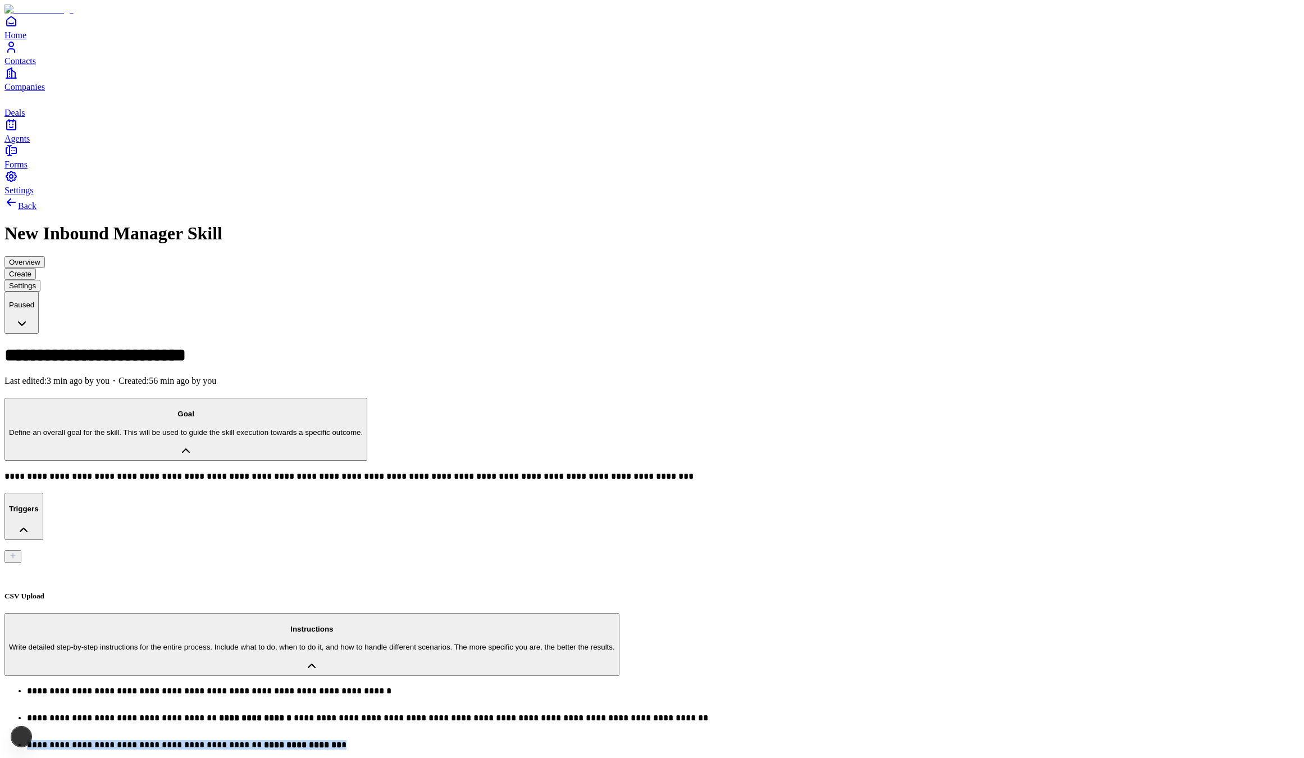
click at [281, 740] on p "**********" at bounding box center [469, 749] width 885 height 18
copy p "**********"
click at [246, 740] on p "**********" at bounding box center [469, 749] width 885 height 18
click at [345, 757] on strong "**********" at bounding box center [318, 771] width 83 height 8
click at [367, 686] on ul "**********" at bounding box center [651, 749] width 1295 height 126
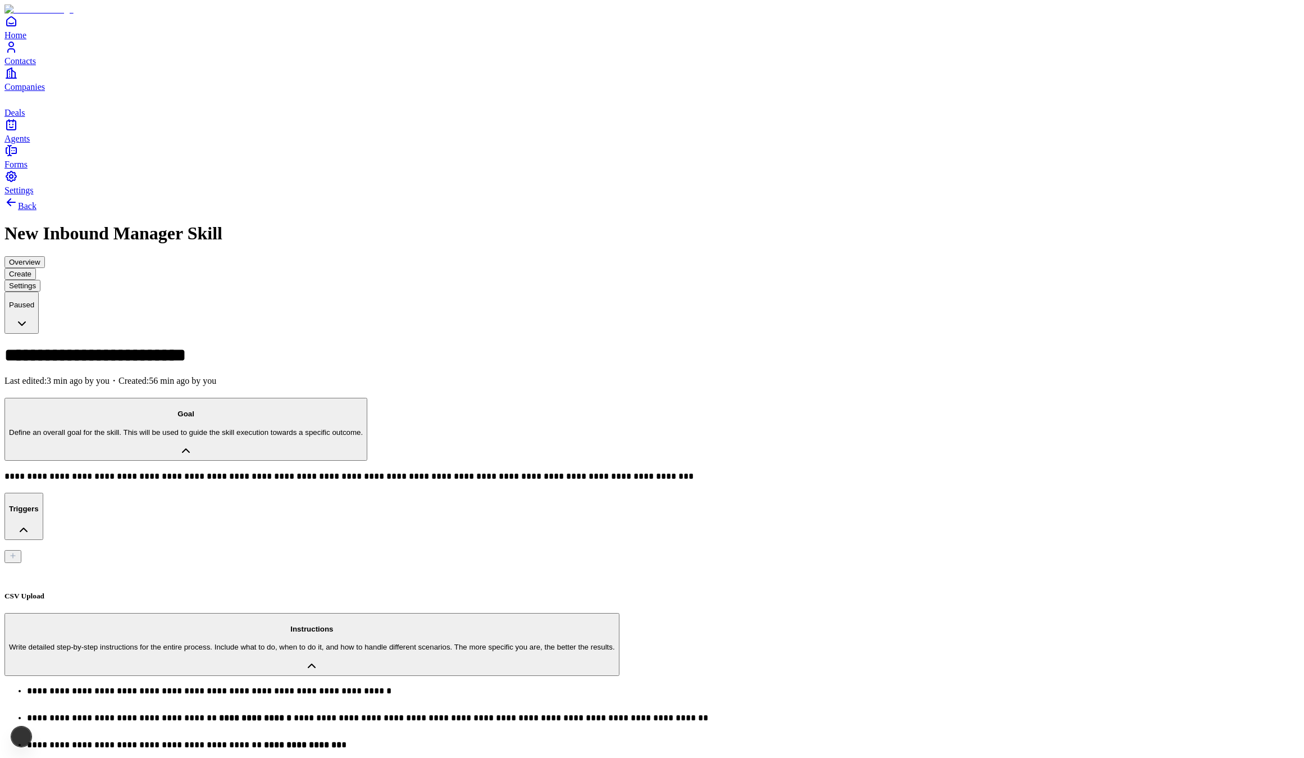
click at [359, 740] on p "**********" at bounding box center [469, 749] width 885 height 18
click at [308, 757] on strong "**********" at bounding box center [318, 771] width 83 height 8
click at [309, 757] on strong "**********" at bounding box center [318, 771] width 83 height 8
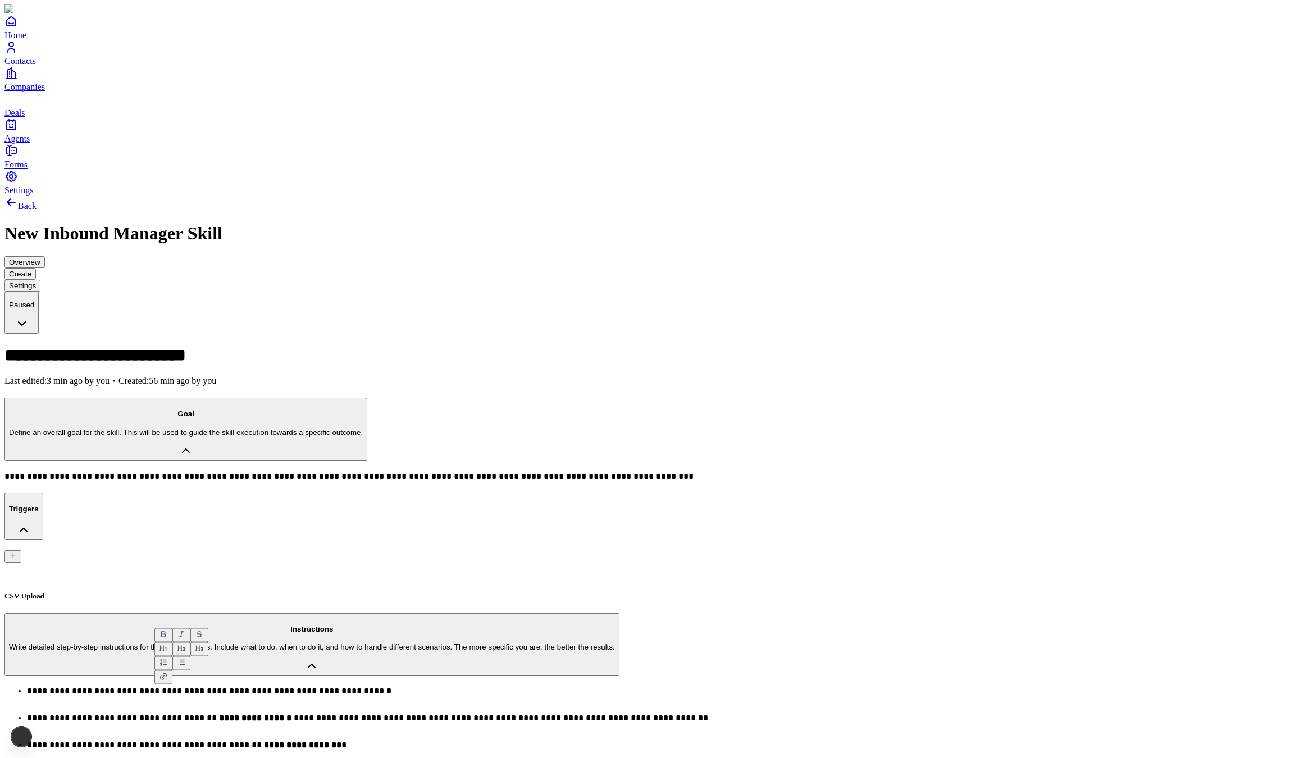
click at [343, 757] on strong "**********" at bounding box center [318, 771] width 83 height 8
click at [188, 563] on div "CSV Upload" at bounding box center [651, 581] width 1295 height 37
type input "**********"
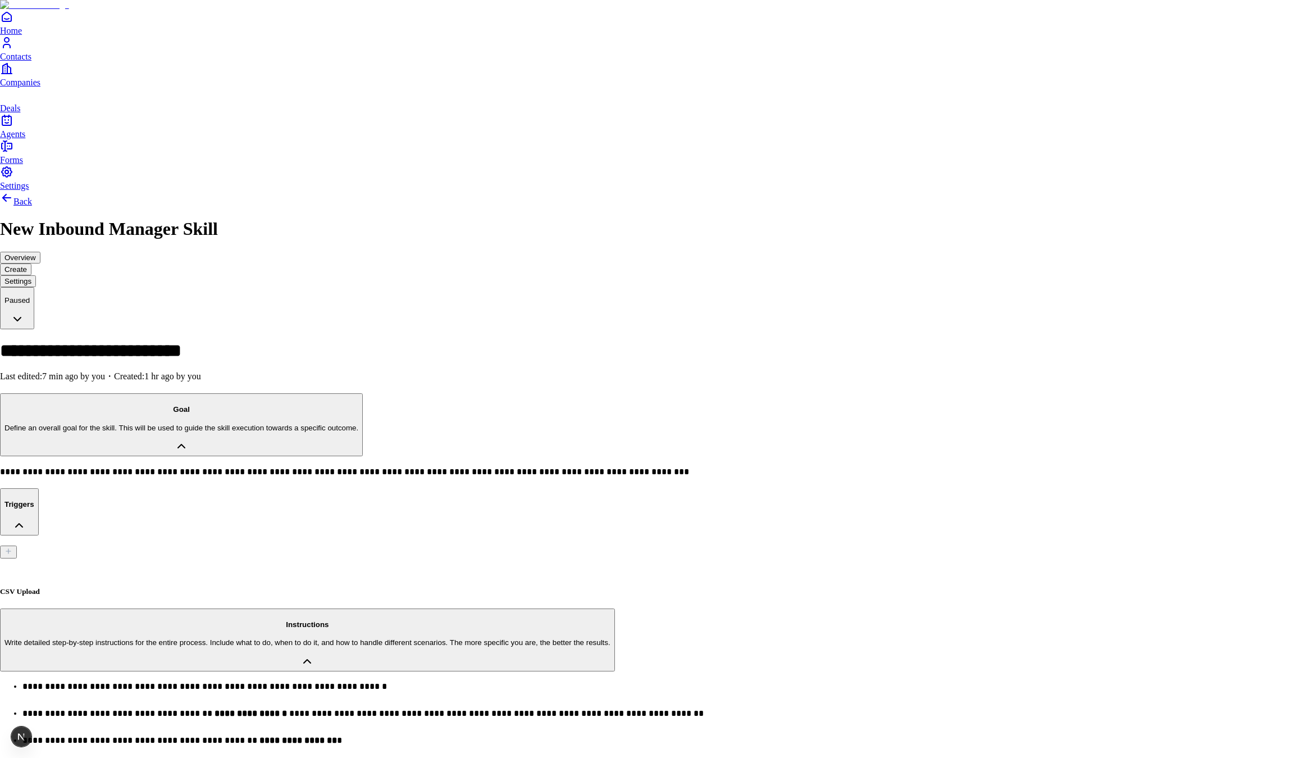
drag, startPoint x: 777, startPoint y: 395, endPoint x: 756, endPoint y: 399, distance: 21.6
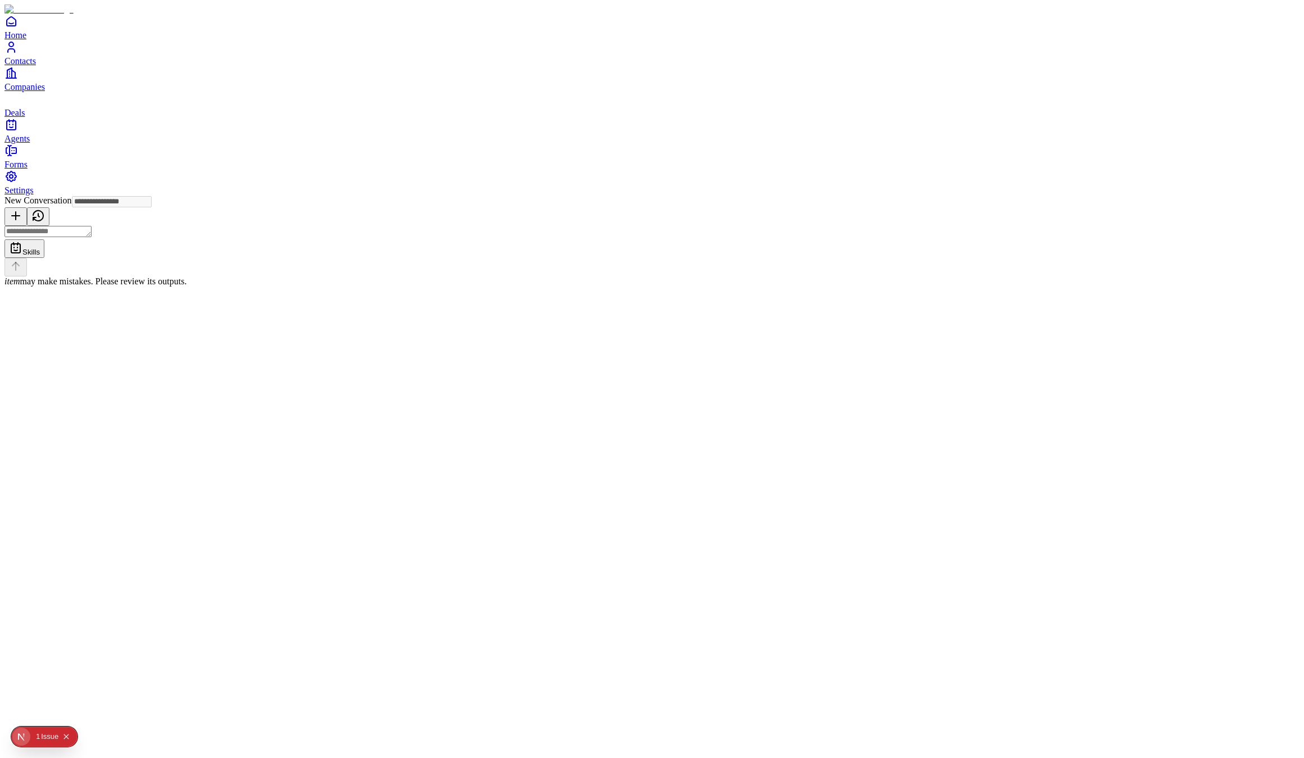
click at [92, 237] on textarea at bounding box center [47, 231] width 87 height 11
paste textarea "**********"
type textarea "**********"
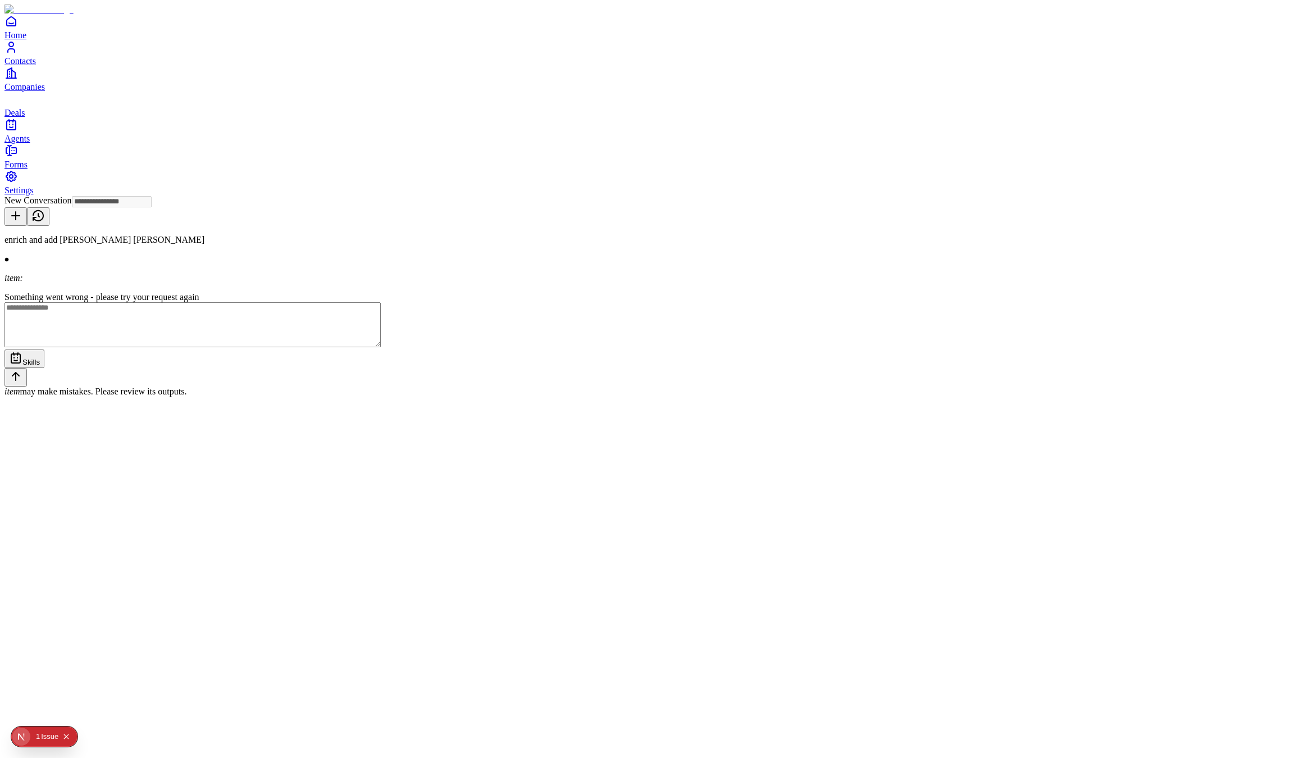
click at [72, 732] on button "Collapse issues badge" at bounding box center [66, 736] width 13 height 13
click at [780, 235] on div "enrich and add Linus Bein Fahlander item: Something went wrong - please try you…" at bounding box center [651, 316] width 1295 height 162
click at [790, 235] on div "enrich and add Linus Bein Fahlander" at bounding box center [651, 240] width 1295 height 10
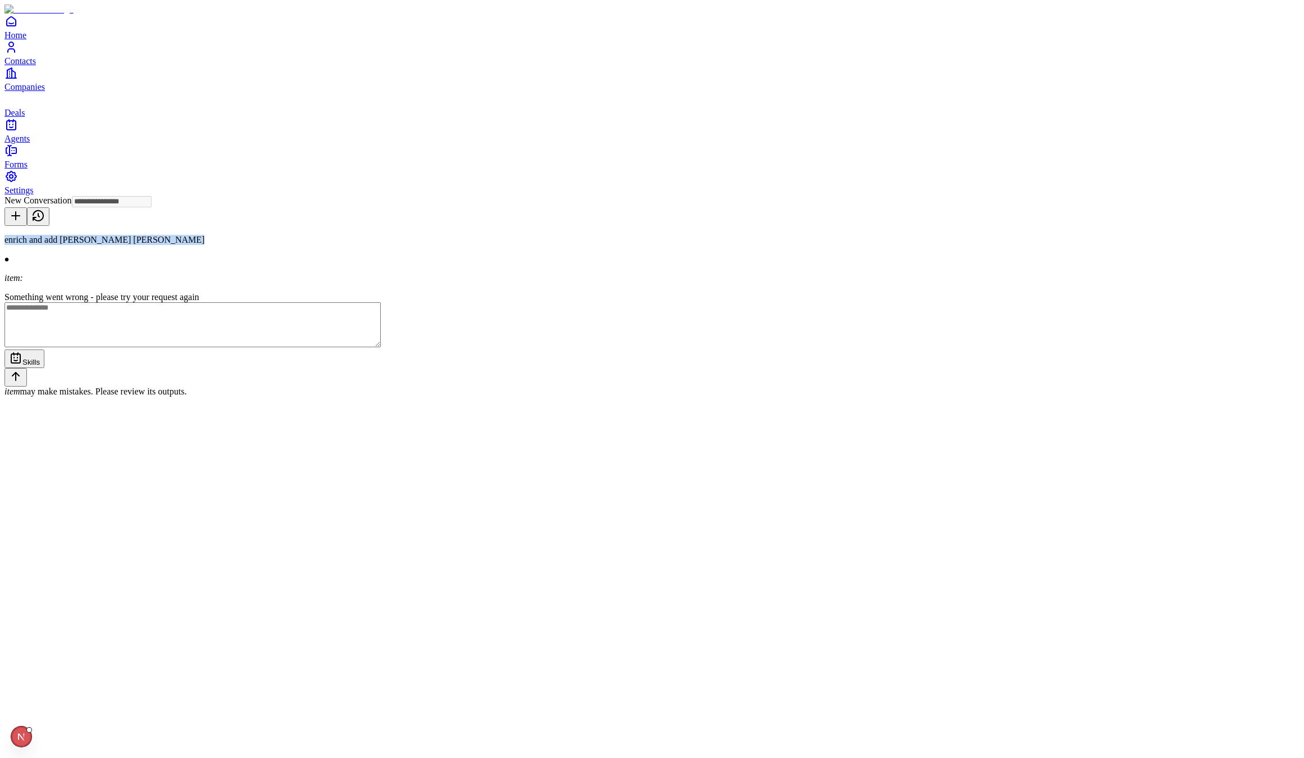
click at [789, 235] on div "enrich and add Linus Bein Fahlander" at bounding box center [651, 240] width 1295 height 10
copy div "enrich and add Linus Bein Fahlander"
click at [381, 347] on textarea at bounding box center [192, 324] width 376 height 45
paste textarea "**********"
type textarea "**********"
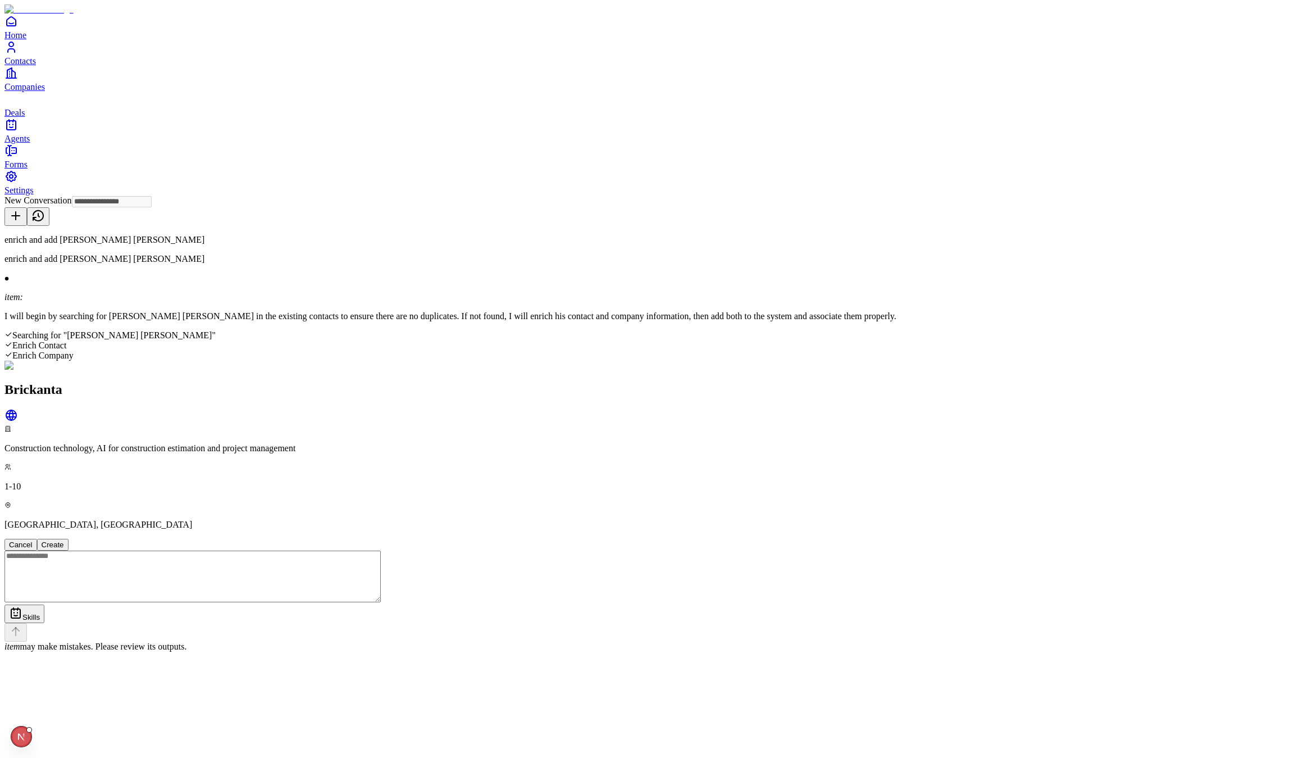
type input "**********"
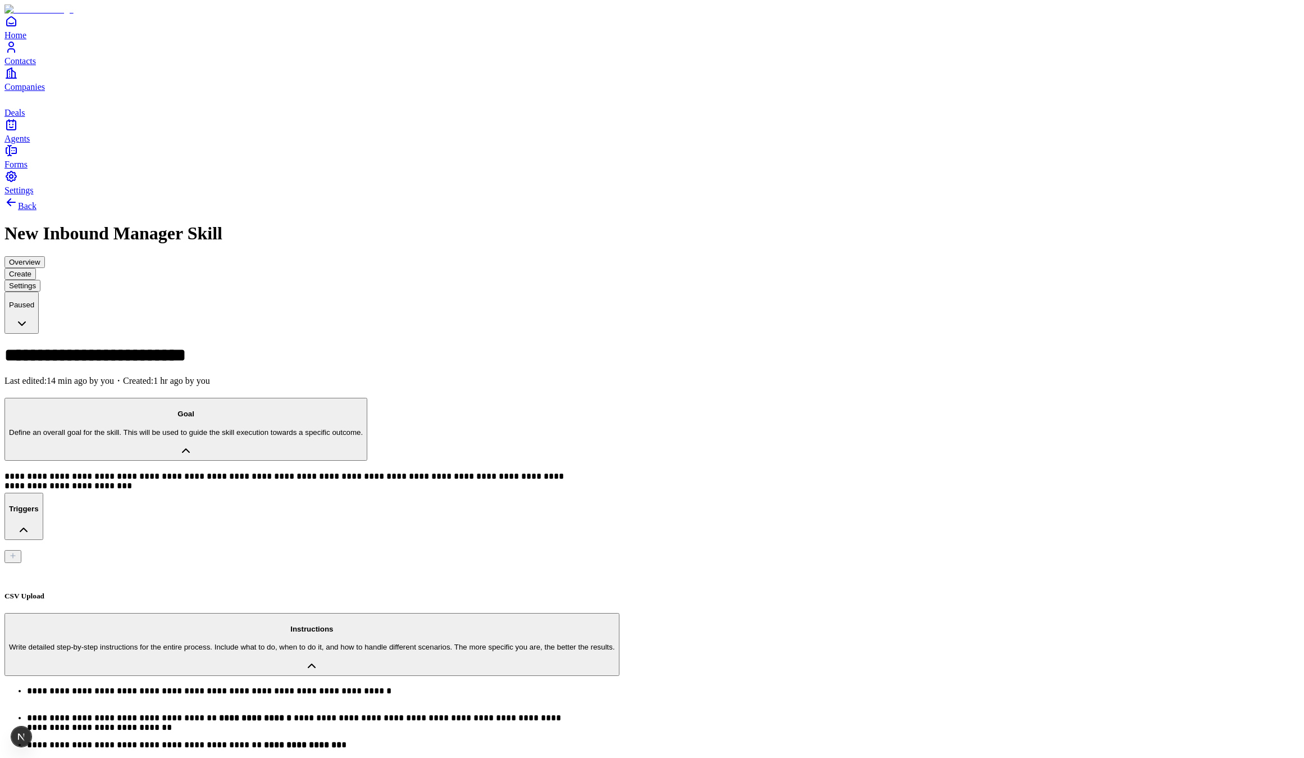
type input "**********"
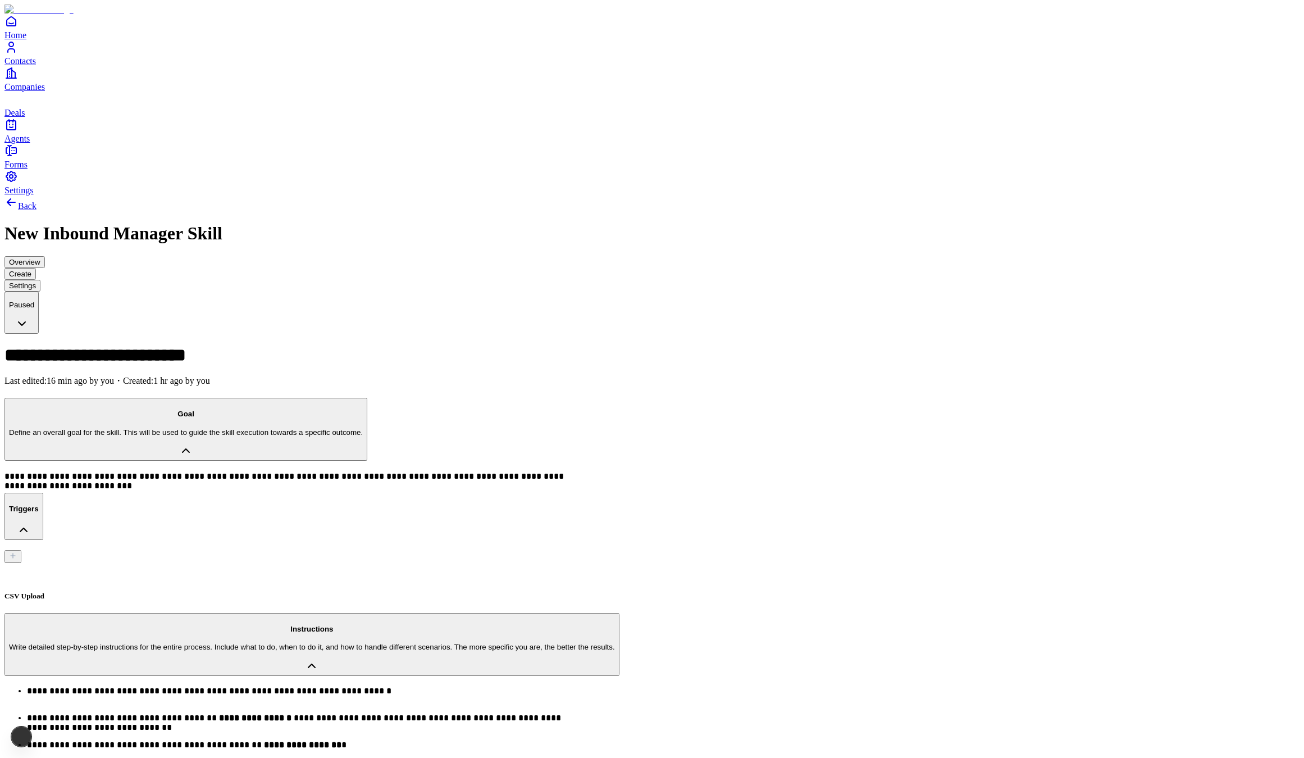
scroll to position [44, 0]
drag, startPoint x: 1138, startPoint y: 672, endPoint x: 1130, endPoint y: 660, distance: 14.6
type textarea "**********"
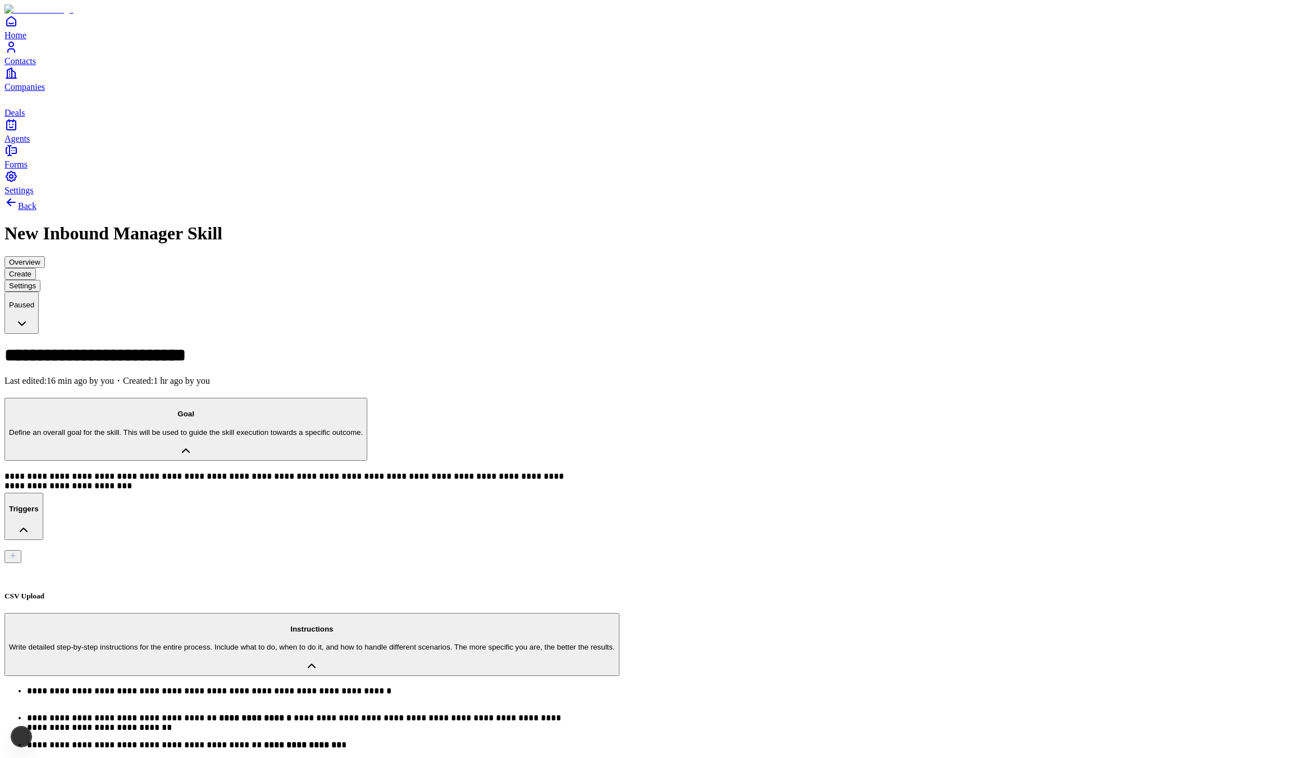
scroll to position [145, 0]
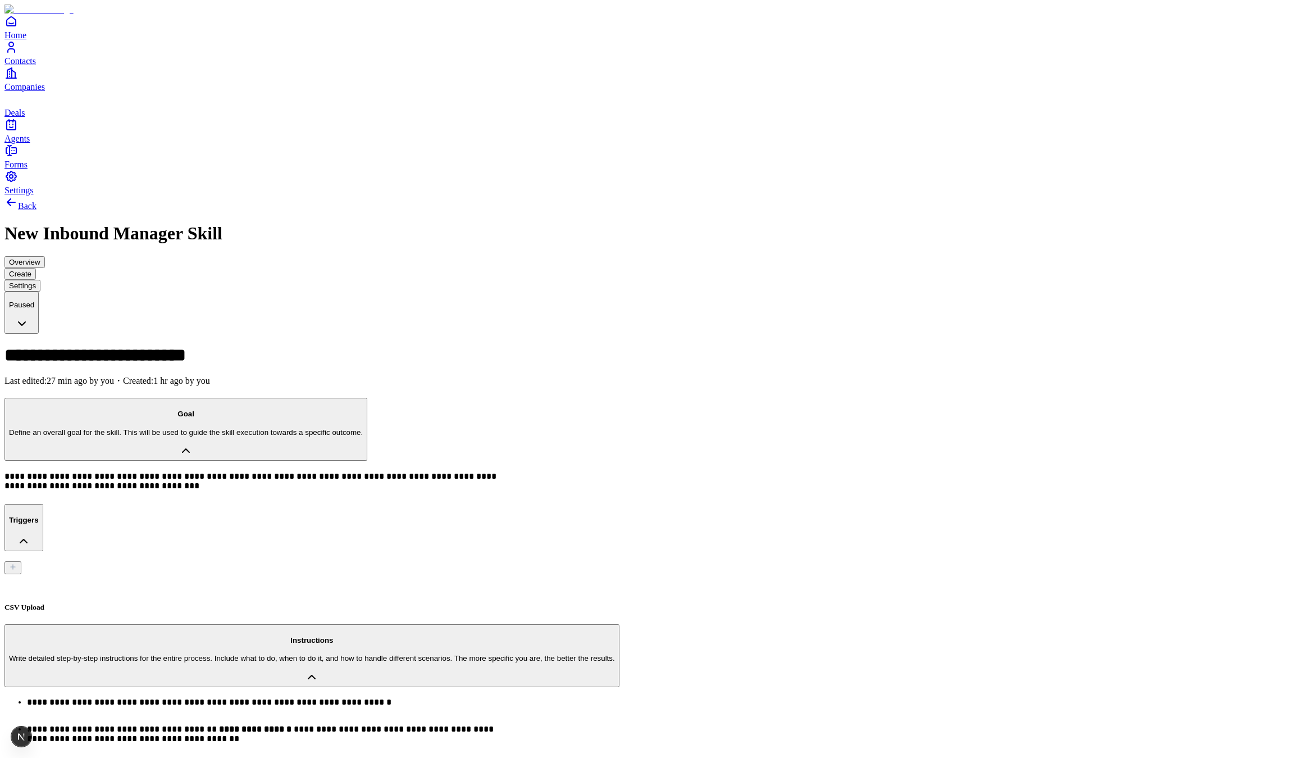
click at [34, 195] on span "Settings" at bounding box center [18, 190] width 29 height 10
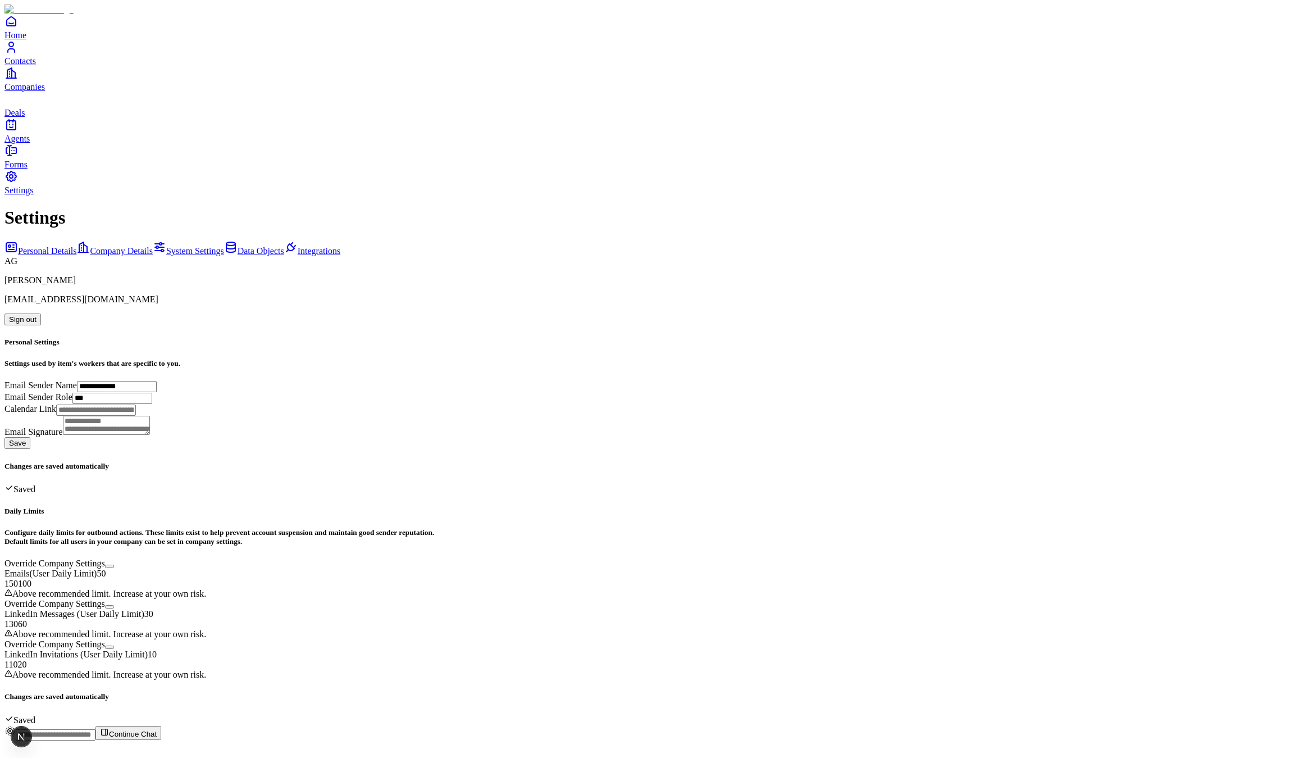
click at [224, 246] on link "Data Objects" at bounding box center [254, 251] width 60 height 10
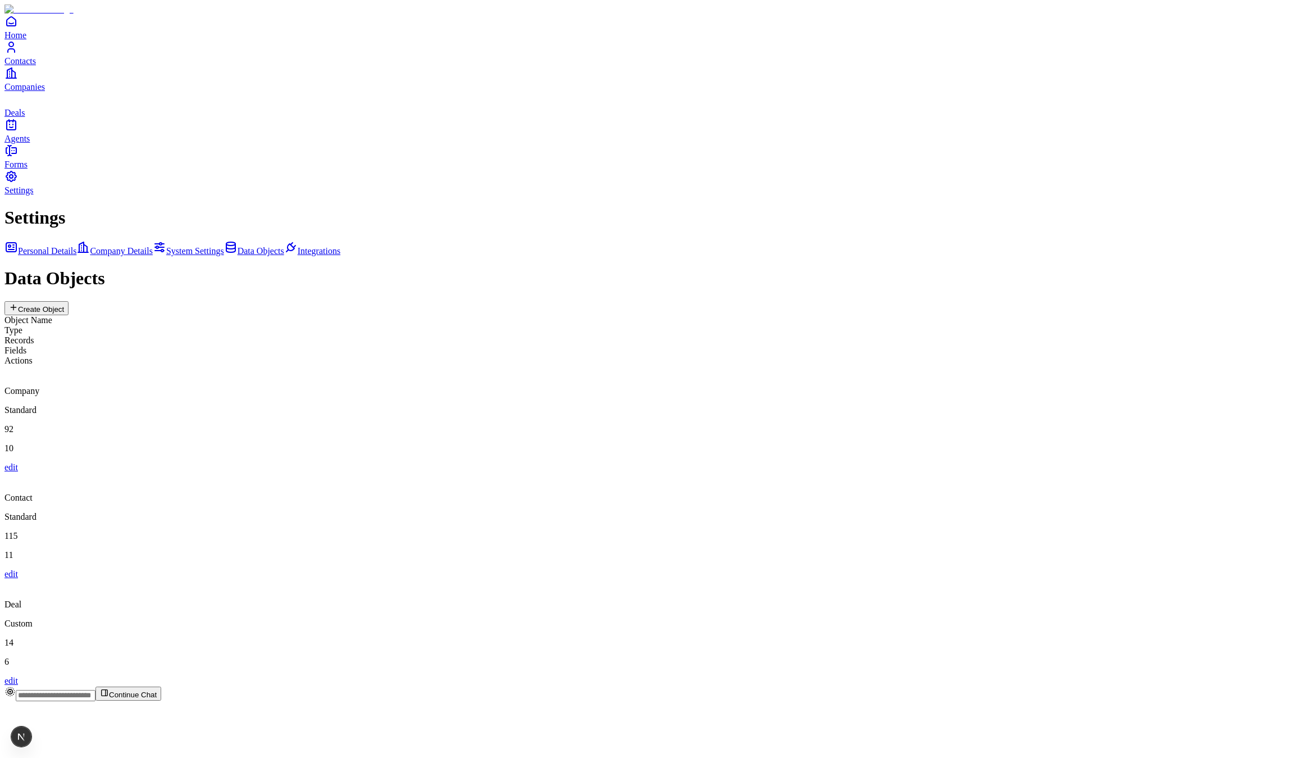
click at [374, 315] on div "Object Name Type Records Fields Actions Company Standard 92 10 edit Contact Sta…" at bounding box center [651, 500] width 1295 height 371
click at [374, 579] on div "Deal" at bounding box center [651, 594] width 1295 height 30
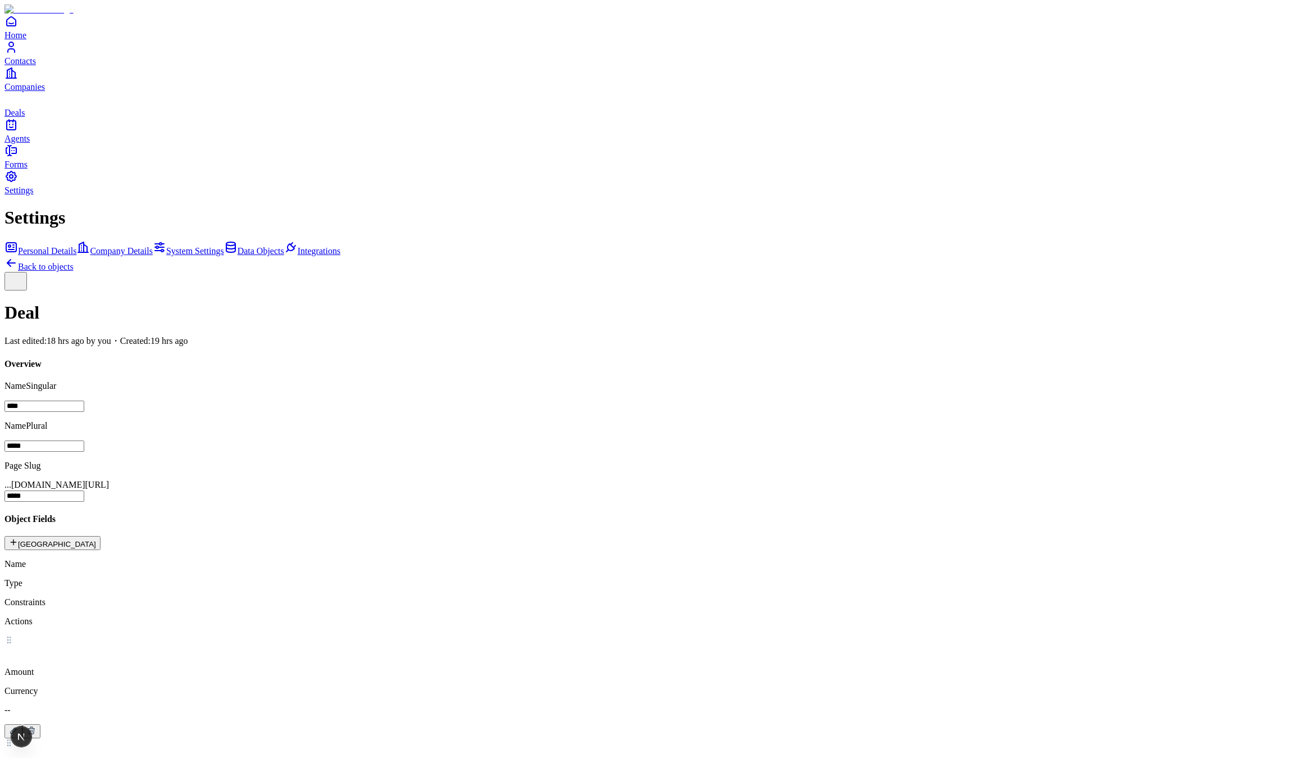
scroll to position [7, 0]
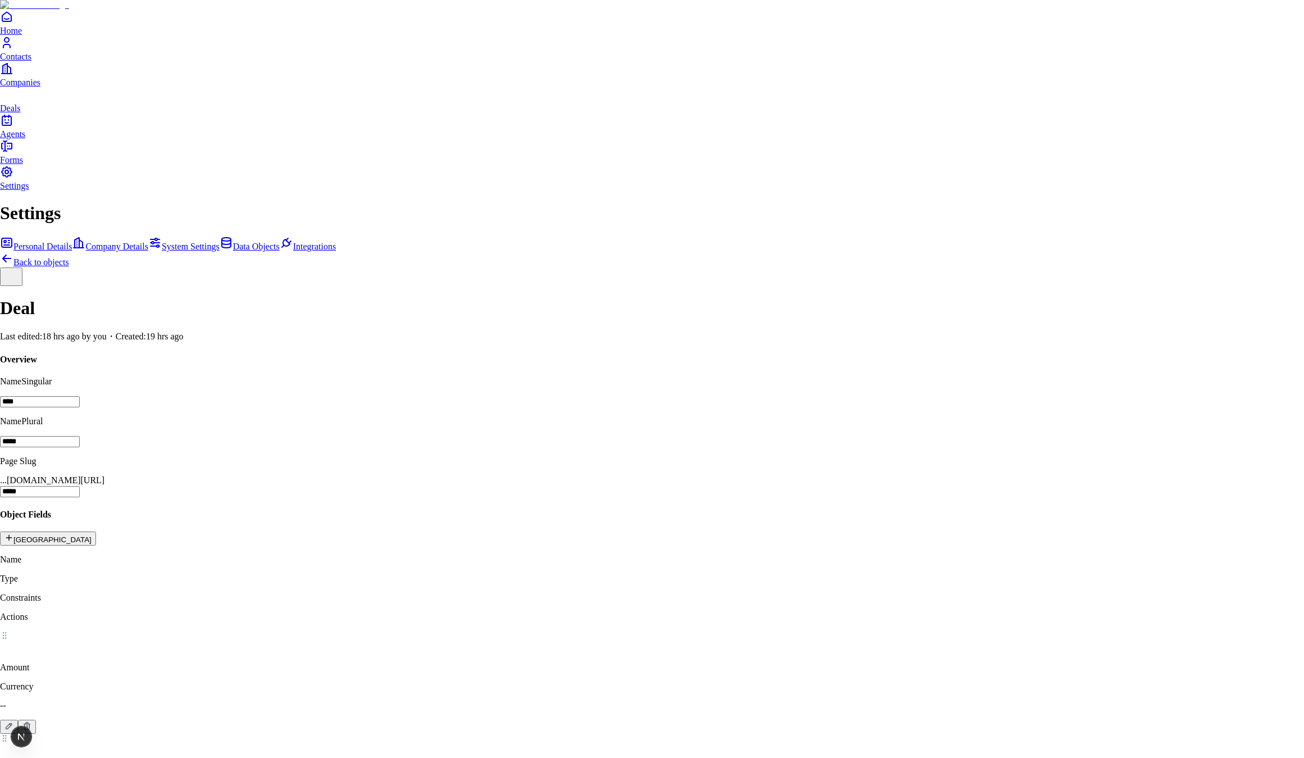
drag, startPoint x: 1104, startPoint y: 471, endPoint x: 1057, endPoint y: 444, distance: 54.4
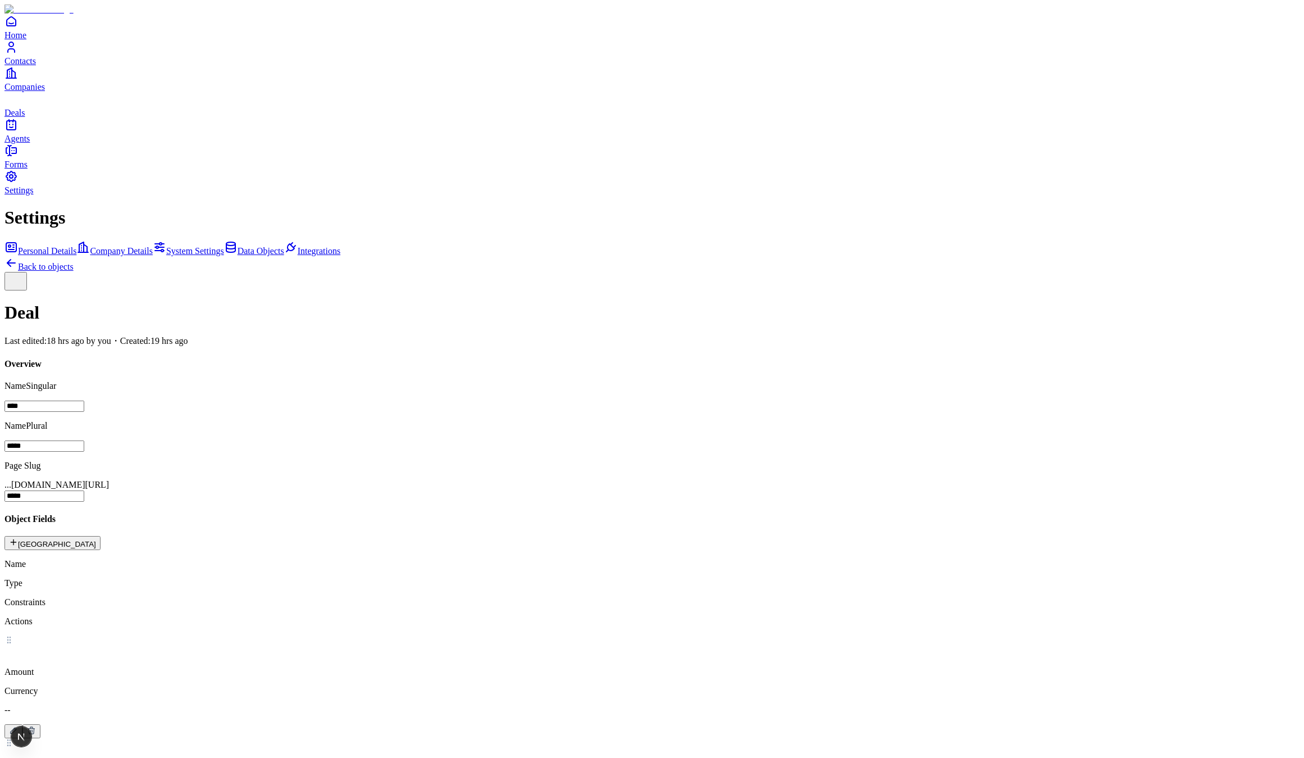
click at [30, 143] on span "Agents" at bounding box center [16, 139] width 25 height 10
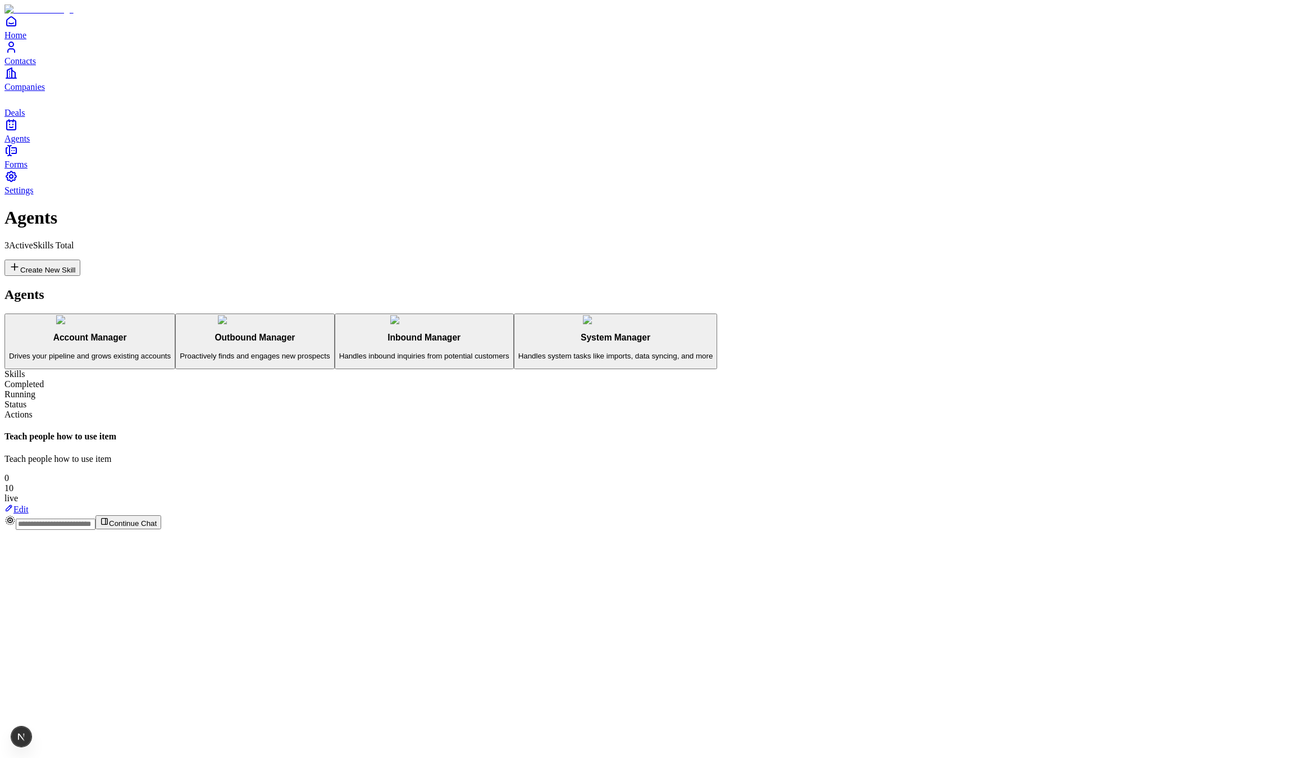
click at [339, 333] on div "Inbound Manager Handles inbound inquiries from potential customers" at bounding box center [424, 347] width 170 height 28
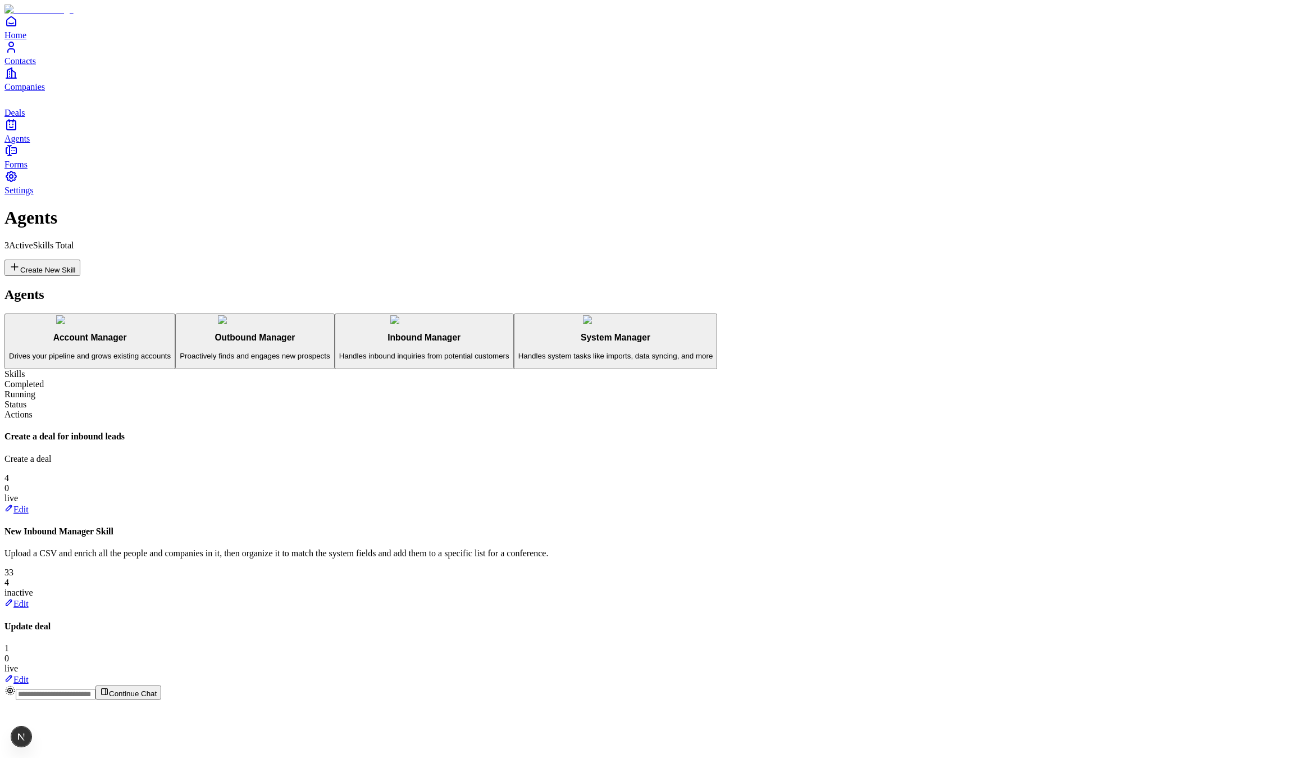
click at [519, 333] on h3 "System Manager" at bounding box center [616, 338] width 195 height 10
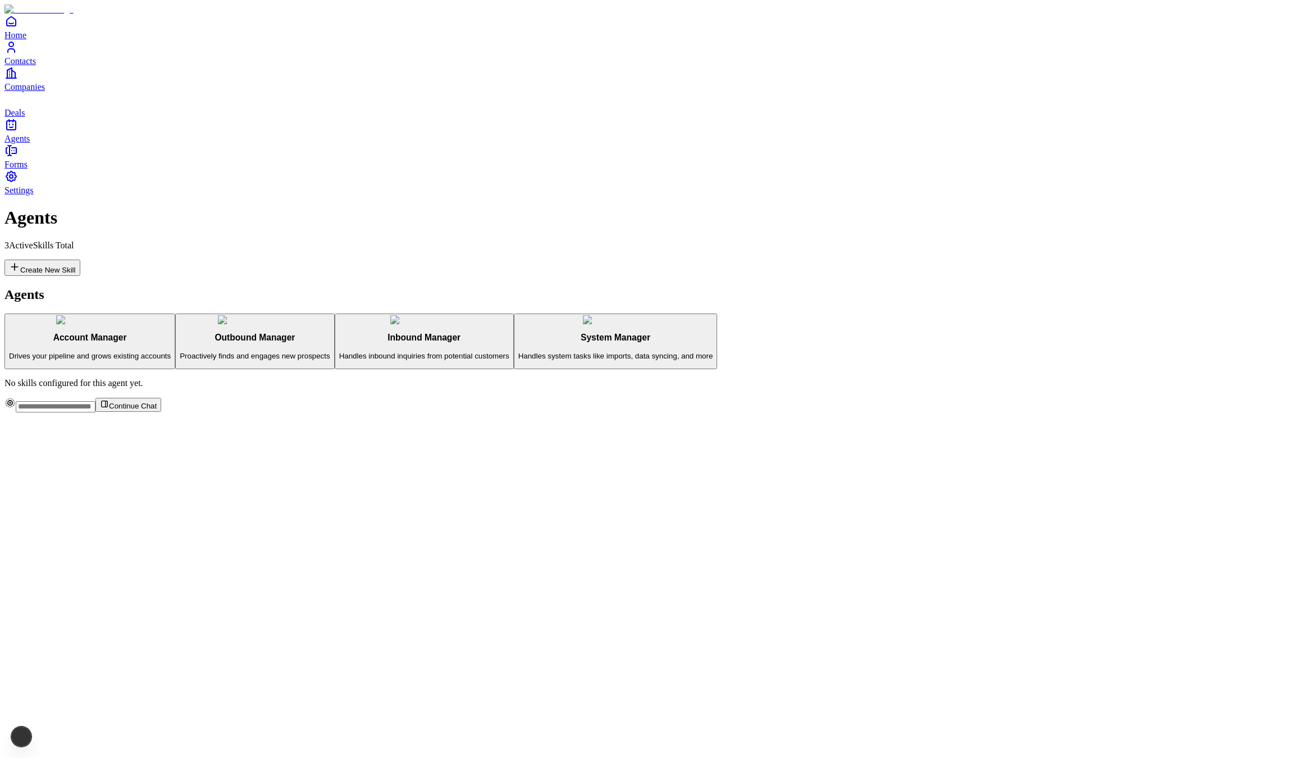
click at [240, 352] on p "Proactively finds and engages new prospects" at bounding box center [255, 356] width 150 height 8
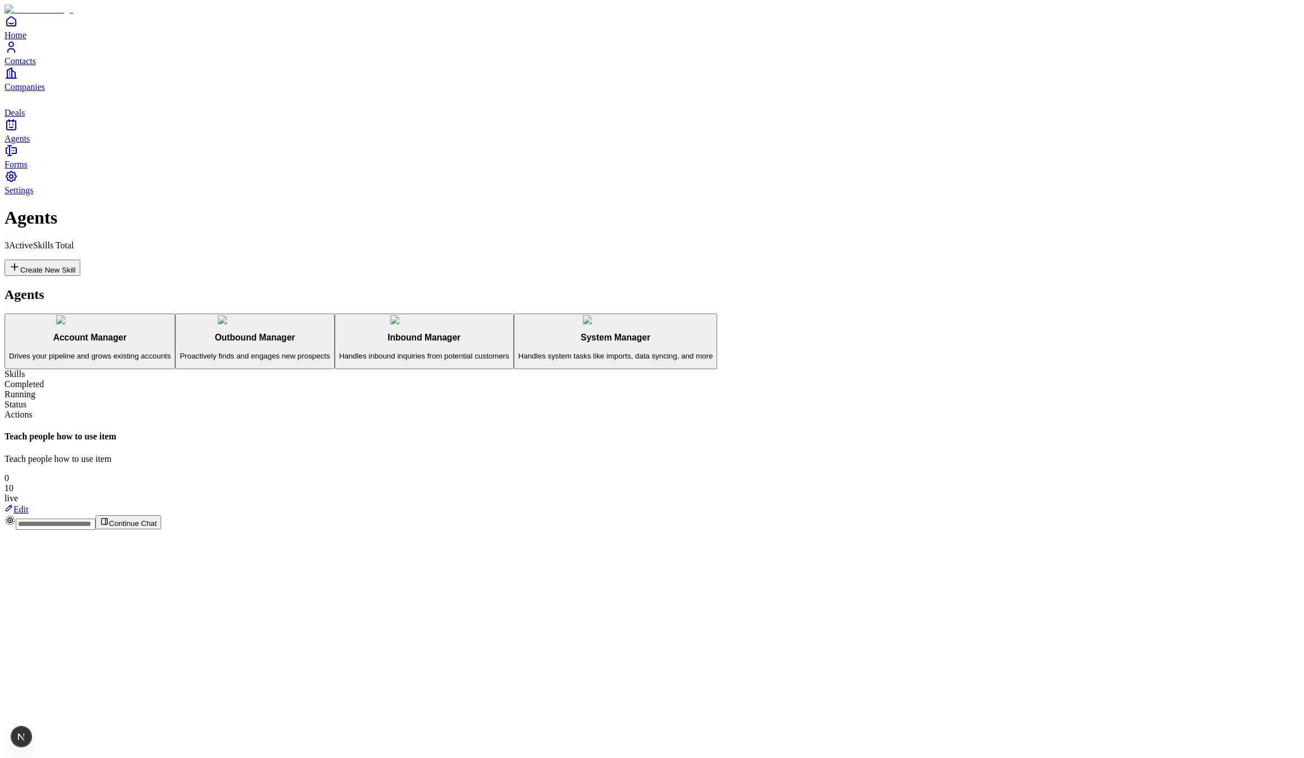
click at [175, 313] on button "Account Manager Drives your pipeline and grows existing accounts" at bounding box center [89, 341] width 171 height 56
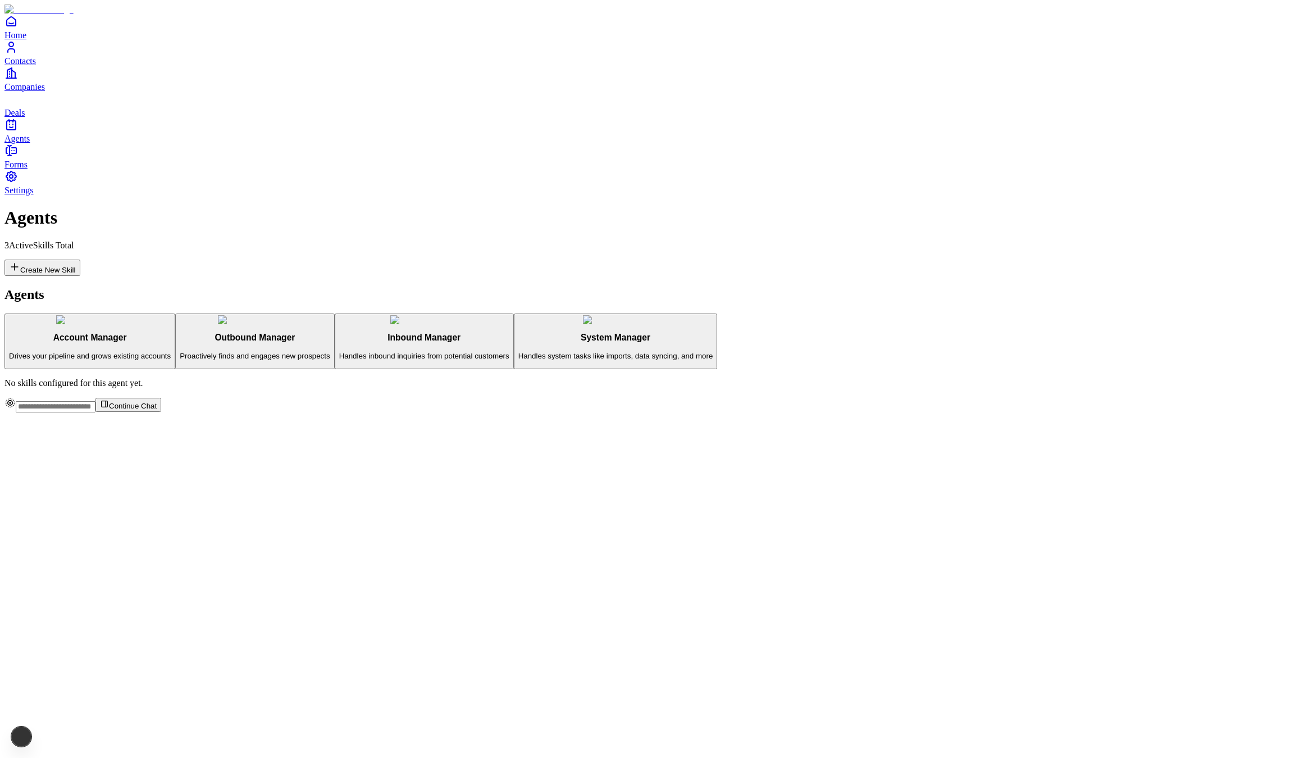
click at [339, 333] on h3 "Inbound Manager" at bounding box center [424, 338] width 170 height 10
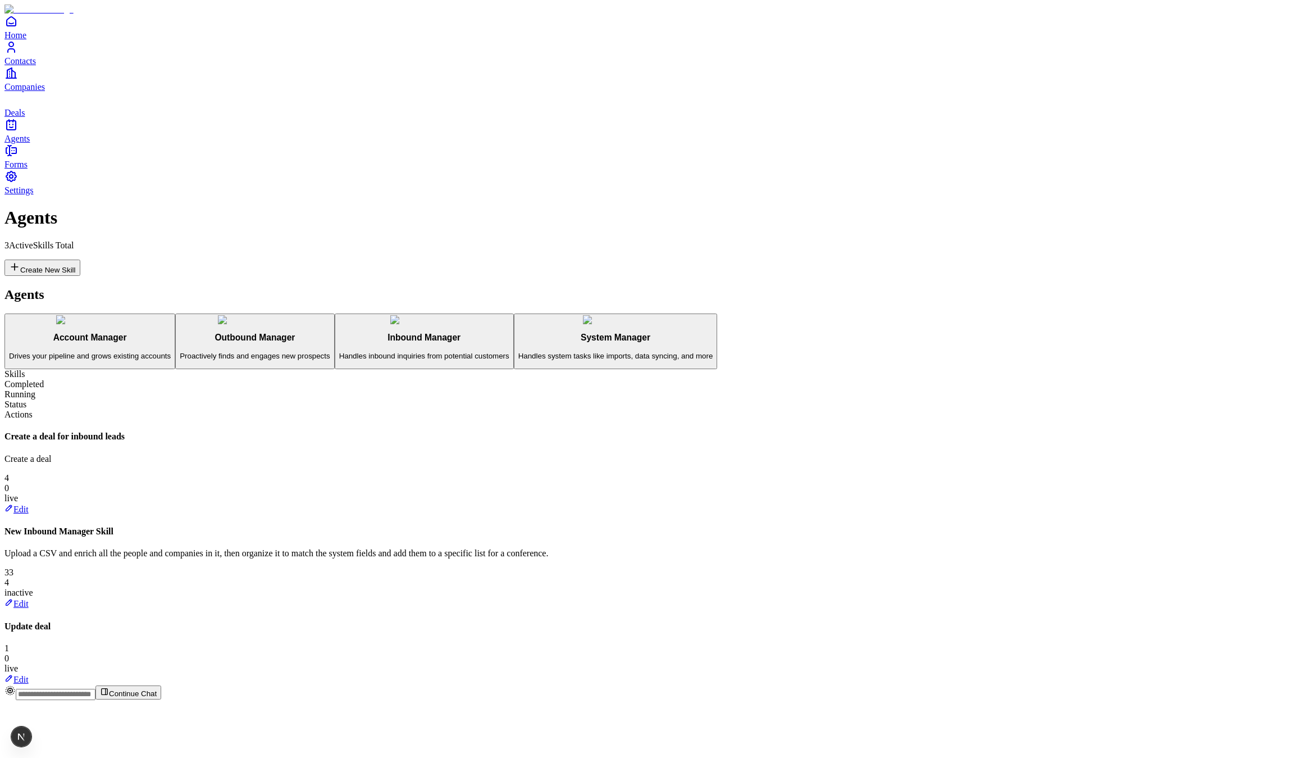
click at [29, 599] on link "Edit" at bounding box center [16, 604] width 24 height 10
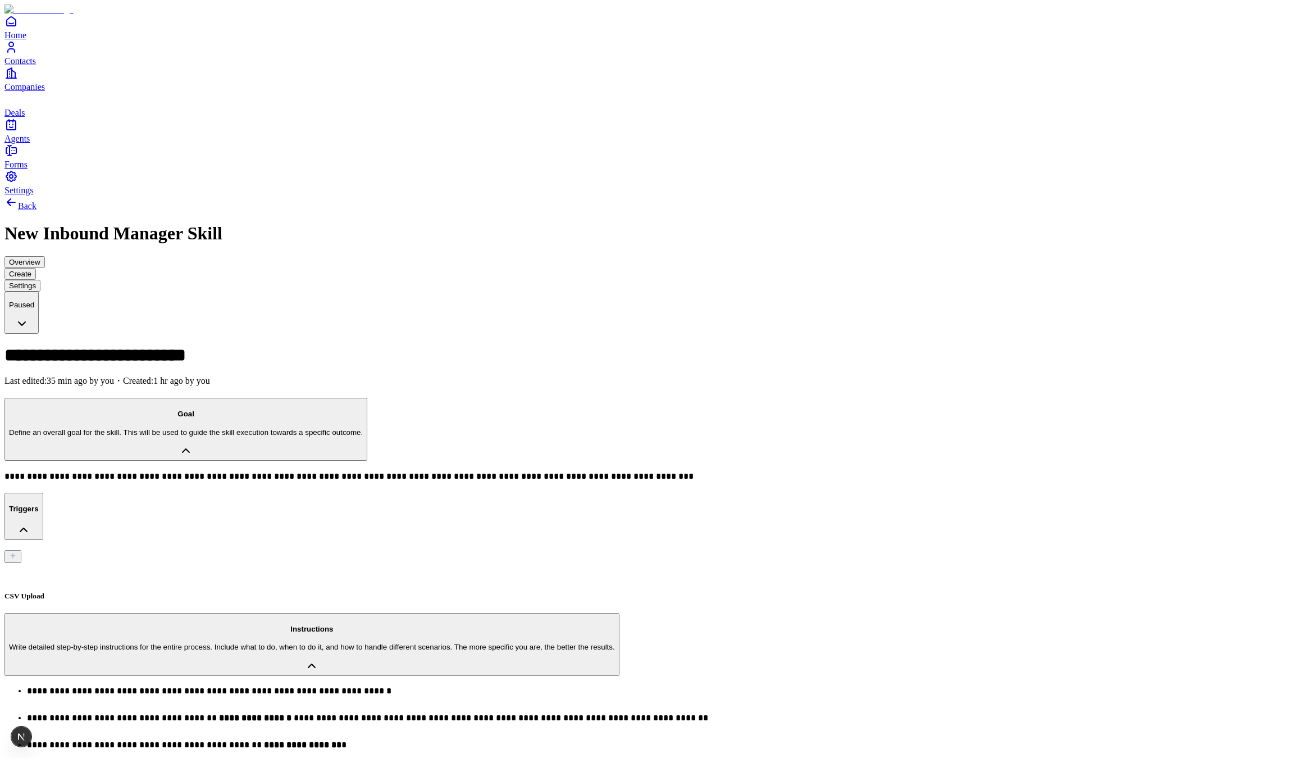
click at [45, 256] on button "Overview" at bounding box center [24, 262] width 40 height 12
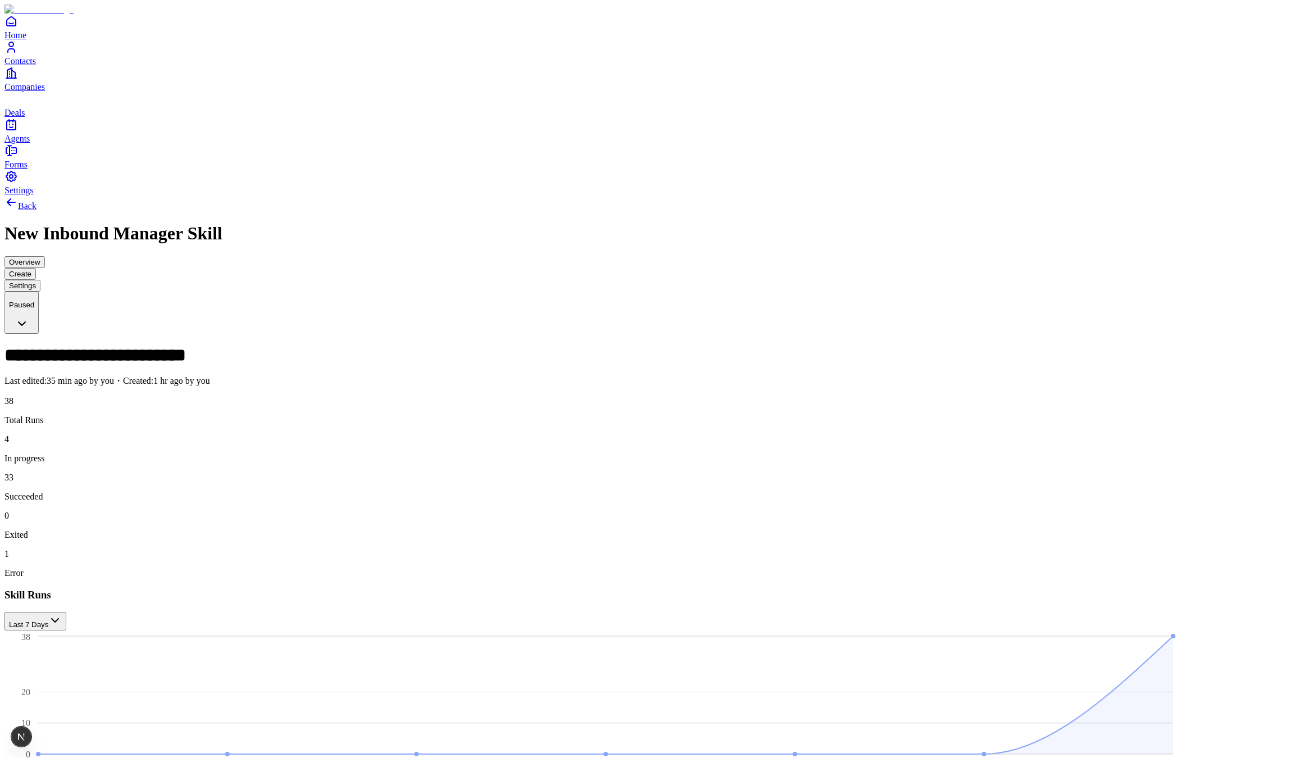
click at [36, 268] on button "Create" at bounding box center [19, 274] width 31 height 12
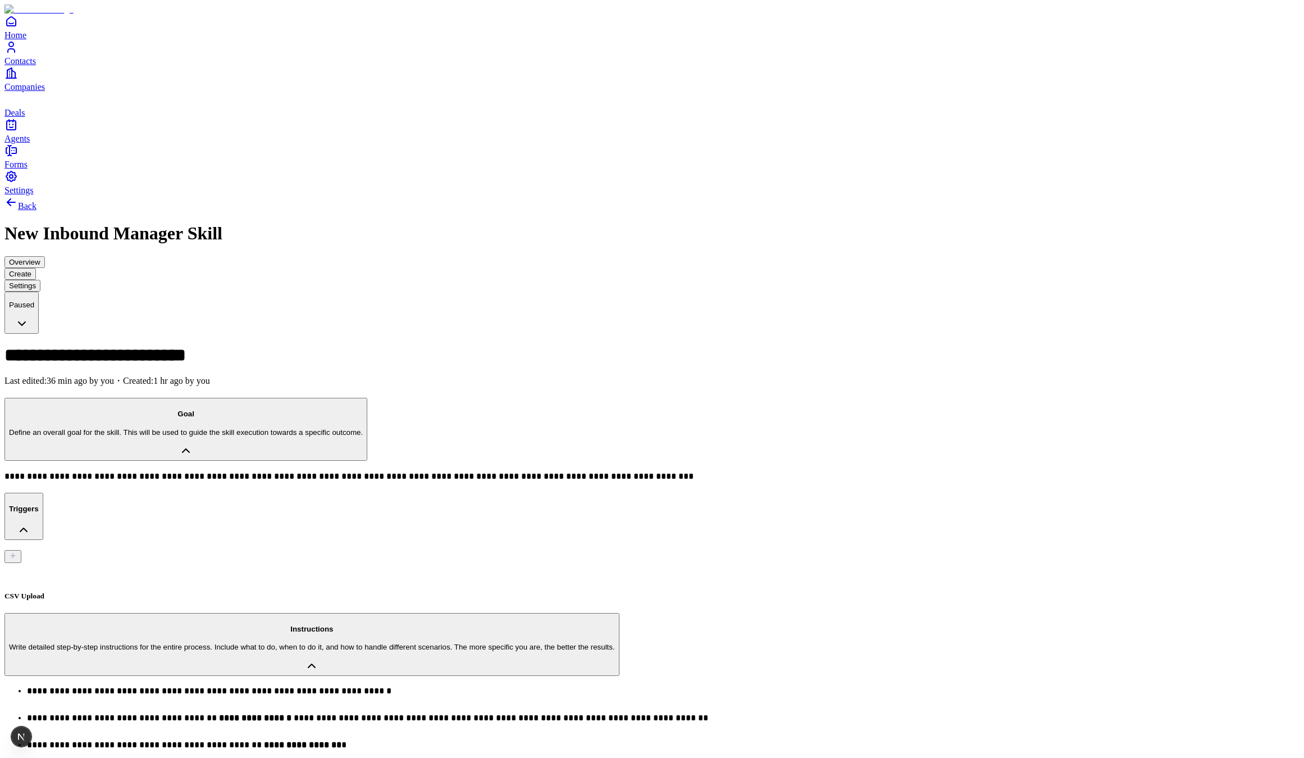
click at [43, 493] on button "Triggers" at bounding box center [23, 516] width 39 height 47
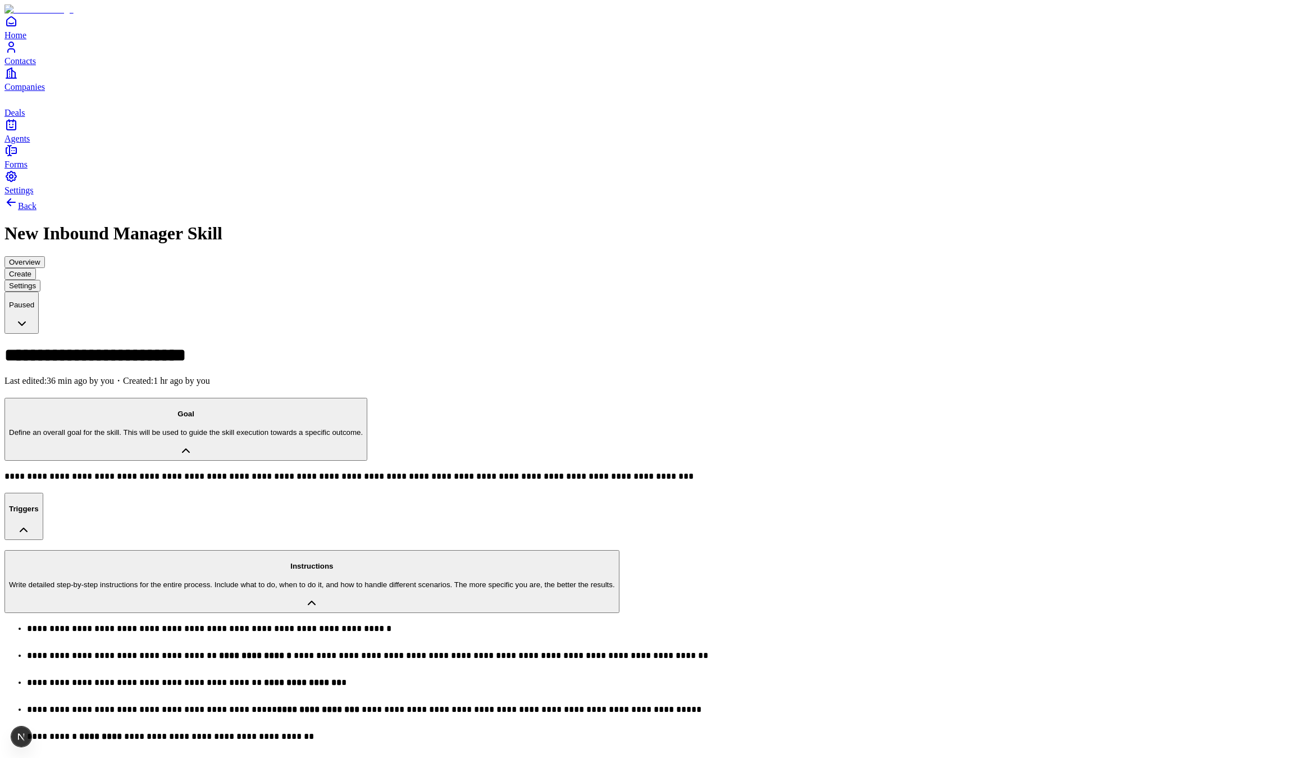
click at [43, 493] on button "Triggers" at bounding box center [23, 516] width 39 height 47
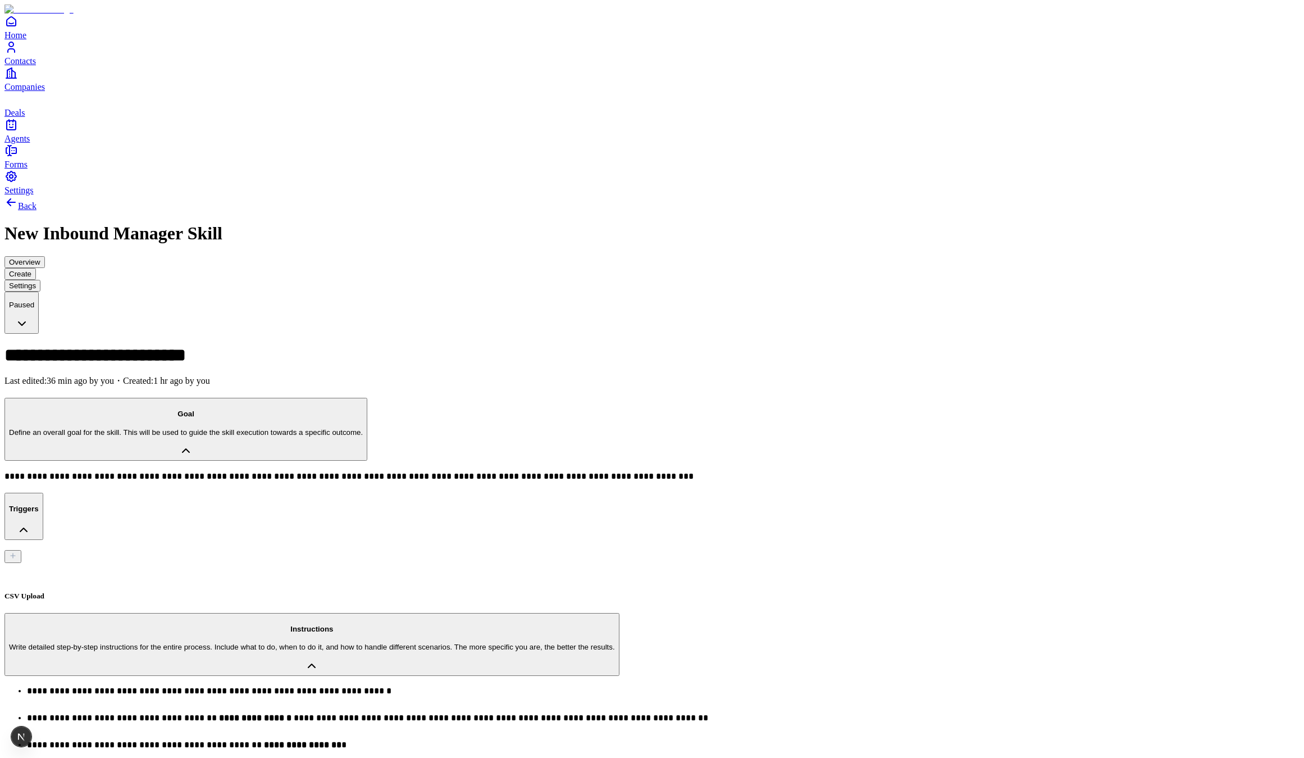
click at [181, 550] on div "CSV Upload" at bounding box center [651, 575] width 1295 height 50
click at [189, 563] on div "CSV Upload" at bounding box center [651, 581] width 1295 height 37
type input "**********"
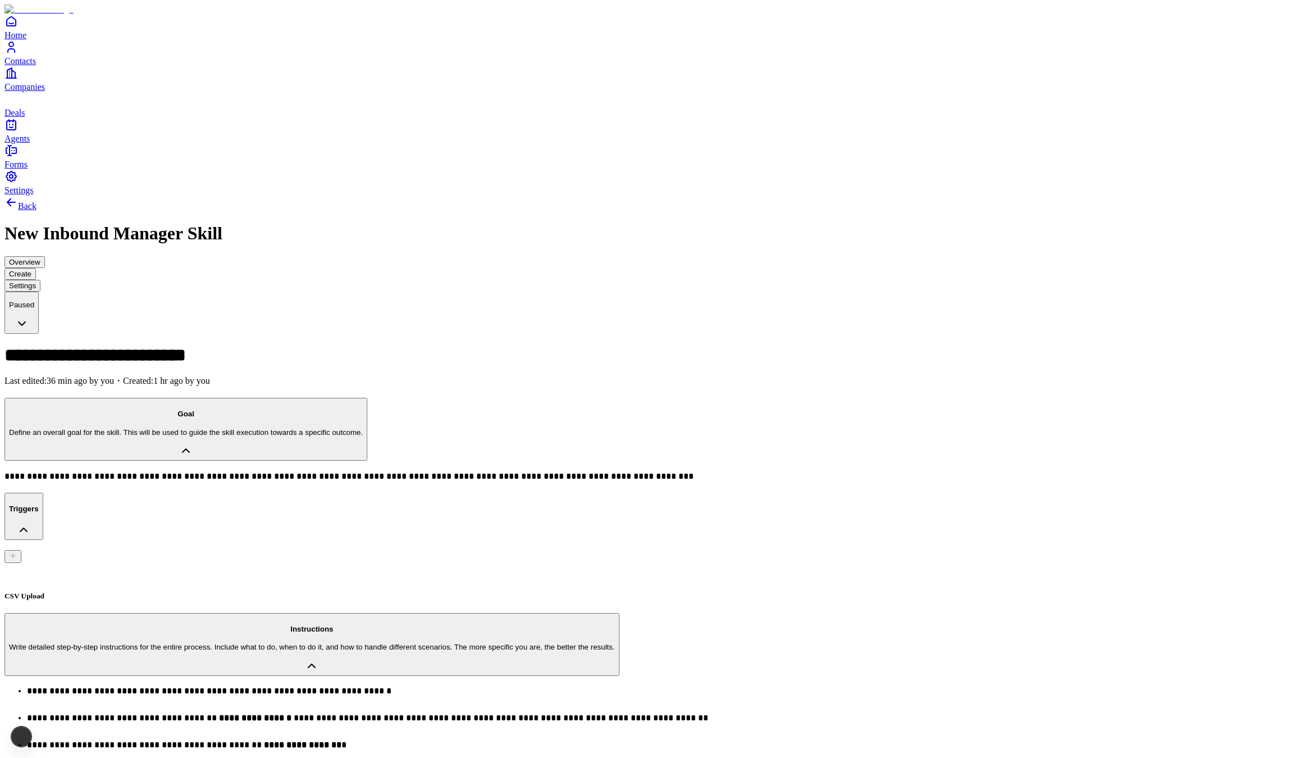
click at [609, 256] on div "Overview Create Settings" at bounding box center [651, 273] width 1295 height 35
click at [45, 256] on button "Overview" at bounding box center [24, 262] width 40 height 12
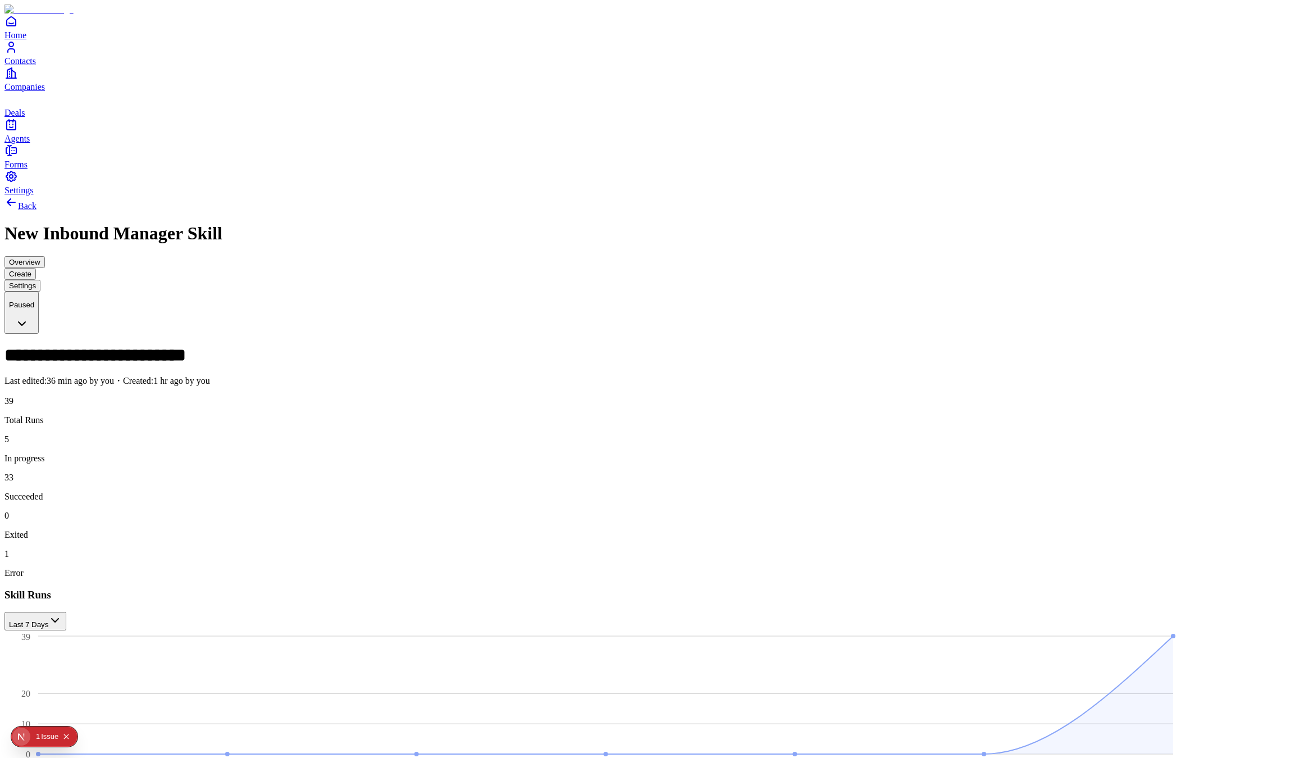
click at [36, 268] on button "Create" at bounding box center [19, 274] width 31 height 12
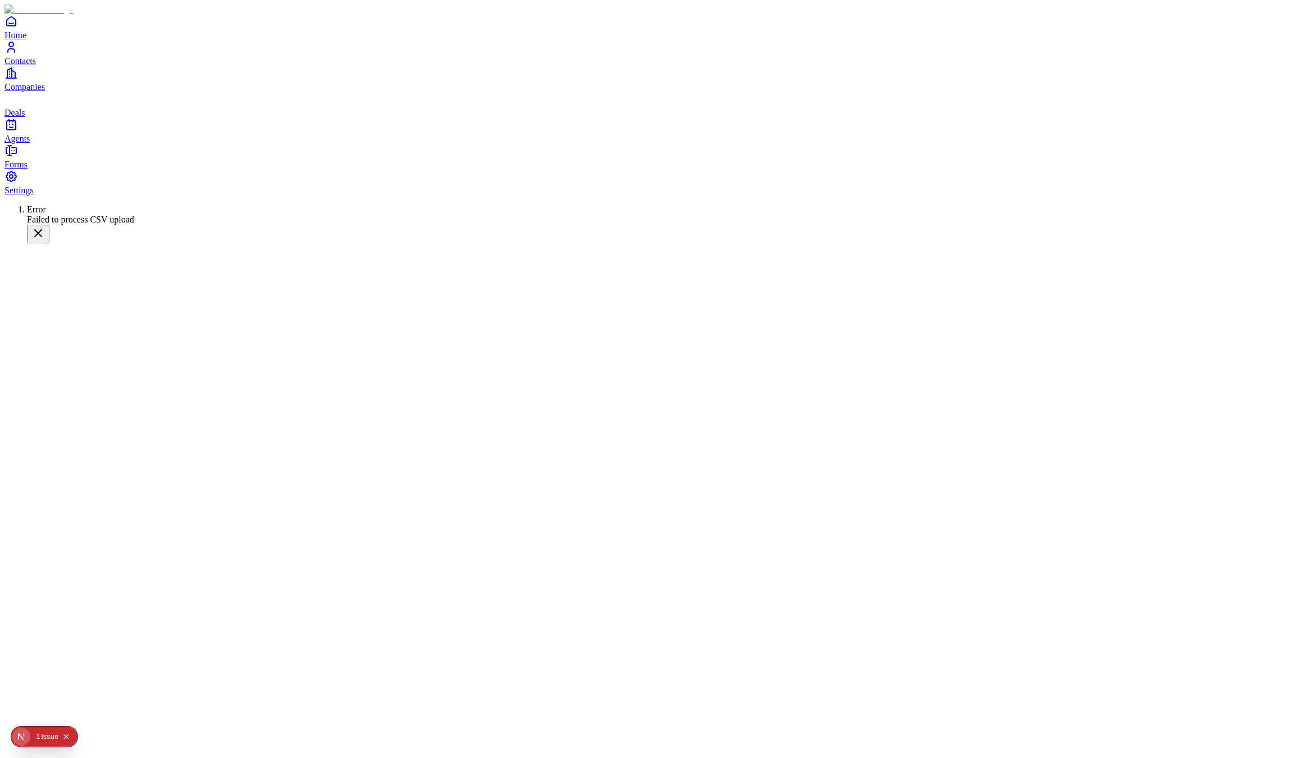
click at [27, 66] on link "Contacts" at bounding box center [651, 52] width 1295 height 25
click at [45, 92] on span "Companies" at bounding box center [24, 87] width 40 height 10
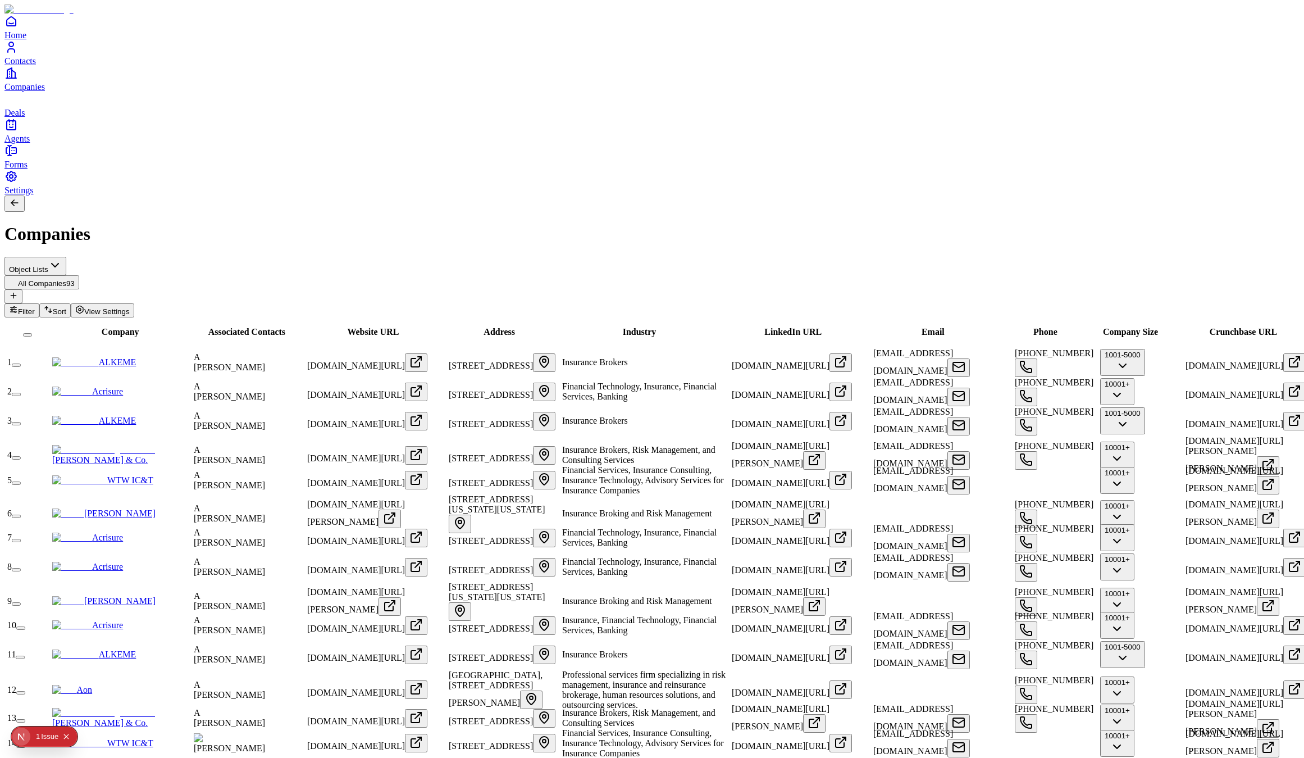
click at [21, 393] on button "button" at bounding box center [16, 394] width 9 height 3
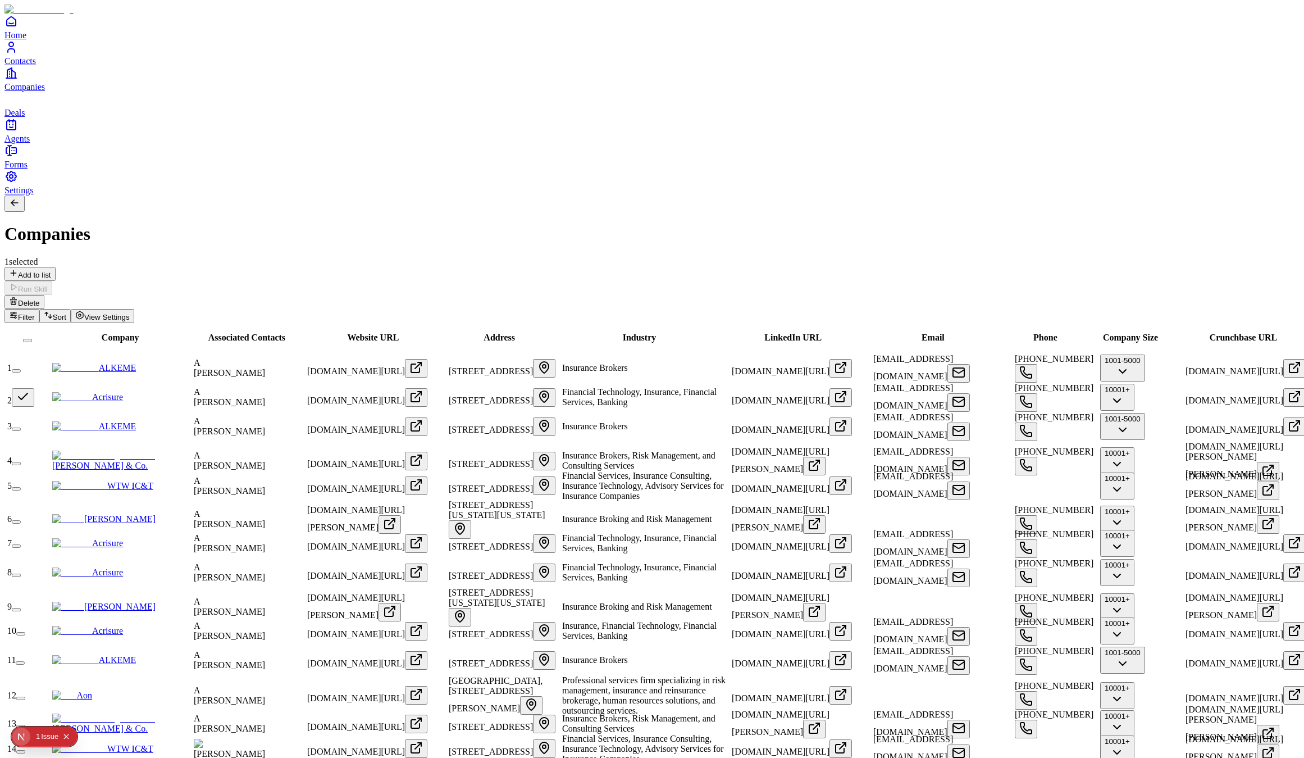
click at [34, 388] on button "button" at bounding box center [23, 397] width 22 height 19
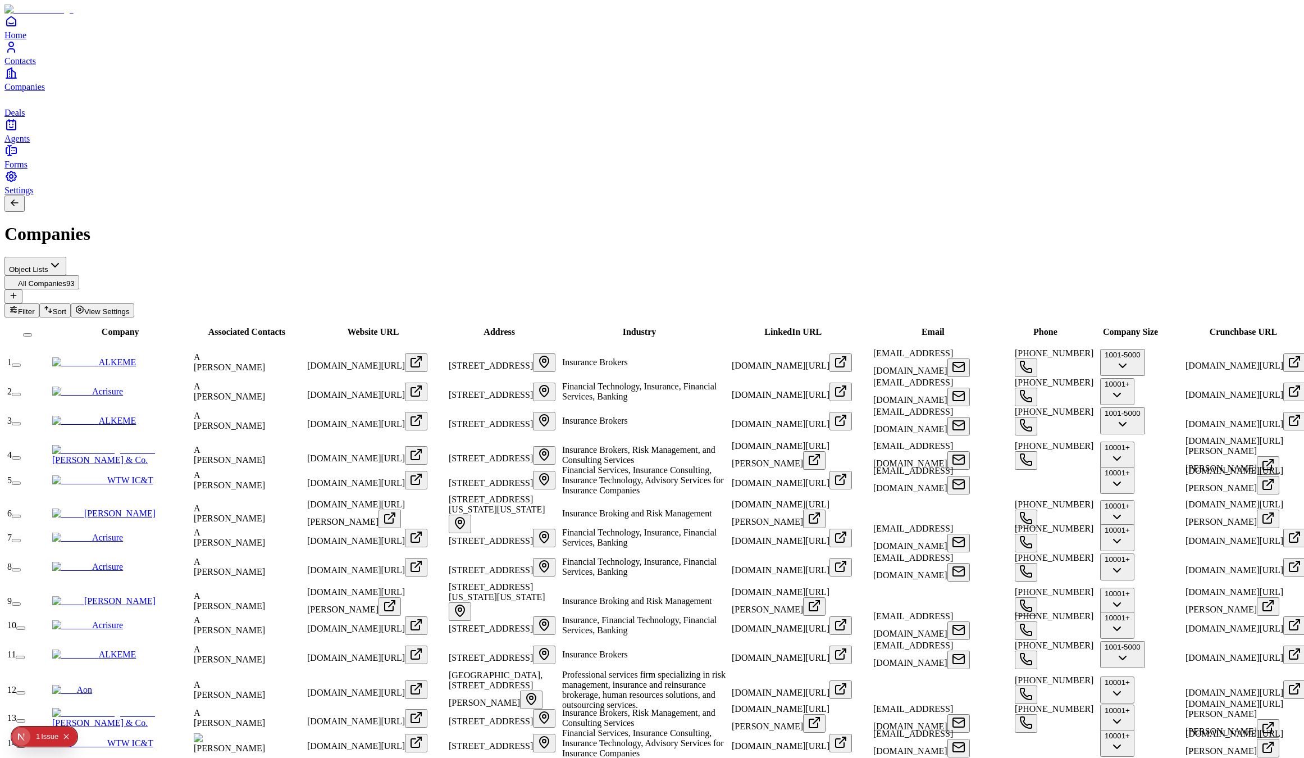
click at [13, 66] on link "Contacts" at bounding box center [651, 52] width 1295 height 25
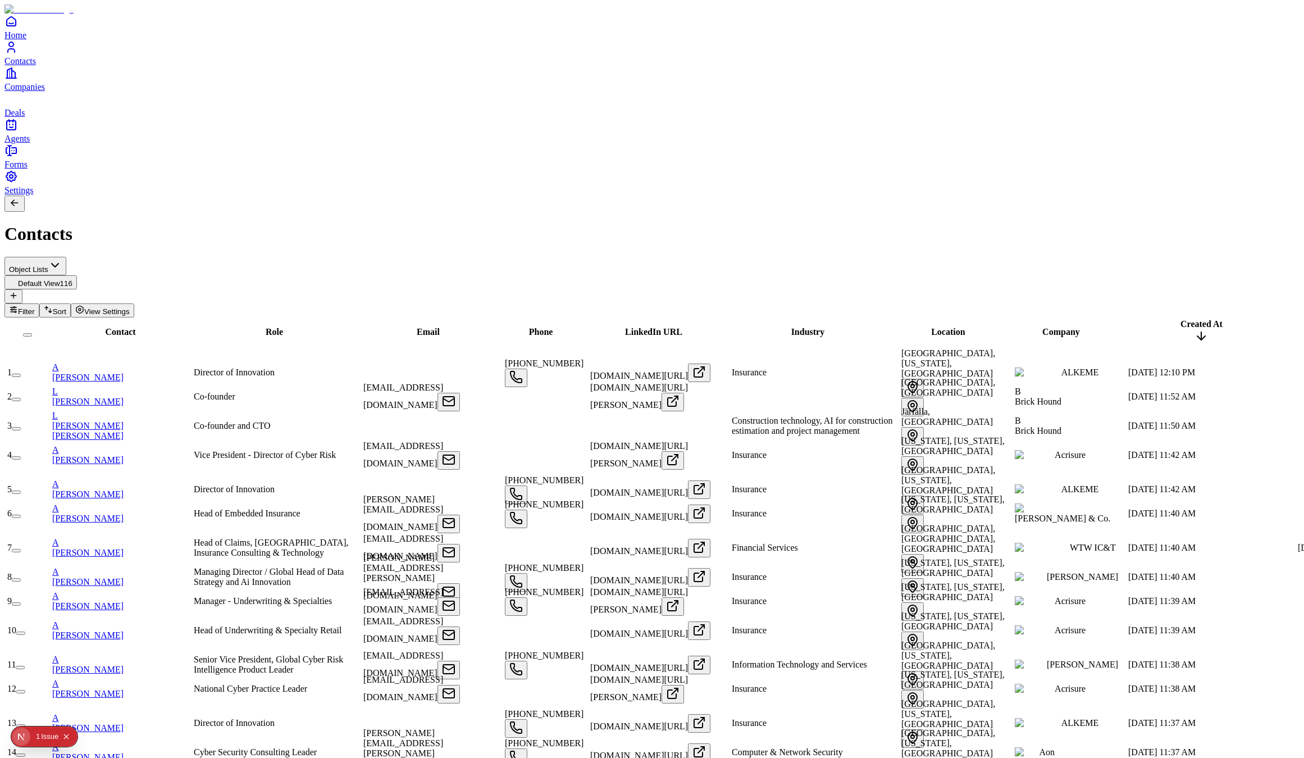
click at [21, 374] on button "button" at bounding box center [16, 375] width 9 height 3
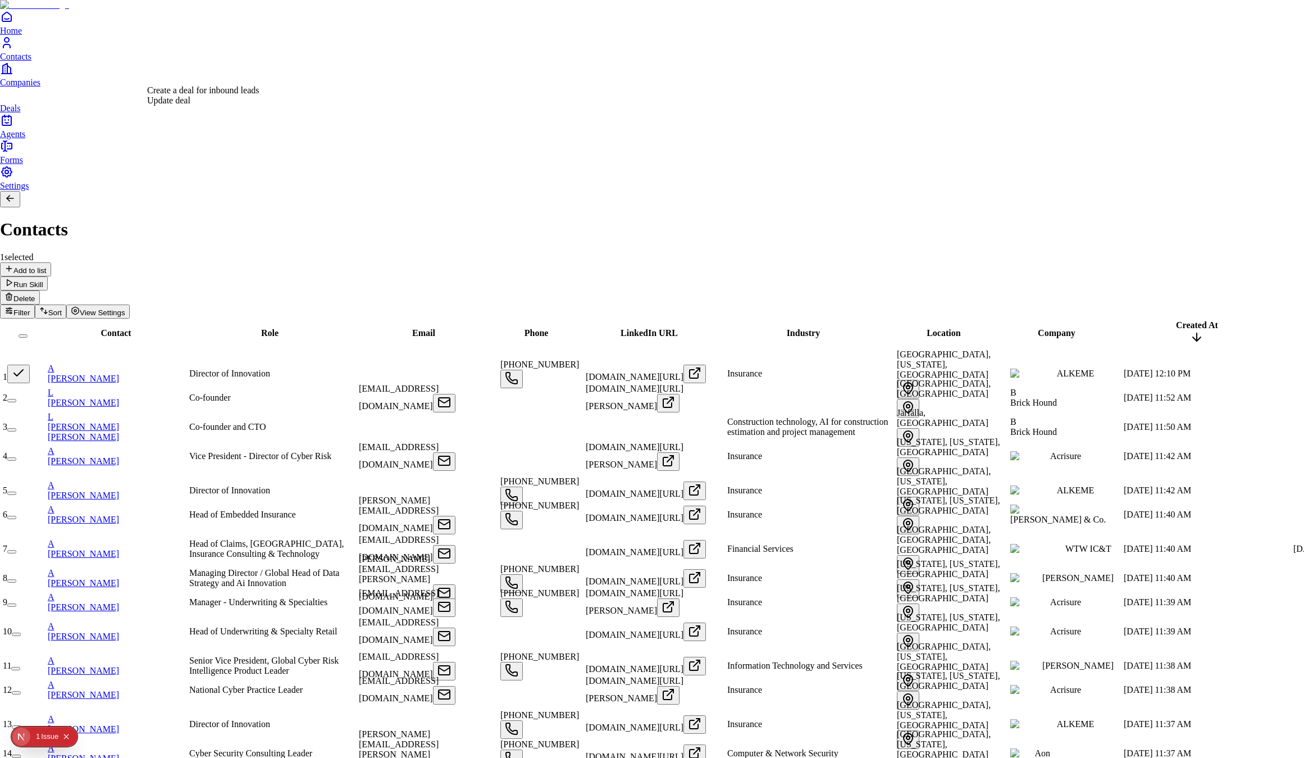
click at [208, 96] on div "Create a deal for inbound leads" at bounding box center [203, 90] width 112 height 10
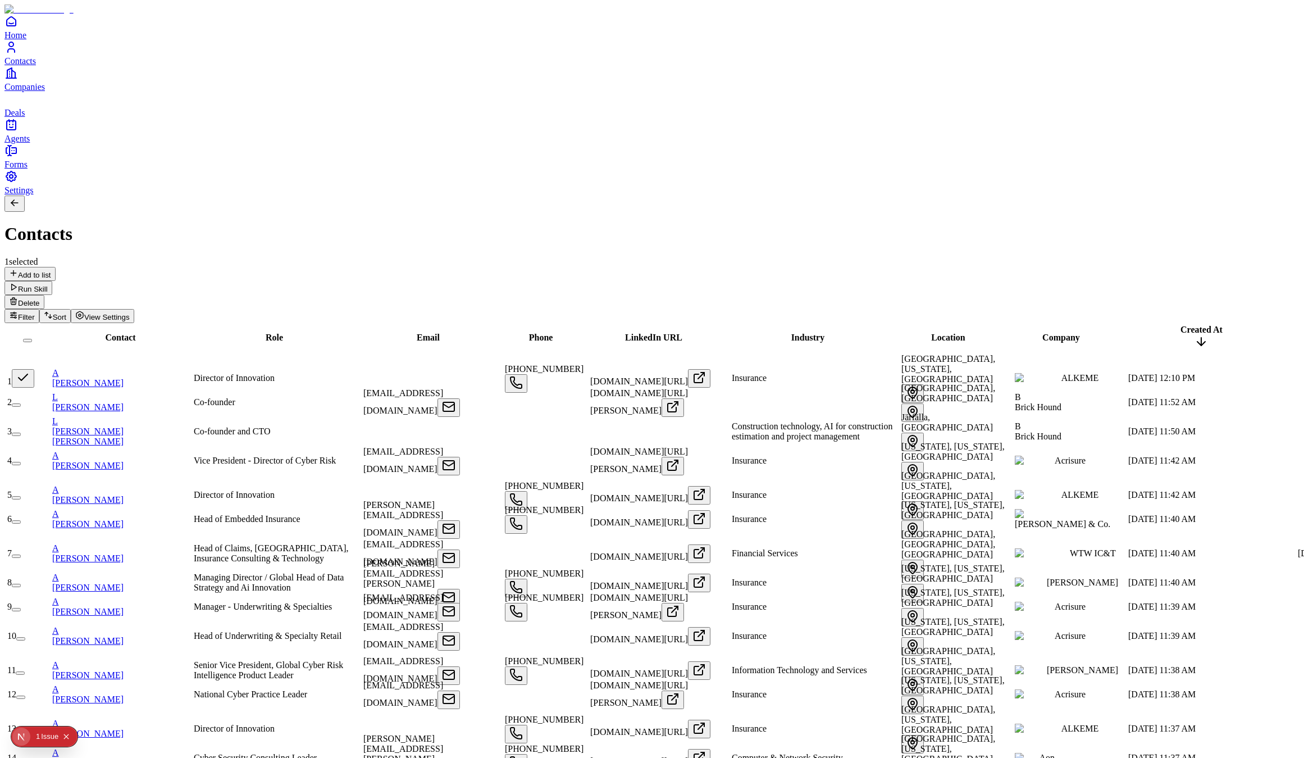
click at [26, 117] on link "Deals" at bounding box center [651, 104] width 1295 height 25
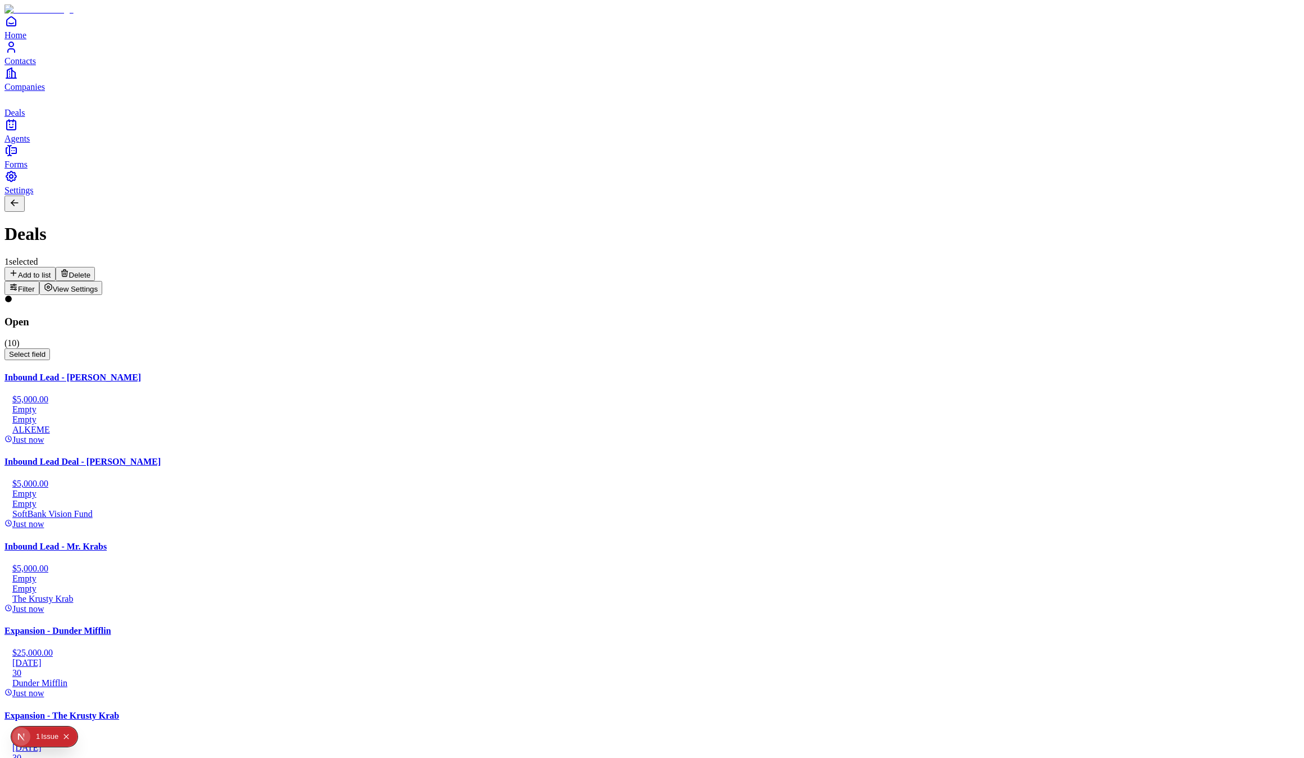
click at [199, 372] on div "Inbound Lead - Abrianne Harmon $5,000.00 Empty Empty ALKEME Just now" at bounding box center [651, 408] width 1295 height 72
click at [140, 372] on div "Inbound Lead - Abrianne Harmon $5,000.00 Empty Empty ALKEME Just now" at bounding box center [651, 408] width 1295 height 72
click at [422, 257] on div "1 selected Add to list Delete Filter View Settings" at bounding box center [651, 276] width 1295 height 38
click at [84, 257] on div "1 selected" at bounding box center [651, 262] width 1295 height 10
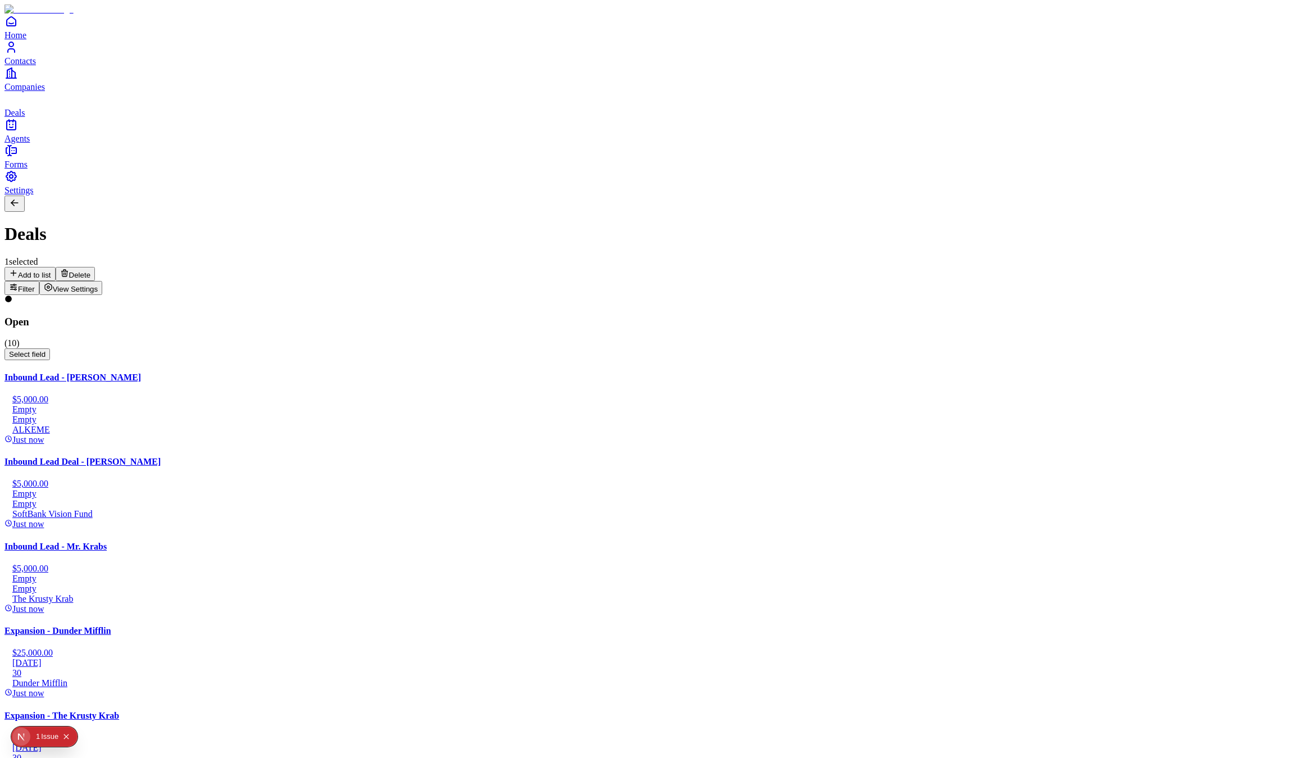
type input "**********"
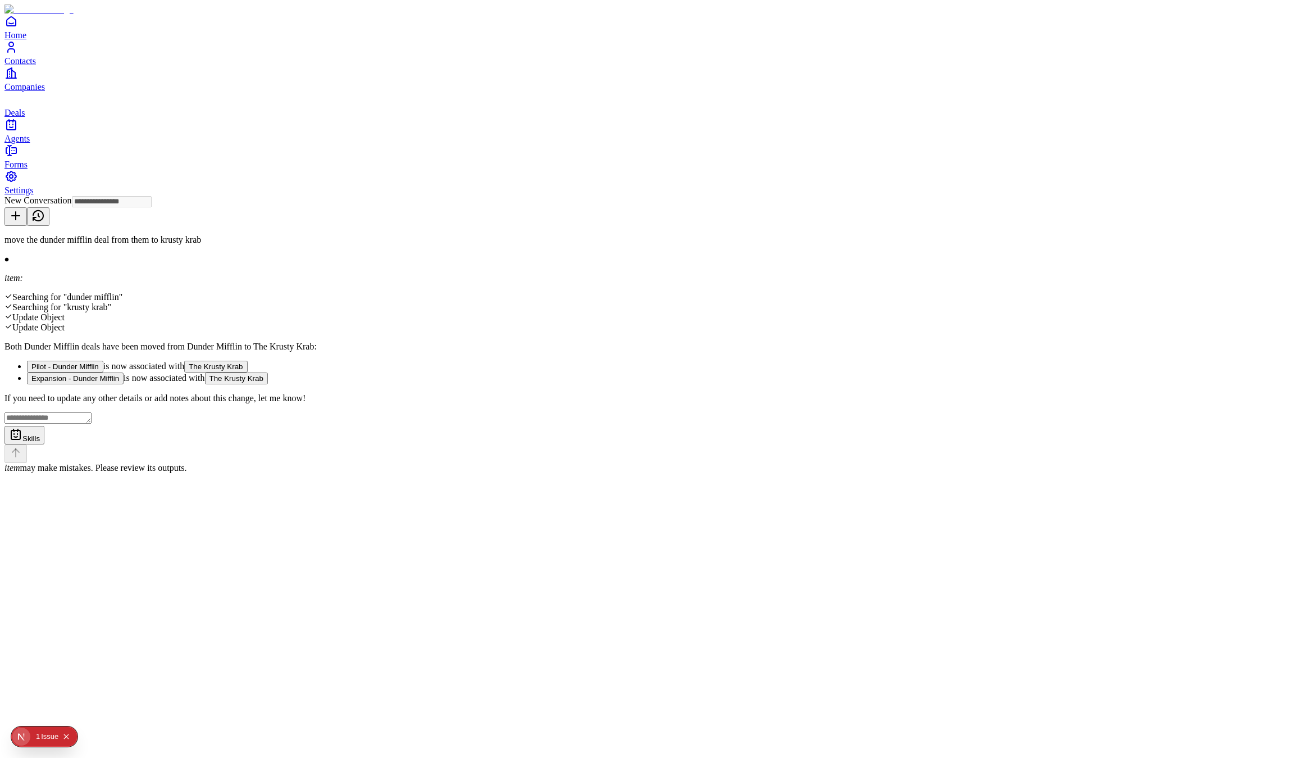
type input "**********"
click at [247, 361] on button "The Krusty Krab" at bounding box center [215, 367] width 63 height 12
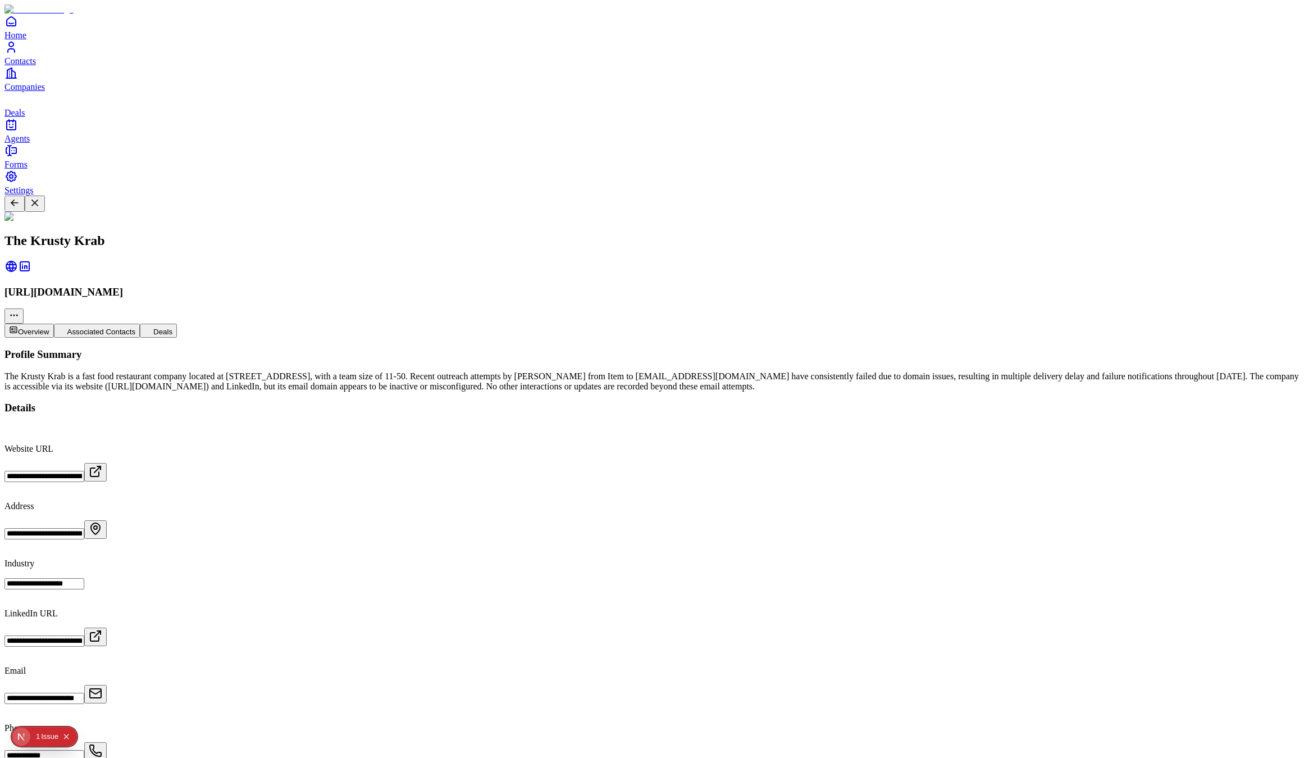
click at [177, 324] on button "Deals" at bounding box center [158, 331] width 37 height 14
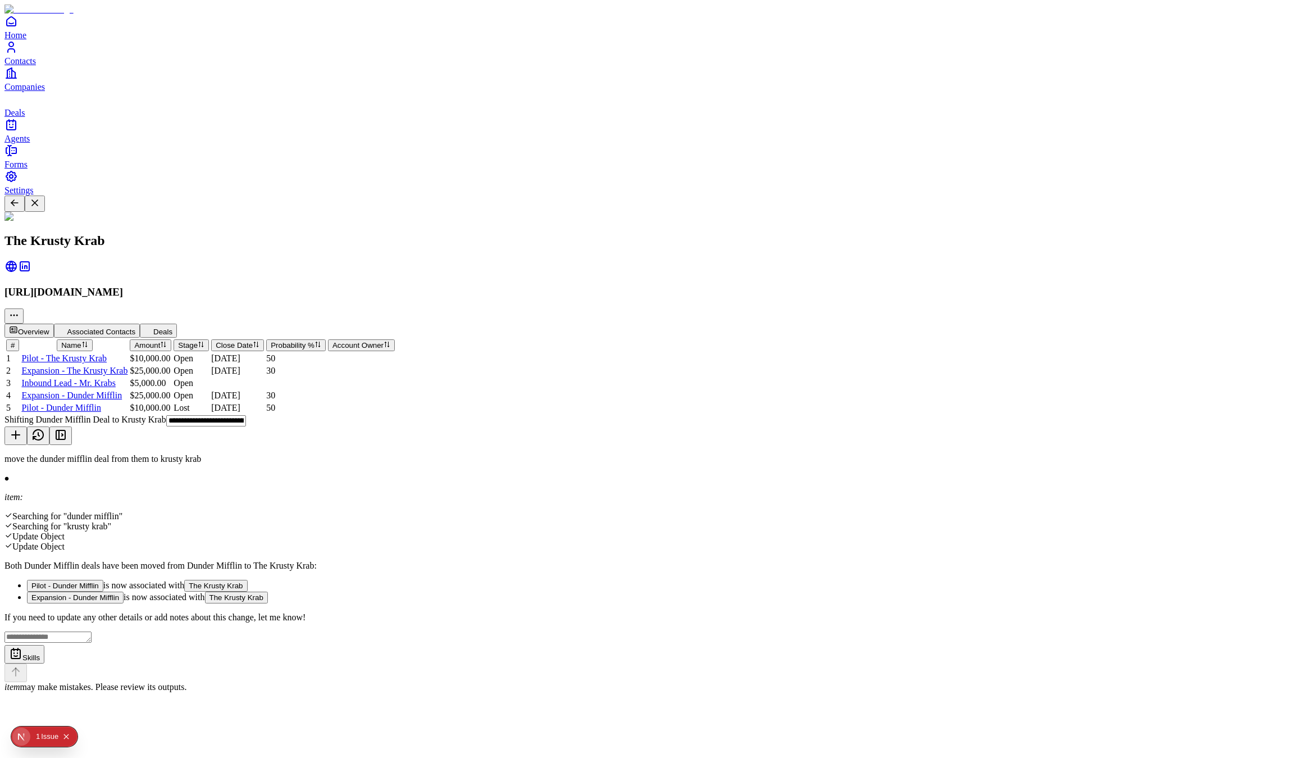
click at [32, 734] on div "0 1 Issue" at bounding box center [53, 737] width 44 height 18
click at [39, 740] on div "1" at bounding box center [38, 736] width 4 height 20
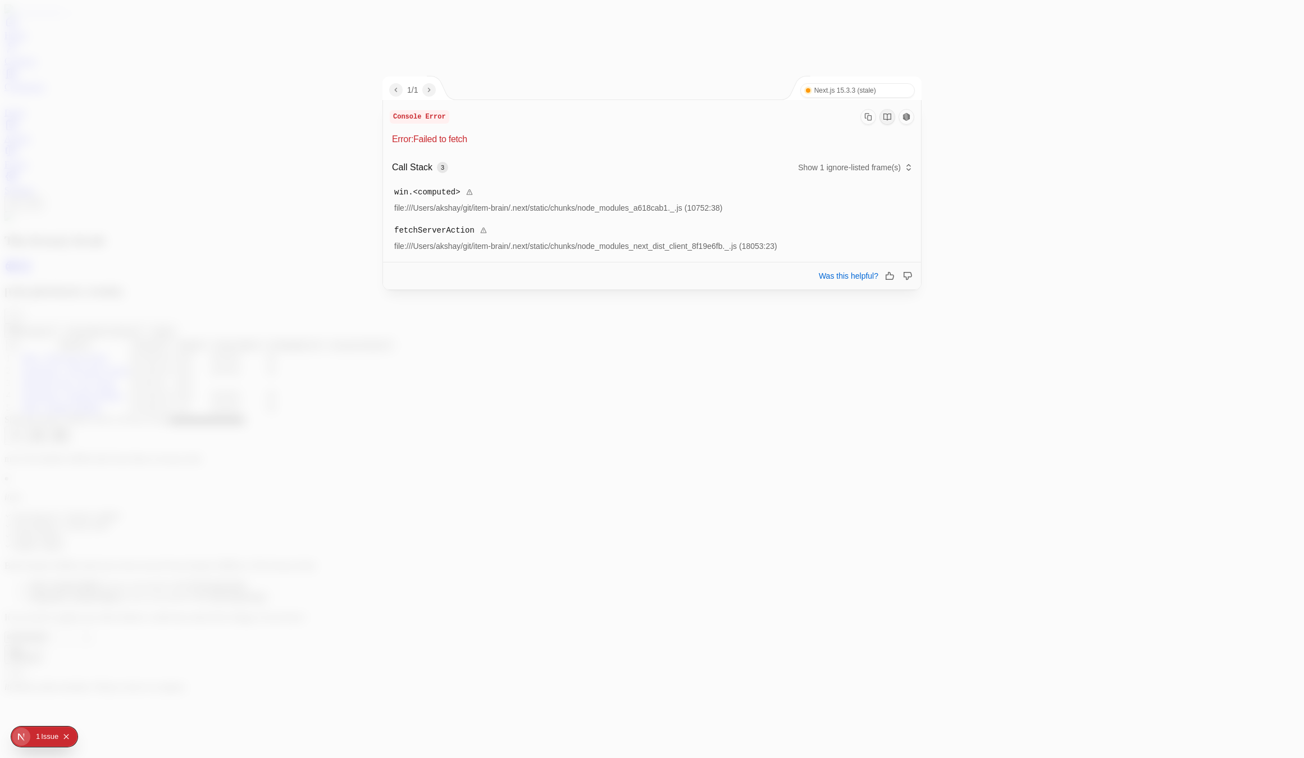
click at [565, 481] on div at bounding box center [652, 379] width 1304 height 758
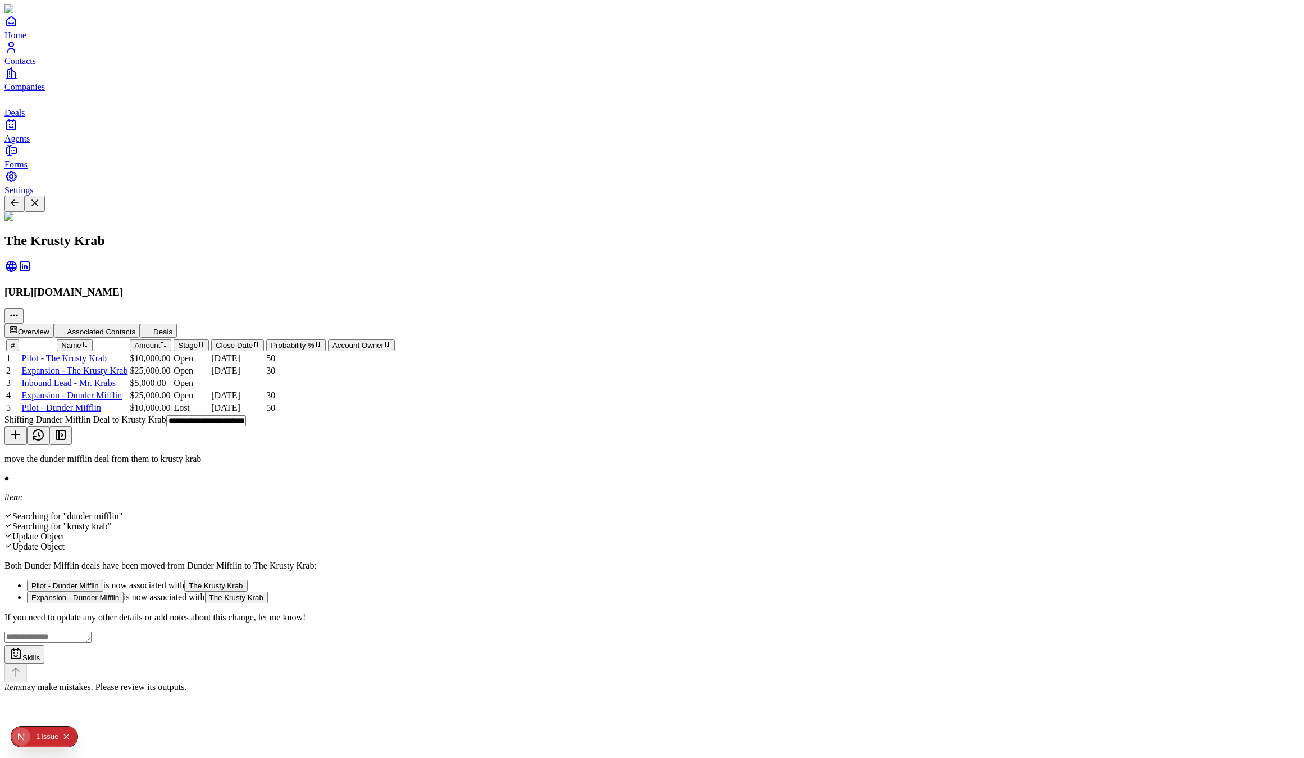
click at [505, 398] on div "The Krusty Krab https://krusty-krab.vercel.app/ Overview Associated Contacts De…" at bounding box center [651, 305] width 1295 height 219
click at [518, 399] on div "The Krusty Krab https://krusty-krab.vercel.app/ Overview Associated Contacts De…" at bounding box center [651, 305] width 1295 height 219
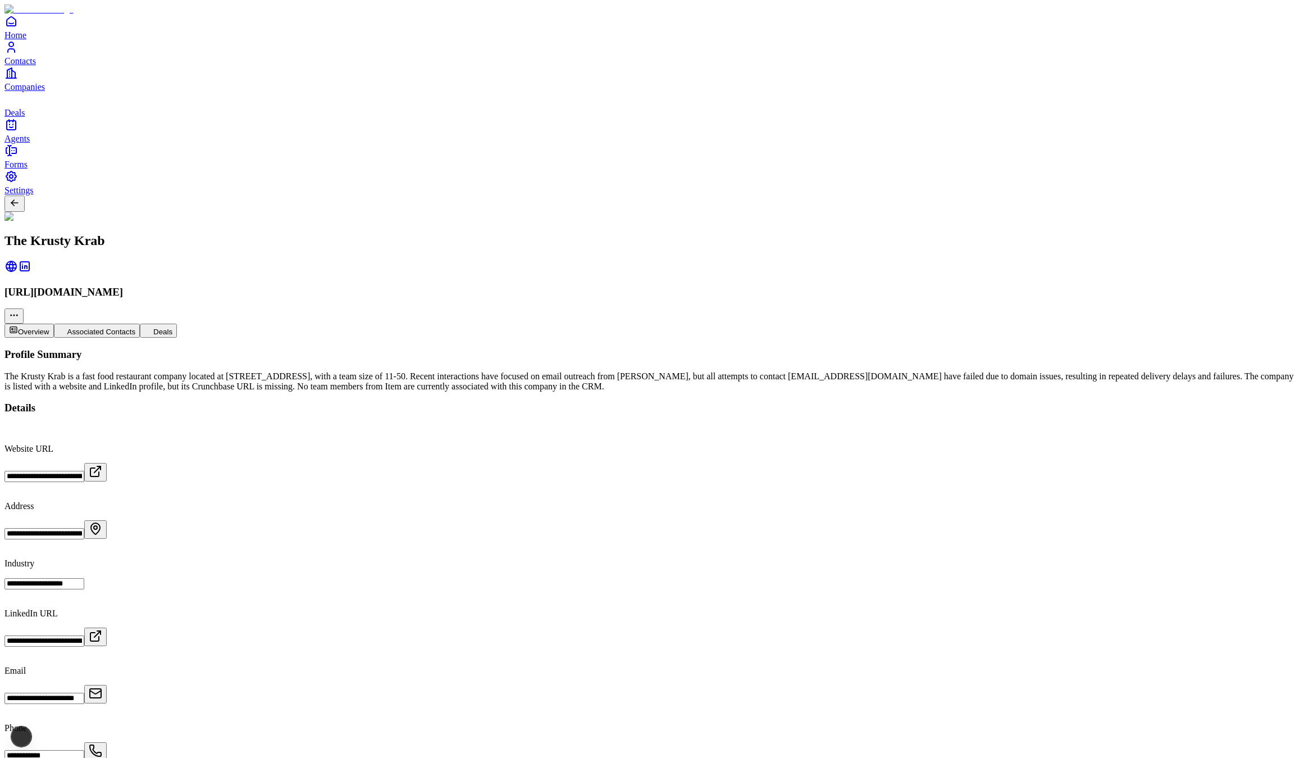
click at [32, 66] on span "Contacts" at bounding box center [19, 61] width 31 height 10
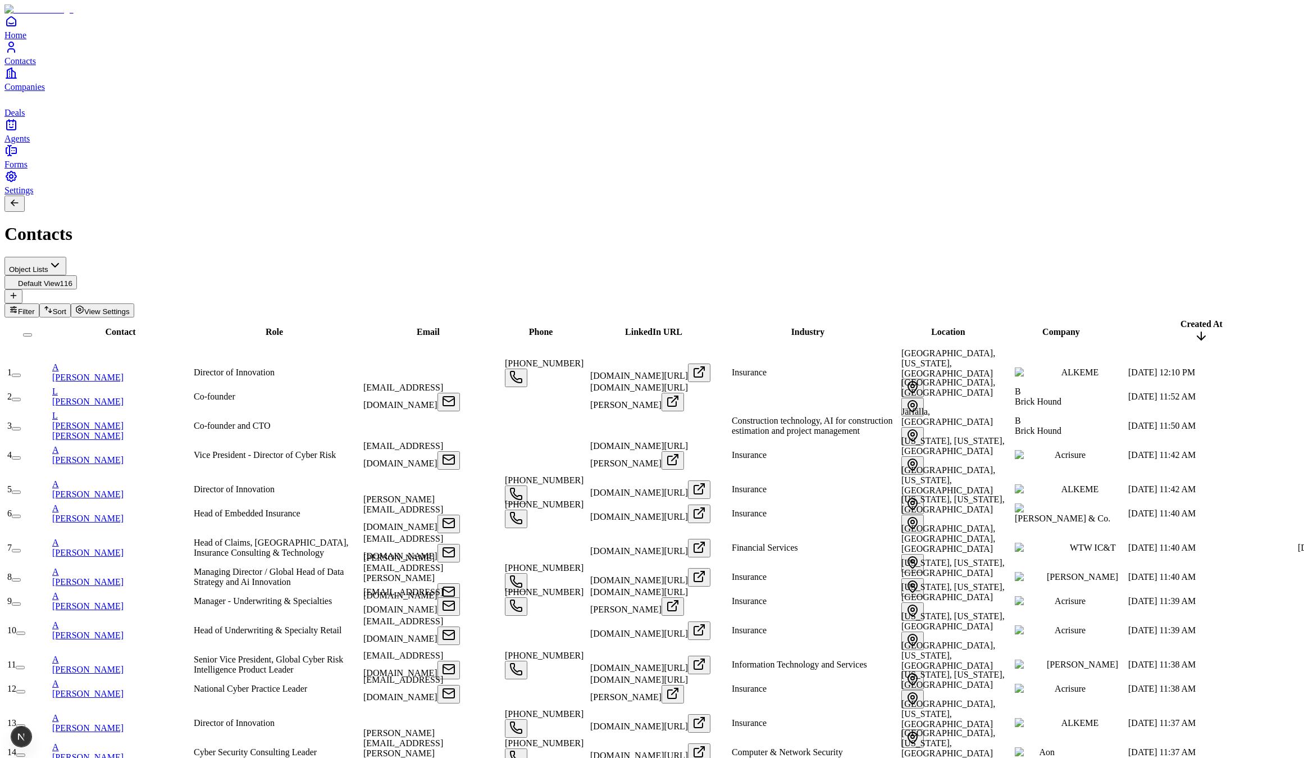
click at [54, 143] on link "Agents" at bounding box center [651, 130] width 1295 height 25
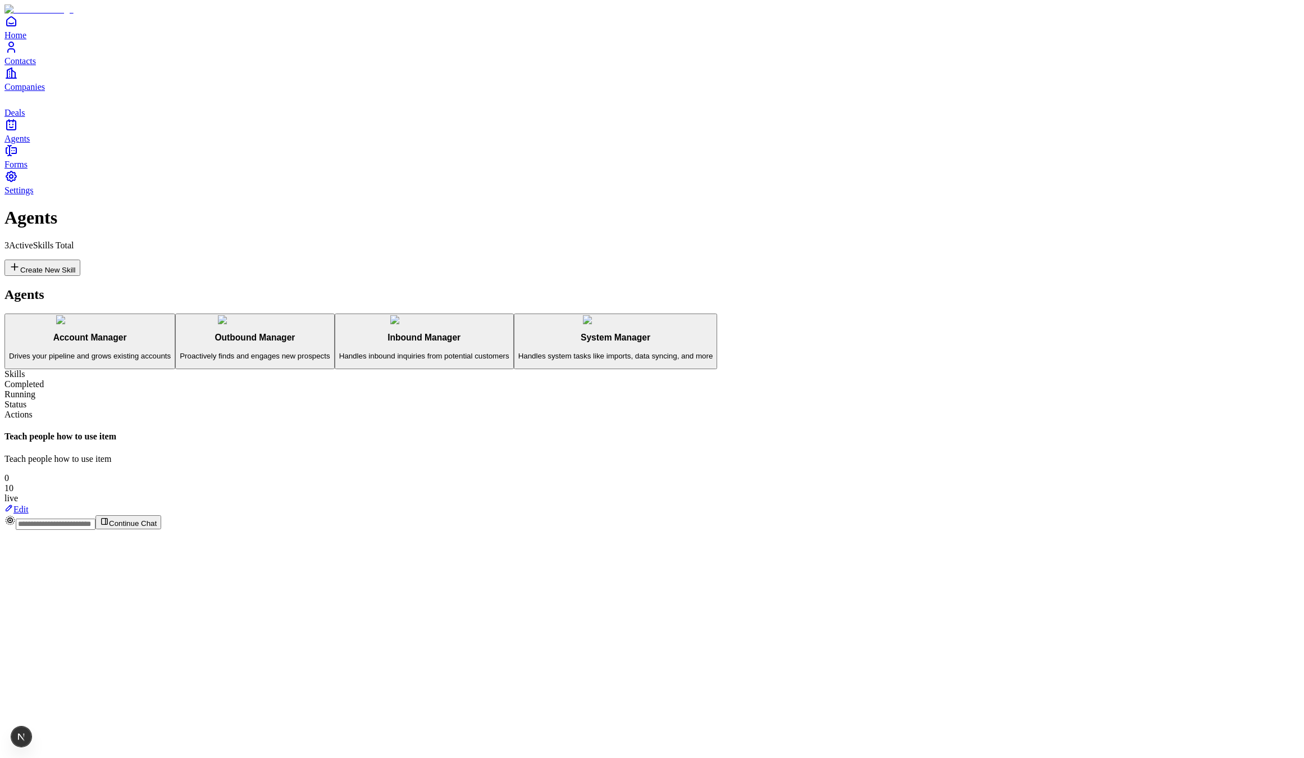
click at [339, 333] on h3 "Inbound Manager" at bounding box center [424, 338] width 170 height 10
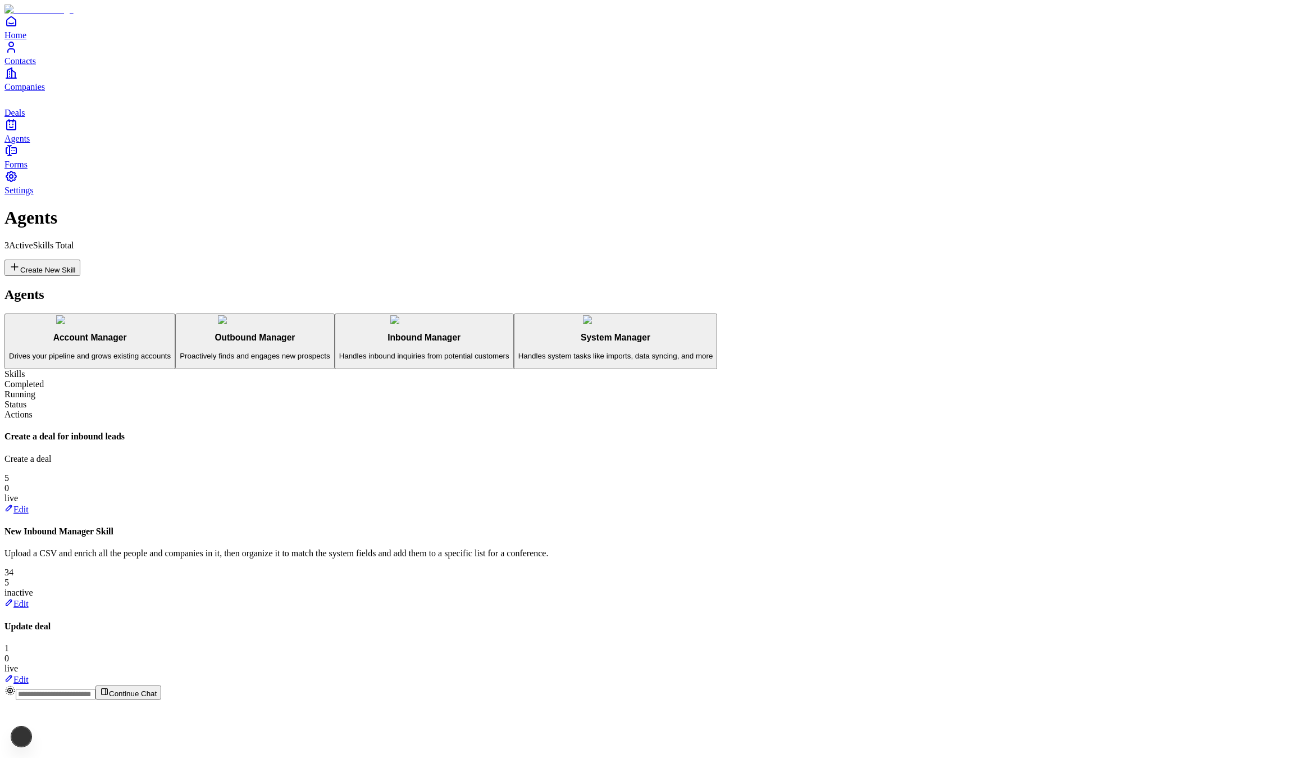
click at [171, 333] on h3 "Account Manager" at bounding box center [90, 338] width 162 height 10
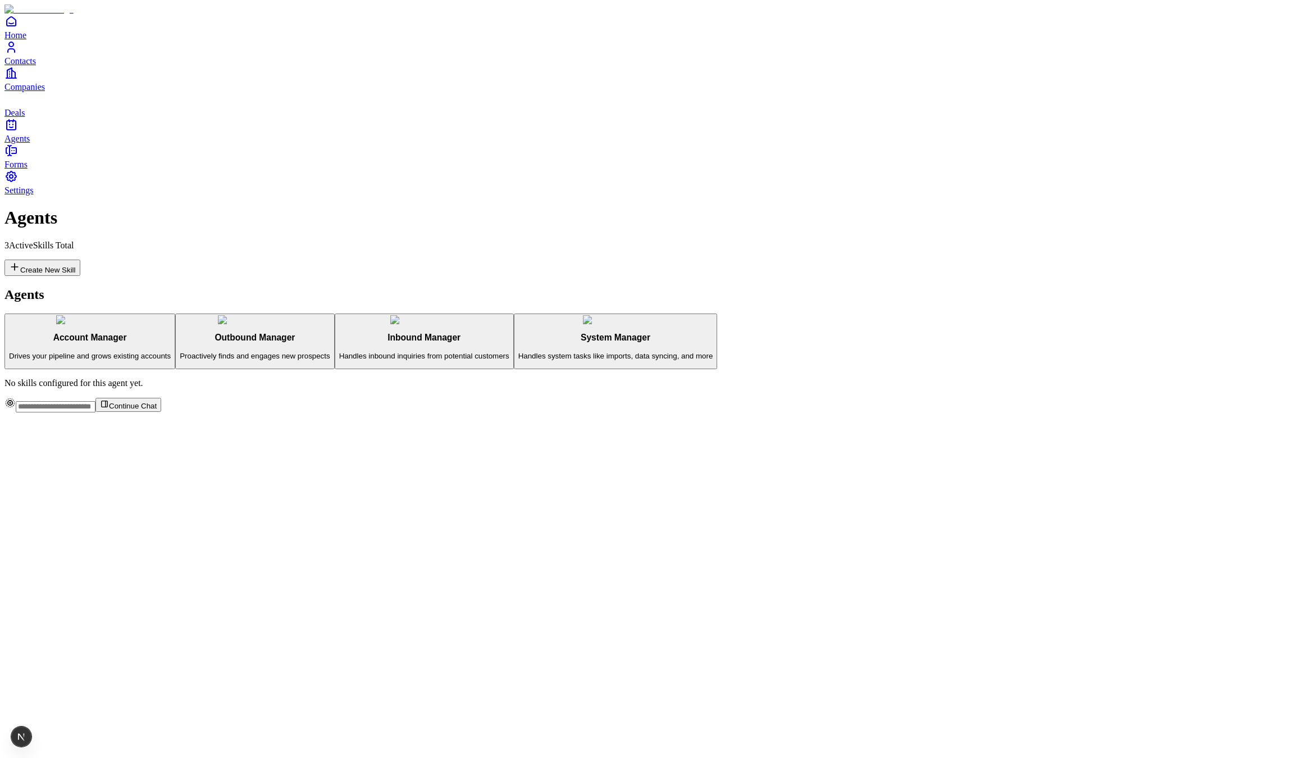
click at [180, 352] on p "Proactively finds and engages new prospects" at bounding box center [255, 356] width 150 height 8
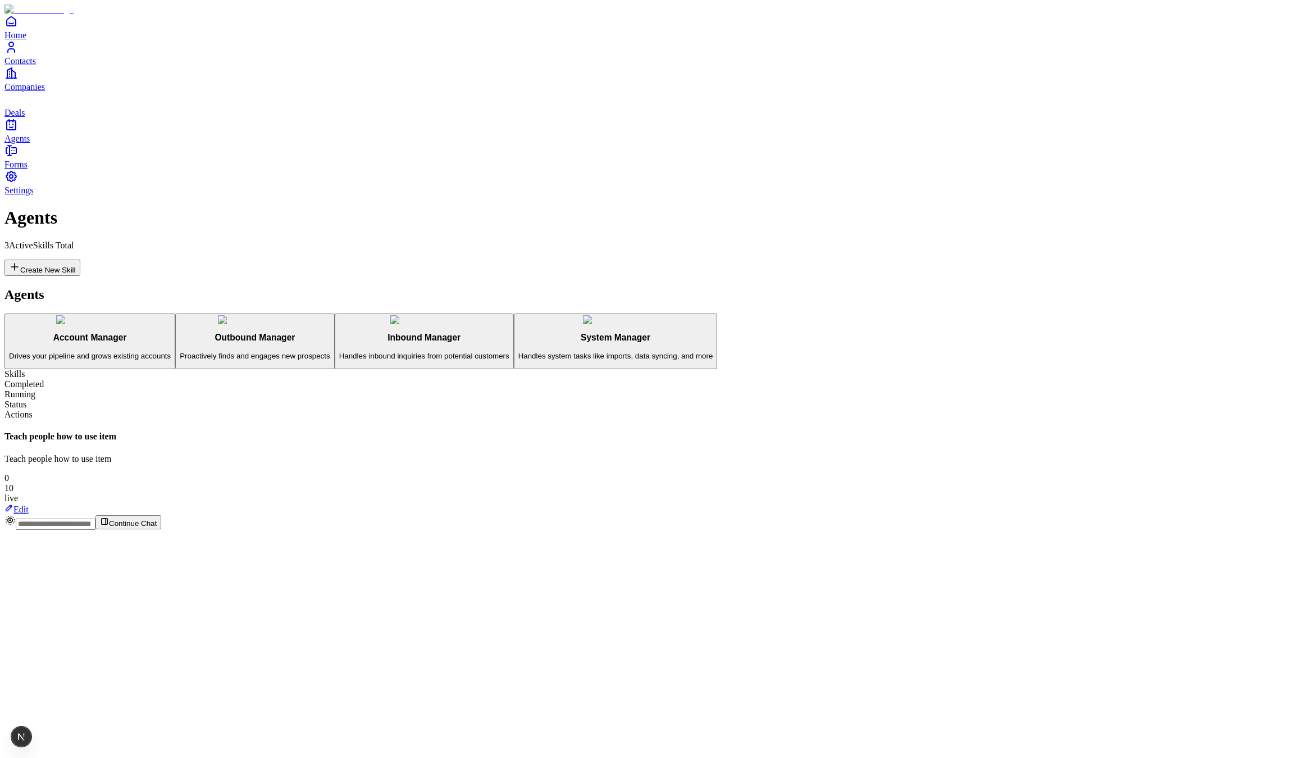
click at [335, 313] on button "Inbound Manager Handles inbound inquiries from potential customers" at bounding box center [424, 341] width 179 height 56
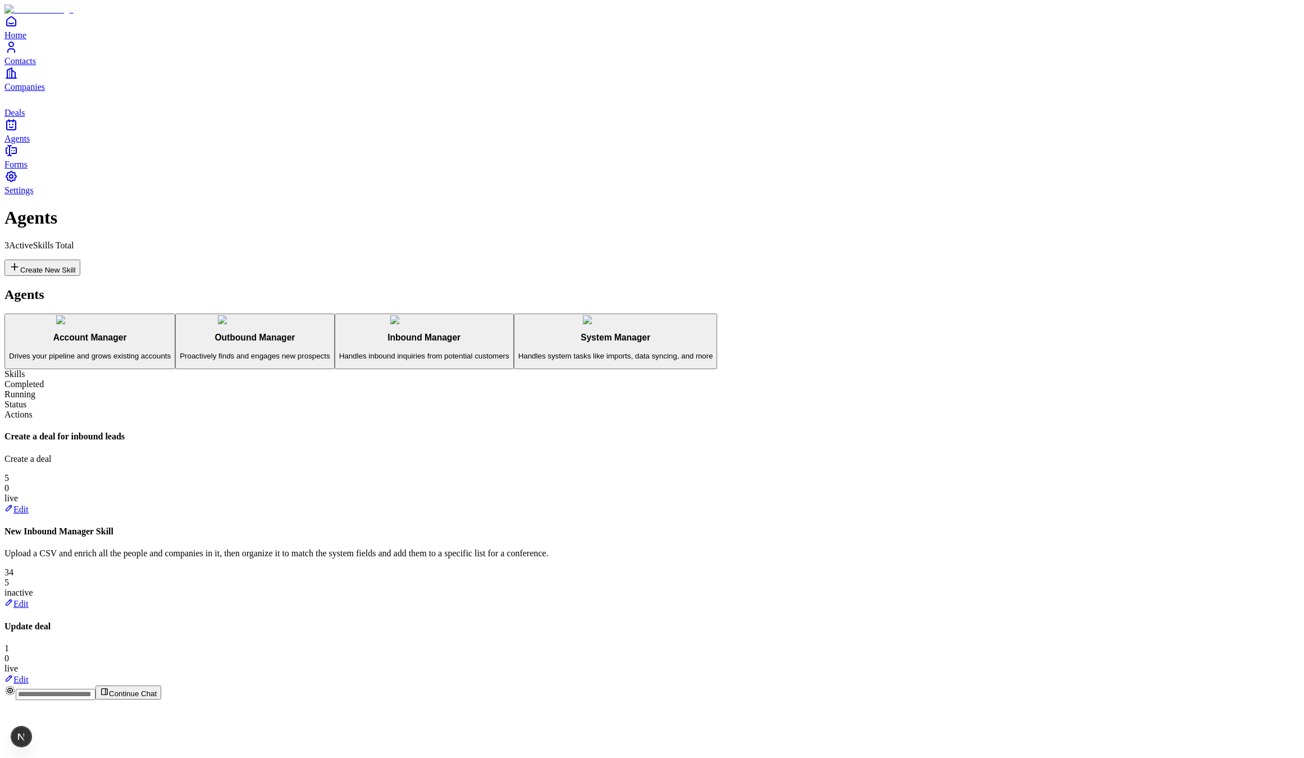
click at [12, 599] on icon at bounding box center [9, 602] width 6 height 6
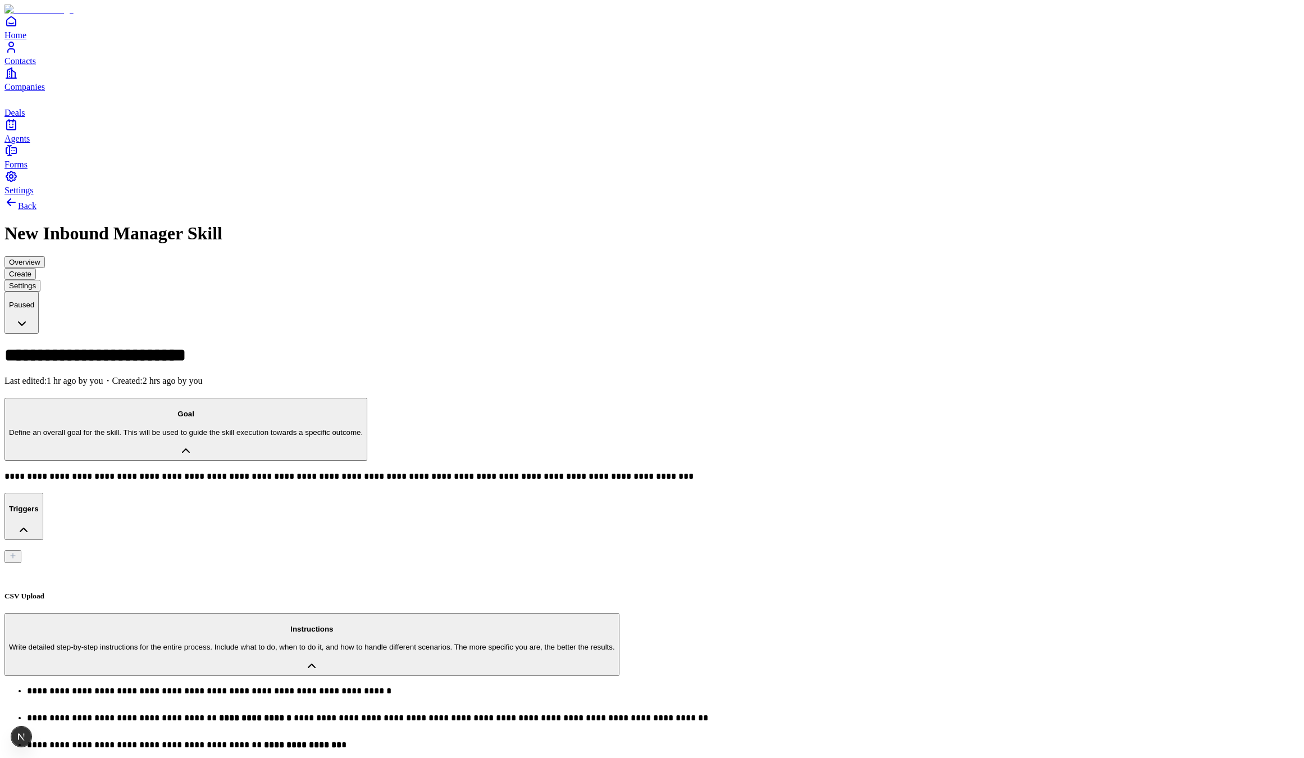
click at [180, 563] on div "CSV Upload" at bounding box center [651, 581] width 1295 height 37
type input "**********"
